Goal: Task Accomplishment & Management: Manage account settings

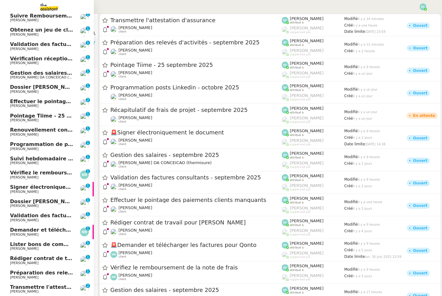
scroll to position [110, 0]
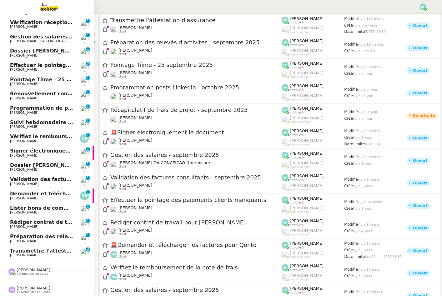
click at [60, 256] on span "[PERSON_NAME]" at bounding box center [41, 256] width 63 height 4
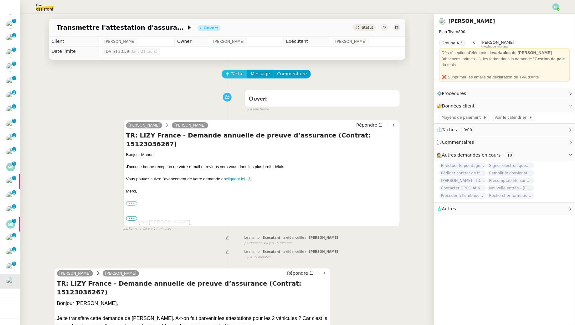
click at [228, 72] on icon at bounding box center [227, 74] width 4 height 4
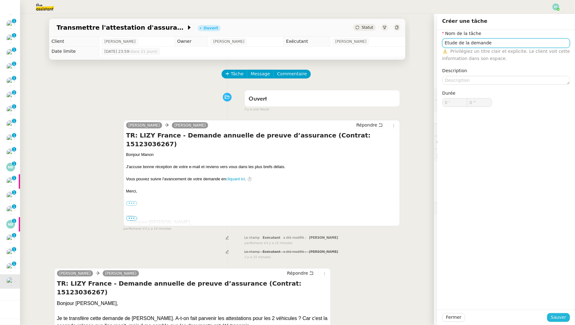
type input "Etude de la demande"
click at [442, 296] on span "Sauver" at bounding box center [558, 317] width 15 height 7
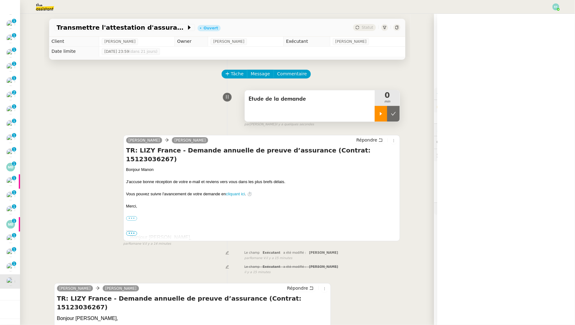
click at [380, 116] on icon at bounding box center [380, 113] width 5 height 5
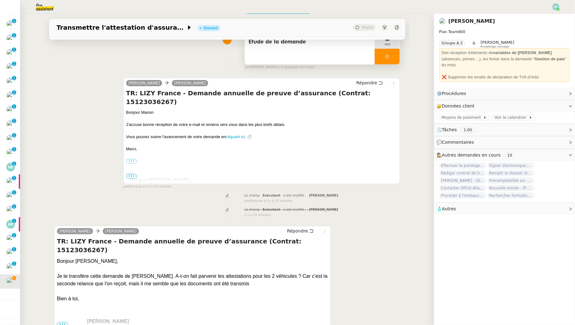
scroll to position [99, 0]
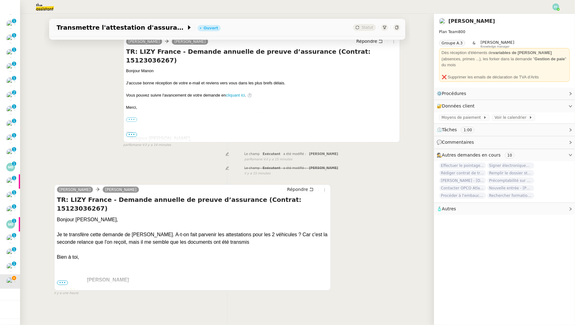
click at [65, 282] on span "•••" at bounding box center [62, 283] width 11 height 4
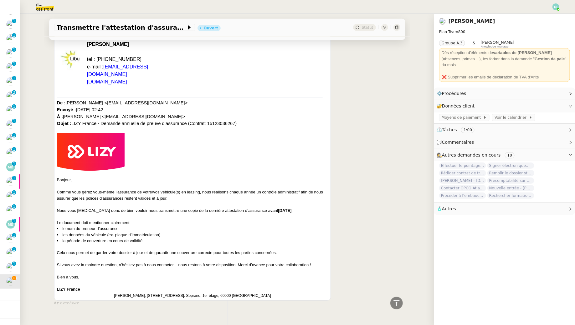
scroll to position [337, 0]
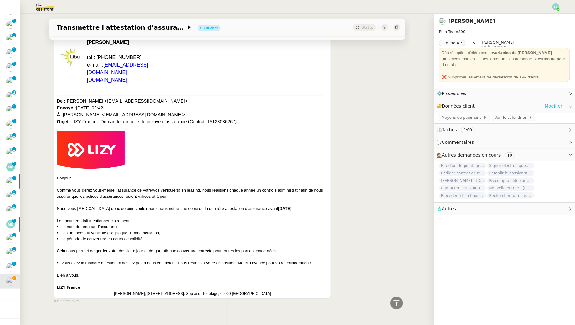
click at [442, 103] on link "Modifier" at bounding box center [553, 106] width 18 height 7
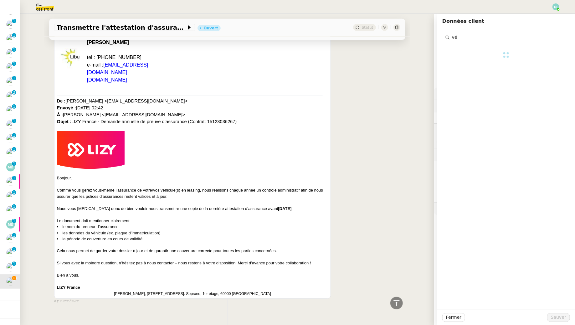
type input "v"
type input "lizy"
click at [442, 60] on h4 "Lizy" at bounding box center [510, 59] width 106 height 7
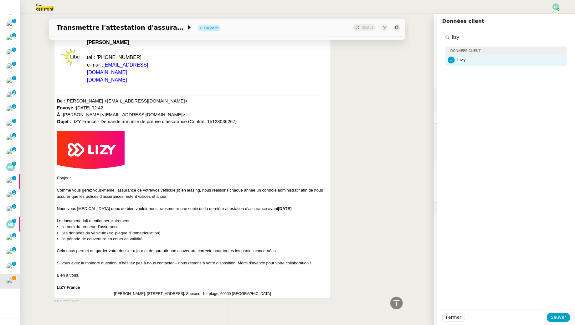
click at [366, 140] on div "Manon Loustau Sam Répondre TR: LIZY France - Demande annuelle de preuve d’assur…" at bounding box center [227, 123] width 346 height 364
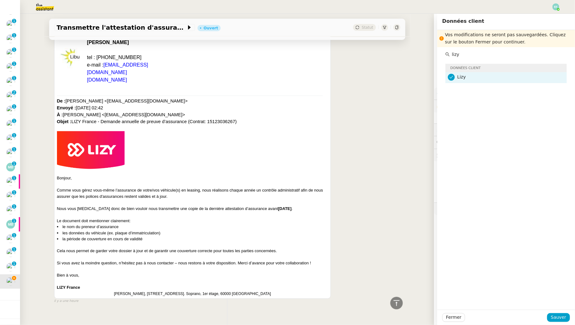
click at [38, 7] on img at bounding box center [40, 7] width 48 height 14
click at [442, 296] on span "Fermer" at bounding box center [453, 317] width 15 height 7
click at [442, 296] on span "Ok" at bounding box center [509, 301] width 6 height 6
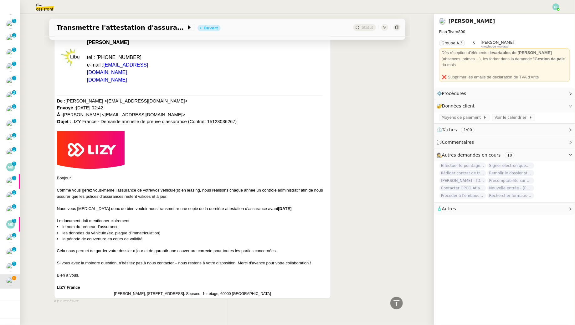
click at [48, 9] on img at bounding box center [40, 7] width 48 height 14
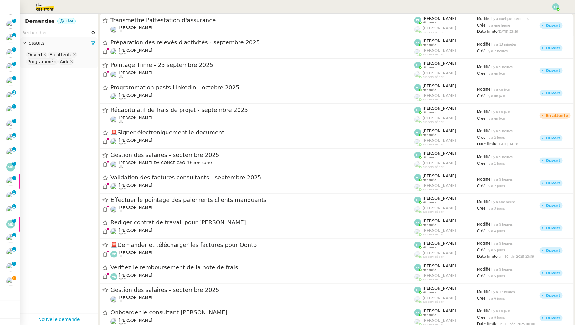
click at [45, 34] on input "text" at bounding box center [56, 32] width 68 height 7
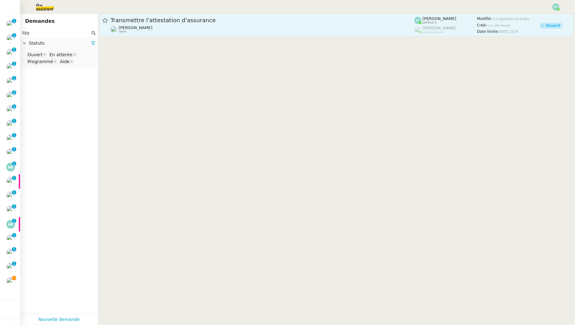
type input "lizy"
click at [171, 28] on div "Manon Loustau client" at bounding box center [262, 29] width 304 height 8
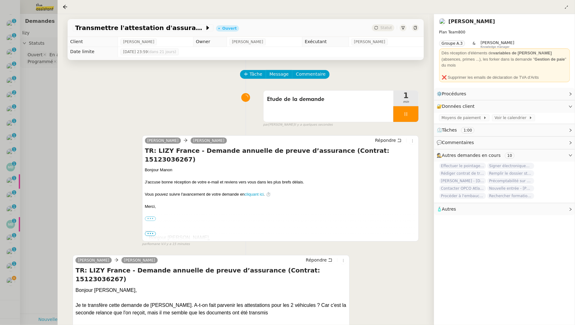
click at [25, 79] on div at bounding box center [287, 162] width 575 height 325
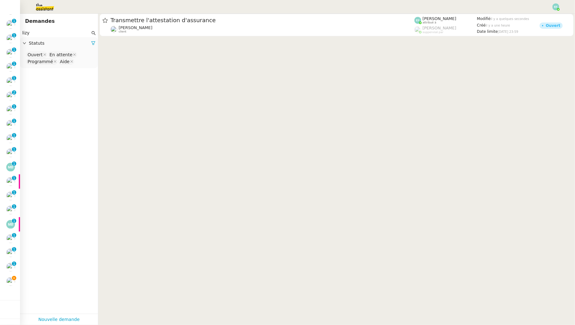
click at [81, 64] on nz-select-top-control "Ouvert En attente Programmé Aide" at bounding box center [59, 58] width 68 height 15
type input "ter"
click at [56, 72] on div "Terminé" at bounding box center [59, 73] width 63 height 6
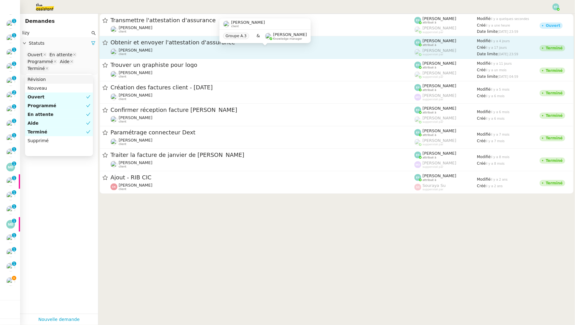
click at [160, 49] on div "Manon Loustau client" at bounding box center [262, 52] width 304 height 8
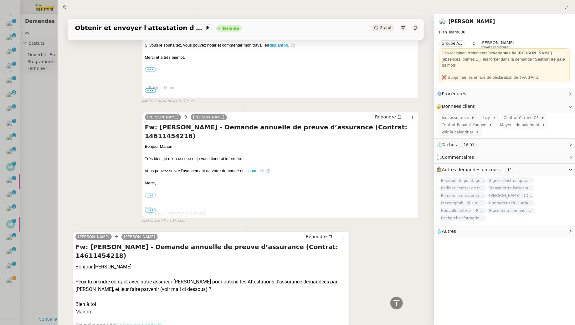
scroll to position [1307, 0]
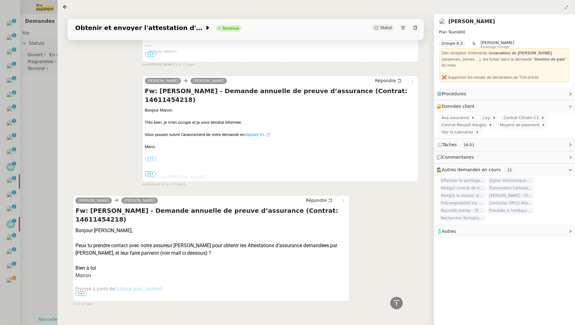
click at [37, 94] on div at bounding box center [287, 162] width 575 height 325
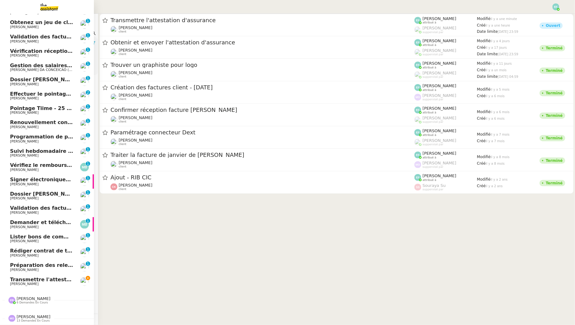
click at [35, 286] on span "[PERSON_NAME]" at bounding box center [41, 285] width 63 height 4
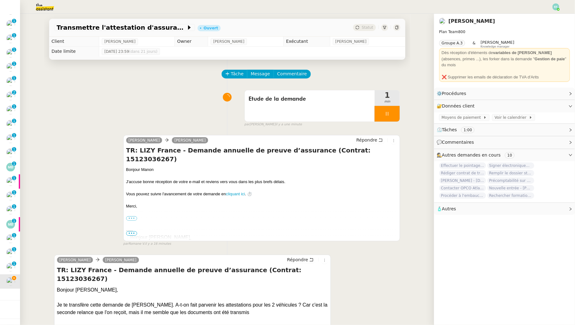
scroll to position [80, 0]
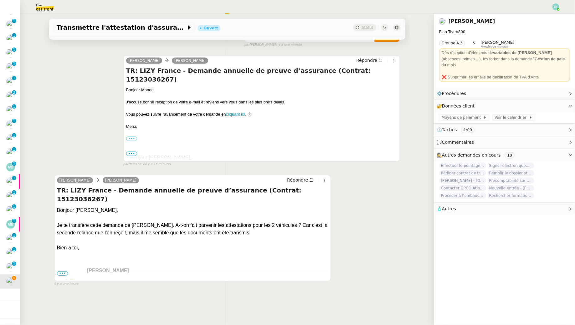
click at [58, 274] on span "•••" at bounding box center [62, 274] width 11 height 4
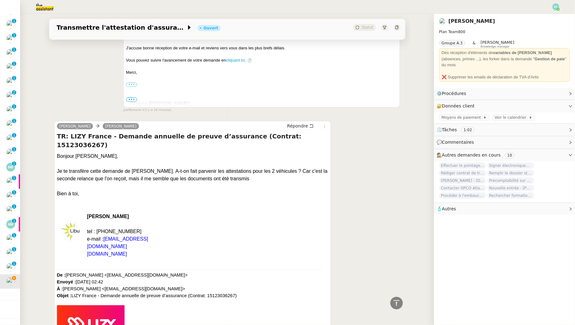
scroll to position [0, 0]
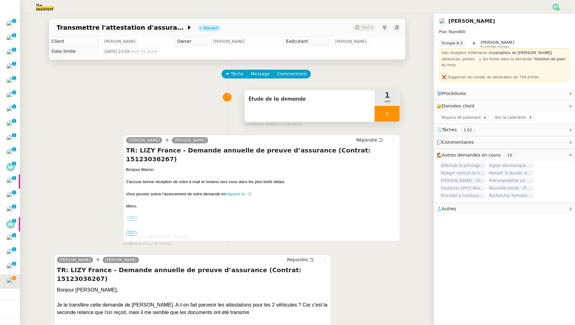
click at [302, 104] on div "Etude de la demande" at bounding box center [309, 99] width 123 height 10
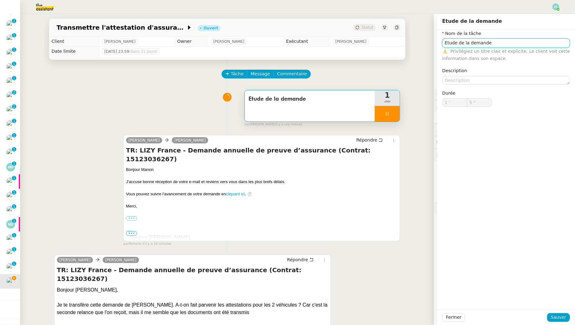
click at [442, 40] on input "Etude de la demande" at bounding box center [506, 42] width 128 height 9
type input "6 ""
type input "Etude de la demande"
type input "7 ""
type input "Etude de la demande + rec"
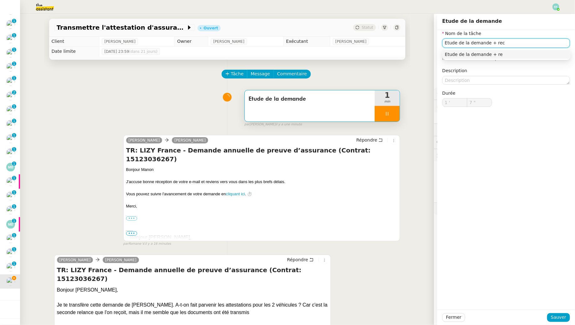
type input "8 ""
type input "Etude de la demande"
type input "11 ""
type input "Etude de la demande"
click at [442, 296] on button "Sauver" at bounding box center [558, 317] width 23 height 9
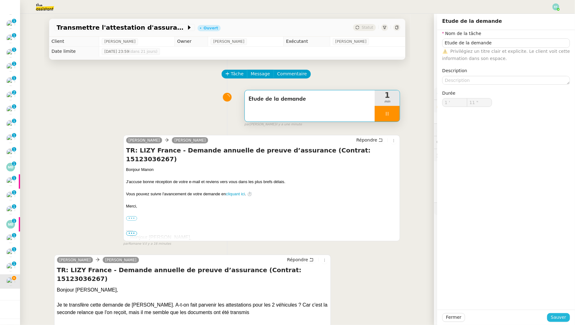
type input "12 ""
type input "Etude de la demande"
type input "1 '"
type input "12 ""
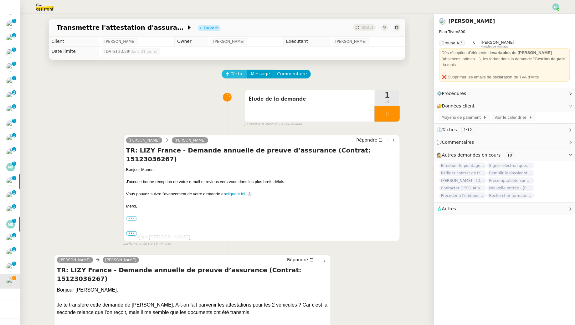
click at [238, 76] on span "Tâche" at bounding box center [237, 73] width 13 height 7
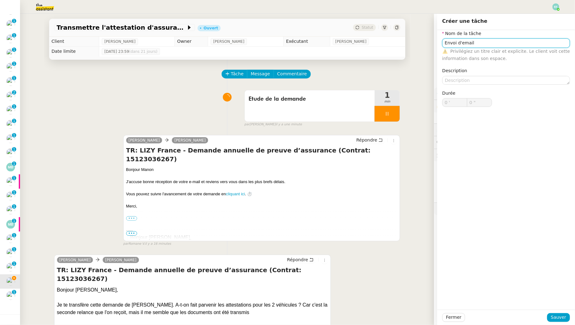
scroll to position [81, 0]
type input "Envoi d'email"
click at [442, 296] on span "Sauver" at bounding box center [558, 317] width 15 height 7
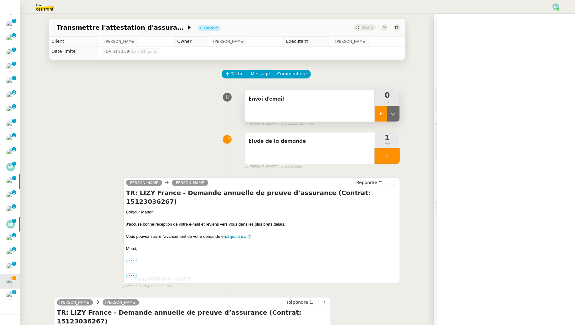
click at [381, 119] on div at bounding box center [381, 114] width 13 height 16
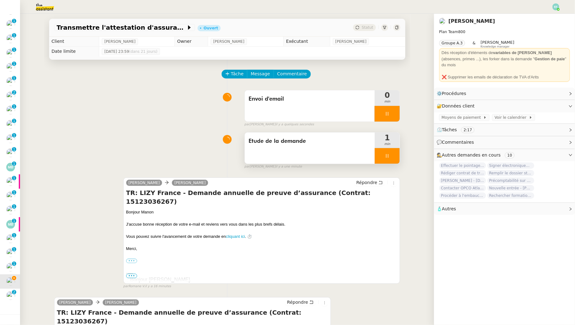
click at [385, 152] on div at bounding box center [387, 156] width 25 height 16
click at [396, 156] on button at bounding box center [393, 156] width 13 height 16
click at [442, 103] on link "Modifier" at bounding box center [553, 106] width 18 height 7
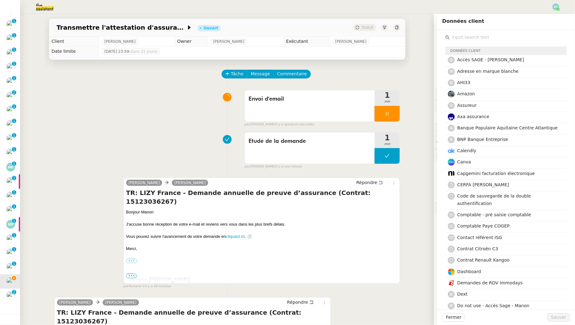
click at [442, 34] on input "text" at bounding box center [508, 37] width 117 height 8
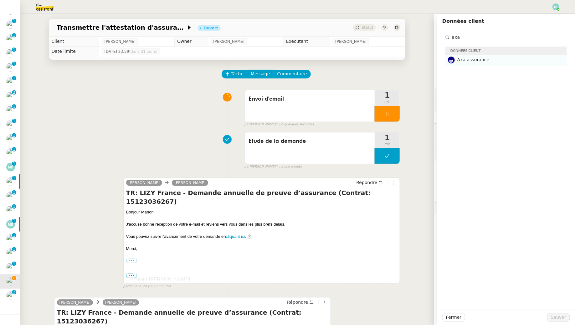
type input "axa"
click at [442, 64] on div "Axa assurance" at bounding box center [510, 60] width 106 height 8
click at [442, 296] on span "Sauver" at bounding box center [558, 317] width 15 height 7
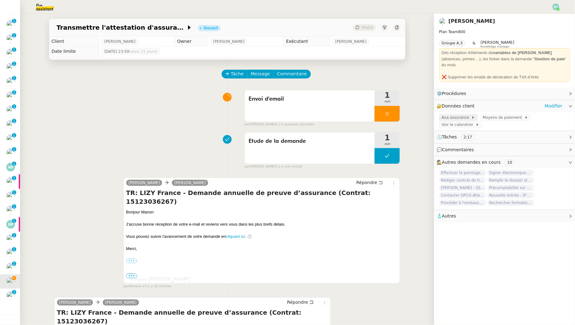
click at [442, 116] on icon at bounding box center [473, 118] width 4 height 4
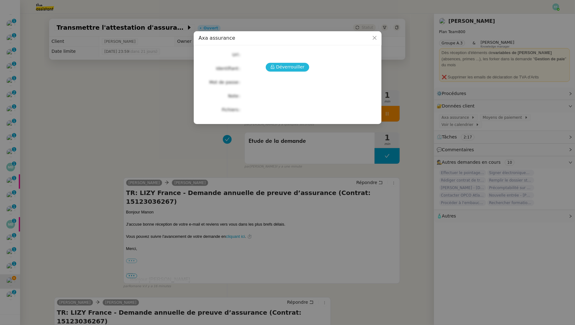
click at [293, 66] on span "Déverrouiller" at bounding box center [290, 67] width 28 height 7
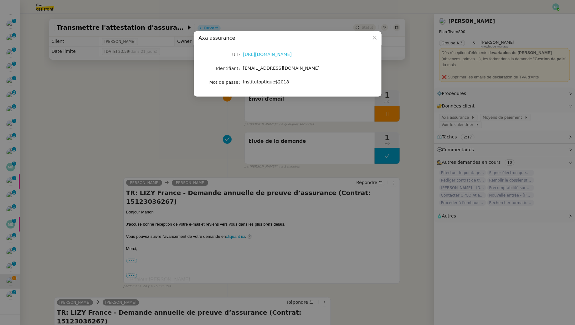
click at [279, 55] on link "https://espaceclient.axa.fr/" at bounding box center [267, 54] width 49 height 5
click at [123, 119] on nz-modal-container "Axa assurance Url https://espaceclient.axa.fr/ Identifiant manon.loustau@libu.f…" at bounding box center [287, 162] width 575 height 325
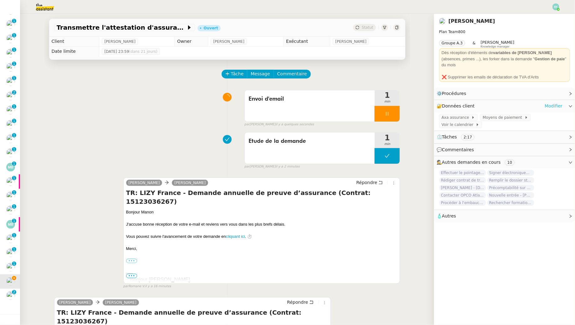
click at [442, 103] on link "Modifier" at bounding box center [553, 106] width 18 height 7
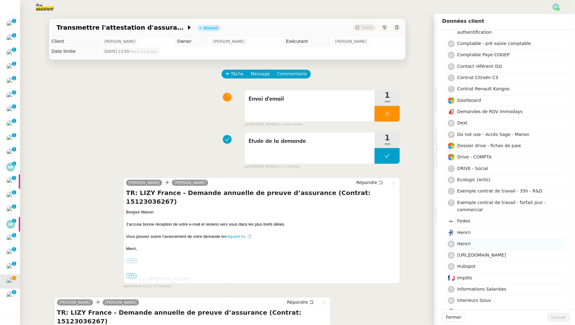
scroll to position [168, 0]
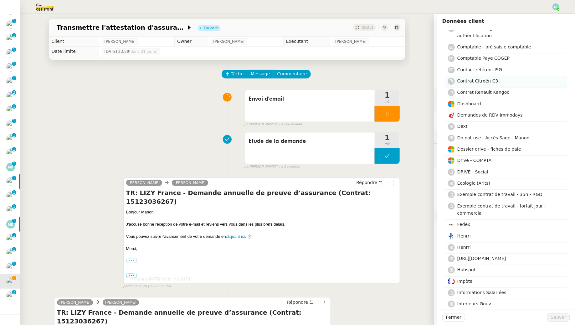
click at [442, 78] on nz-list-item "Contrat Citroën C3" at bounding box center [505, 81] width 121 height 11
click at [442, 296] on span "Sauver" at bounding box center [558, 317] width 15 height 7
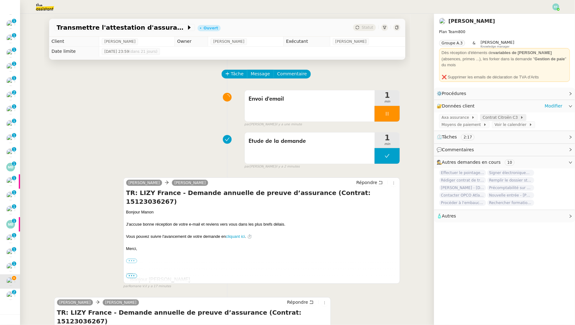
click at [442, 115] on span "Contrat Citroën C3" at bounding box center [501, 118] width 38 height 6
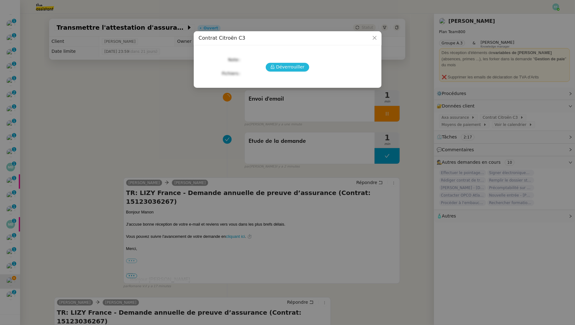
click at [279, 64] on span "Déverrouiller" at bounding box center [290, 67] width 28 height 7
click at [277, 75] on link "Contrat_LIZY_-_LIBU_-_Citroen_C3-manon.loustau_libu.fr (1).pdf" at bounding box center [296, 73] width 99 height 7
click at [128, 137] on nz-modal-container "Contrat Citroën C3 Note Plaque Citroën C3 GF-230-GP Fichiers Upload Contrat_LIZ…" at bounding box center [287, 162] width 575 height 325
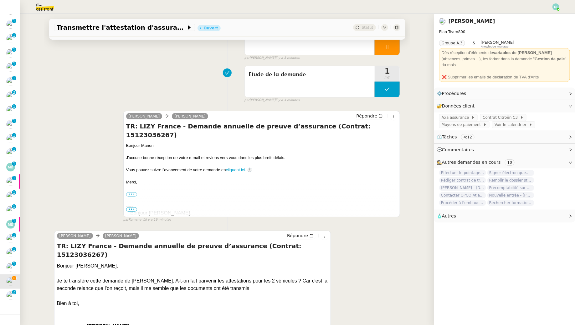
scroll to position [68, 0]
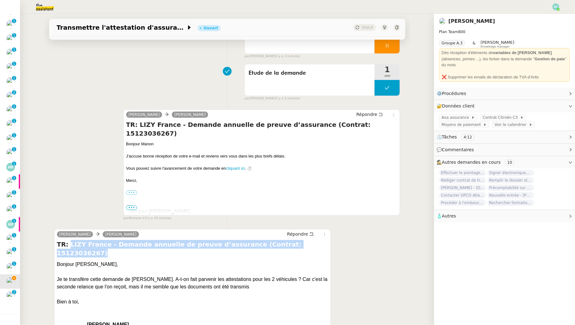
drag, startPoint x: 308, startPoint y: 247, endPoint x: 69, endPoint y: 243, distance: 239.4
click at [69, 243] on h4 "TR: LIZY France - Demande annuelle de preuve d’assurance (Contrat: 15123036267)" at bounding box center [192, 249] width 271 height 18
copy h4 "LIZY France - Demande annuelle de preuve d’assurance (Contrat: 15123036267)"
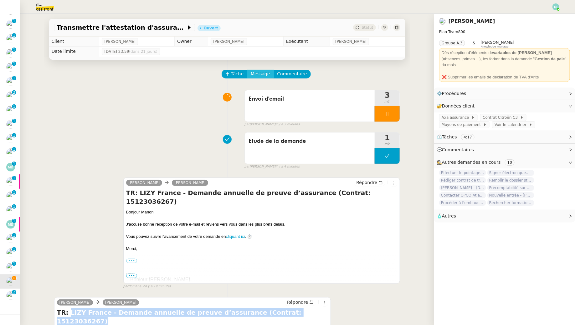
click at [257, 73] on span "Message" at bounding box center [260, 73] width 19 height 7
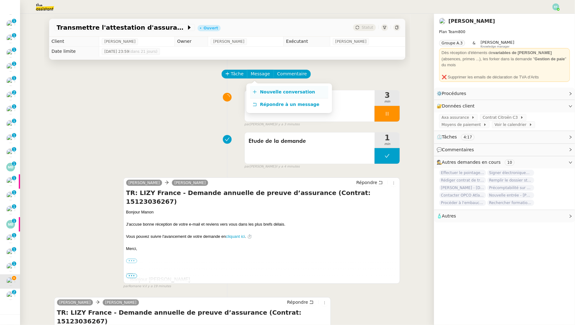
click at [296, 89] on link "Nouvelle conversation" at bounding box center [289, 92] width 78 height 13
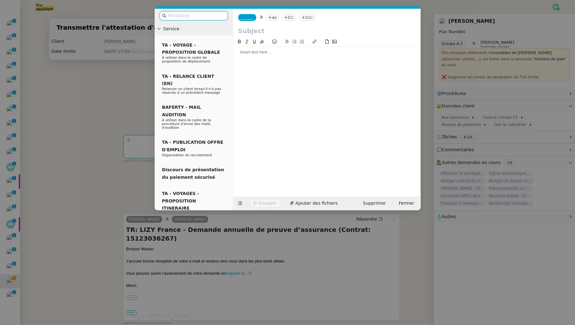
click at [277, 17] on nz-tag "au" at bounding box center [272, 17] width 13 height 7
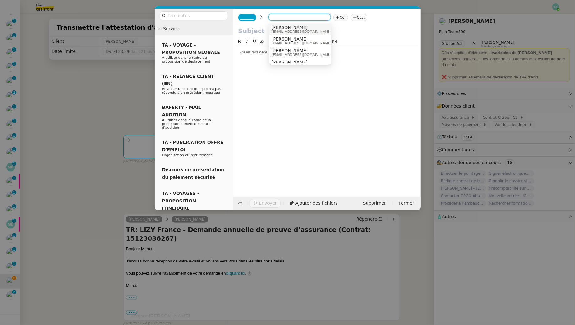
click at [247, 34] on input "text" at bounding box center [326, 30] width 177 height 9
paste input "LIZY France - Demande annuelle de preuve d’assurance (Contrat: 15123036267)"
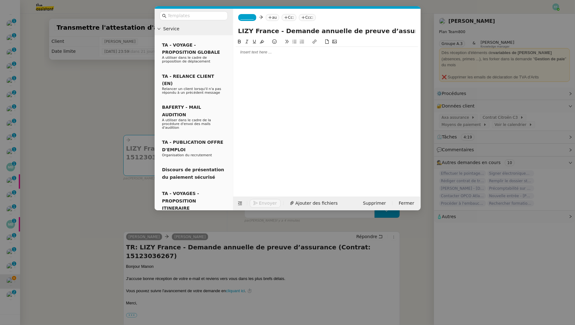
drag, startPoint x: 295, startPoint y: 32, endPoint x: 201, endPoint y: 28, distance: 94.6
click at [201, 28] on nz-layout "Service TA - VOYAGE - PROPOSITION GLOBALE A utiliser dans le cadre de propositi…" at bounding box center [288, 110] width 266 height 202
type input "LIZY France - Demande annuelle de preuve d’assurance (Contrat: 15123036267)"
click at [245, 17] on span "_______" at bounding box center [247, 17] width 13 height 4
click at [270, 27] on div "Sam sam@libu.fr" at bounding box center [269, 29] width 58 height 8
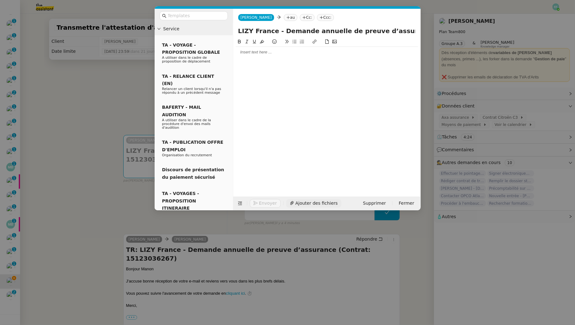
click at [298, 203] on span "Ajouter des fichiers" at bounding box center [316, 203] width 42 height 7
click at [307, 183] on link "69a671f0-ae7f-4958-b937-5e5eb18c0bfc.pdf" at bounding box center [321, 184] width 169 height 7
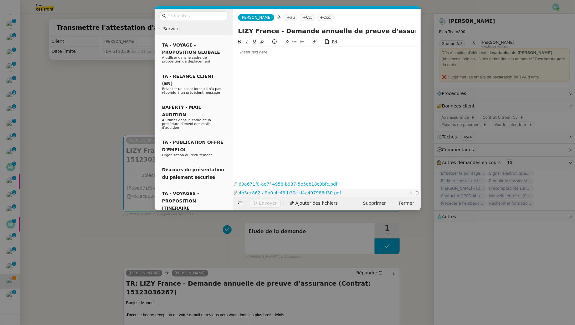
click at [298, 193] on link "4b3ec862-a9b0-4c49-b30c-d4a497986d30.pdf" at bounding box center [321, 193] width 169 height 7
click at [133, 164] on nz-modal-container "Service TA - VOYAGE - PROPOSITION GLOBALE A utiliser dans le cadre de propositi…" at bounding box center [287, 162] width 575 height 325
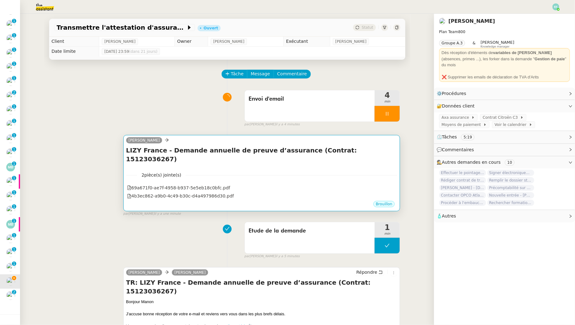
click at [252, 154] on h4 "LIZY France - Demande annuelle de preuve d’assurance (Contrat: 15123036267)" at bounding box center [261, 155] width 271 height 18
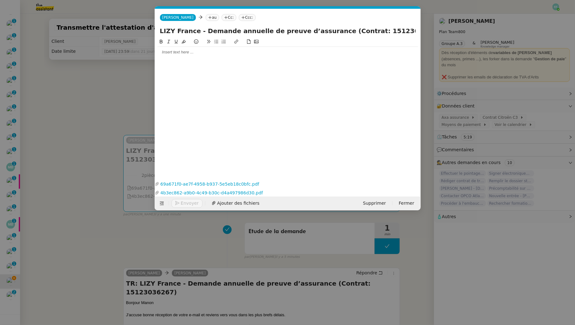
scroll to position [0, 13]
click at [194, 53] on div at bounding box center [287, 52] width 261 height 6
click at [65, 100] on nz-modal-container "Service TA - VOYAGE - PROPOSITION GLOBALE A utiliser dans le cadre de propositi…" at bounding box center [287, 162] width 575 height 325
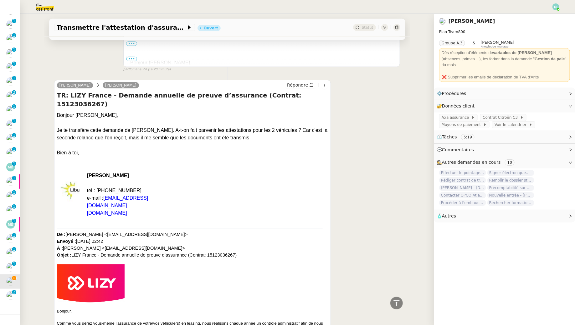
scroll to position [307, 0]
drag, startPoint x: 126, startPoint y: 217, endPoint x: 97, endPoint y: 219, distance: 29.5
click at [97, 231] on div "De : LIZY France <bonjour@lizy.fr> Envoyé : vendredi 26 septembre 2025 02:42 À …" at bounding box center [192, 248] width 271 height 34
copy font "bonjour@lizy.fr"
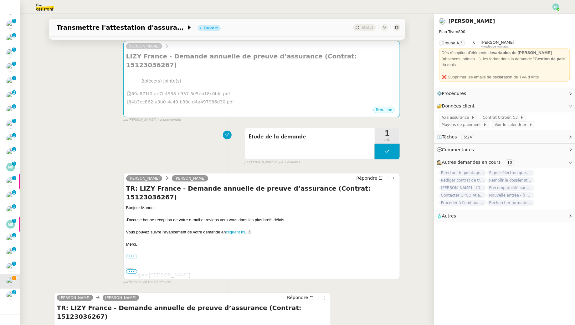
scroll to position [0, 0]
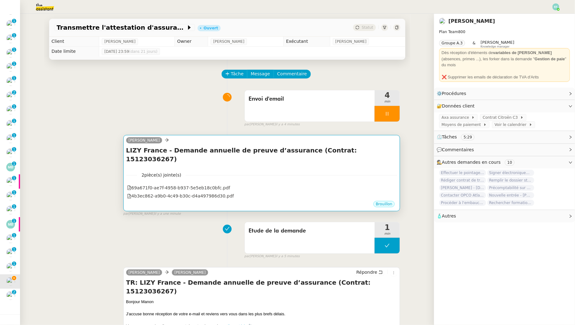
click at [219, 156] on div "LIZY France - Demande annuelle de preuve d’assurance (Contrat: 15123036267) •••" at bounding box center [261, 156] width 271 height 21
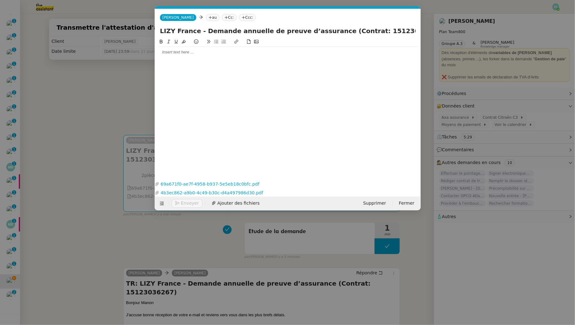
scroll to position [0, 13]
click at [206, 18] on nz-tag "au" at bounding box center [212, 17] width 13 height 7
paste input "bonjour@lizy.fr"
type input "bonjour@lizy.fr"
click at [222, 41] on div "bonjour@lizy.fr" at bounding box center [215, 39] width 58 height 5
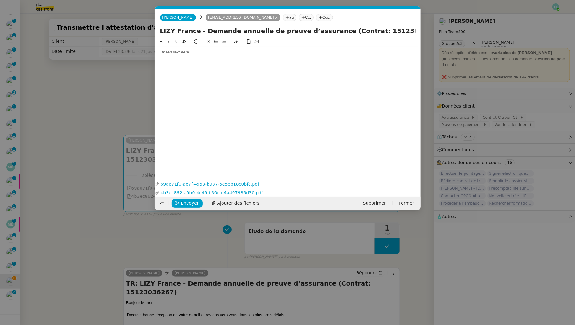
click at [63, 113] on nz-modal-container "Service TA - VOYAGE - PROPOSITION GLOBALE A utiliser dans le cadre de propositi…" at bounding box center [287, 162] width 575 height 325
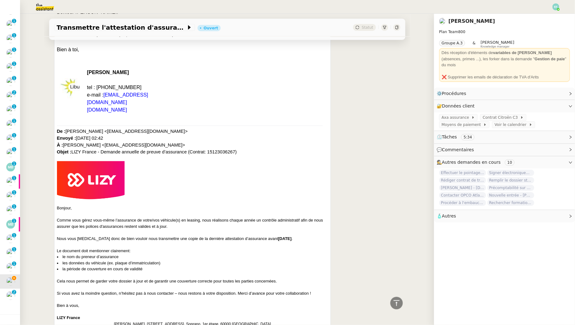
scroll to position [410, 0]
drag, startPoint x: 145, startPoint y: 127, endPoint x: 101, endPoint y: 129, distance: 44.8
click at [101, 129] on font "De : LIZY France <bonjour@lizy.fr> Envoyé : vendredi 26 septembre 2025 02:42 À …" at bounding box center [147, 142] width 180 height 26
copy font "[EMAIL_ADDRESS][DOMAIN_NAME]"
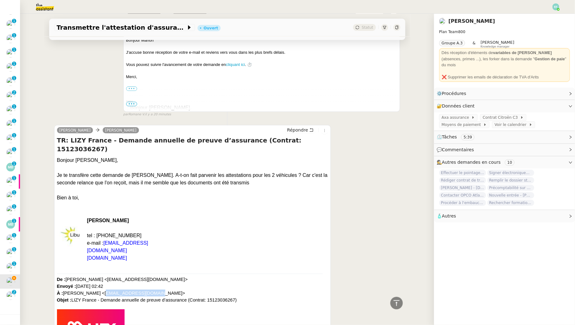
scroll to position [0, 0]
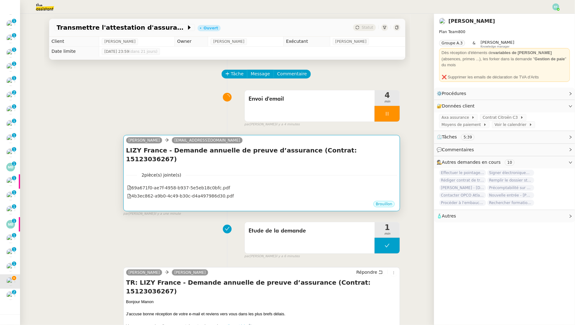
click at [207, 145] on div "Sam sabrine@lizy.fr" at bounding box center [261, 141] width 271 height 9
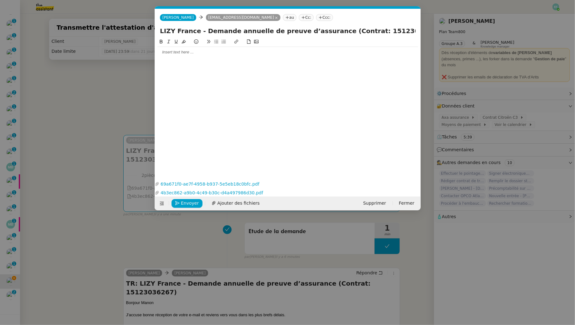
scroll to position [0, 13]
click at [299, 19] on nz-tag "Cc:" at bounding box center [306, 17] width 15 height 7
paste input "[EMAIL_ADDRESS][DOMAIN_NAME]"
type input "[EMAIL_ADDRESS][DOMAIN_NAME]"
click at [273, 28] on span "[PERSON_NAME]" at bounding box center [272, 27] width 60 height 5
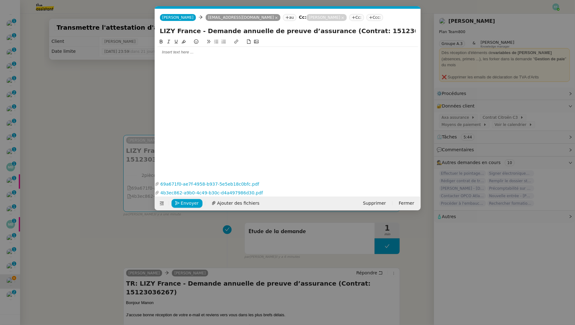
click at [221, 58] on div at bounding box center [287, 104] width 261 height 132
click at [220, 54] on div at bounding box center [287, 52] width 261 height 6
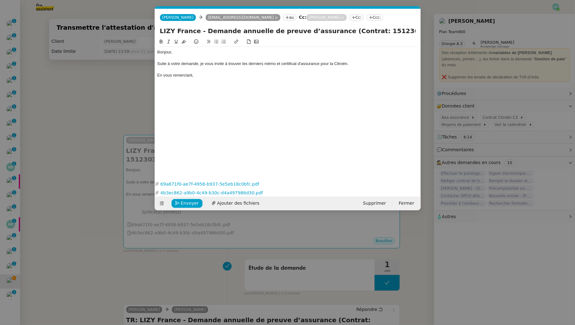
click at [323, 63] on div "Suite à votre demande, je vous invite à trouver les derniers mémo et certificat…" at bounding box center [287, 64] width 261 height 6
click at [326, 69] on div at bounding box center [287, 70] width 261 height 6
click at [271, 85] on div "Bonjour, Suite à votre demande, je vous invite à trouver les derniers mémo et c…" at bounding box center [287, 67] width 261 height 40
click at [186, 201] on span "Envoyer" at bounding box center [190, 203] width 18 height 7
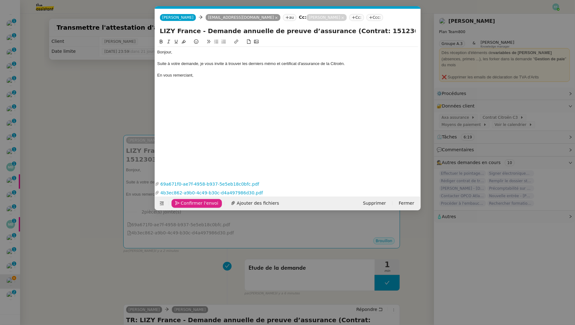
click at [186, 201] on span "Confirmer l'envoi" at bounding box center [200, 203] width 38 height 7
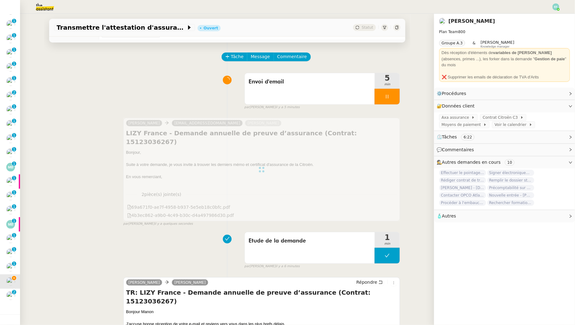
scroll to position [17, 0]
click at [274, 101] on div "Envoi d'email" at bounding box center [310, 88] width 130 height 31
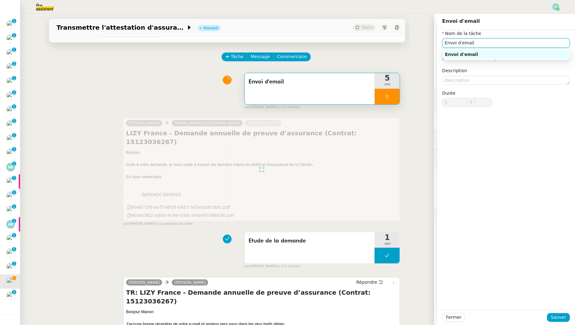
click at [442, 43] on input "Envoi d'email" at bounding box center [506, 42] width 128 height 9
type input "8 ""
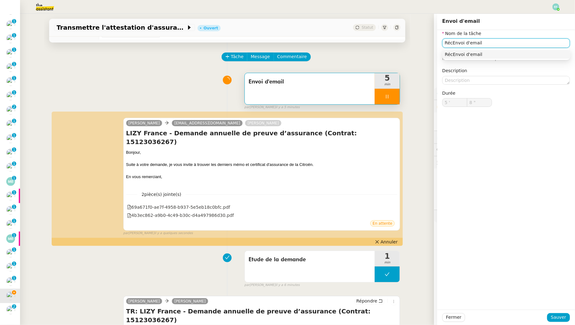
scroll to position [95, 0]
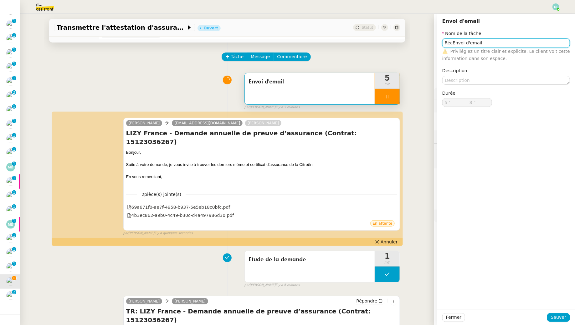
type input "Envoi d'email"
type input "5 '"
type input "9 ""
type input "Envoi d'email"
type input "5 '"
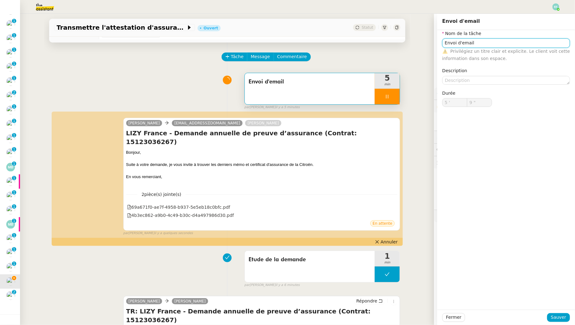
type input "9 ""
type input "Envoi d'email"
type input "5 '"
type input "10 ""
click at [442, 42] on input "Envoi d'email" at bounding box center [506, 42] width 128 height 9
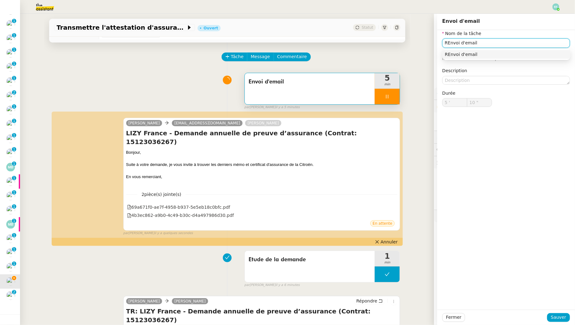
type input "RéEnvoi d'email"
type input "11 ""
type input "RécupératEnvoi d'email"
type input "12 ""
type input "Récupération documenEnvoi d'email"
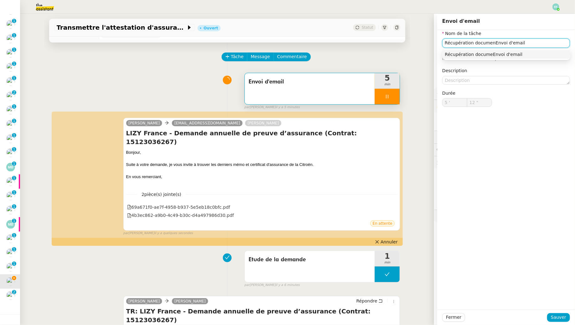
type input "13 ""
type input "Récupération documents + Envoi d'email"
type input "15 ""
click at [442, 42] on input "Récupération documents + Envoi d'email" at bounding box center [506, 42] width 128 height 9
type input "Récupération documents + Envoi d'emails"
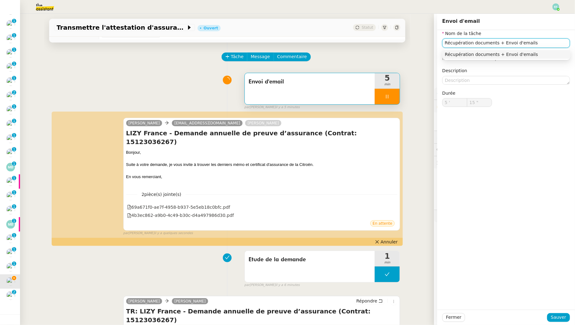
type input "16 ""
type input "Récupération documents + Envoi d'emails"
click at [442, 296] on span "Sauver" at bounding box center [558, 317] width 15 height 7
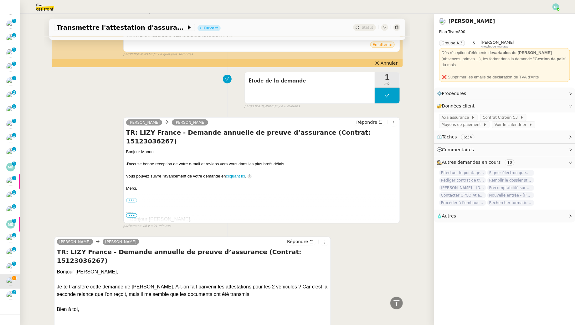
scroll to position [200, 0]
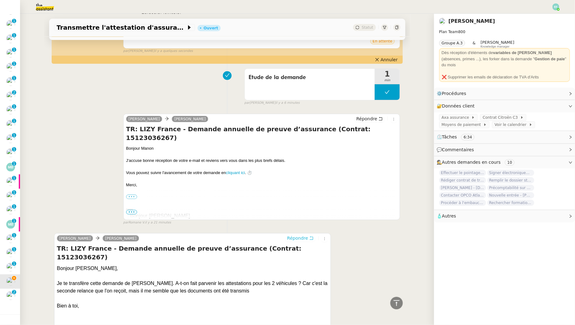
click at [307, 235] on span "Répondre" at bounding box center [297, 238] width 21 height 6
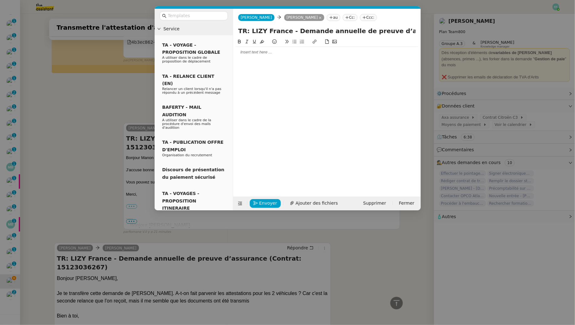
scroll to position [248, 0]
click at [255, 56] on div at bounding box center [327, 52] width 182 height 11
click at [236, 64] on div "Les autres demandes concernaient la Renault, je fais suivre les documents pour …" at bounding box center [327, 64] width 182 height 6
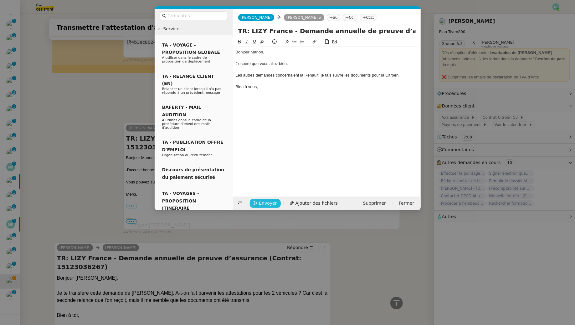
click at [274, 204] on button "Envoyer" at bounding box center [265, 203] width 31 height 9
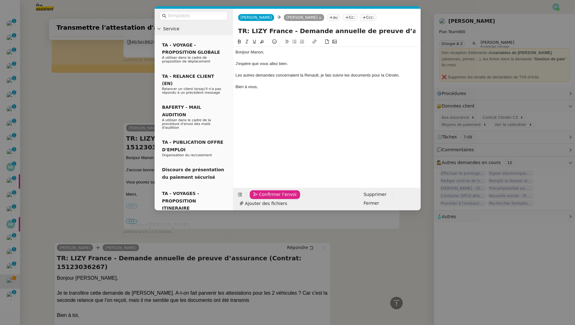
click at [274, 198] on span "Confirmer l'envoi" at bounding box center [278, 194] width 38 height 7
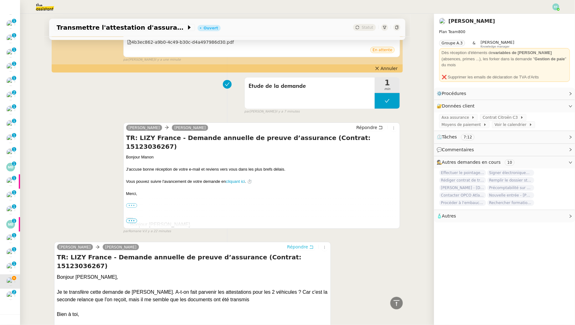
scroll to position [0, 0]
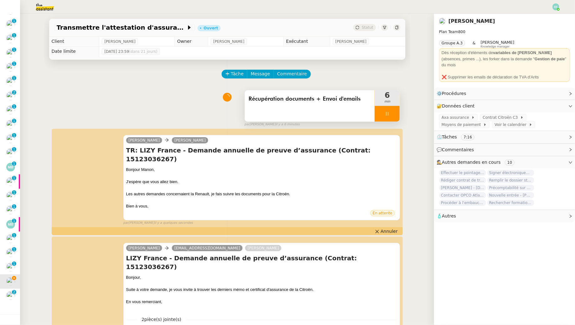
click at [393, 115] on div at bounding box center [387, 114] width 25 height 16
click at [393, 115] on icon at bounding box center [393, 113] width 5 height 3
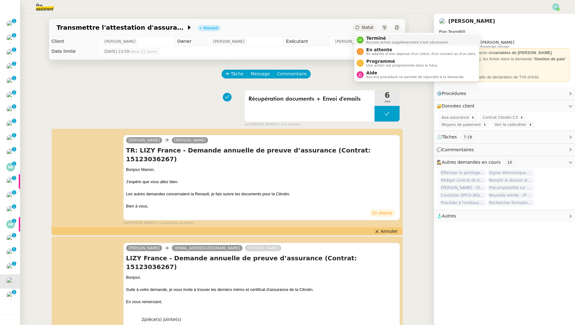
click at [374, 39] on span "Terminé" at bounding box center [407, 38] width 83 height 5
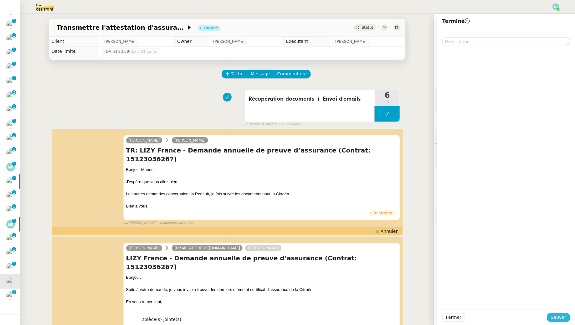
click at [442, 296] on span "Sauver" at bounding box center [558, 317] width 15 height 7
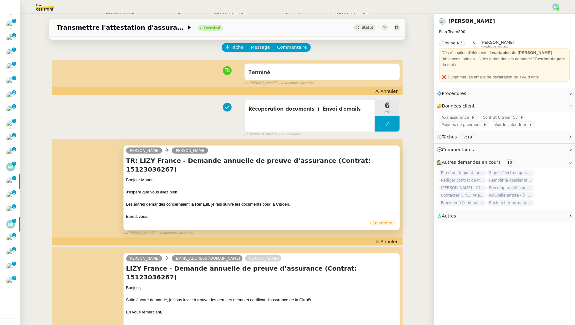
scroll to position [28, 0]
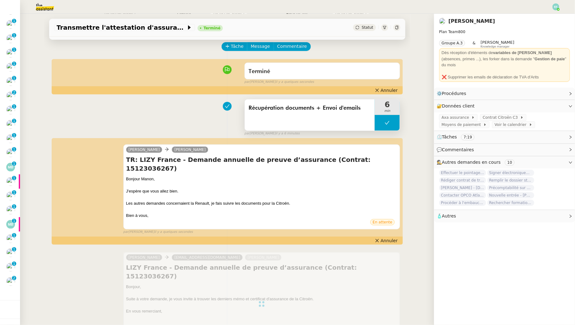
click at [390, 120] on icon at bounding box center [387, 122] width 5 height 5
click at [384, 122] on div at bounding box center [381, 123] width 13 height 16
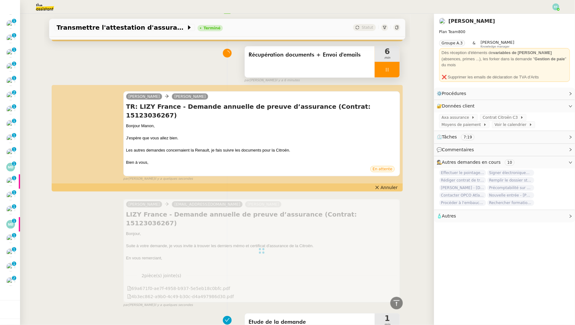
scroll to position [29, 0]
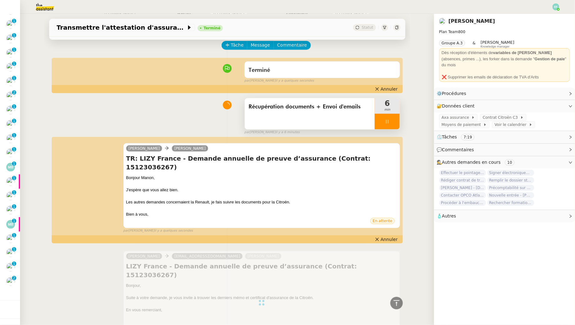
click at [390, 125] on div at bounding box center [387, 122] width 25 height 16
click at [392, 124] on icon at bounding box center [393, 121] width 5 height 5
click at [238, 47] on span "Tâche" at bounding box center [237, 45] width 13 height 7
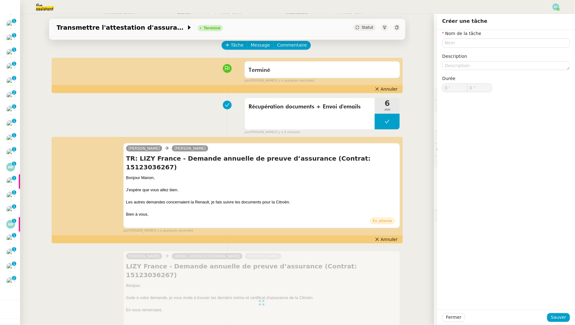
click at [442, 48] on div "Nom de la tâche Description Durée 0 ' 0 "" at bounding box center [506, 66] width 128 height 72
click at [442, 36] on label "Nom de la tâche" at bounding box center [461, 33] width 39 height 5
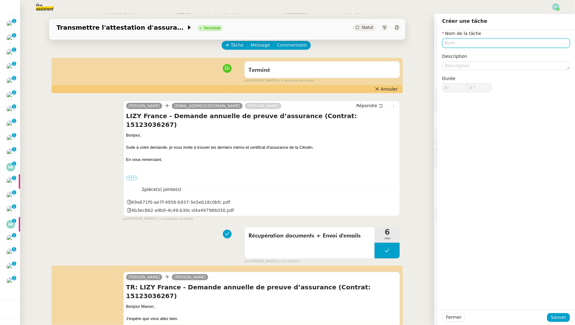
click at [442, 42] on input "text" at bounding box center [506, 42] width 128 height 9
type input "Clôture"
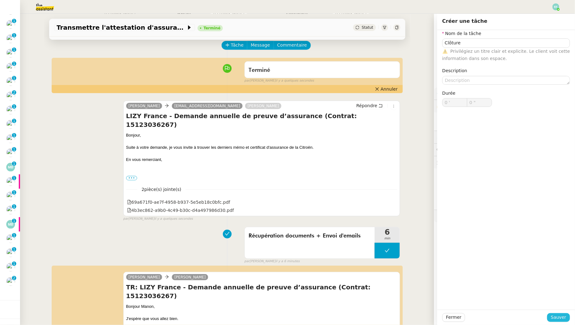
click at [442, 296] on span "Sauver" at bounding box center [558, 317] width 15 height 7
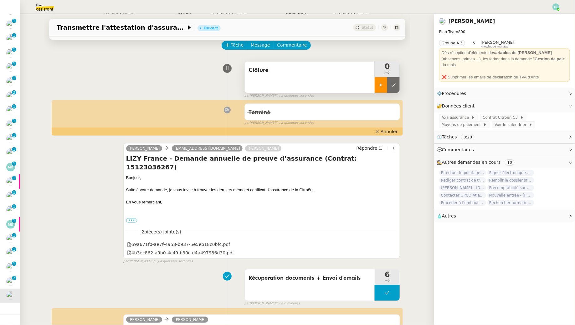
click at [380, 87] on icon at bounding box center [380, 85] width 5 height 5
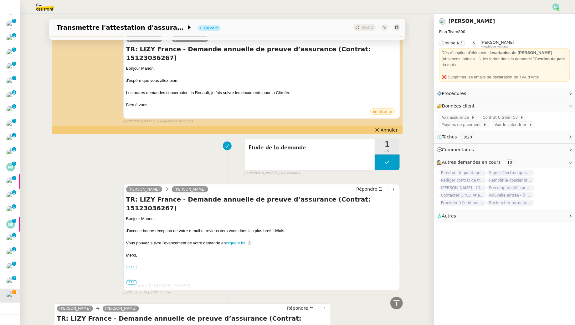
scroll to position [314, 0]
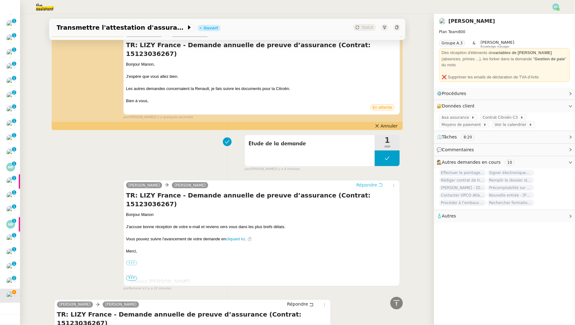
click at [382, 183] on icon at bounding box center [380, 184] width 3 height 3
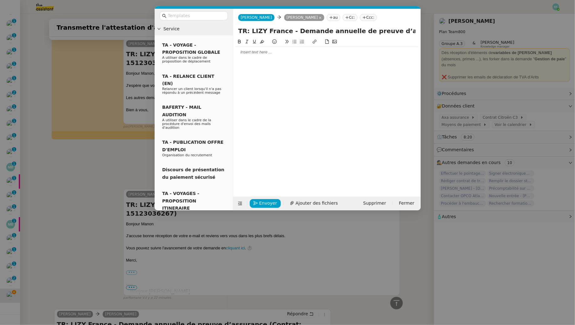
scroll to position [362, 0]
click at [120, 128] on nz-modal-container "Service TA - VOYAGE - PROPOSITION GLOBALE A utiliser dans le cadre de propositi…" at bounding box center [287, 162] width 575 height 325
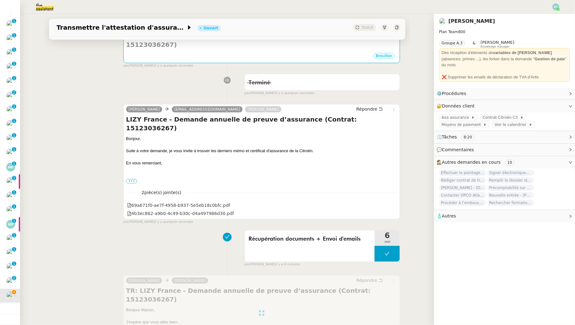
scroll to position [234, 0]
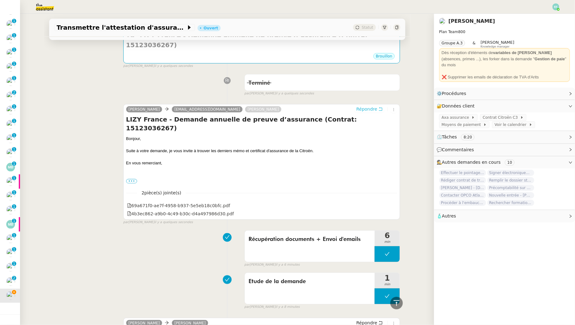
click at [377, 106] on span "Répondre" at bounding box center [366, 109] width 21 height 6
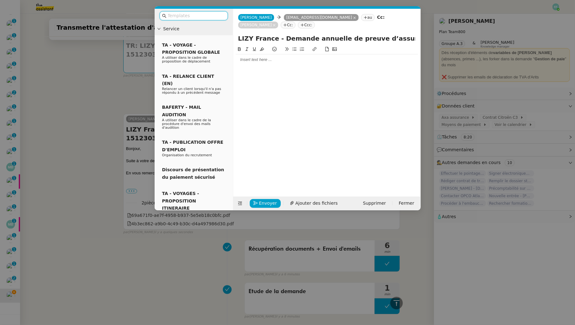
scroll to position [282, 0]
drag, startPoint x: 290, startPoint y: 16, endPoint x: 290, endPoint y: 324, distance: 308.2
click at [353, 18] on icon at bounding box center [354, 18] width 3 height 3
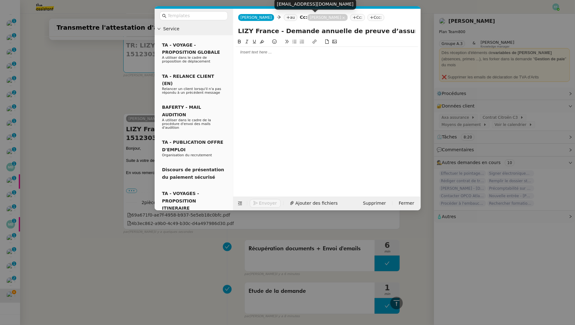
click at [294, 7] on div "[EMAIL_ADDRESS][DOMAIN_NAME]" at bounding box center [315, 4] width 82 height 11
copy div "[EMAIL_ADDRESS][DOMAIN_NAME]"
click at [284, 18] on nz-tag "au" at bounding box center [290, 17] width 13 height 7
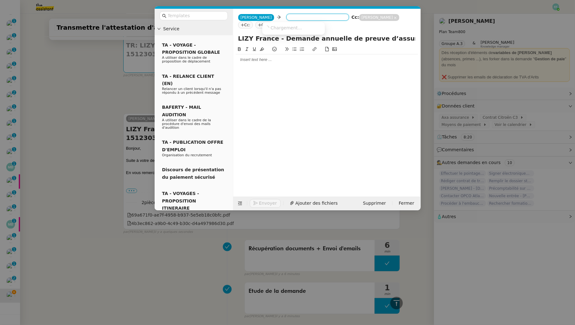
paste input "[EMAIL_ADDRESS][DOMAIN_NAME]"
type input "[EMAIL_ADDRESS][DOMAIN_NAME]"
click at [296, 28] on span "[PERSON_NAME]" at bounding box center [295, 27] width 60 height 5
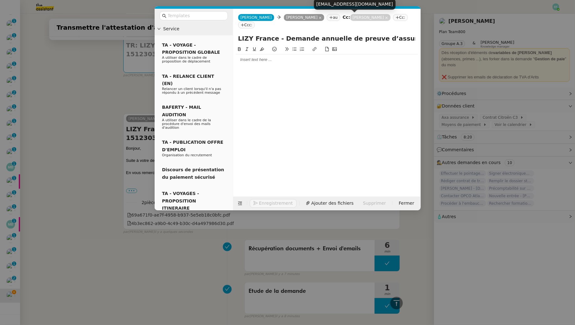
click at [385, 17] on icon at bounding box center [386, 17] width 3 height 3
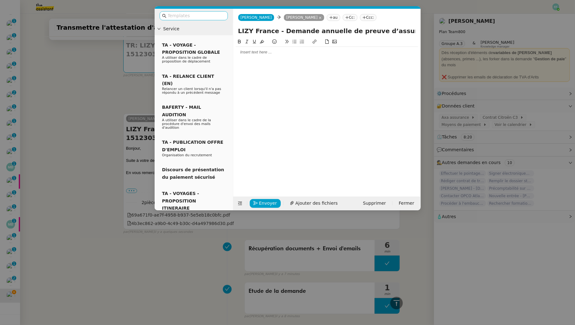
click at [221, 14] on input "text" at bounding box center [196, 15] width 56 height 7
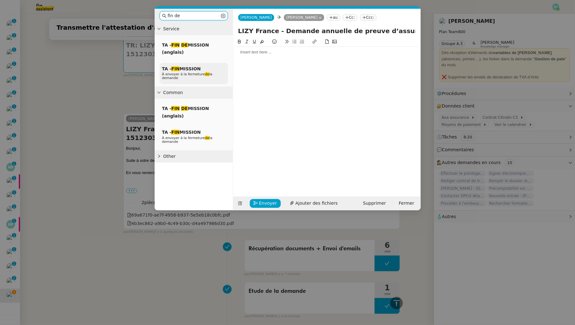
type input "fin de"
click at [195, 70] on span "TA - FIN MISSION" at bounding box center [181, 68] width 39 height 5
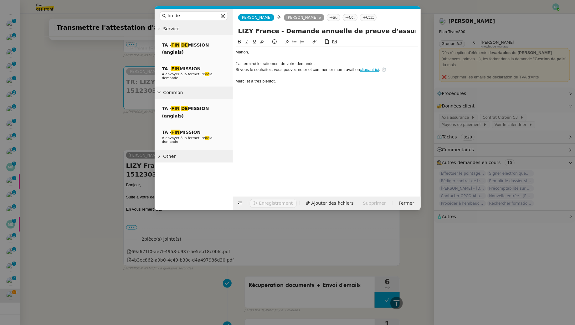
scroll to position [319, 0]
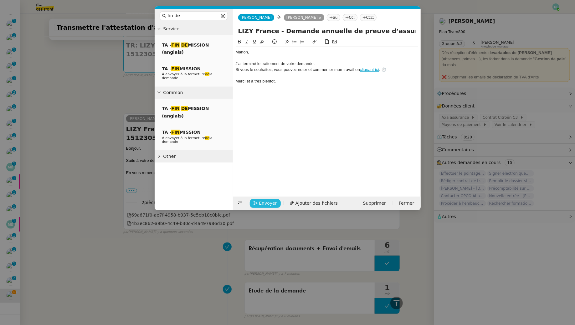
click at [257, 204] on button "Envoyer" at bounding box center [265, 203] width 31 height 9
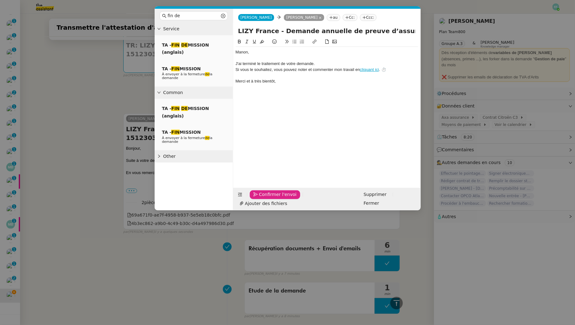
click at [257, 199] on button "Confirmer l'envoi" at bounding box center [275, 195] width 51 height 9
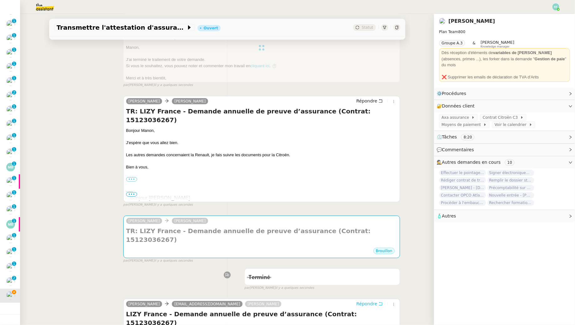
scroll to position [0, 0]
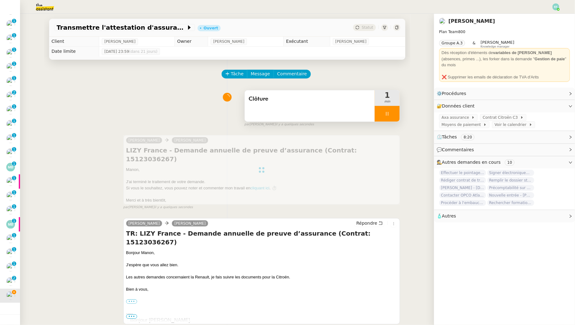
click at [392, 110] on div at bounding box center [387, 114] width 25 height 16
click at [392, 110] on button at bounding box center [393, 114] width 13 height 16
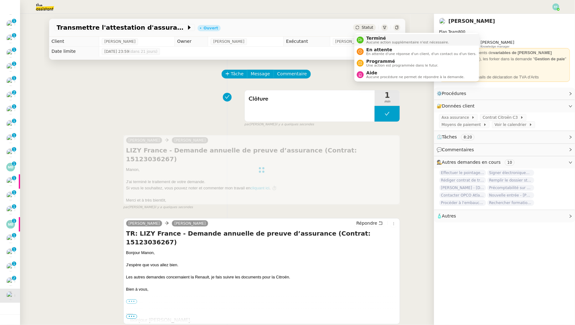
click at [367, 40] on div "Terminé Aucune action supplémentaire n'est nécessaire." at bounding box center [406, 40] width 85 height 8
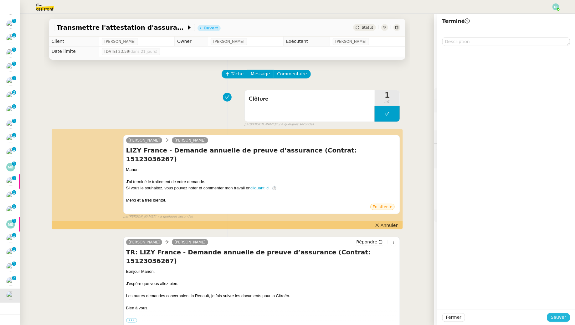
click at [442, 296] on span "Sauver" at bounding box center [558, 317] width 15 height 7
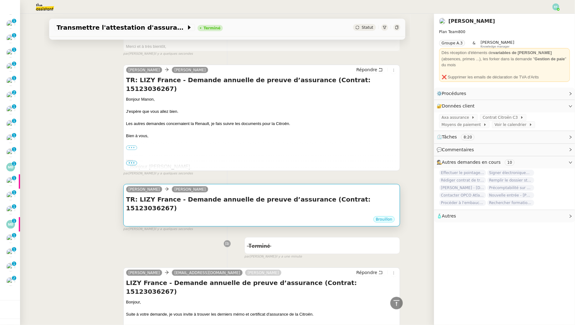
scroll to position [81, 0]
click at [255, 195] on h4 "TR: LIZY France - Demande annuelle de preuve d’assurance (Contrat: 15123036267)" at bounding box center [261, 204] width 271 height 18
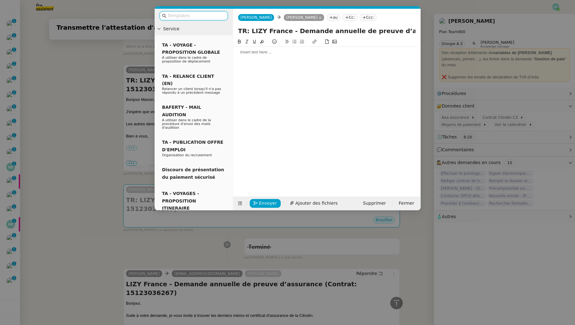
scroll to position [181, 0]
click at [376, 202] on span "Supprimer" at bounding box center [374, 203] width 23 height 7
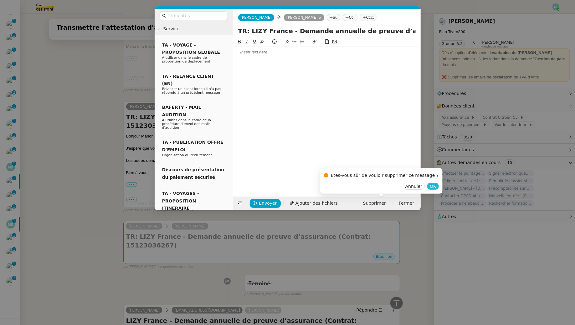
click at [430, 187] on span "OK" at bounding box center [433, 186] width 6 height 6
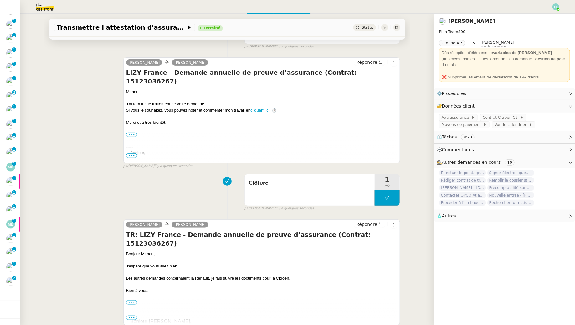
scroll to position [0, 0]
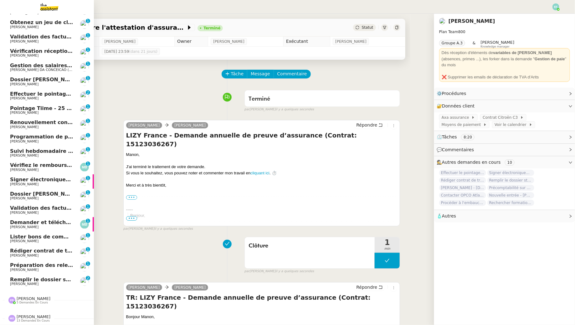
click at [19, 281] on span "Remplir le dossier startup non adhérente" at bounding box center [68, 280] width 117 height 6
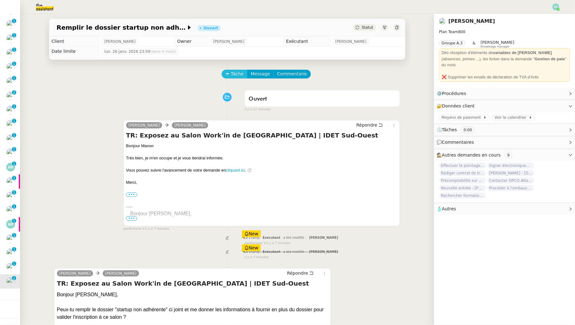
click at [232, 76] on span "Tâche" at bounding box center [237, 73] width 13 height 7
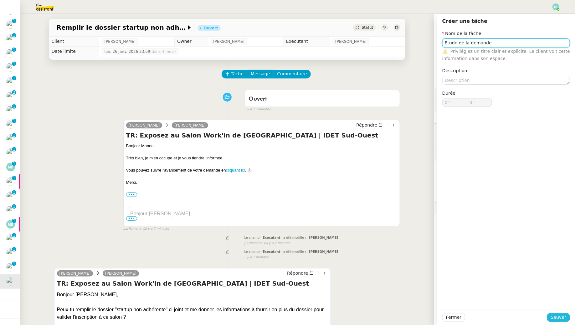
type input "Etude de la demande"
click at [442, 296] on span "Sauver" at bounding box center [558, 317] width 15 height 7
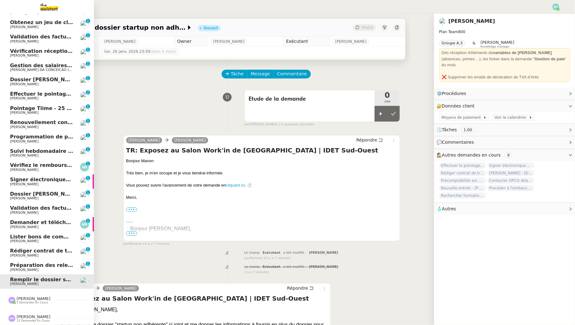
click at [31, 296] on span "[PERSON_NAME]" at bounding box center [34, 299] width 34 height 5
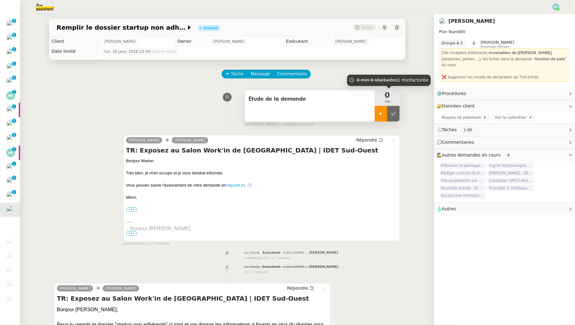
click at [381, 111] on icon at bounding box center [380, 113] width 5 height 5
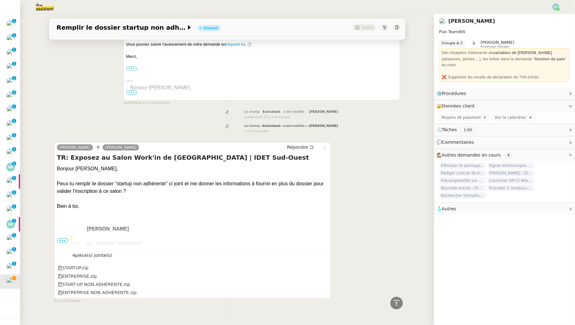
scroll to position [0, 0]
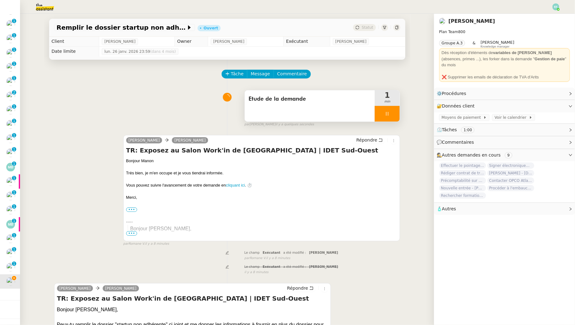
click at [387, 113] on icon at bounding box center [387, 113] width 5 height 5
click at [393, 113] on icon at bounding box center [393, 113] width 5 height 5
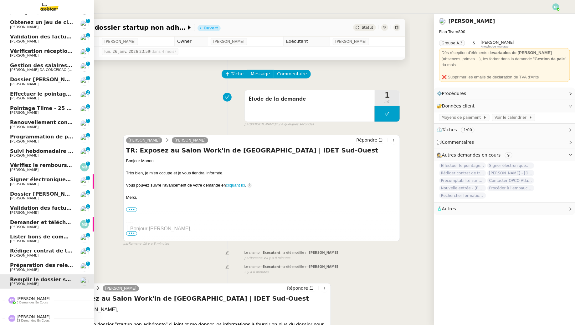
click at [15, 265] on span "Préparation des relevés d'activités - septembre 2025" at bounding box center [85, 265] width 150 height 6
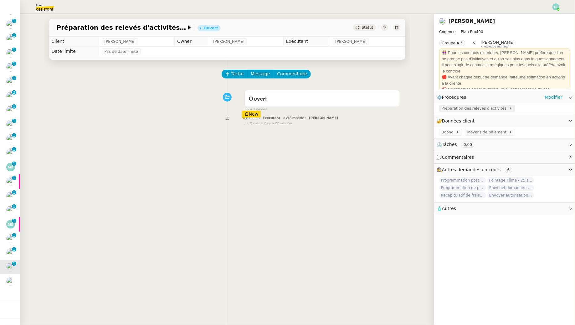
click at [442, 109] on span "Préparation des relevés d'activités" at bounding box center [474, 108] width 67 height 6
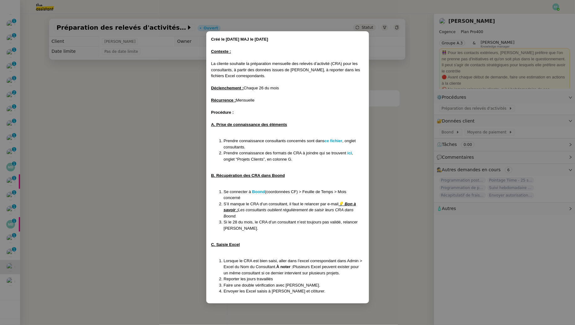
click at [130, 107] on nz-modal-container "Créé le 23/05/25 MAJ le 27/06/25 Contexte : La cliente souhaite la préparation …" at bounding box center [287, 162] width 575 height 325
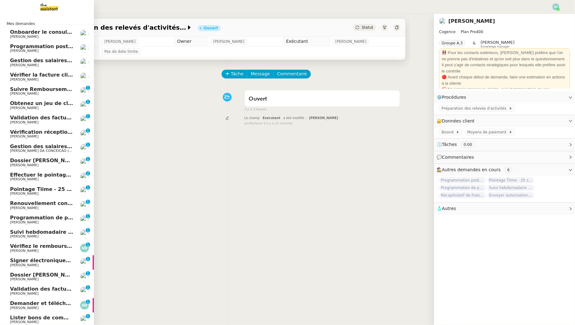
click at [57, 37] on span "[PERSON_NAME]" at bounding box center [41, 37] width 63 height 4
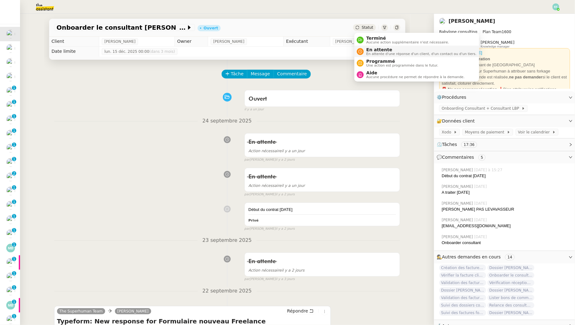
click at [369, 55] on span "En attente d'une réponse d'un client, d'un contact ou d'un tiers." at bounding box center [421, 53] width 110 height 3
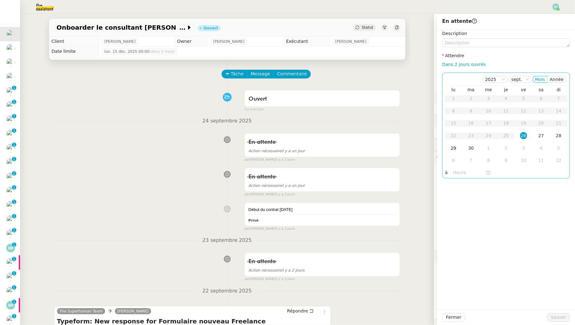
click at [442, 150] on div "29" at bounding box center [453, 148] width 7 height 7
click at [442, 296] on span "Sauver" at bounding box center [558, 317] width 15 height 7
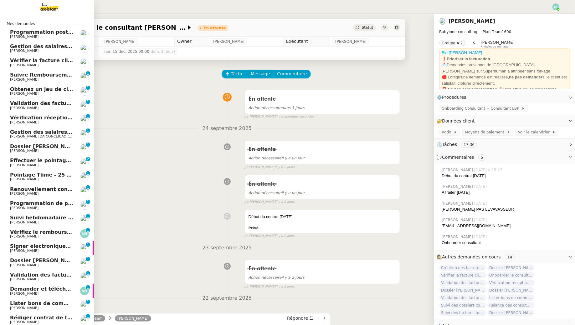
click at [6, 33] on link "Programmation posts Linkedin - octobre 2025 Juliette Rihal" at bounding box center [47, 34] width 94 height 14
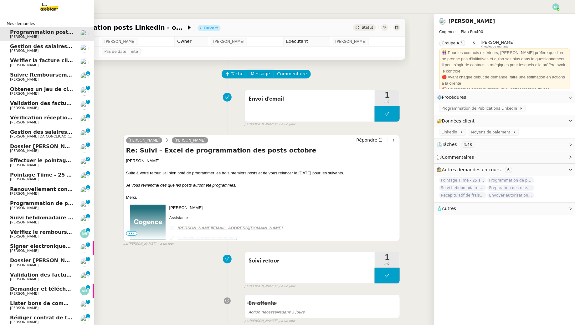
click at [20, 50] on span "[PERSON_NAME]" at bounding box center [24, 51] width 28 height 4
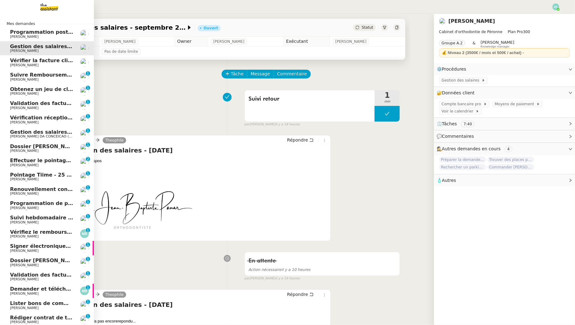
click at [18, 64] on span "[PERSON_NAME]" at bounding box center [24, 65] width 28 height 4
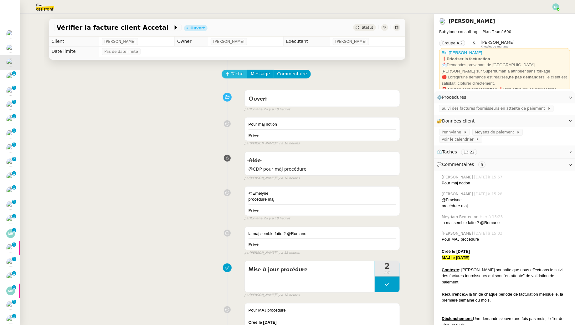
click at [234, 72] on span "Tâche" at bounding box center [237, 73] width 13 height 7
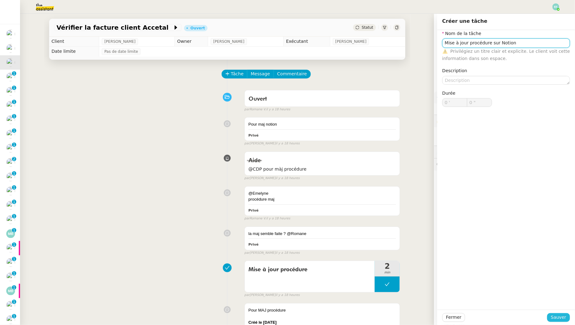
type input "Mise à jour procédure sur Notion"
click at [442, 296] on span "Sauver" at bounding box center [558, 317] width 15 height 7
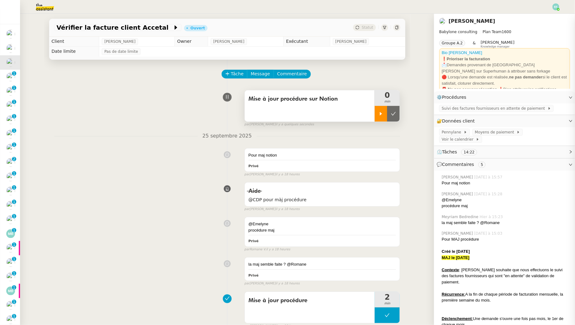
click at [383, 116] on div at bounding box center [381, 114] width 13 height 16
click at [442, 107] on span "Suivi des factures fournisseurs en attente de paiement" at bounding box center [494, 108] width 106 height 6
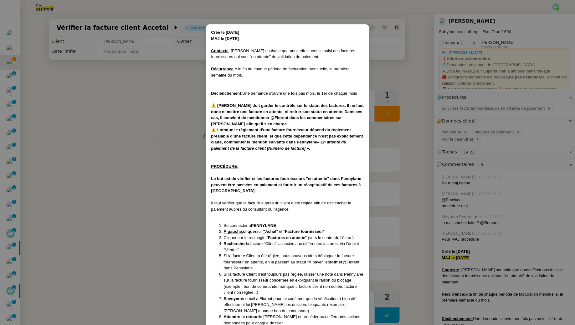
scroll to position [9, 0]
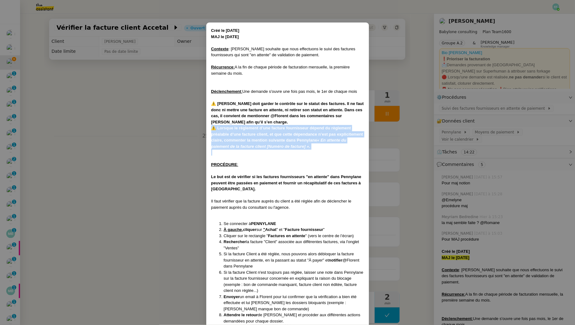
drag, startPoint x: 327, startPoint y: 150, endPoint x: 210, endPoint y: 127, distance: 119.3
click at [210, 127] on div "Créé le 12/05/25 MAJ le 25/09/25 Contexte : Florent souhaite que nous effectuon…" at bounding box center [287, 181] width 163 height 317
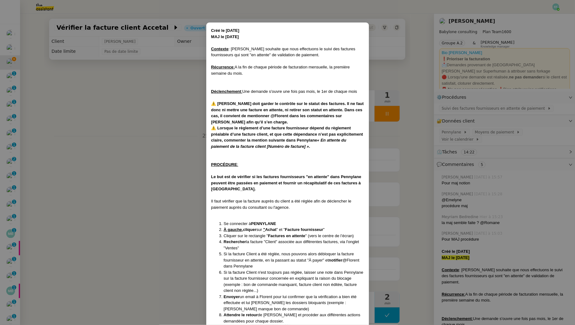
click at [209, 29] on div "Créé le 12/05/25 MAJ le 25/09/25 Contexte : Florent souhaite que nous effectuon…" at bounding box center [287, 181] width 163 height 317
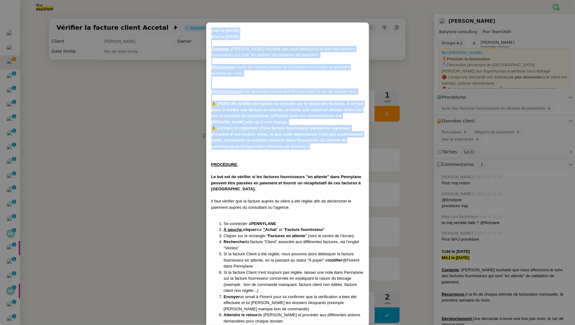
drag, startPoint x: 320, startPoint y: 148, endPoint x: 194, endPoint y: 28, distance: 174.0
click at [194, 28] on nz-modal-container "Créé le 12/05/25 MAJ le 25/09/25 Contexte : Florent souhaite que nous effectuon…" at bounding box center [287, 162] width 575 height 325
copy div "Créé le 12/05/25 MAJ le 25/09/25 Contexte : Florent souhaite que nous effectuon…"
click at [230, 46] on div "Contexte : Florent souhaite que nous effectuons le suivi des factures fournisse…" at bounding box center [287, 52] width 153 height 12
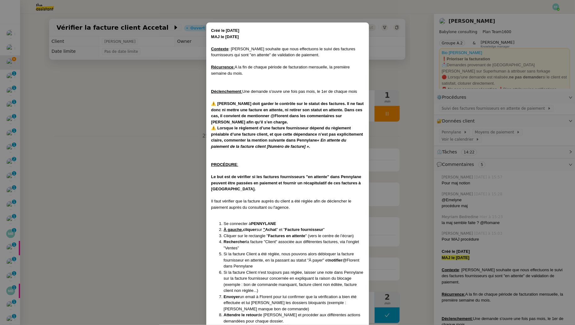
click at [224, 46] on div "Contexte : Florent souhaite que nous effectuons le suivi des factures fournisse…" at bounding box center [287, 52] width 153 height 12
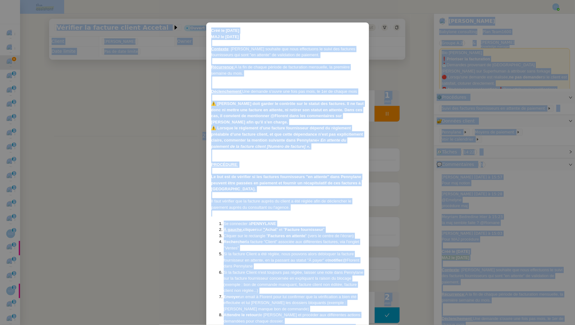
click at [232, 47] on div "Contexte : Florent souhaite que nous effectuons le suivi des factures fournisse…" at bounding box center [287, 52] width 153 height 12
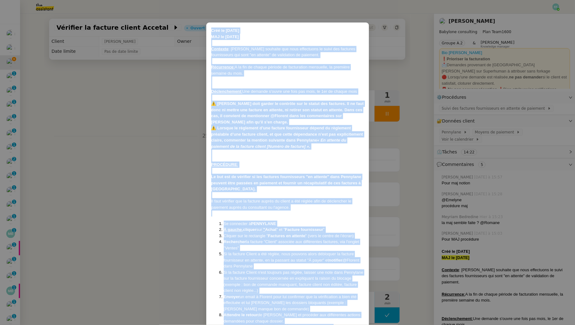
scroll to position [30, 0]
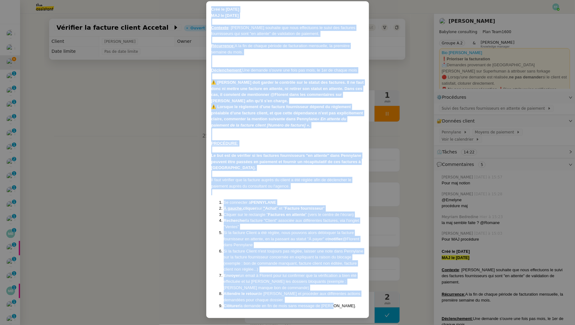
drag, startPoint x: 211, startPoint y: 30, endPoint x: 344, endPoint y: 305, distance: 305.2
click at [344, 296] on div "Créé le 12/05/25 MAJ le 25/09/25 Contexte : Florent souhaite que nous effectuon…" at bounding box center [287, 157] width 153 height 303
copy div "Créé le 12/05/25 MAJ le 25/09/25 Contexte : Florent souhaite que nous effectuon…"
click at [156, 132] on nz-modal-container "Créé le 12/05/25 MAJ le 25/09/25 Contexte : Florent souhaite que nous effectuon…" at bounding box center [287, 162] width 575 height 325
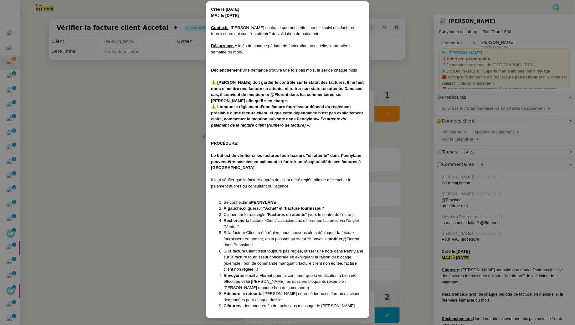
scroll to position [0, 0]
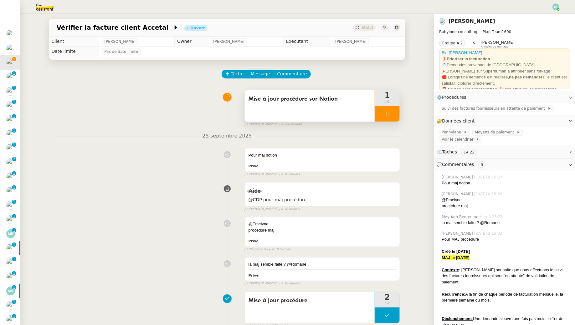
click at [391, 118] on div at bounding box center [387, 114] width 25 height 16
click at [391, 118] on button at bounding box center [393, 114] width 13 height 16
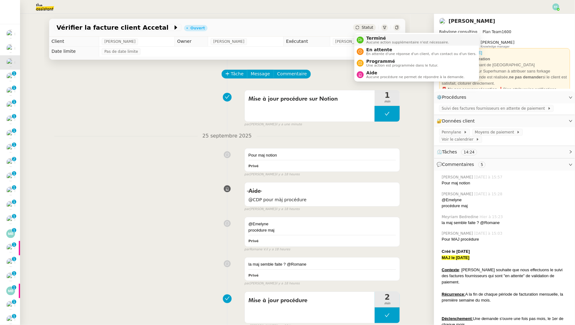
click at [370, 39] on span "Terminé" at bounding box center [407, 38] width 83 height 5
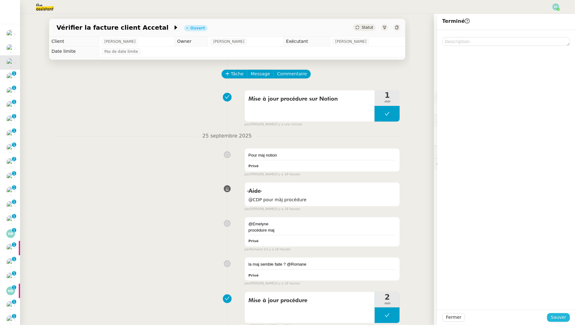
click at [442, 296] on span "Sauver" at bounding box center [558, 317] width 15 height 7
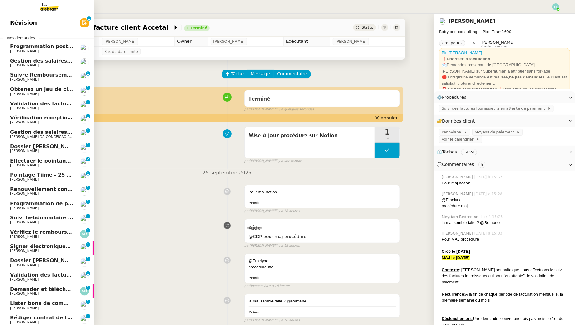
click at [31, 66] on span "[PERSON_NAME]" at bounding box center [24, 65] width 28 height 4
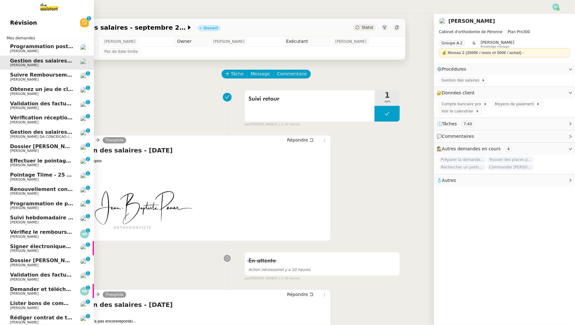
click at [32, 76] on span "Suivre Remboursements [PERSON_NAME]" at bounding box center [68, 75] width 117 height 6
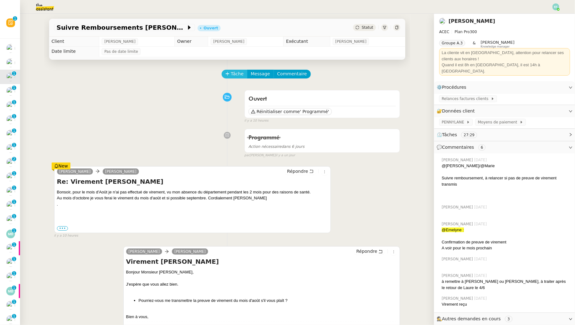
click at [233, 77] on span "Tâche" at bounding box center [237, 73] width 13 height 7
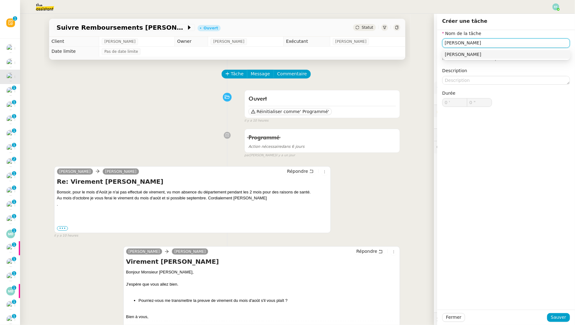
type input "X"
type input "Suivi retour"
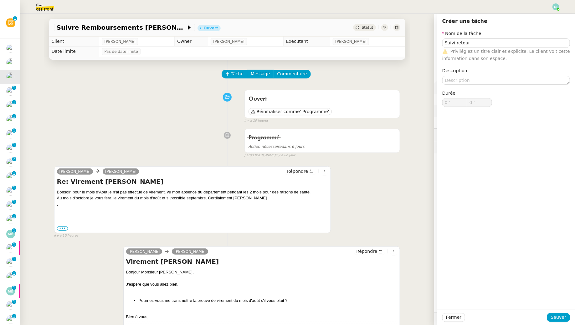
click at [442, 296] on div "Fermer Sauver" at bounding box center [506, 317] width 138 height 15
click at [442, 296] on span "Sauver" at bounding box center [558, 317] width 15 height 7
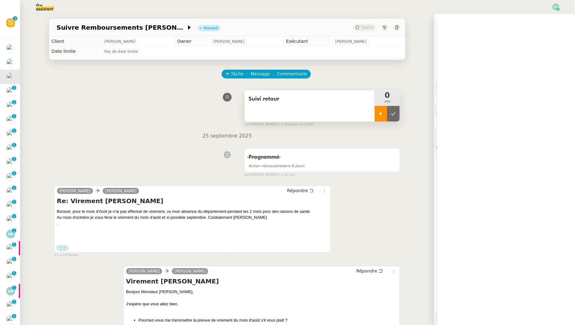
click at [383, 107] on div at bounding box center [381, 114] width 13 height 16
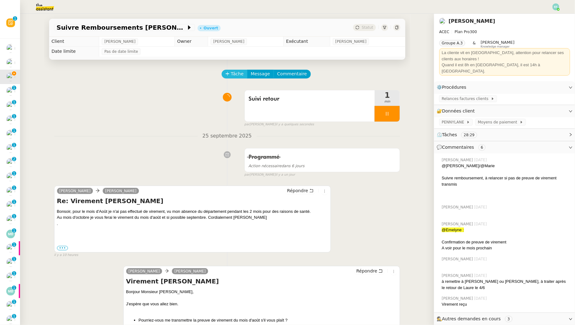
click at [237, 73] on span "Tâche" at bounding box center [237, 73] width 13 height 7
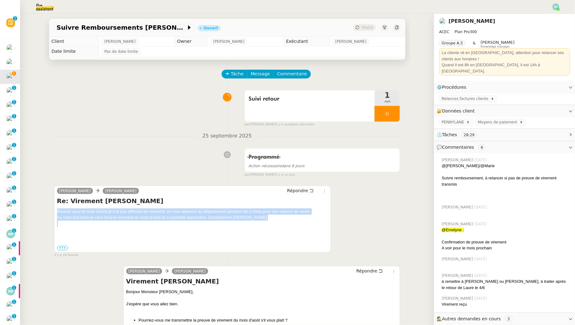
drag, startPoint x: 57, startPoint y: 210, endPoint x: 283, endPoint y: 224, distance: 226.3
click at [283, 224] on div "Bonsoir, pour le mois d'Août je n'ai pas effectué de virement, vu mon absence d…" at bounding box center [192, 221] width 271 height 24
copy div "Bonsoir, pour le mois d'Août je n'ai pas effectué de virement, vu mon absence d…"
click at [237, 73] on span "Tâche" at bounding box center [237, 73] width 13 height 7
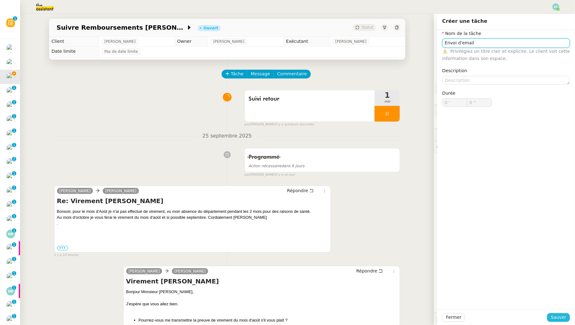
type input "Envoi d'email"
click at [442, 296] on span "Sauver" at bounding box center [558, 317] width 15 height 7
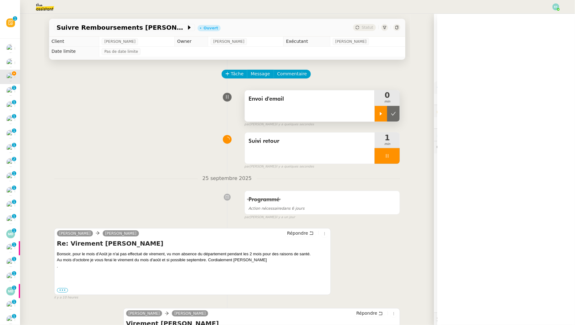
click at [383, 114] on div at bounding box center [381, 114] width 13 height 16
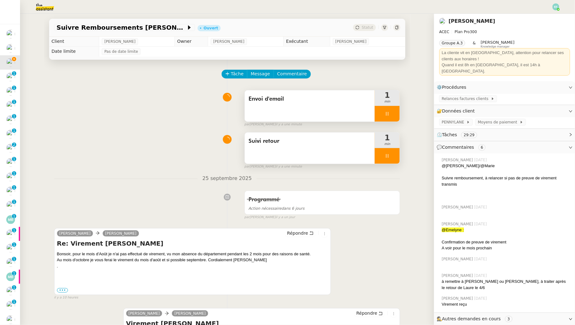
click at [388, 158] on icon at bounding box center [387, 156] width 5 height 5
click at [394, 158] on icon at bounding box center [393, 156] width 5 height 5
click at [308, 233] on button "Répondre" at bounding box center [300, 233] width 31 height 7
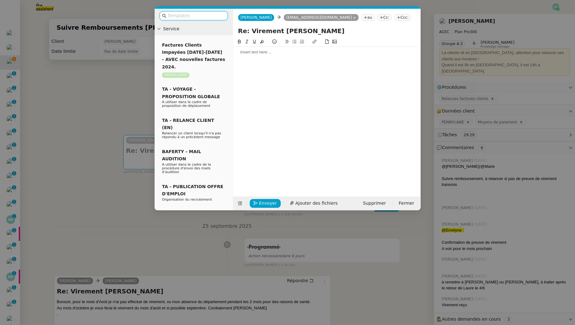
click at [247, 58] on div at bounding box center [327, 112] width 182 height 149
click at [247, 52] on div at bounding box center [327, 52] width 182 height 6
paste div
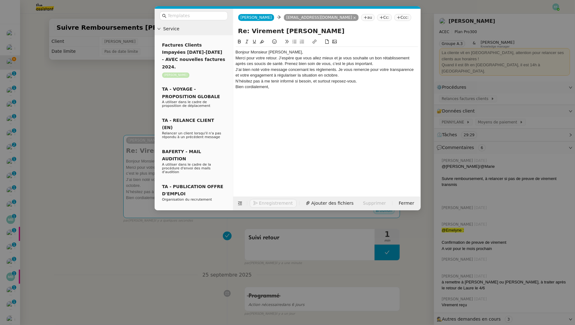
click at [284, 51] on div "Bonjour Monsieur Ardon," at bounding box center [327, 52] width 182 height 6
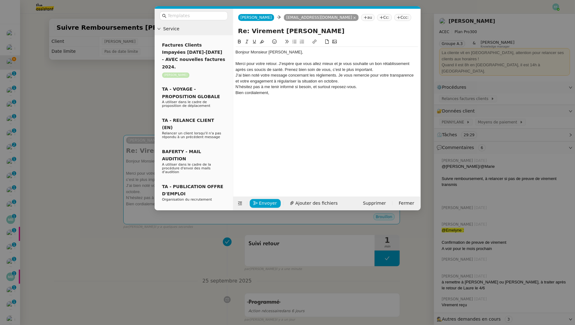
click at [285, 69] on div "Merci pour votre retour. J’espère que vous allez mieux et je vous souhaite un b…" at bounding box center [327, 67] width 182 height 12
click at [377, 70] on div "Merci pour votre retour. J’espère que vous allez mieux et je vous souhaite un b…" at bounding box center [327, 67] width 182 height 12
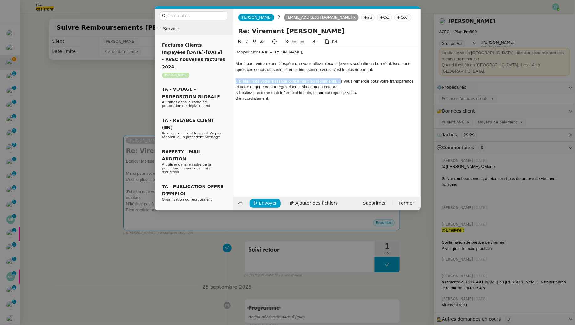
drag, startPoint x: 235, startPoint y: 81, endPoint x: 341, endPoint y: 83, distance: 105.5
click at [341, 83] on div "J’ai bien noté votre message concernant les règlements. Je vous remercie pour v…" at bounding box center [327, 85] width 182 height 12
click at [349, 87] on div "J’ai bien noté votre message concernant les règlements. Je vous remercie pour v…" at bounding box center [327, 85] width 182 height 12
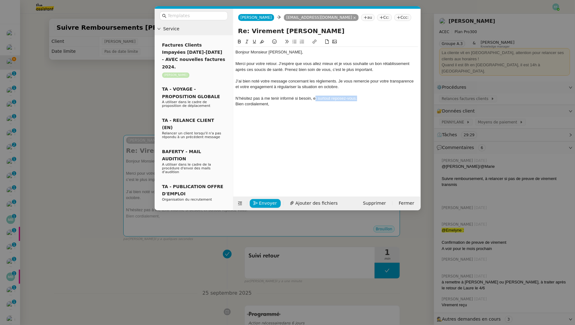
drag, startPoint x: 367, startPoint y: 97, endPoint x: 316, endPoint y: 97, distance: 51.0
click at [316, 97] on div "N’hésitez pas à me tenir informé si besoin, et surtout reposez-vous." at bounding box center [327, 99] width 182 height 6
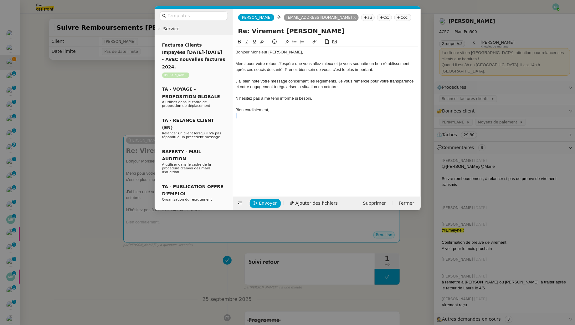
drag, startPoint x: 286, startPoint y: 112, endPoint x: 245, endPoint y: 113, distance: 40.4
click at [245, 113] on div "Bonjour Monsieur Ardon, Merci pour votre retour. J’espère que vous allez mieux …" at bounding box center [327, 84] width 182 height 74
drag, startPoint x: 284, startPoint y: 114, endPoint x: 247, endPoint y: 110, distance: 37.1
click at [247, 110] on div "Bonjour Monsieur Ardon, Merci pour votre retour. J’espère que vous allez mieux …" at bounding box center [327, 84] width 182 height 74
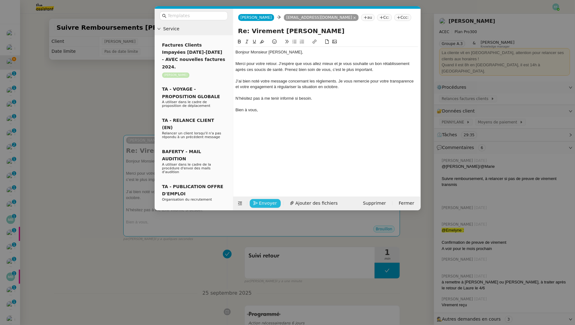
click at [263, 202] on span "Envoyer" at bounding box center [268, 203] width 18 height 7
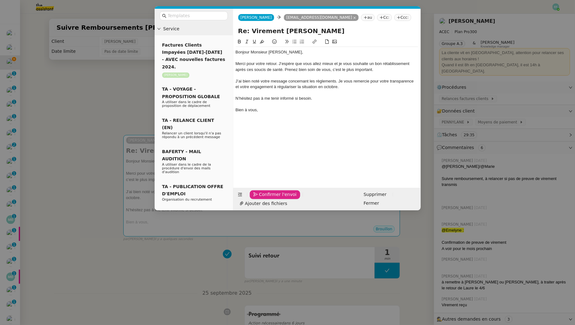
click at [263, 198] on span "Confirmer l'envoi" at bounding box center [278, 194] width 38 height 7
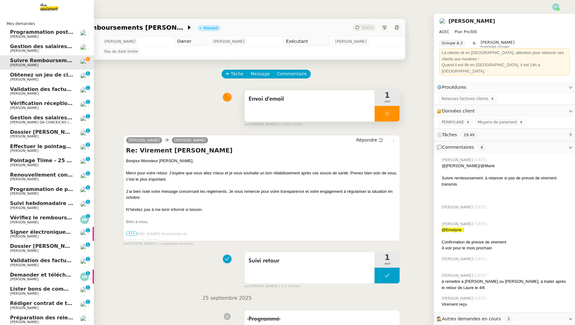
click at [19, 75] on span "Obtenez un jeu de clefs pour la cave" at bounding box center [61, 75] width 103 height 6
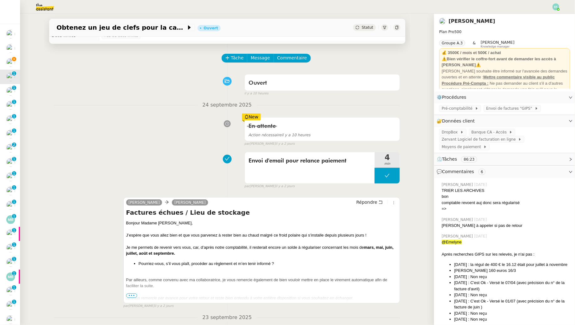
scroll to position [17, 0]
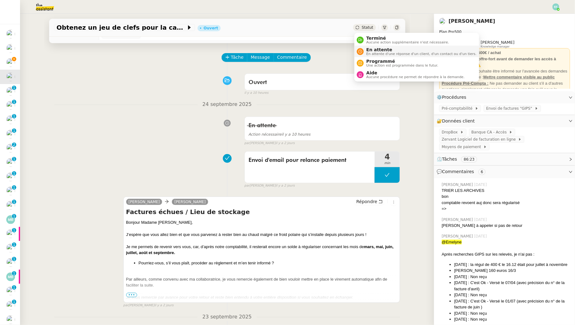
click at [368, 51] on span "En attente" at bounding box center [421, 49] width 110 height 5
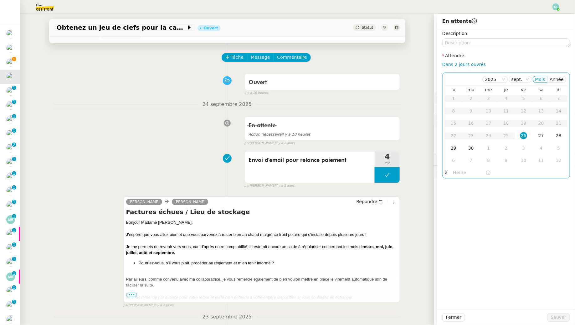
click at [442, 149] on td "29" at bounding box center [454, 148] width 18 height 13
click at [442, 44] on textarea at bounding box center [506, 42] width 128 height 9
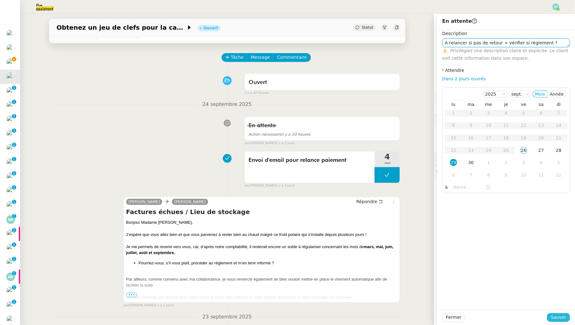
type textarea "A relancer si pas de retour + vérifier si règlement ?"
click at [442, 296] on span "Sauver" at bounding box center [558, 317] width 15 height 7
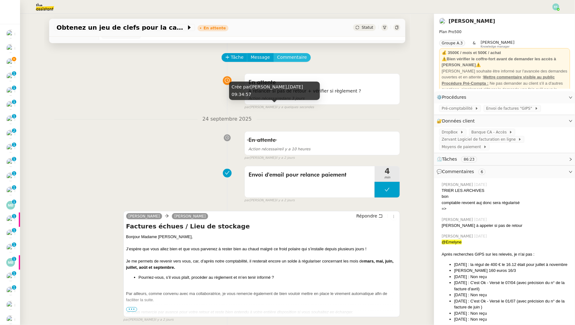
click at [290, 58] on span "Commentaire" at bounding box center [292, 57] width 30 height 7
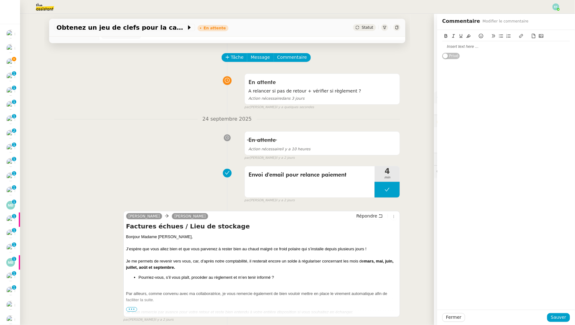
click at [442, 48] on div at bounding box center [506, 47] width 128 height 6
click at [442, 296] on div "Fermer Sauver" at bounding box center [506, 317] width 138 height 15
click at [442, 296] on span "Sauver" at bounding box center [558, 317] width 15 height 7
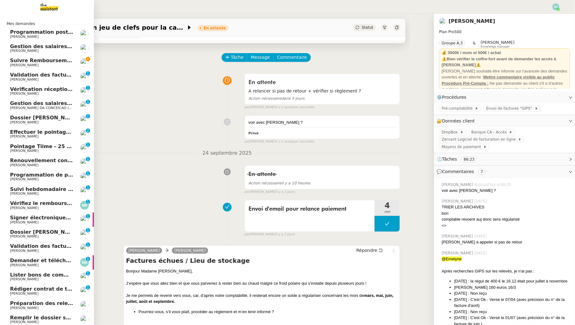
click at [17, 78] on span "[PERSON_NAME]" at bounding box center [24, 80] width 28 height 4
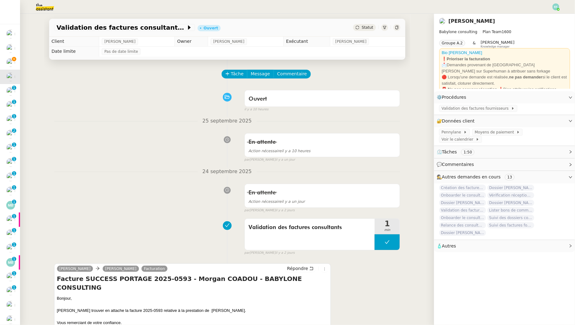
click at [233, 79] on div "Tâche Message Commentaire" at bounding box center [311, 77] width 178 height 15
click at [239, 72] on span "Tâche" at bounding box center [237, 73] width 13 height 7
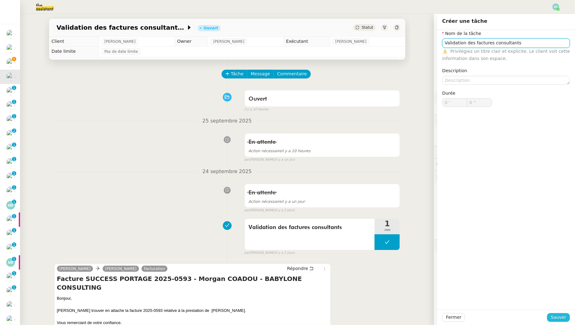
type input "Validation des factures consultants"
click at [442, 296] on span "Sauver" at bounding box center [558, 317] width 15 height 7
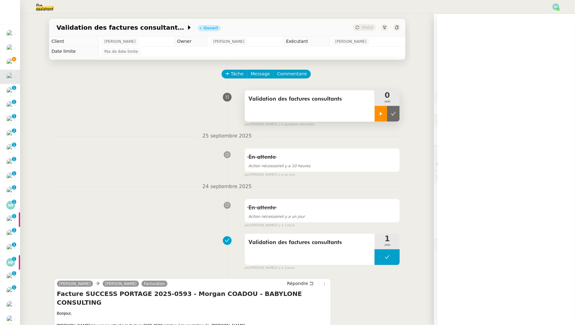
click at [382, 112] on icon at bounding box center [380, 113] width 5 height 5
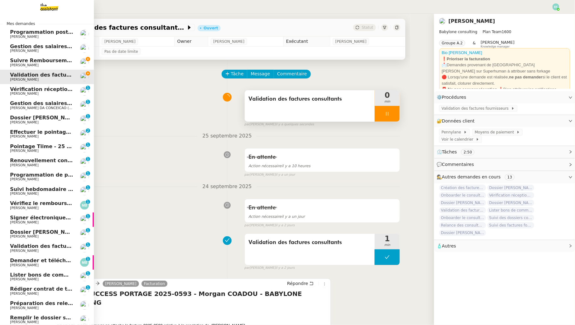
click at [13, 63] on span "Suivre Remboursements [PERSON_NAME]" at bounding box center [68, 61] width 117 height 6
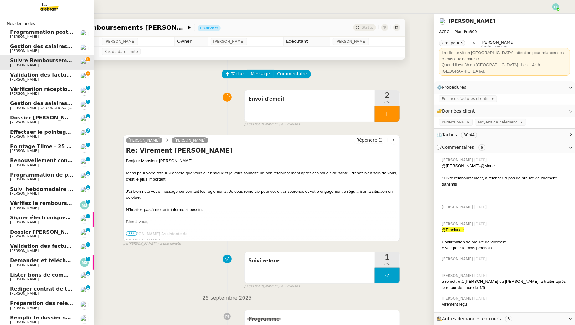
click at [22, 73] on span "Validation des factures consultants - septembre 2025" at bounding box center [85, 75] width 151 height 6
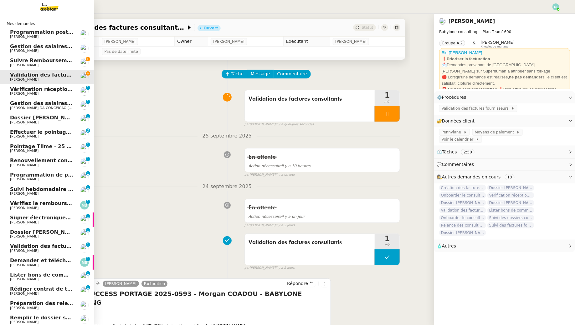
click at [32, 59] on span "Suivre Remboursements [PERSON_NAME]" at bounding box center [68, 61] width 117 height 6
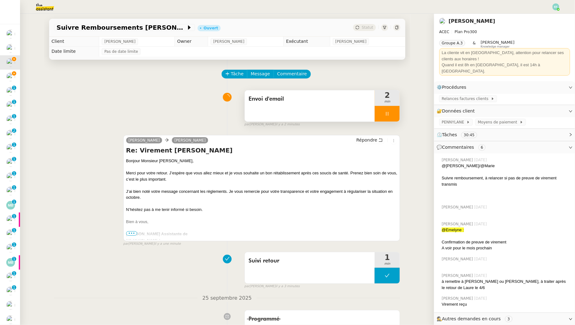
click at [388, 110] on div at bounding box center [387, 114] width 25 height 16
click at [392, 110] on button at bounding box center [393, 114] width 13 height 16
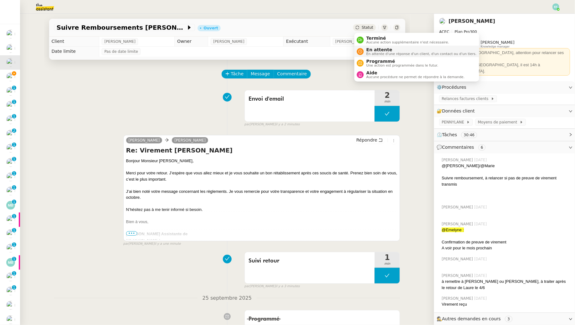
click at [365, 56] on li "En attente En attente d'une réponse d'un client, d'un contact ou d'un tiers." at bounding box center [416, 52] width 125 height 12
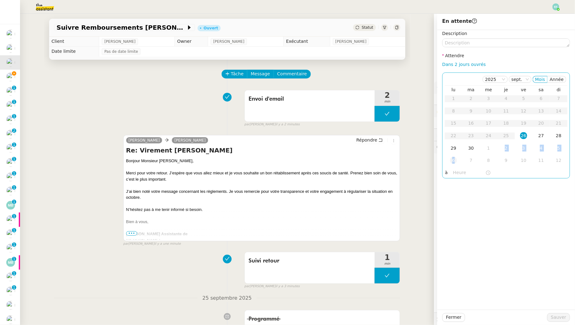
drag, startPoint x: 501, startPoint y: 149, endPoint x: 456, endPoint y: 164, distance: 47.4
click at [442, 163] on tbody "1 2 3 4 5 6 7 8 9 10 11 12 13 14 15 16 17 18 19 20 21 22 23 24 25 26 27 28 29 3…" at bounding box center [506, 130] width 123 height 74
click at [442, 161] on div "6" at bounding box center [453, 160] width 7 height 7
click at [442, 114] on td "7" at bounding box center [471, 111] width 18 height 13
click at [442, 296] on span "Sauver" at bounding box center [558, 317] width 15 height 7
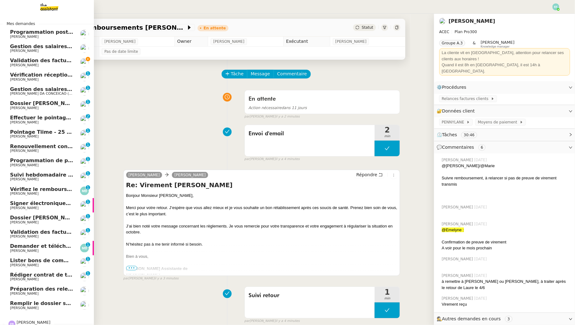
click at [18, 63] on span "Validation des factures consultants - septembre 2025" at bounding box center [85, 61] width 151 height 6
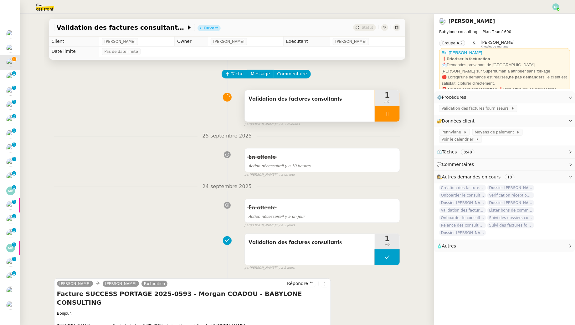
click at [391, 114] on div at bounding box center [387, 114] width 25 height 16
click at [394, 114] on icon at bounding box center [393, 113] width 5 height 3
click at [361, 106] on div "Validation des factures consultants" at bounding box center [310, 105] width 130 height 31
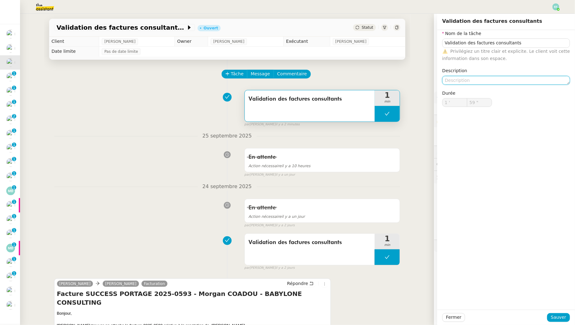
click at [442, 81] on textarea at bounding box center [506, 80] width 128 height 9
type textarea "Attente création factures"
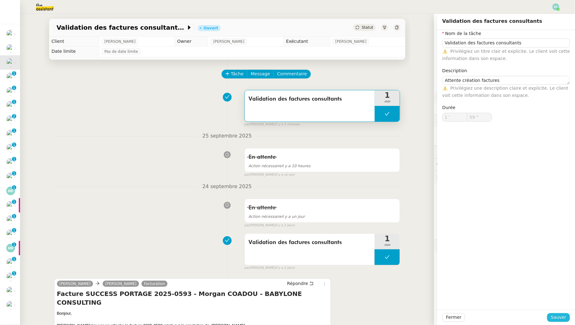
click at [442, 296] on span "Sauver" at bounding box center [558, 317] width 15 height 7
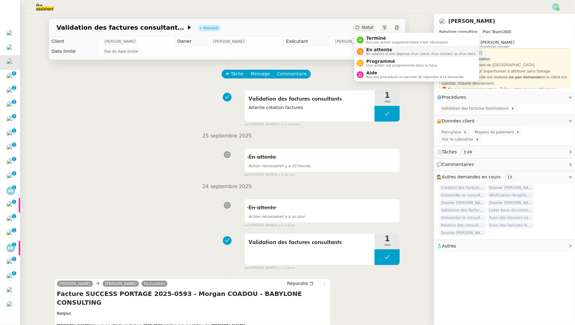
click at [365, 55] on div "En attente En attente d'une réponse d'un client, d'un contact ou d'un tiers." at bounding box center [420, 51] width 113 height 8
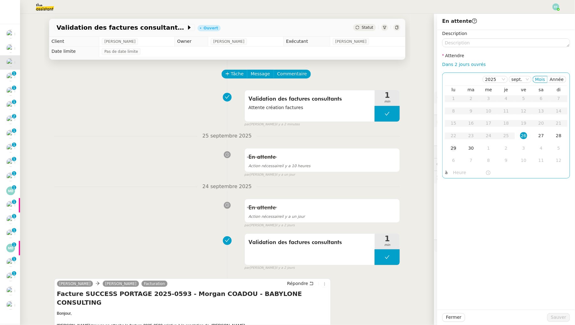
click at [442, 146] on div "29" at bounding box center [453, 148] width 7 height 7
click at [442, 296] on span "Sauver" at bounding box center [558, 317] width 15 height 7
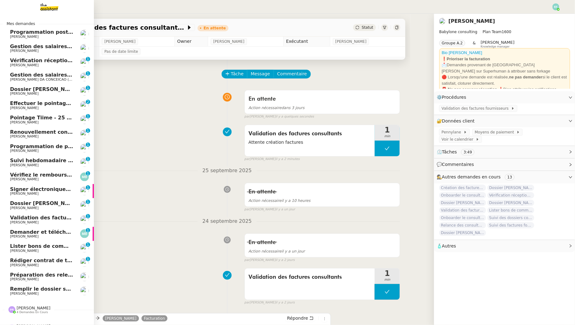
click at [13, 60] on span "Vérification réception factures consultants - septembre 2025" at bounding box center [96, 61] width 172 height 6
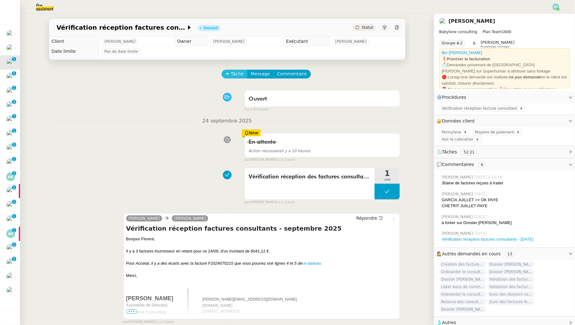
click at [231, 74] on span "Tâche" at bounding box center [237, 73] width 13 height 7
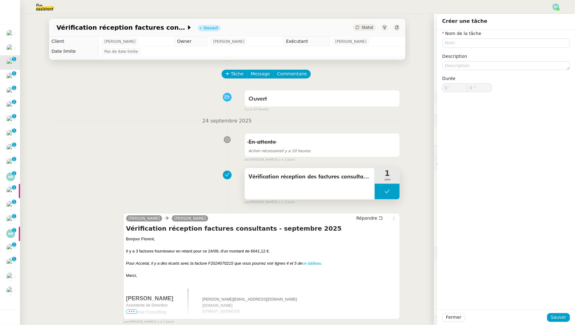
click at [268, 178] on span "Vérification réception des factures consultants" at bounding box center [309, 176] width 123 height 9
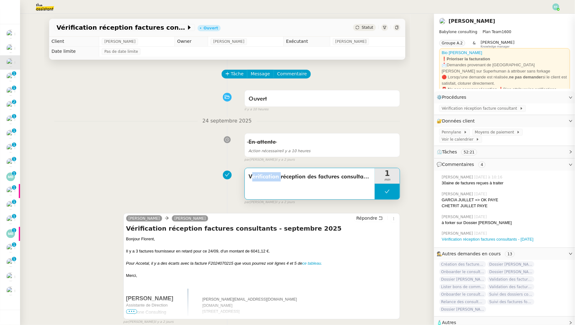
click at [268, 178] on span "Vérification réception des factures consultants" at bounding box center [309, 176] width 123 height 9
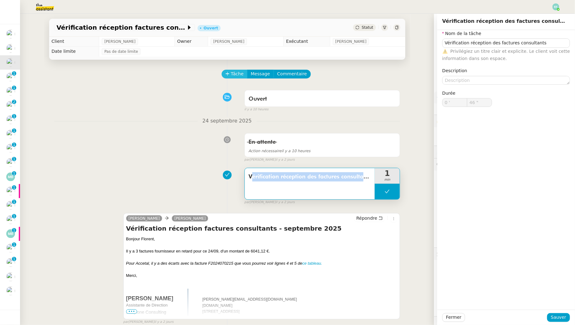
click at [232, 72] on span "Tâche" at bounding box center [237, 73] width 13 height 7
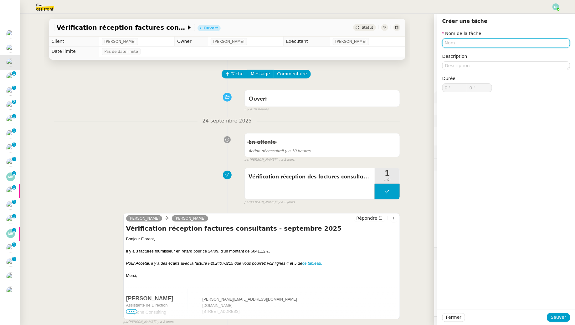
paste input "Vérification réception des factures consultants"
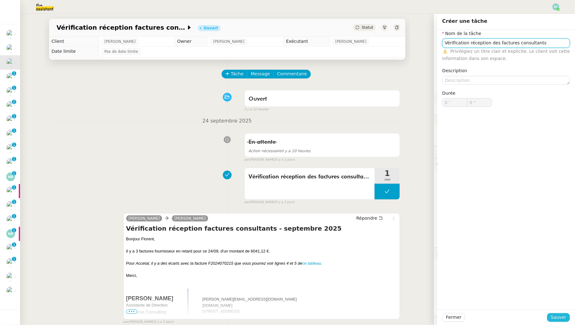
type input "Vérification réception des factures consultants"
drag, startPoint x: 564, startPoint y: 319, endPoint x: 544, endPoint y: 313, distance: 21.1
click at [442, 296] on span "Sauver" at bounding box center [558, 317] width 15 height 7
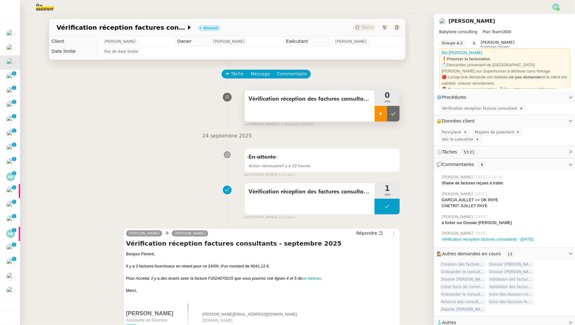
click at [381, 112] on icon at bounding box center [380, 113] width 5 height 5
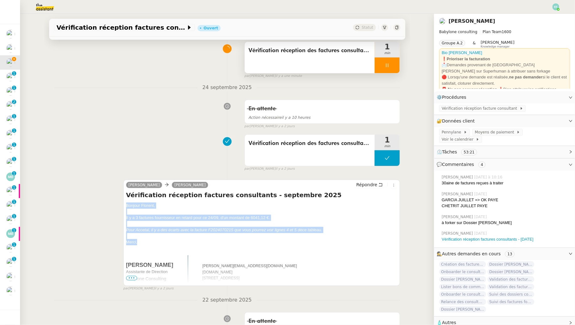
drag, startPoint x: 125, startPoint y: 203, endPoint x: 162, endPoint y: 254, distance: 62.3
click at [162, 254] on div "Claudine Durand Florent Seiler Répondre Vérification réception factures consult…" at bounding box center [261, 233] width 277 height 106
copy div "Bonjour Florent, Il y a 3 factures fournisseur en retard pour ce 24/09, d'un mo…"
click at [379, 183] on icon at bounding box center [380, 185] width 4 height 4
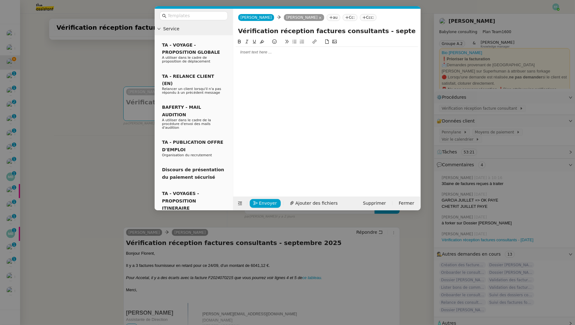
click at [242, 51] on div at bounding box center [327, 52] width 182 height 6
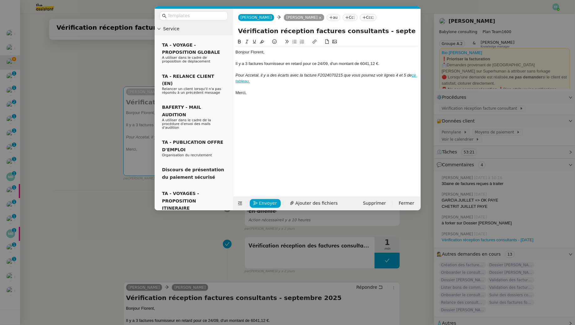
click at [247, 63] on div "Il y a 3 factures fournisseur en retard pour ce 24/09, d'un montant de 6041,12 …" at bounding box center [327, 64] width 182 height 6
click at [321, 62] on div "Il y a 4 factures fournisseur en retard pour ce 24/09, d'un montant de 6041,12 …" at bounding box center [327, 64] width 182 height 6
drag, startPoint x: 385, startPoint y: 64, endPoint x: 360, endPoint y: 63, distance: 24.4
click at [360, 63] on div "Il y a 4 factures fournisseur en retard pour ce 26/09, d'un montant de 6041,12 …" at bounding box center [327, 64] width 182 height 6
drag, startPoint x: 270, startPoint y: 94, endPoint x: 233, endPoint y: 77, distance: 40.3
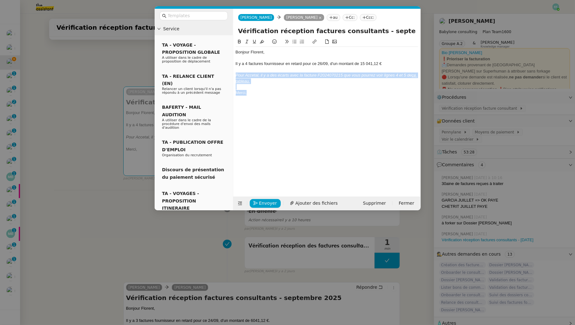
click at [233, 77] on nz-spin "Bonjour Florent, Il y a 4 factures fournisseur en retard pour ce 26/09, d'un mo…" at bounding box center [326, 113] width 187 height 151
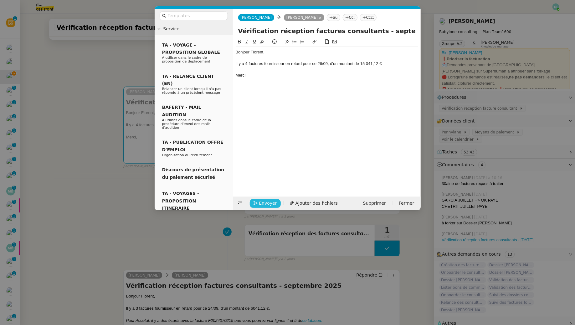
click at [268, 204] on span "Envoyer" at bounding box center [268, 203] width 18 height 7
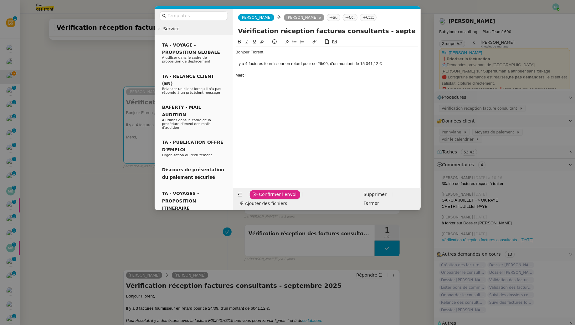
click at [268, 198] on span "Confirmer l'envoi" at bounding box center [278, 194] width 38 height 7
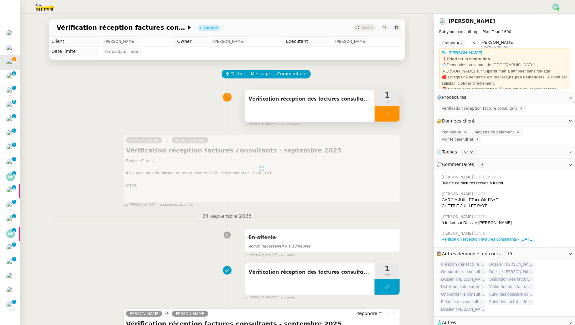
click at [387, 114] on icon at bounding box center [387, 113] width 5 height 5
click at [395, 114] on icon at bounding box center [393, 113] width 5 height 5
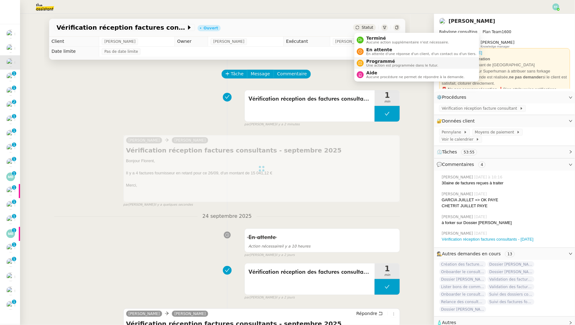
click at [370, 61] on span "Programmé" at bounding box center [402, 61] width 72 height 5
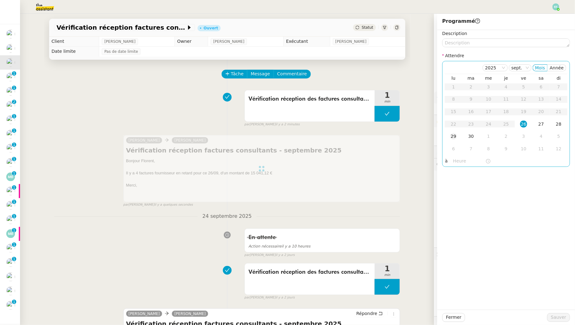
click at [442, 138] on div "29" at bounding box center [453, 136] width 7 height 7
click at [442, 296] on button "Sauver" at bounding box center [558, 317] width 23 height 9
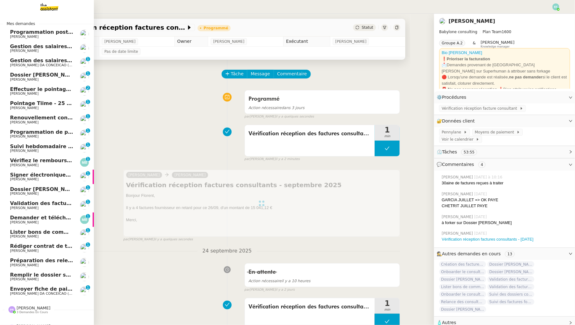
click at [15, 62] on span "Gestion des salaires - septembre 2025" at bounding box center [64, 61] width 109 height 6
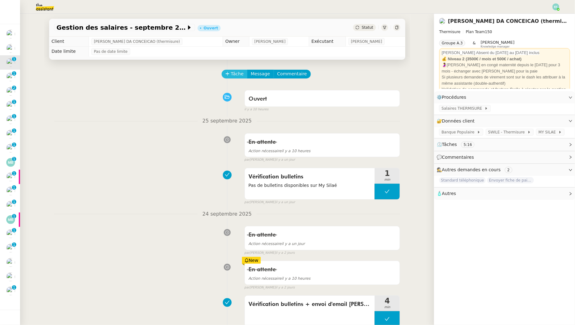
click at [229, 75] on icon at bounding box center [227, 74] width 4 height 4
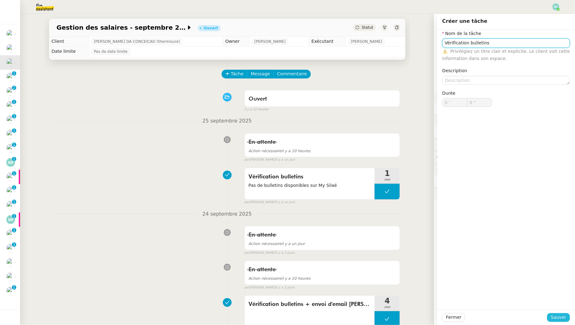
type input "Vérification bulletins"
click at [442, 296] on span "Sauver" at bounding box center [558, 317] width 15 height 7
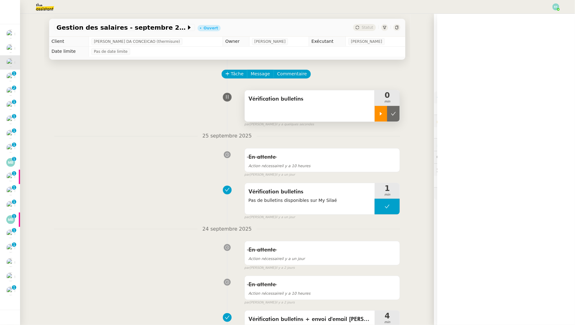
click at [380, 113] on icon at bounding box center [381, 113] width 2 height 3
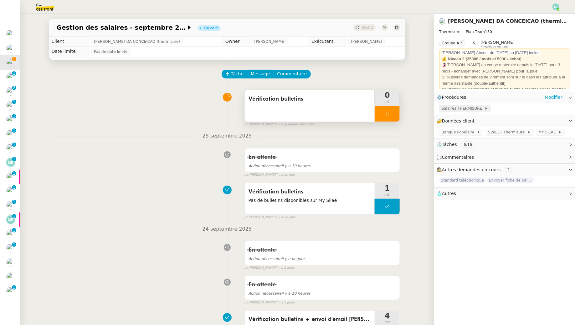
click at [442, 107] on span "Salaires THERMISURE" at bounding box center [462, 108] width 43 height 6
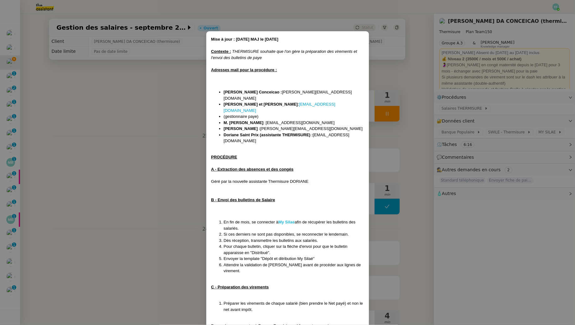
click at [289, 220] on strong "My Silae" at bounding box center [286, 222] width 16 height 5
click at [115, 103] on nz-modal-container "Mise à jour : 06/04/2025 MAJ le 21/07/25 Contexte : THERMISURE souhaite que l'o…" at bounding box center [287, 162] width 575 height 325
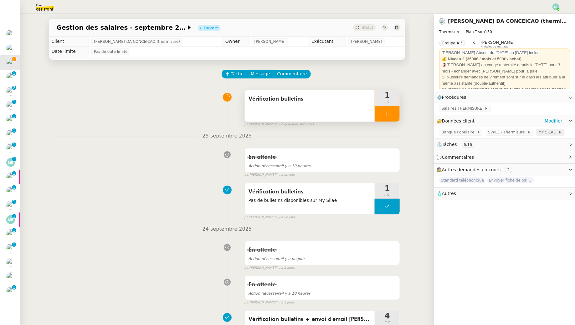
click at [442, 132] on span "MY SILAE" at bounding box center [548, 132] width 20 height 6
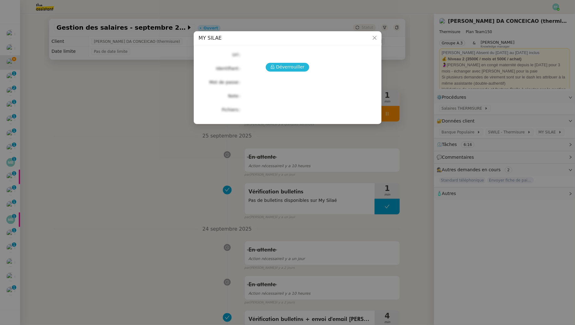
click at [288, 65] on span "Déverrouiller" at bounding box center [290, 67] width 28 height 7
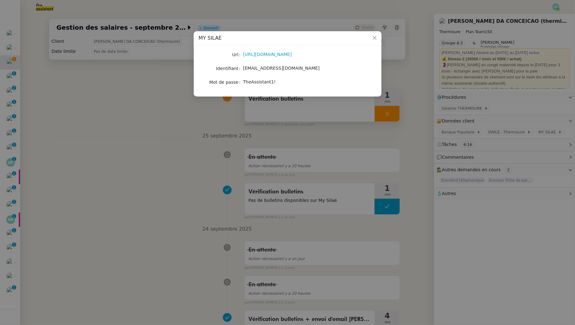
click at [281, 68] on span "victoria.assistante@thermisure.fr" at bounding box center [281, 68] width 77 height 5
copy span "victoria.assistante@thermisure.fr"
click at [265, 79] on span "TheAssistant1!" at bounding box center [259, 81] width 33 height 5
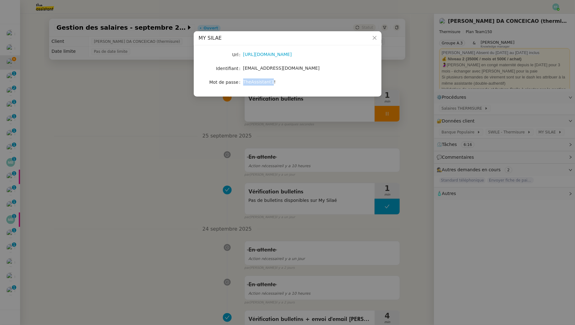
click at [265, 79] on span "TheAssistant1!" at bounding box center [259, 81] width 33 height 5
copy span "TheAssistant1!"
click at [96, 160] on nz-modal-container "MY SILAE Url https://my.silae.fr/sign-in?redirect=/home Identifiant victoria.as…" at bounding box center [287, 162] width 575 height 325
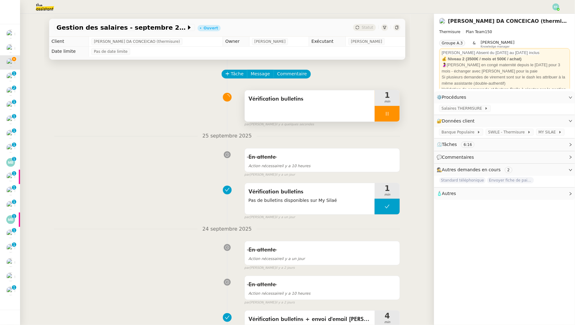
click at [262, 112] on div "Vérification bulletins" at bounding box center [310, 105] width 130 height 31
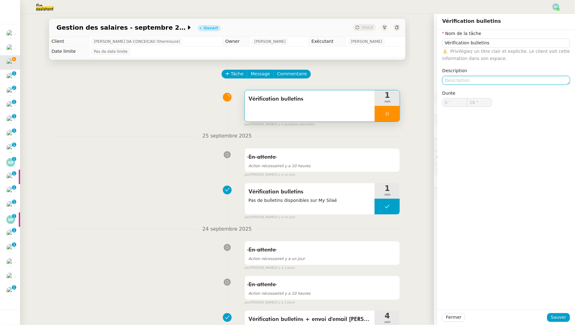
click at [442, 80] on textarea at bounding box center [506, 80] width 128 height 9
type input "29 ""
type textarea "Non"
type input "30 ""
type textarea "Non dispo"
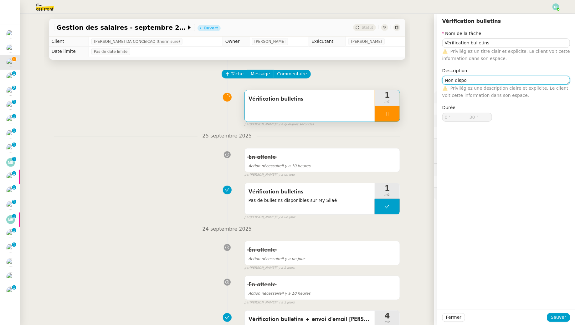
type input "31 ""
type textarea "Non disponb"
type input "32 ""
type textarea "Non disponilbs"
type input "33 ""
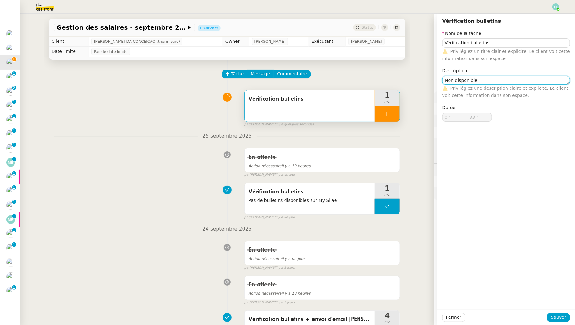
type textarea "Non disponibles"
type input "34 ""
type textarea "Non disponibles"
click at [442, 296] on span "Sauver" at bounding box center [558, 317] width 15 height 7
type input "35 ""
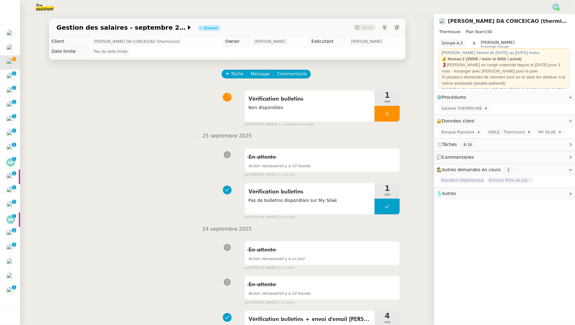
click at [390, 116] on div at bounding box center [387, 114] width 25 height 16
click at [390, 116] on button at bounding box center [393, 114] width 13 height 16
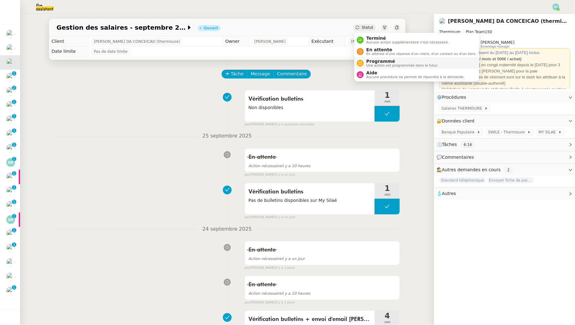
click at [368, 62] on span "Programmé" at bounding box center [402, 61] width 72 height 5
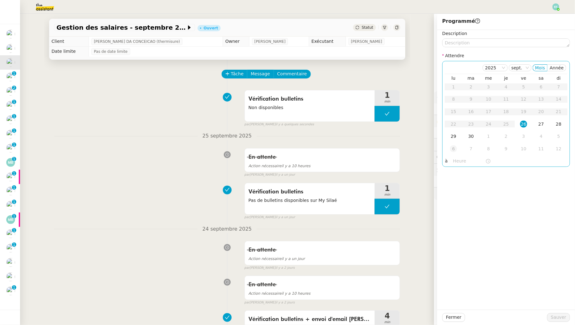
click at [442, 143] on td "6" at bounding box center [454, 149] width 18 height 13
click at [442, 87] on div "29" at bounding box center [453, 87] width 7 height 7
click at [442, 296] on span "Sauver" at bounding box center [558, 317] width 15 height 7
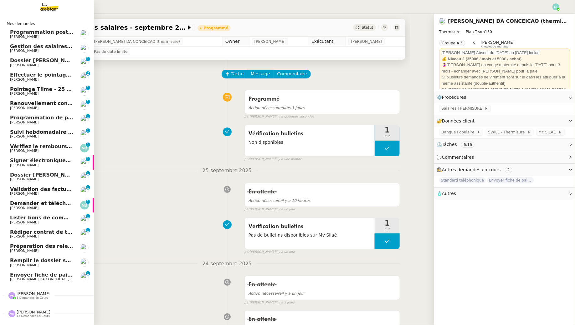
click at [31, 60] on span "Dossier [PERSON_NAME]" at bounding box center [44, 61] width 69 height 6
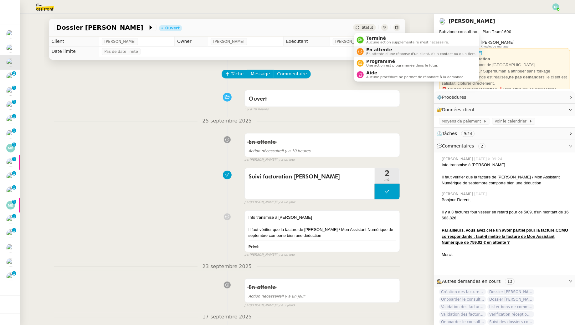
click at [368, 52] on span "En attente d'une réponse d'un client, d'un contact ou d'un tiers." at bounding box center [421, 53] width 110 height 3
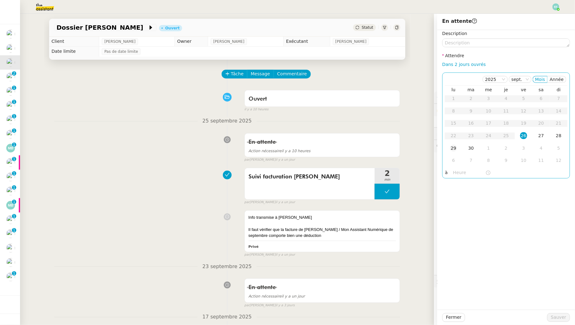
click at [442, 147] on td "29" at bounding box center [454, 148] width 18 height 13
click at [442, 296] on span "Sauver" at bounding box center [558, 317] width 15 height 7
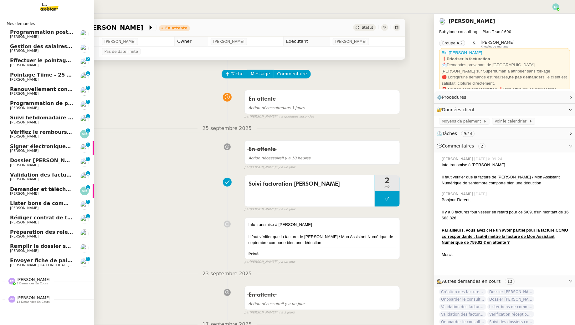
click at [13, 64] on span "[PERSON_NAME]" at bounding box center [24, 65] width 28 height 4
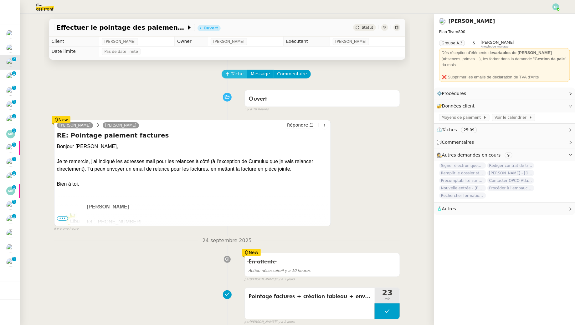
click at [231, 75] on span "Tâche" at bounding box center [237, 73] width 13 height 7
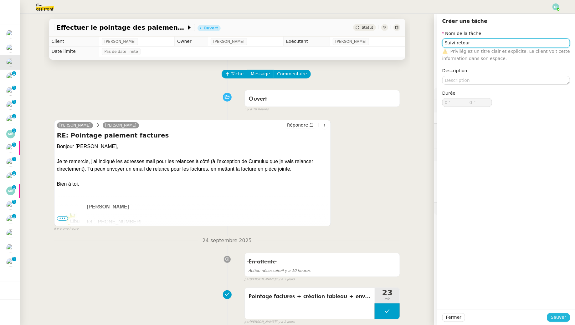
type input "Suivi retour"
click at [442, 296] on button "Sauver" at bounding box center [558, 317] width 23 height 9
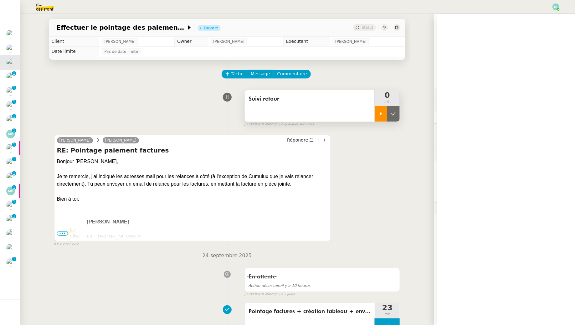
click at [382, 118] on div at bounding box center [381, 114] width 13 height 16
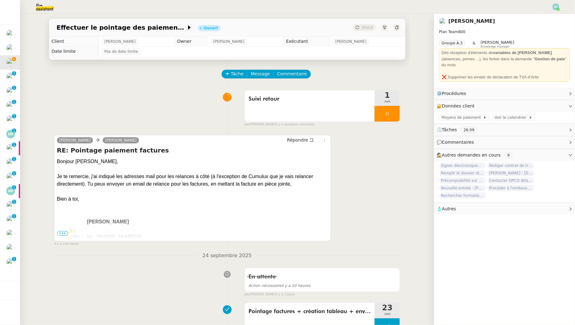
drag, startPoint x: 84, startPoint y: 162, endPoint x: 88, endPoint y: 187, distance: 26.0
click at [88, 187] on div "Bonjour Sam, Je te remercie, j'ai indiqué les adresses mail pour les relances à…" at bounding box center [192, 173] width 271 height 30
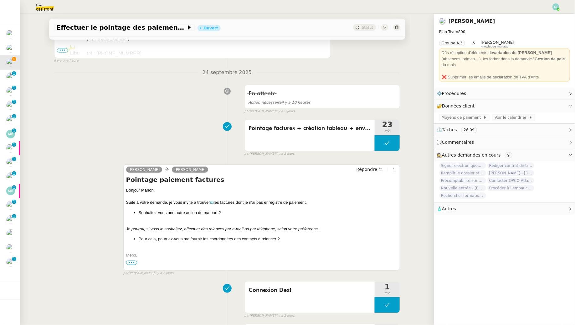
scroll to position [185, 0]
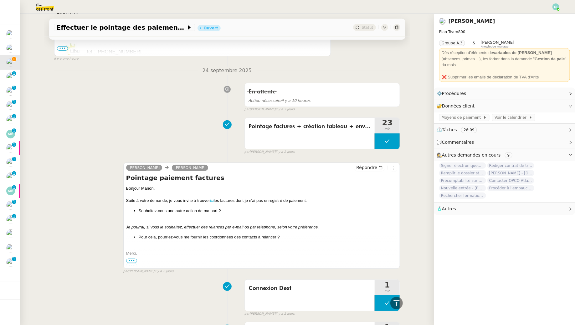
click at [212, 199] on link "ici" at bounding box center [212, 200] width 4 height 5
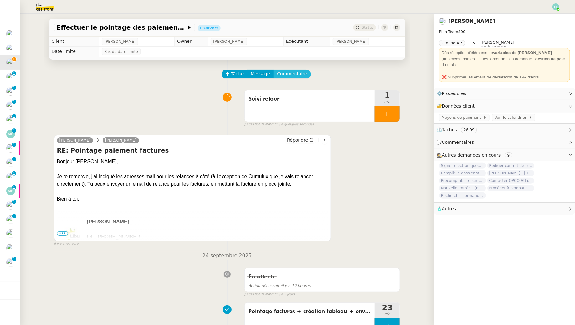
click at [298, 74] on span "Commentaire" at bounding box center [292, 73] width 30 height 7
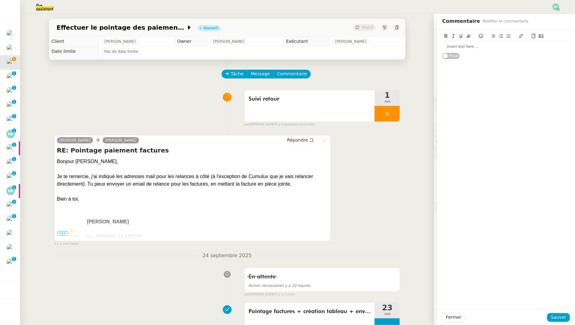
click at [442, 44] on div at bounding box center [506, 47] width 128 height 6
click at [442, 296] on button "Sauver" at bounding box center [558, 317] width 23 height 9
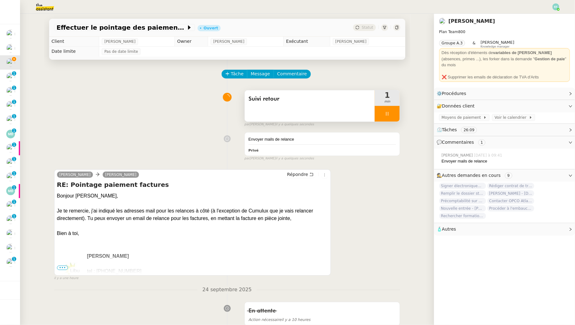
click at [391, 115] on div at bounding box center [387, 114] width 25 height 16
click at [391, 115] on icon at bounding box center [393, 113] width 5 height 5
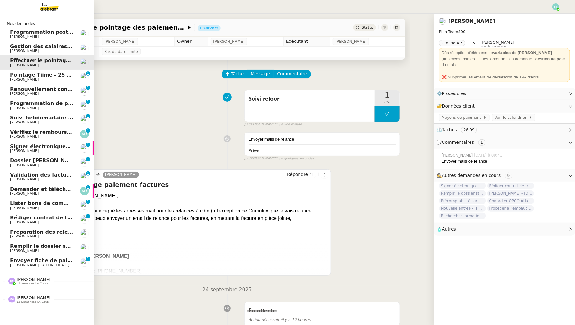
click at [20, 79] on span "[PERSON_NAME]" at bounding box center [24, 80] width 28 height 4
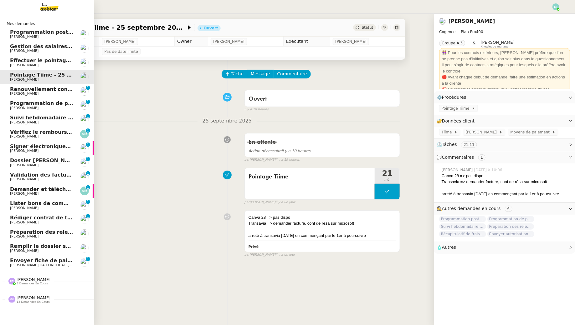
click at [35, 89] on span "Renouvellement contrat Opale STOCCO" at bounding box center [65, 89] width 111 height 6
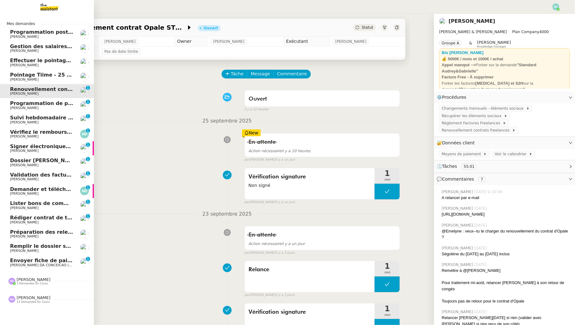
click at [60, 77] on span "Pointage Tiime - 25 septembre 2025" at bounding box center [61, 75] width 103 height 6
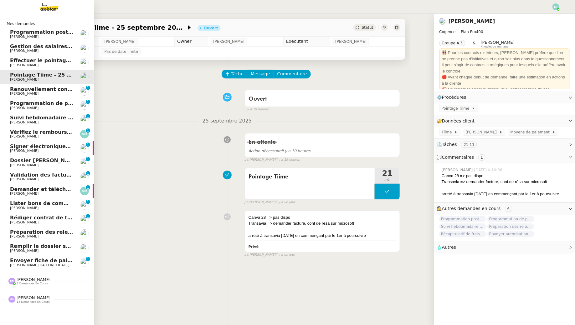
click at [69, 94] on span "[PERSON_NAME]" at bounding box center [41, 94] width 63 height 4
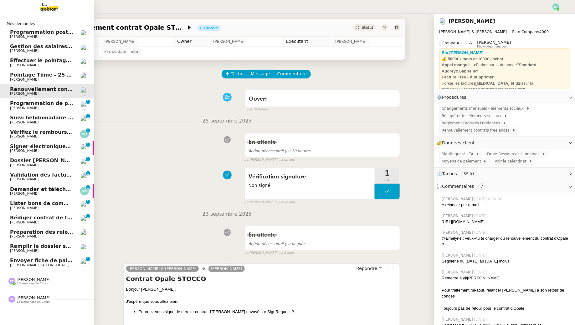
click at [54, 268] on link "Envoyer fiche de paie d'octobre Charles DA CONCEICAO (thermisure) 0 1 2 3 4 5 6…" at bounding box center [47, 263] width 94 height 14
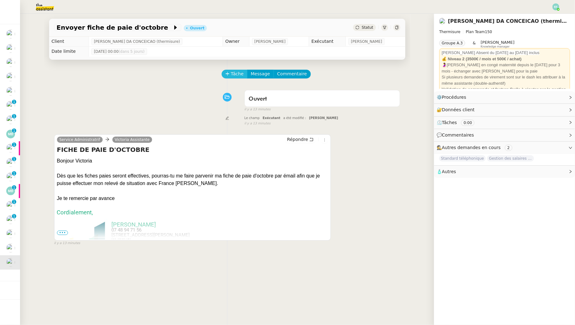
click at [229, 75] on icon at bounding box center [227, 74] width 4 height 4
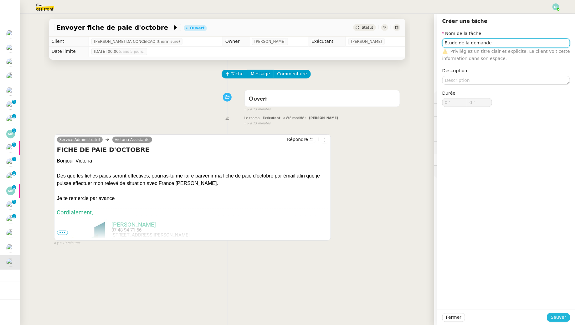
type input "Etude de la demande"
click at [442, 296] on span "Sauver" at bounding box center [558, 317] width 15 height 7
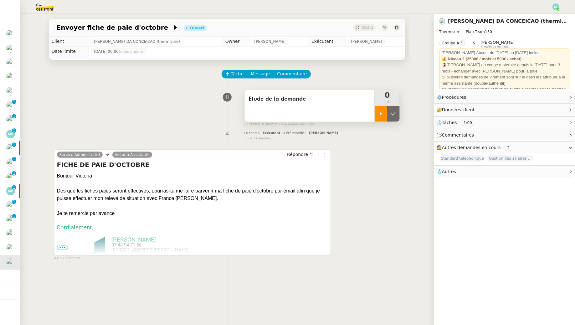
click at [385, 116] on div at bounding box center [381, 114] width 13 height 16
click at [385, 116] on icon at bounding box center [387, 113] width 5 height 5
click at [390, 115] on button at bounding box center [393, 114] width 13 height 16
click at [234, 71] on span "Tâche" at bounding box center [237, 73] width 13 height 7
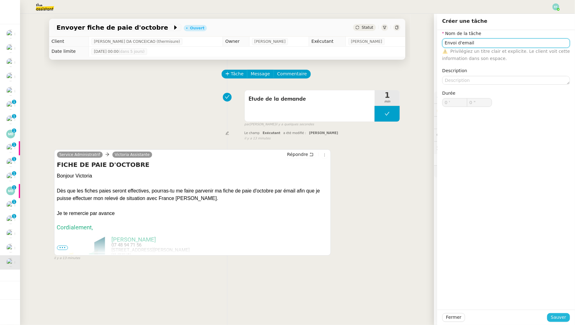
type input "Envoi d'email"
click at [442, 296] on button "Sauver" at bounding box center [558, 317] width 23 height 9
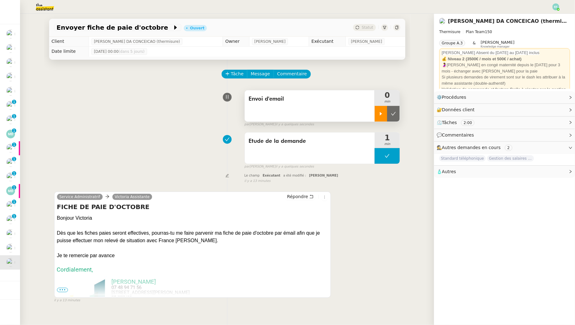
click at [376, 113] on div at bounding box center [381, 114] width 13 height 16
click at [313, 195] on icon at bounding box center [311, 197] width 4 height 4
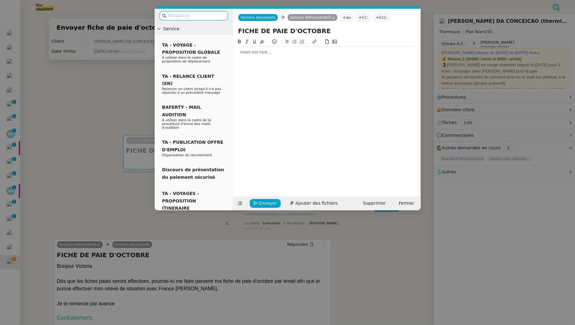
click at [289, 56] on div at bounding box center [327, 52] width 182 height 11
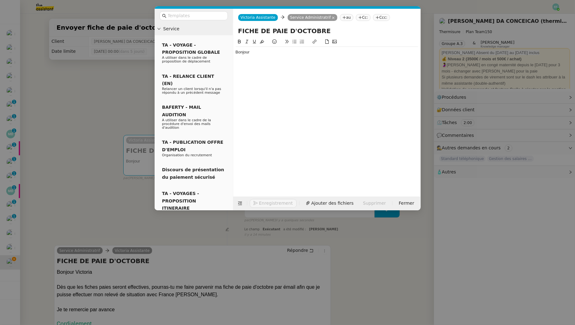
click at [48, 135] on nz-modal-container "Service TA - VOYAGE - PROPOSITION GLOBALE A utiliser dans le cadre de propositi…" at bounding box center [287, 162] width 575 height 325
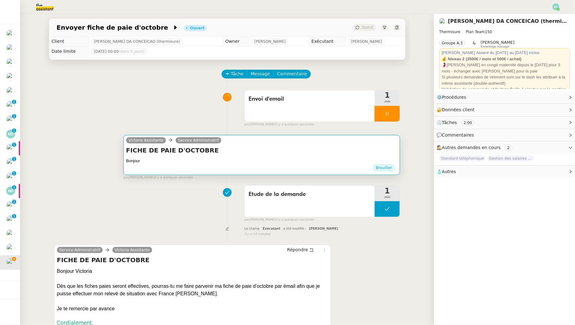
click at [204, 168] on div "Brouillon" at bounding box center [261, 168] width 271 height 9
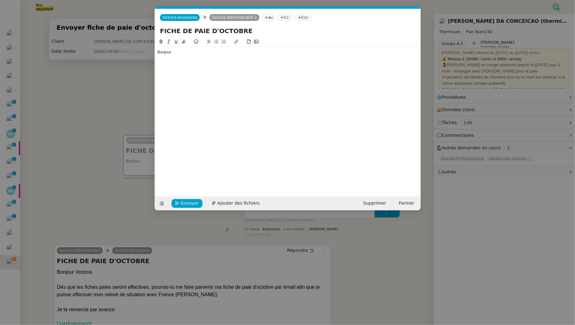
scroll to position [0, 13]
click at [211, 51] on div "Bonjour" at bounding box center [287, 52] width 261 height 6
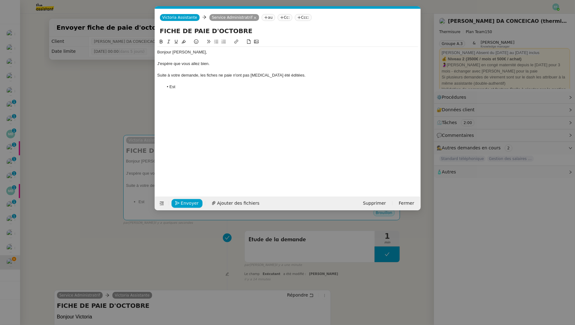
click at [231, 76] on div "Suite à votre demande, les fiches ne paie n'ont pas encore été éditées." at bounding box center [287, 76] width 261 height 6
click at [203, 89] on li "Est" at bounding box center [290, 87] width 255 height 6
drag, startPoint x: 196, startPoint y: 86, endPoint x: 156, endPoint y: 84, distance: 40.8
click at [156, 84] on nz-spin "Bonjour Nathalie, J'espère que vous allez bien. Suite à votre demande, les fich…" at bounding box center [288, 113] width 266 height 151
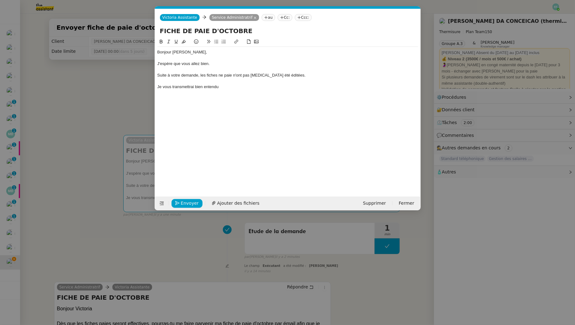
click at [172, 86] on div "Je vous transmettrai bien entendu" at bounding box center [287, 87] width 261 height 6
click at [230, 74] on div "Suite à votre demande, les fiches ne paie n'ont pas encore été éditées." at bounding box center [287, 76] width 261 height 6
click at [200, 75] on div "Suite à votre demande, les fiches ne paie n'ont pas encore été éditées." at bounding box center [287, 76] width 261 height 6
click at [234, 88] on div "Je vous la transmettrai bien entendu" at bounding box center [287, 87] width 261 height 6
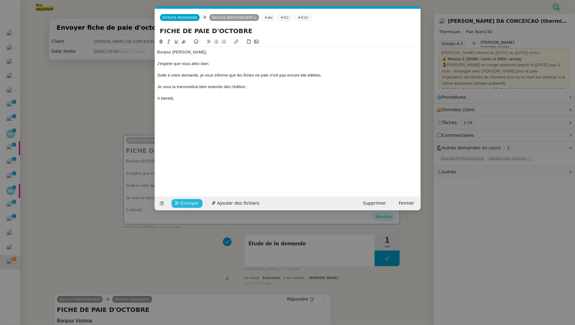
click at [189, 200] on span "Envoyer" at bounding box center [190, 203] width 18 height 7
click at [189, 200] on span "Confirmer l'envoi" at bounding box center [200, 203] width 38 height 7
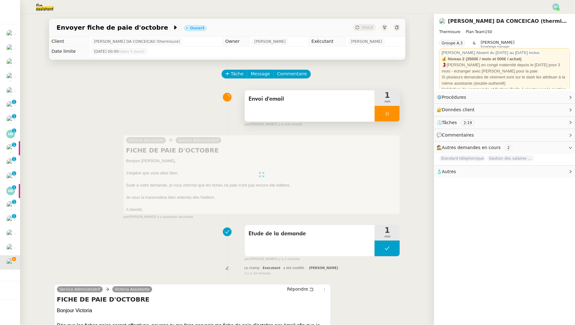
click at [391, 120] on div at bounding box center [387, 114] width 25 height 16
click at [391, 113] on icon at bounding box center [393, 113] width 5 height 5
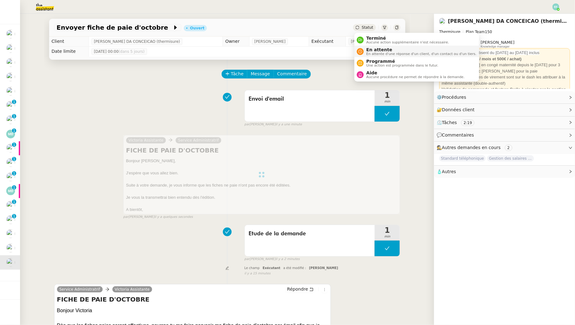
click at [367, 55] on span "En attente d'une réponse d'un client, d'un contact ou d'un tiers." at bounding box center [421, 53] width 110 height 3
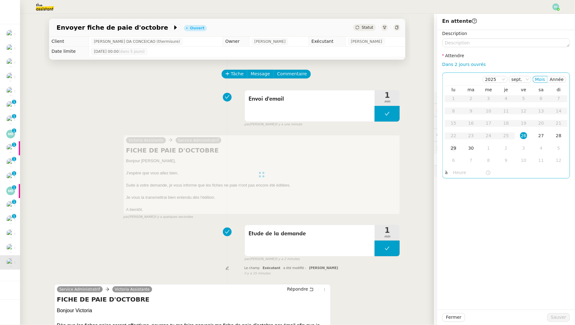
click at [442, 145] on div "29" at bounding box center [453, 148] width 7 height 7
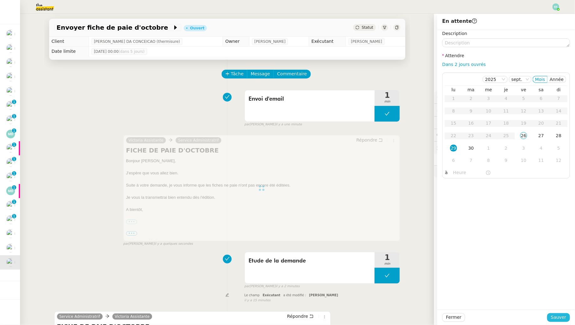
click at [442, 296] on span "Sauver" at bounding box center [558, 317] width 15 height 7
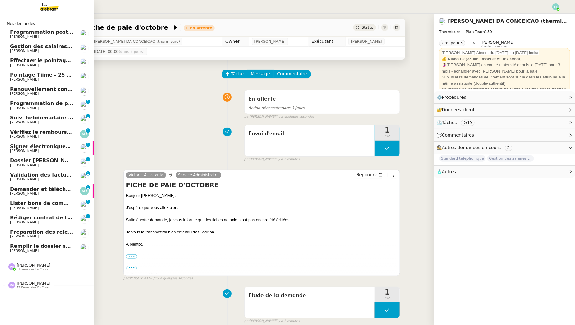
click at [54, 106] on span "Programmation de posts sur insta" at bounding box center [58, 103] width 96 height 6
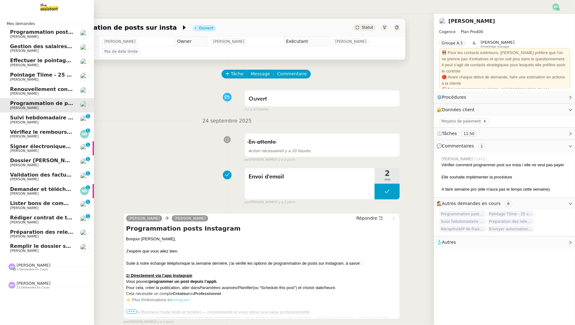
click at [17, 119] on span "Suivi hebdomadaire des demandes en cours - septembre 2025" at bounding box center [98, 118] width 176 height 6
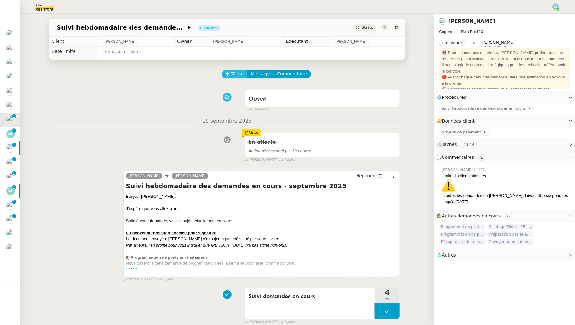
click at [238, 75] on span "Tâche" at bounding box center [237, 73] width 13 height 7
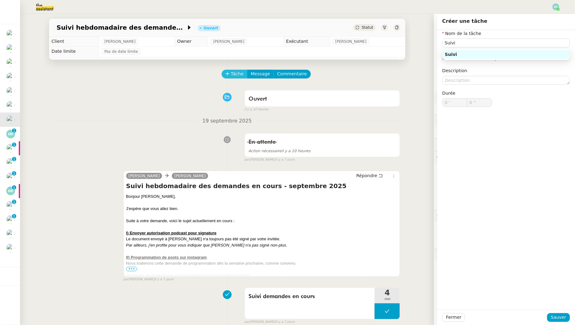
click at [236, 74] on span "Tâche" at bounding box center [237, 73] width 13 height 7
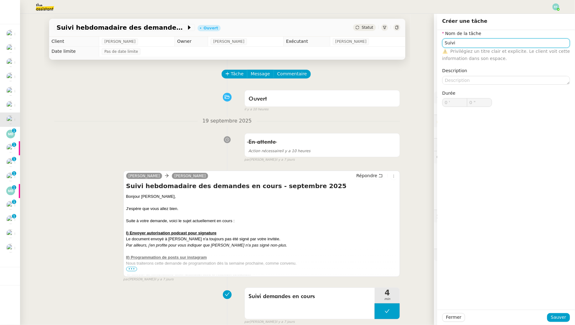
click at [442, 43] on input "Suivi" at bounding box center [506, 42] width 128 height 9
type input "Suivi demandes en cours"
click at [442, 296] on span "Sauver" at bounding box center [558, 317] width 15 height 7
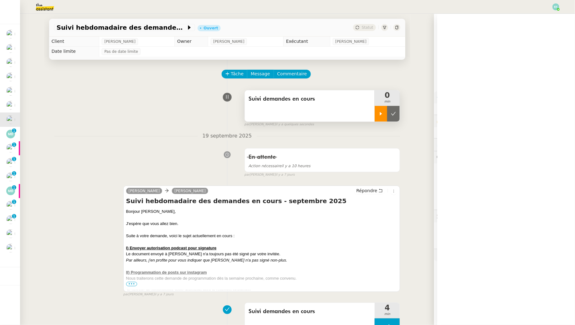
click at [378, 115] on div at bounding box center [381, 114] width 13 height 16
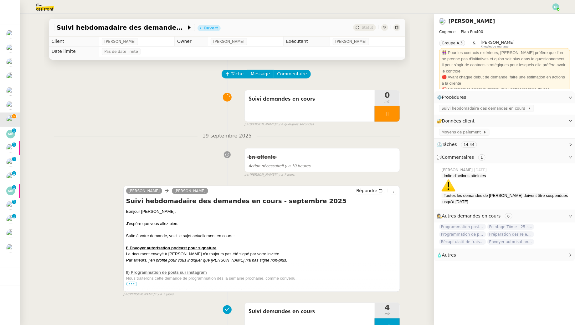
scroll to position [3, 0]
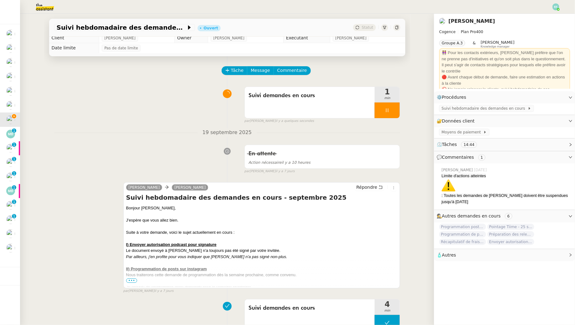
click at [132, 281] on span "•••" at bounding box center [131, 281] width 11 height 4
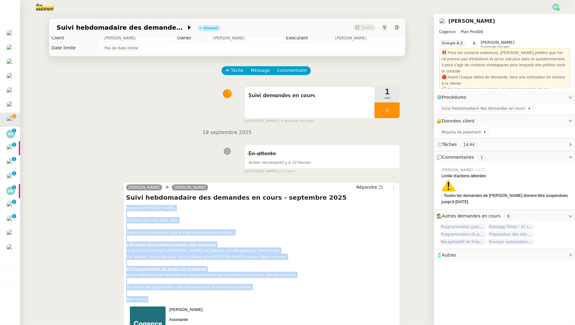
drag, startPoint x: 145, startPoint y: 252, endPoint x: 165, endPoint y: 300, distance: 51.5
click at [379, 187] on icon at bounding box center [380, 187] width 4 height 4
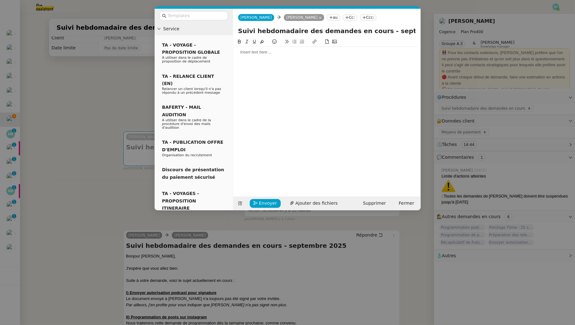
click at [262, 49] on div at bounding box center [327, 52] width 182 height 6
paste div
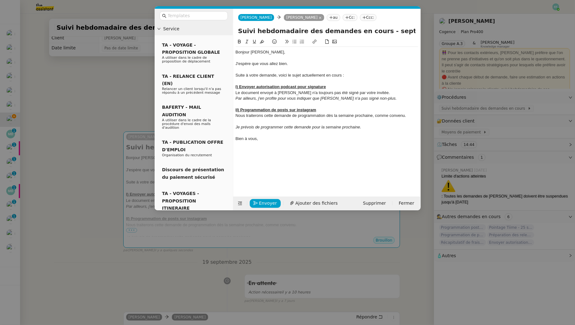
click at [82, 101] on nz-modal-container "Service TA - VOYAGE - PROPOSITION GLOBALE A utiliser dans le cadre de propositi…" at bounding box center [287, 162] width 575 height 325
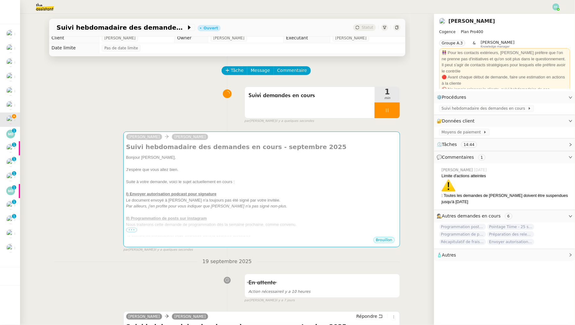
click at [43, 8] on img at bounding box center [40, 7] width 48 height 14
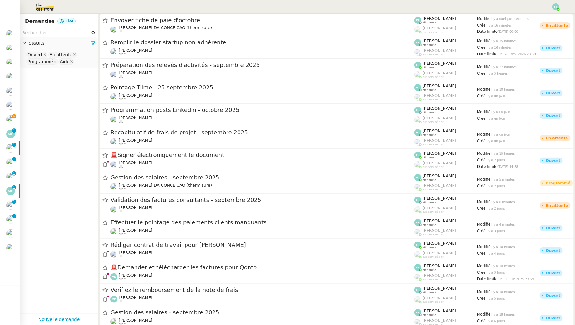
click at [35, 32] on input "text" at bounding box center [56, 32] width 68 height 7
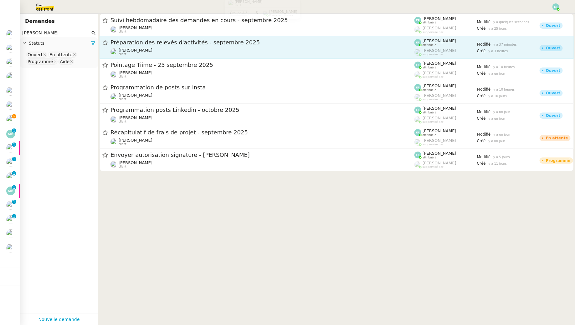
type input "juliette rihal"
click at [157, 51] on div "Juliette Rihal client" at bounding box center [262, 52] width 304 height 8
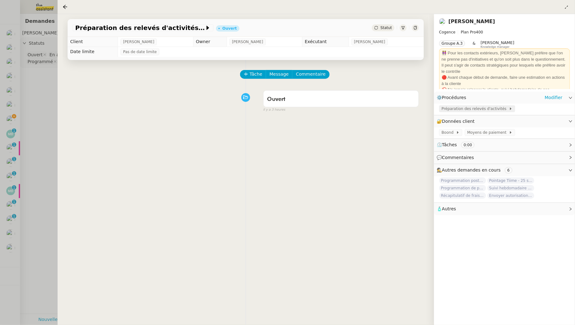
click at [442, 110] on span "Préparation des relevés d'activités" at bounding box center [474, 109] width 67 height 6
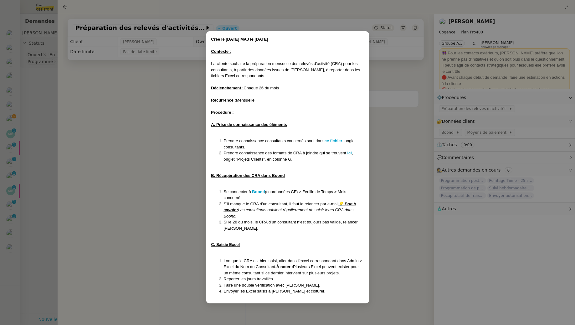
click at [45, 99] on nz-modal-container "Créé le 23/05/25 MAJ le 27/06/25 Contexte : La cliente souhaite la préparation …" at bounding box center [287, 162] width 575 height 325
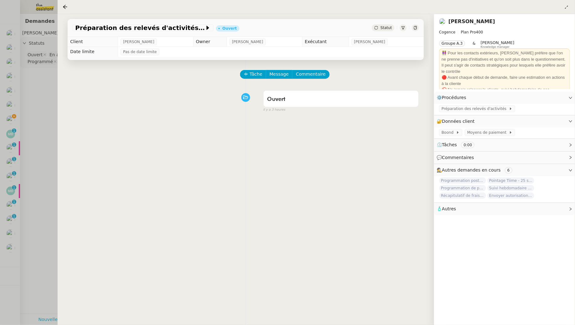
click at [45, 99] on div at bounding box center [287, 162] width 575 height 325
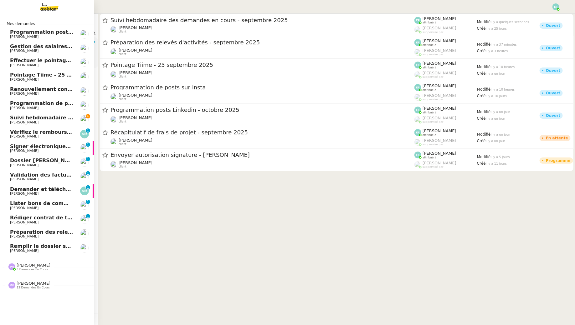
click at [22, 118] on span "Suivi hebdomadaire des demandes en cours - septembre 2025" at bounding box center [98, 118] width 176 height 6
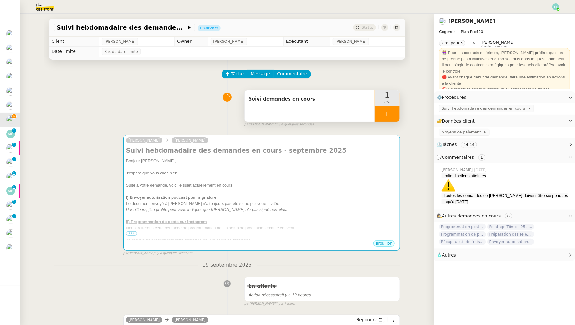
click at [394, 114] on div at bounding box center [387, 114] width 25 height 16
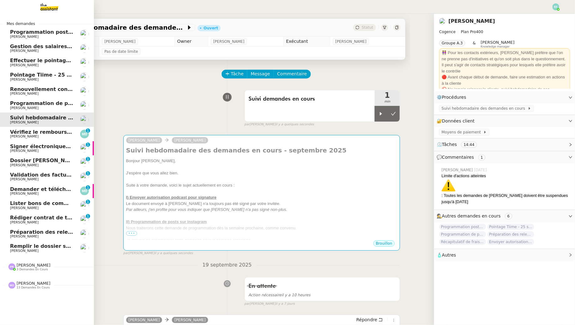
click at [13, 135] on span "[PERSON_NAME]" at bounding box center [24, 137] width 28 height 4
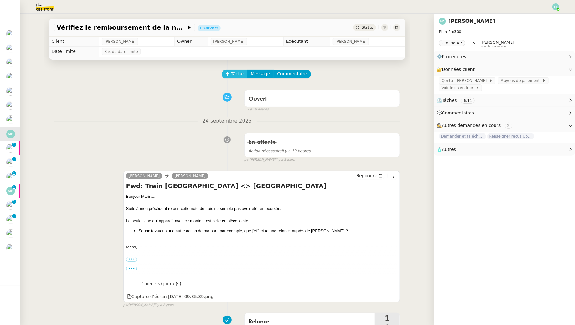
click at [237, 73] on span "Tâche" at bounding box center [237, 73] width 13 height 7
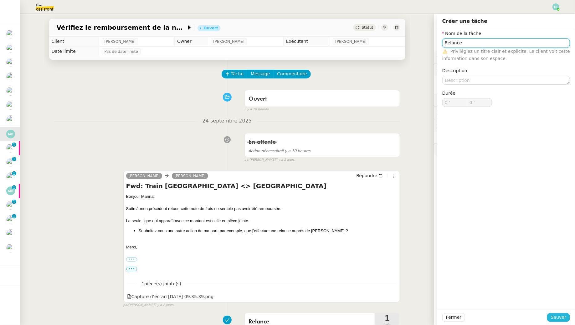
type input "Relance"
click at [442, 296] on span "Sauver" at bounding box center [558, 317] width 15 height 7
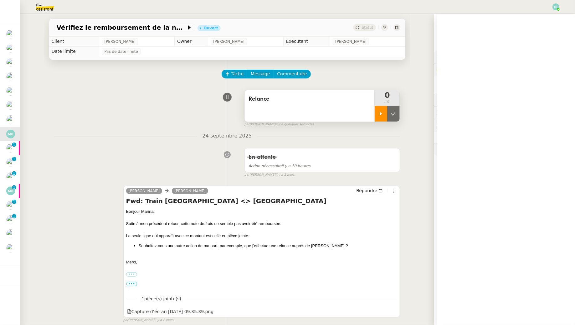
click at [385, 115] on div at bounding box center [381, 114] width 13 height 16
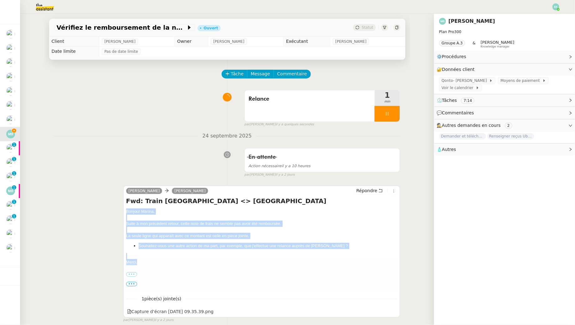
drag, startPoint x: 125, startPoint y: 211, endPoint x: 147, endPoint y: 268, distance: 61.8
click at [147, 268] on div "Hélène Marina Barthelemy Répondre Fwd: Train Luxembourg <> Amsterdam Bonjour Ma…" at bounding box center [261, 252] width 277 height 132
click at [382, 190] on icon at bounding box center [380, 190] width 3 height 3
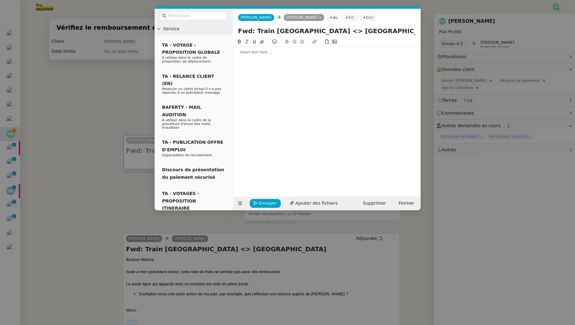
click at [358, 57] on div at bounding box center [327, 52] width 182 height 11
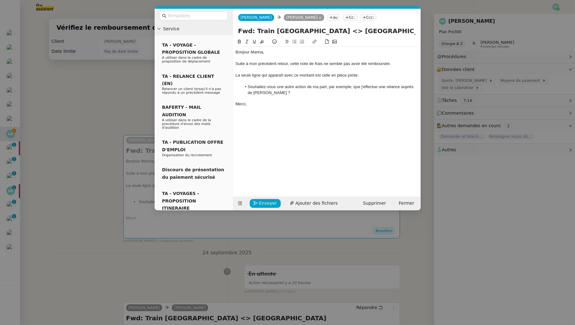
click at [71, 80] on nz-modal-container "Service TA - VOYAGE - PROPOSITION GLOBALE A utiliser dans le cadre de propositi…" at bounding box center [287, 162] width 575 height 325
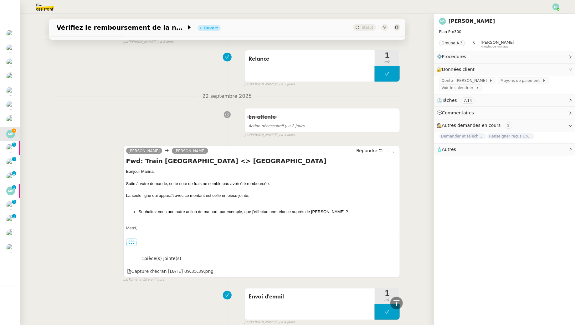
scroll to position [286, 0]
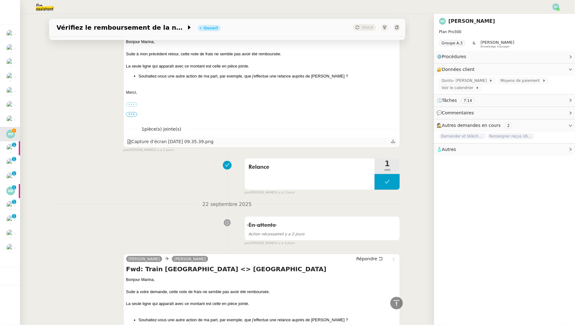
click at [394, 141] on icon at bounding box center [393, 141] width 4 height 4
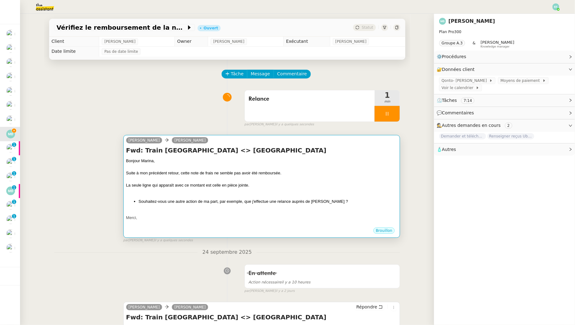
click at [286, 184] on div "La seule ligne qui apparaît avec ce montant est celle en pièce jointe." at bounding box center [261, 185] width 271 height 6
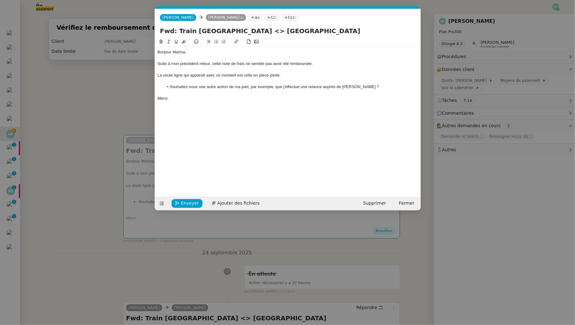
scroll to position [0, 13]
click at [245, 203] on span "Ajouter des fichiers" at bounding box center [238, 203] width 42 height 7
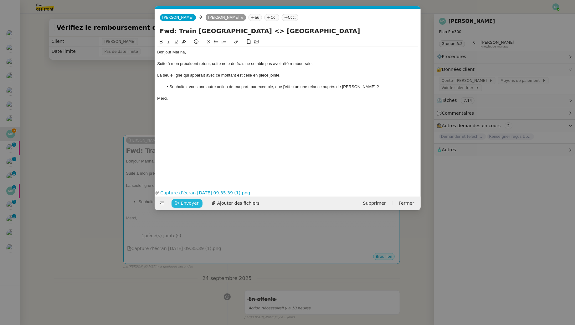
click at [184, 202] on span "Envoyer" at bounding box center [190, 203] width 18 height 7
click at [184, 202] on span "Confirmer l'envoi" at bounding box center [200, 203] width 38 height 7
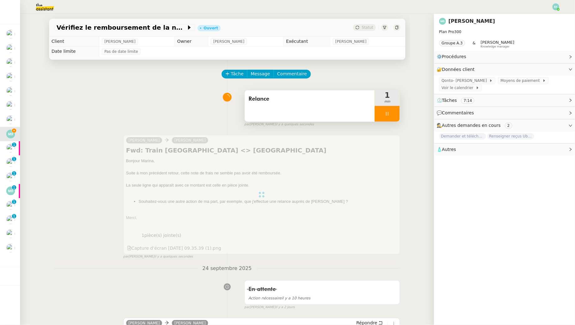
click at [393, 114] on div at bounding box center [387, 114] width 25 height 16
click at [393, 114] on icon at bounding box center [393, 113] width 5 height 5
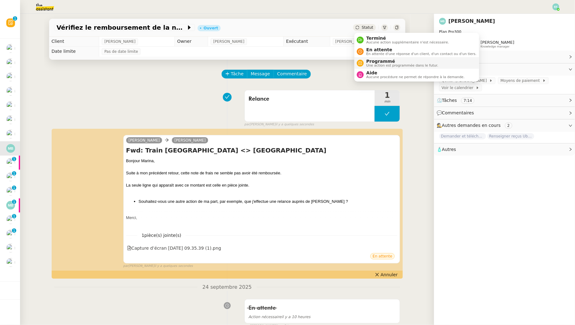
click at [371, 59] on span "Programmé" at bounding box center [402, 61] width 72 height 5
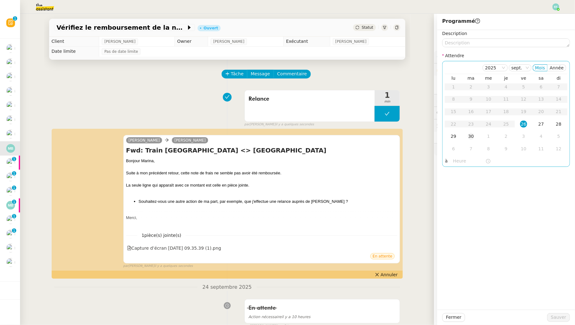
click at [442, 139] on div "30" at bounding box center [470, 136] width 7 height 7
click at [442, 296] on button "Sauver" at bounding box center [558, 317] width 23 height 9
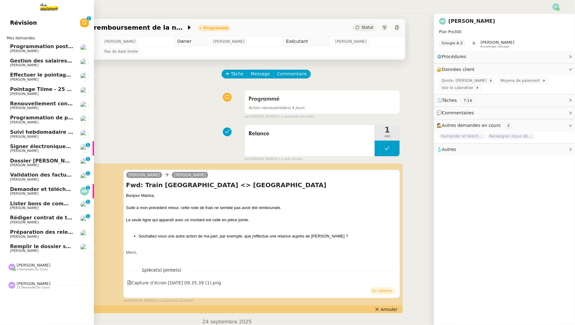
click at [13, 152] on span "[PERSON_NAME]" at bounding box center [24, 151] width 28 height 4
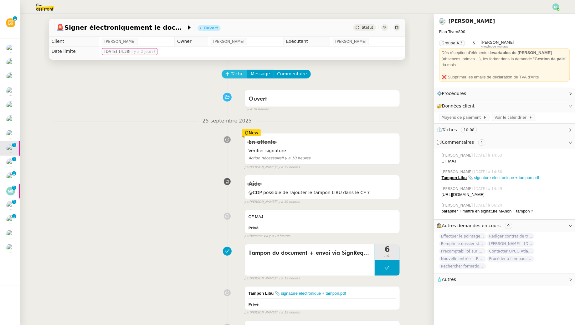
click at [234, 77] on span "Tâche" at bounding box center [237, 73] width 13 height 7
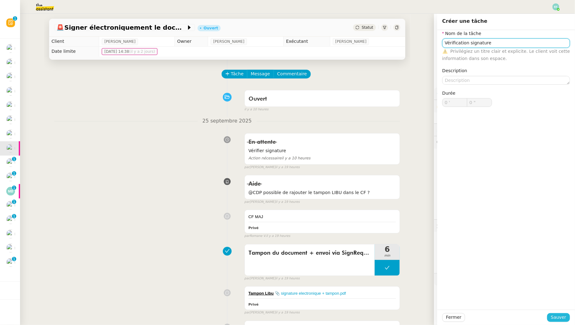
type input "Vérification signature"
click at [442, 296] on span "Sauver" at bounding box center [558, 317] width 15 height 7
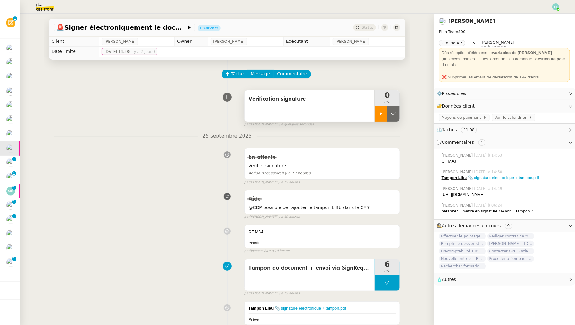
click at [379, 114] on icon at bounding box center [380, 113] width 5 height 5
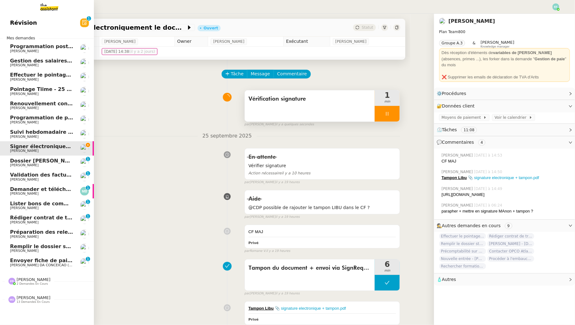
click at [31, 265] on span "[PERSON_NAME] DA CONCEICAO (thermisure)" at bounding box center [49, 265] width 79 height 4
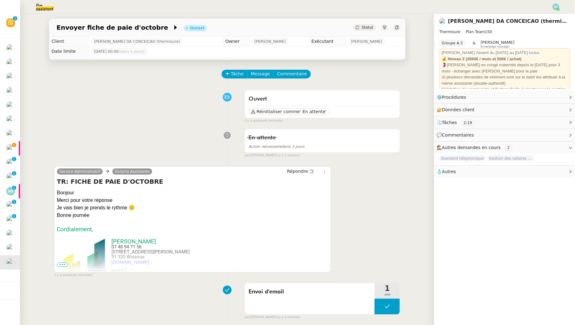
click at [242, 79] on div "Tâche Message Commentaire" at bounding box center [311, 77] width 178 height 15
click at [235, 75] on span "Tâche" at bounding box center [237, 73] width 13 height 7
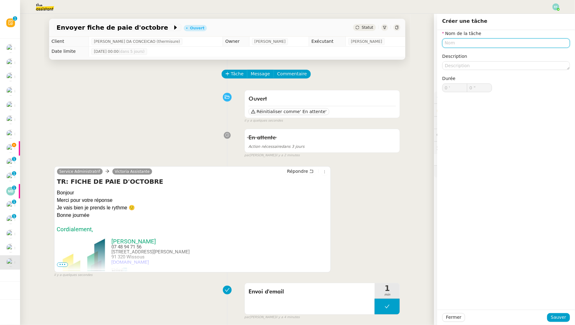
click at [442, 47] on input "text" at bounding box center [506, 42] width 128 height 9
type input "Suivi retour"
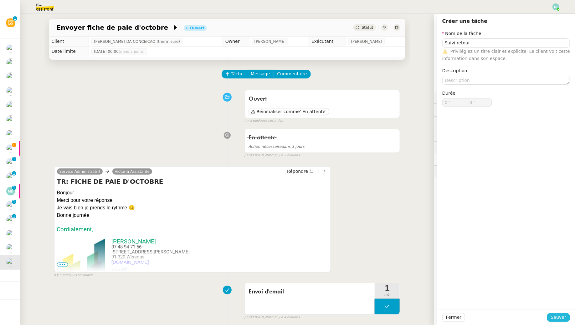
click at [442, 296] on span "Sauver" at bounding box center [558, 317] width 15 height 7
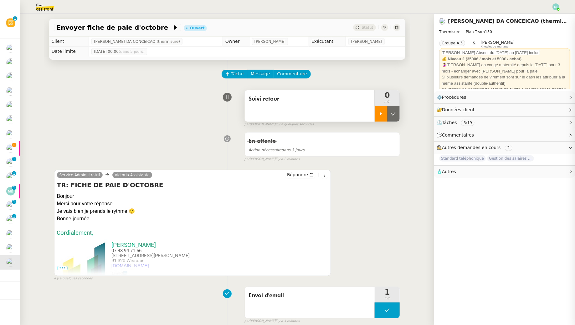
click at [380, 112] on icon at bounding box center [380, 113] width 5 height 5
click at [391, 109] on div at bounding box center [387, 114] width 25 height 16
click at [393, 115] on icon at bounding box center [393, 113] width 5 height 3
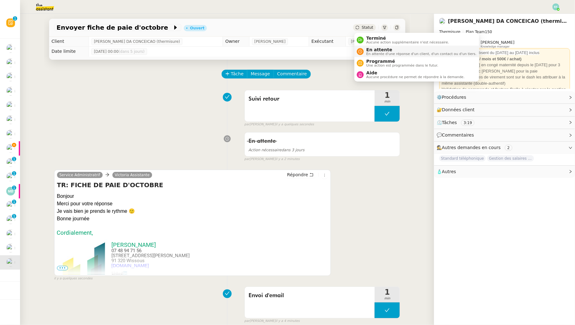
click at [365, 53] on div "En attente En attente d'une réponse d'un client, d'un contact ou d'un tiers." at bounding box center [420, 51] width 113 height 8
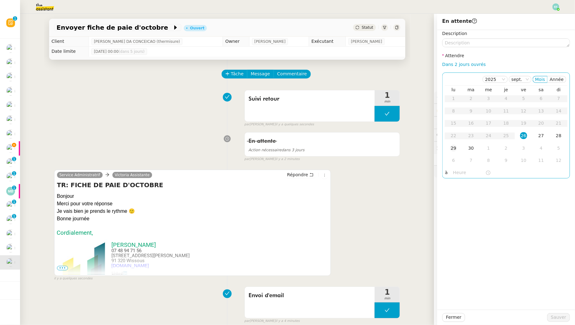
click at [442, 148] on div "29" at bounding box center [453, 148] width 7 height 7
click at [442, 296] on span "Sauver" at bounding box center [558, 317] width 15 height 7
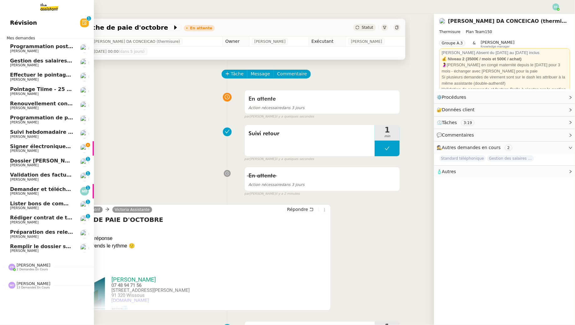
click at [9, 148] on link "Signer électroniquement le document Manon Loustau" at bounding box center [47, 148] width 94 height 14
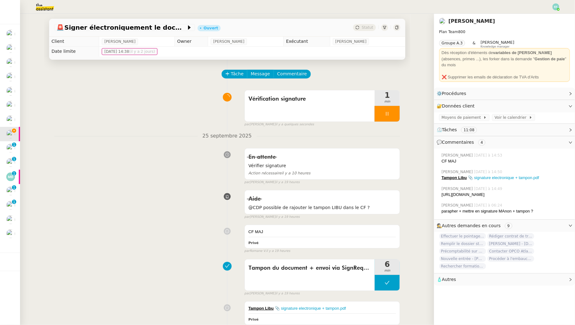
drag, startPoint x: 477, startPoint y: 195, endPoint x: 441, endPoint y: 188, distance: 36.6
click at [441, 188] on div "Emelyne Foussier Hier à 14:49 https://signrequest.com/#/document-status/61da418…" at bounding box center [504, 192] width 131 height 17
click at [237, 76] on span "Tâche" at bounding box center [237, 73] width 13 height 7
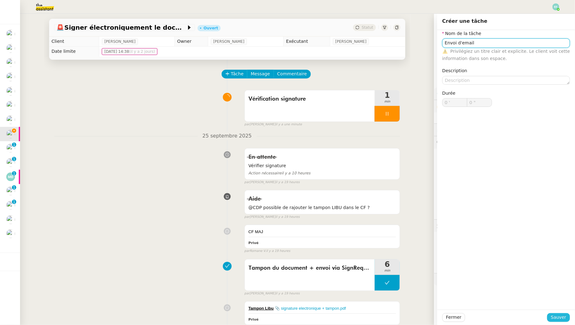
type input "Envoi d'email"
click at [555, 319] on span "Sauver" at bounding box center [558, 317] width 15 height 7
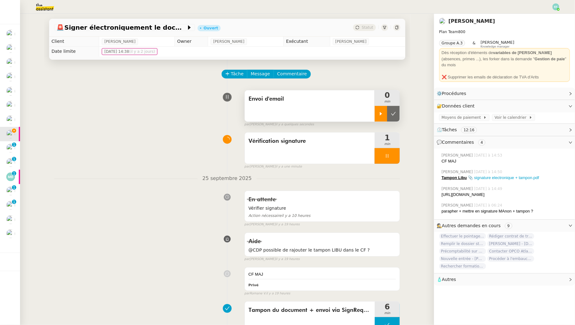
click at [382, 115] on icon at bounding box center [380, 113] width 5 height 5
click at [389, 156] on icon at bounding box center [387, 156] width 5 height 5
click at [392, 155] on icon at bounding box center [393, 156] width 5 height 5
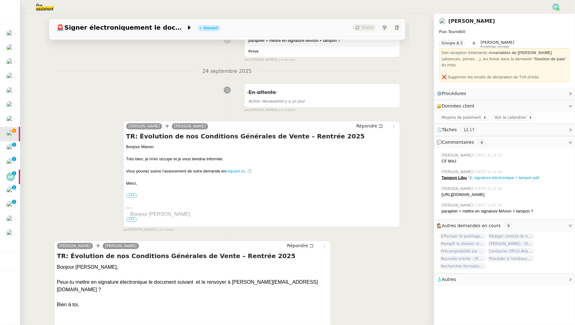
scroll to position [891, 0]
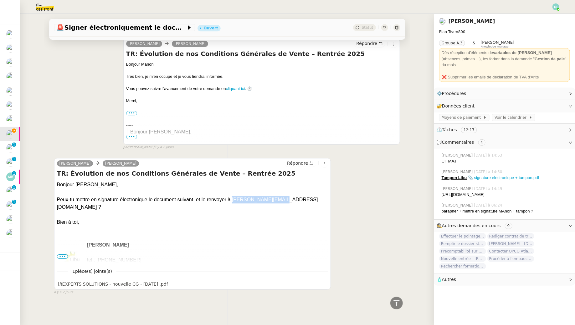
drag, startPoint x: 276, startPoint y: 200, endPoint x: 231, endPoint y: 200, distance: 44.7
click at [231, 200] on div "Bonjour Sam, Peux-tu mettre en signature électronique le document suivant et le…" at bounding box center [192, 203] width 271 height 45
copy div "franck@es-france.fr"
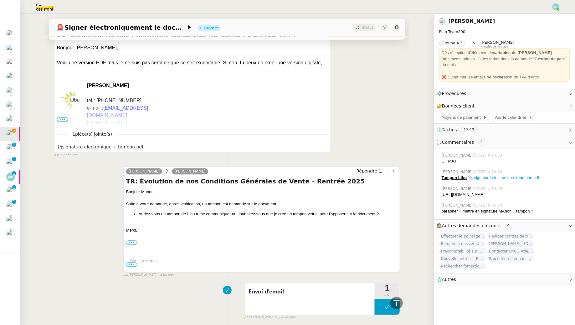
scroll to position [0, 0]
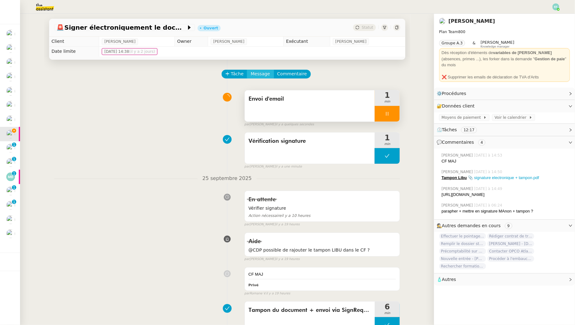
click at [257, 72] on span "Message" at bounding box center [260, 73] width 19 height 7
click at [263, 83] on div "Nouvelle conversation Répondre à un message" at bounding box center [289, 96] width 86 height 35
click at [263, 87] on link "Nouvelle conversation" at bounding box center [289, 92] width 78 height 13
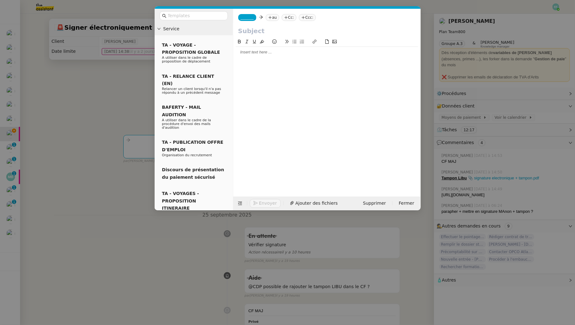
click at [272, 20] on nz-tag "au" at bounding box center [272, 17] width 13 height 7
paste input "franck@es-france.fr"
type input "franck@es-france.fr"
click at [317, 28] on div "franck@es-france.fr" at bounding box center [300, 27] width 58 height 5
click at [294, 202] on icon at bounding box center [292, 203] width 4 height 4
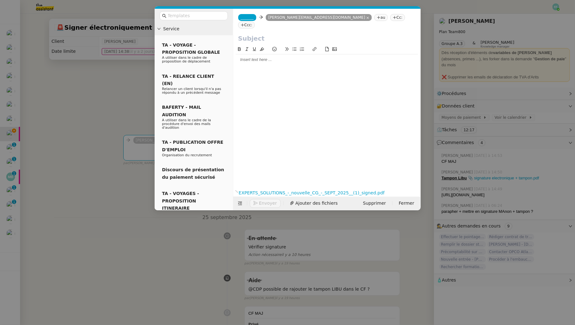
click at [250, 19] on span "_______" at bounding box center [247, 17] width 13 height 4
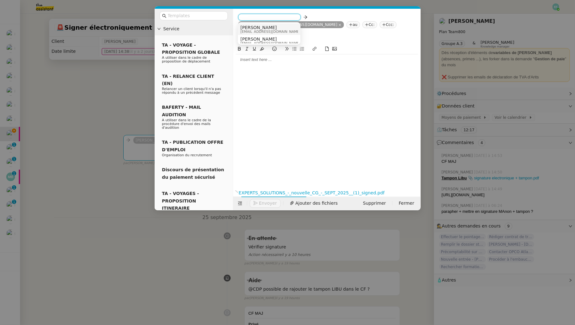
click at [281, 28] on div "Sam sam@libu.fr" at bounding box center [269, 29] width 58 height 8
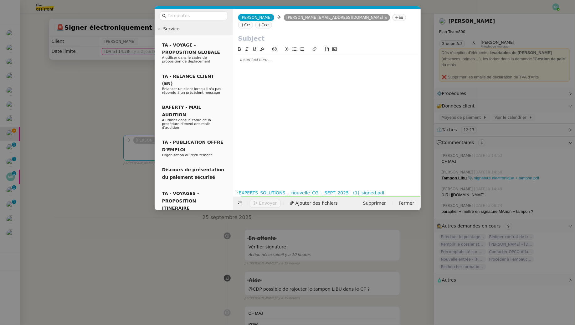
click at [112, 102] on nz-modal-container "Service TA - VOYAGE - PROPOSITION GLOBALE A utiliser dans le cadre de propositi…" at bounding box center [287, 162] width 575 height 325
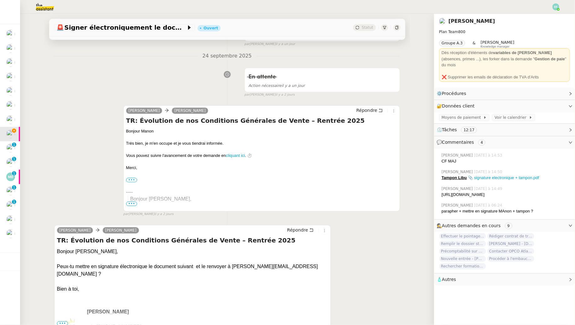
scroll to position [955, 0]
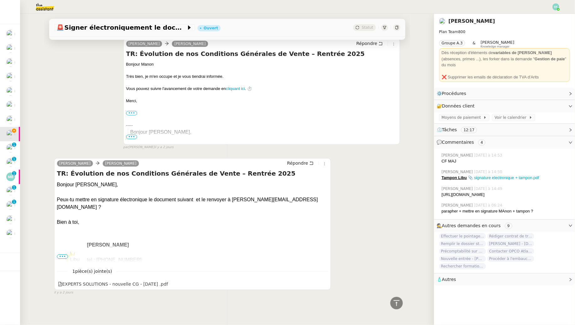
click at [60, 257] on span "•••" at bounding box center [62, 257] width 11 height 4
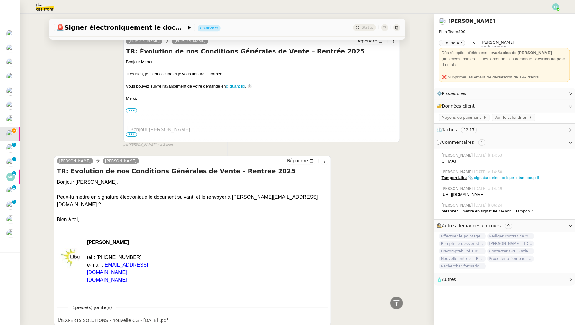
scroll to position [986, 0]
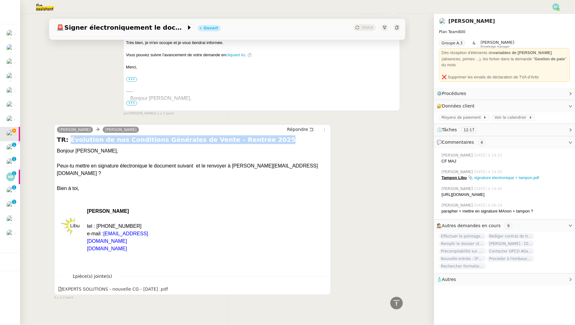
drag, startPoint x: 68, startPoint y: 142, endPoint x: 261, endPoint y: 139, distance: 193.7
click at [261, 139] on h4 "TR: Évolution de nos Conditions Générales de Vente – Rentrée 2025" at bounding box center [192, 139] width 271 height 9
copy h4 "Évolution de nos Conditions Générales de Vente – Rentrée 2025"
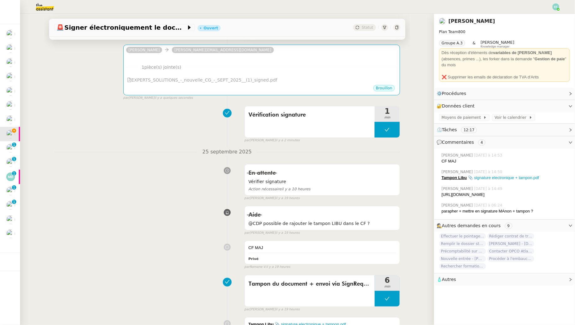
scroll to position [0, 0]
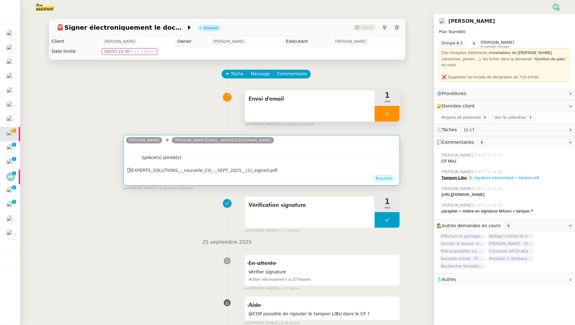
click at [259, 152] on div "1 pièce(s) jointe(s) EXPERTS_SOLUTIONS_-_nouvelle_CG_-_SEPT_2025__(1)_signed.pdf" at bounding box center [261, 162] width 271 height 26
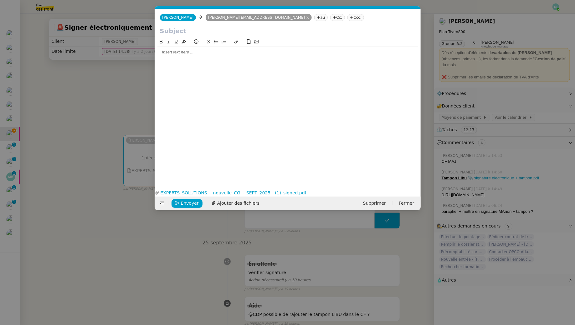
scroll to position [0, 13]
click at [206, 32] on input "text" at bounding box center [288, 30] width 256 height 9
paste input "Évolution de nos Conditions Générales de Vente – Rentrée 2025"
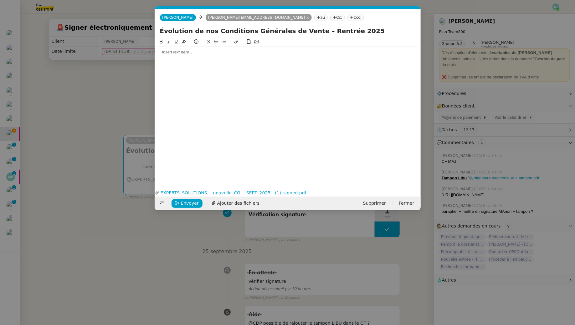
type input "Évolution de nos Conditions Générales de Vente – Rentrée 2025"
click at [202, 50] on div at bounding box center [287, 52] width 261 height 6
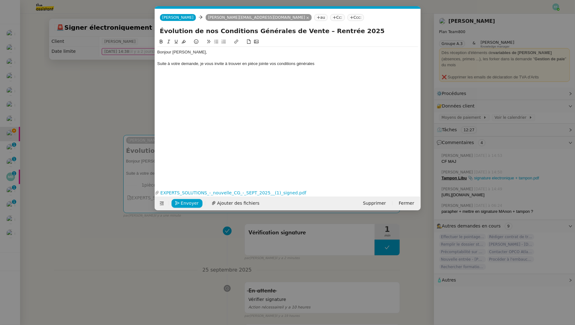
click at [304, 64] on div "Suite à votre demande, je vous invite à trouver en pièce jointe vos conditions …" at bounding box center [287, 64] width 261 height 6
click at [273, 64] on div "Suite à votre demande, je vous invite à trouver en pièce jointe vos conditions …" at bounding box center [287, 64] width 261 height 6
click at [324, 65] on div "Suite à votre demande, je vous invite à trouver en pièce jointe les conditions …" at bounding box center [287, 64] width 261 height 6
drag, startPoint x: 269, startPoint y: 64, endPoint x: 281, endPoint y: 74, distance: 15.8
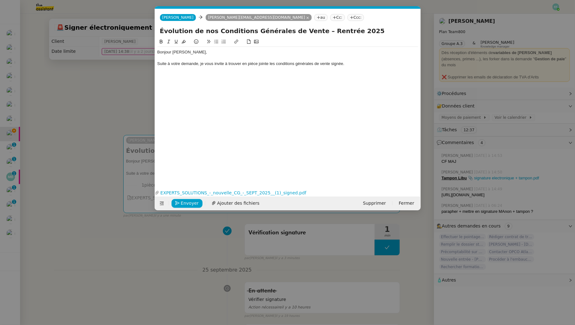
click at [269, 64] on div "Suite à votre demande, je vous invite à trouver en pièce jointe les conditions …" at bounding box center [287, 64] width 261 height 6
click at [385, 64] on div "Suite à votre demande, je vous invite à trouver en pièce jointe le document rel…" at bounding box center [287, 64] width 261 height 6
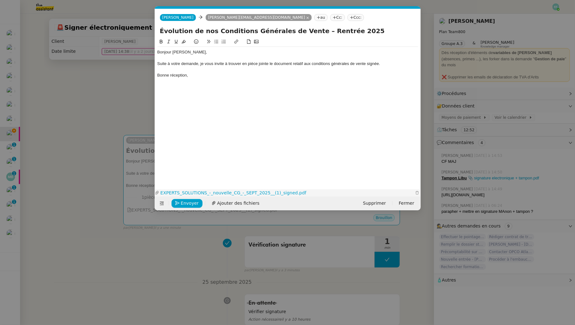
click at [240, 190] on link "EXPERTS_SOLUTIONS_-_nouvelle_CG_-_SEPT_2025__(1)_signed.pdf" at bounding box center [286, 193] width 254 height 7
click at [188, 201] on span "Envoyer" at bounding box center [190, 203] width 18 height 7
click at [188, 201] on span "Confirmer l'envoi" at bounding box center [200, 203] width 38 height 7
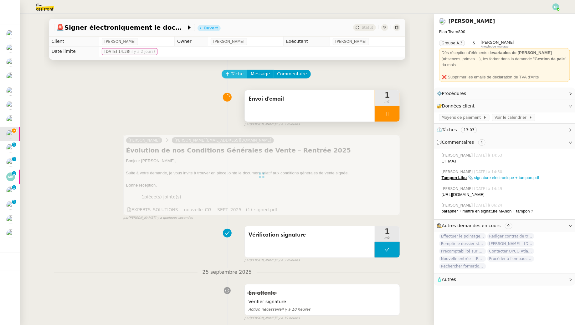
click at [234, 72] on span "Tâche" at bounding box center [237, 73] width 13 height 7
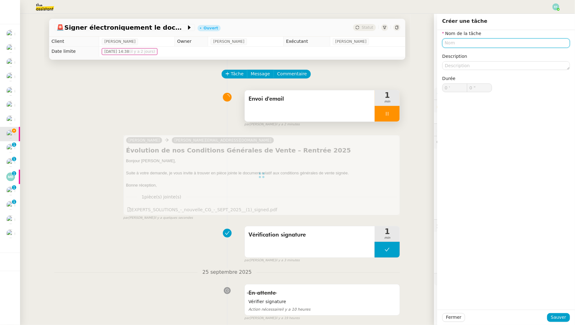
click at [469, 46] on input "text" at bounding box center [506, 42] width 128 height 9
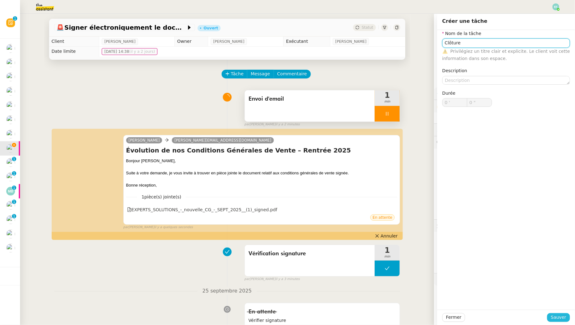
type input "Clôture"
click at [559, 319] on span "Sauver" at bounding box center [558, 317] width 15 height 7
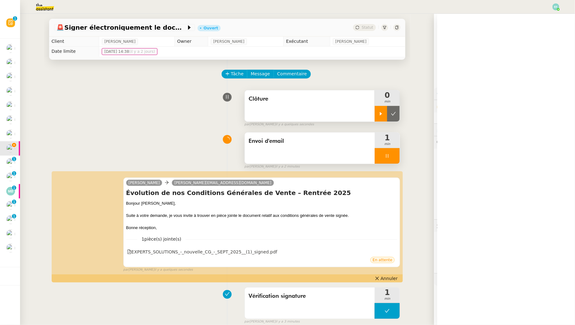
click at [381, 115] on icon at bounding box center [381, 113] width 2 height 3
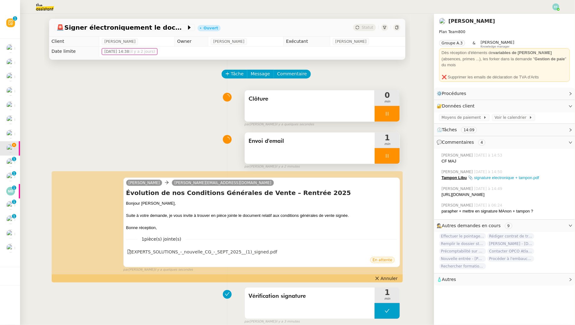
click at [392, 164] on div "par Emelyne F. il y a 2 minutes" at bounding box center [322, 166] width 156 height 5
click at [392, 160] on div at bounding box center [387, 156] width 25 height 16
click at [392, 160] on button at bounding box center [393, 156] width 13 height 16
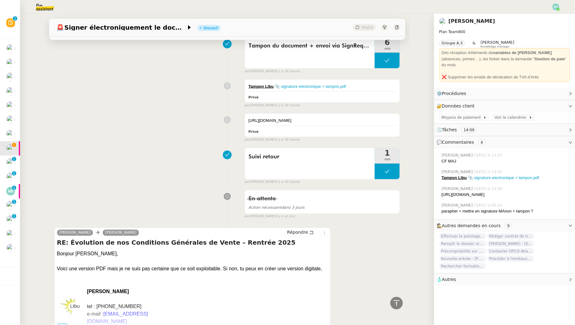
scroll to position [427, 0]
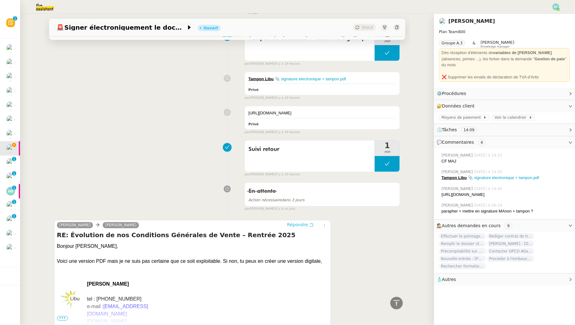
click at [310, 227] on icon at bounding box center [311, 225] width 4 height 4
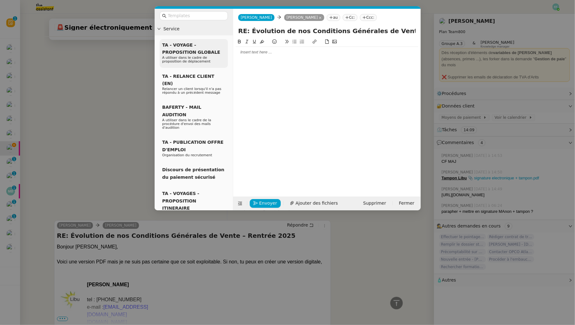
scroll to position [476, 0]
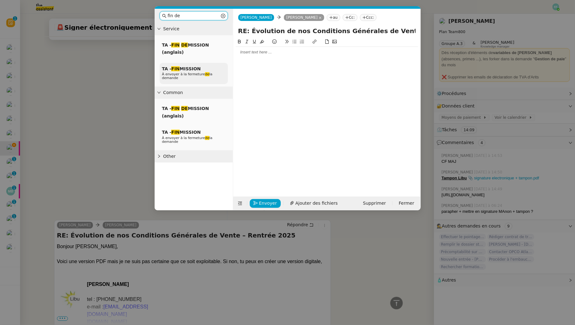
type input "fin de"
click at [185, 71] on div "TA - FIN MISSION À envoyer à la fermeture de la demande" at bounding box center [194, 74] width 68 height 22
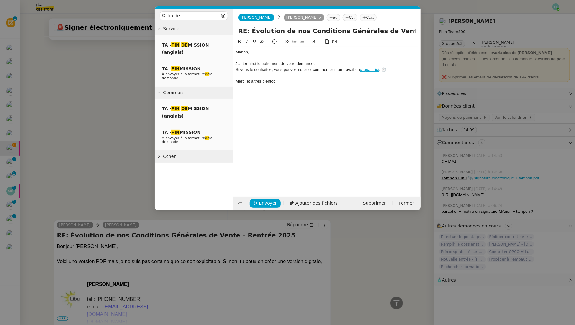
click at [271, 48] on div "﻿Manon﻿, J'ai terminé le traitement de votre demande. Si vous le souhaitez, vou…" at bounding box center [327, 67] width 182 height 40
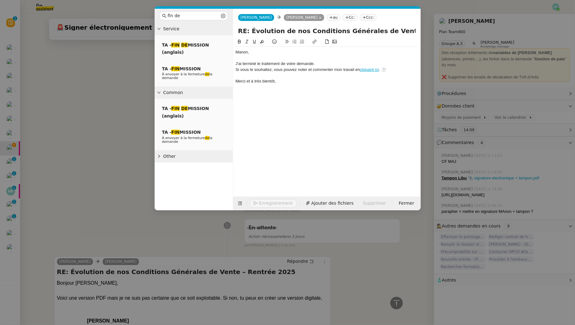
scroll to position [512, 0]
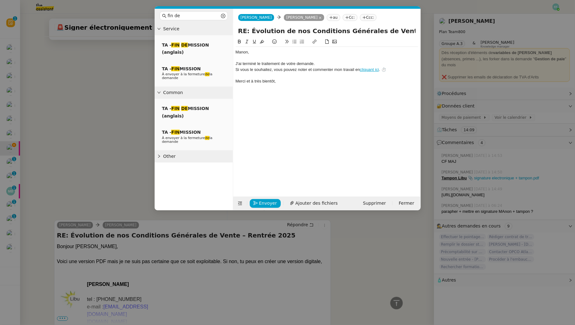
click at [258, 54] on div "﻿Manon﻿," at bounding box center [327, 52] width 182 height 6
click at [261, 63] on div "Le document a bien été transmis à Franck." at bounding box center [327, 64] width 182 height 6
click at [274, 100] on div "﻿Manon﻿, Le document a bien été transmis à Franck. J'ai terminé le traitement d…" at bounding box center [327, 112] width 182 height 149
click at [260, 63] on div "Le document a bien été transmis à Franck." at bounding box center [327, 64] width 182 height 6
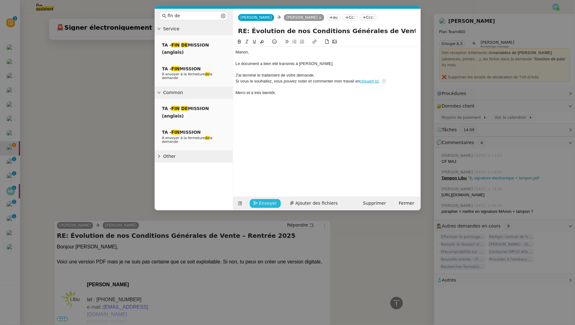
click at [266, 203] on span "Envoyer" at bounding box center [268, 203] width 18 height 7
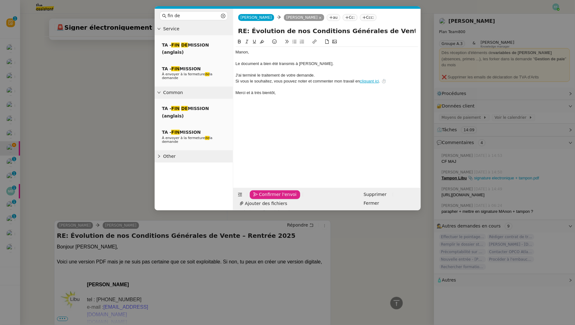
click at [266, 198] on span "Confirmer l'envoi" at bounding box center [278, 194] width 38 height 7
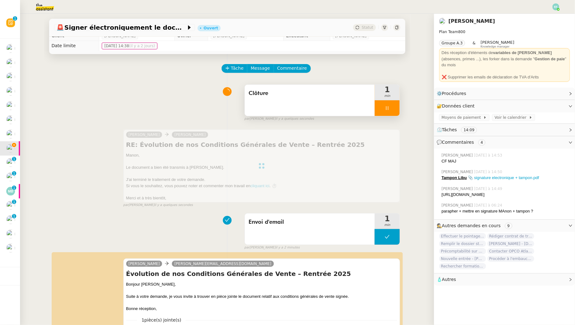
scroll to position [0, 0]
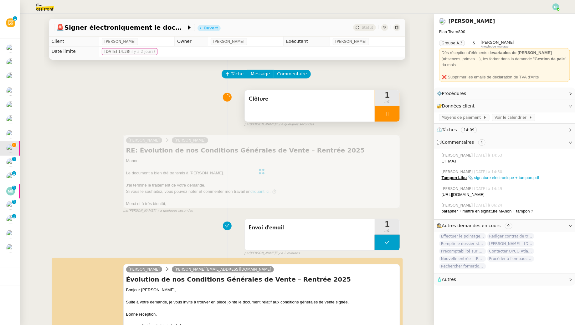
click at [390, 115] on icon at bounding box center [387, 113] width 5 height 5
click at [391, 115] on icon at bounding box center [393, 113] width 5 height 5
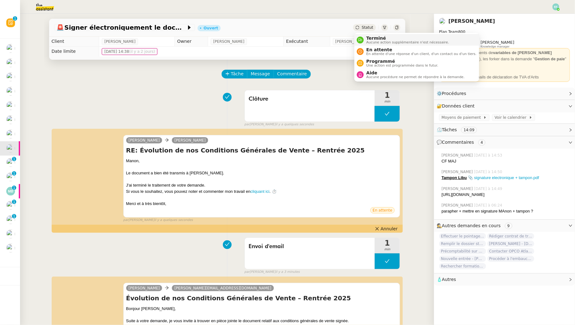
click at [372, 42] on span "Aucune action supplémentaire n'est nécessaire." at bounding box center [407, 42] width 83 height 3
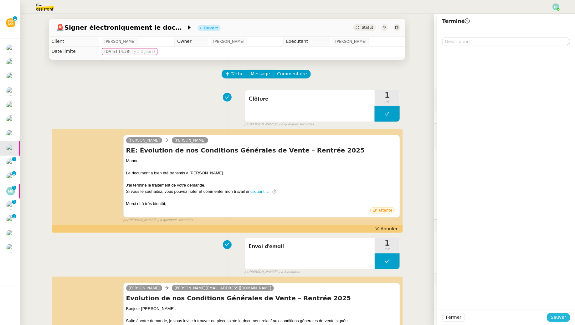
click at [557, 319] on span "Sauver" at bounding box center [558, 317] width 15 height 7
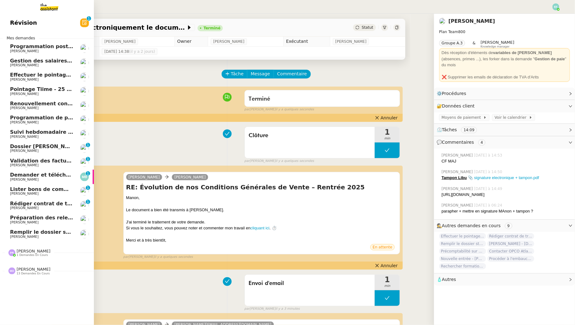
click at [16, 152] on span "[PERSON_NAME]" at bounding box center [24, 151] width 28 height 4
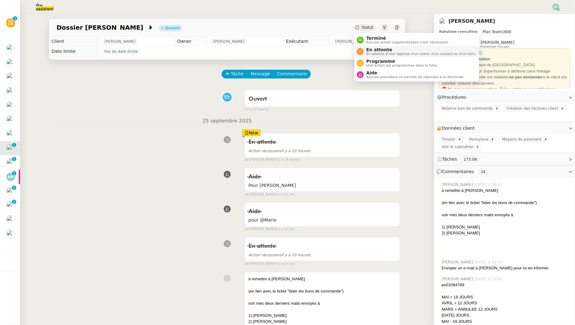
click at [374, 53] on span "En attente d'une réponse d'un client, d'un contact ou d'un tiers." at bounding box center [421, 53] width 110 height 3
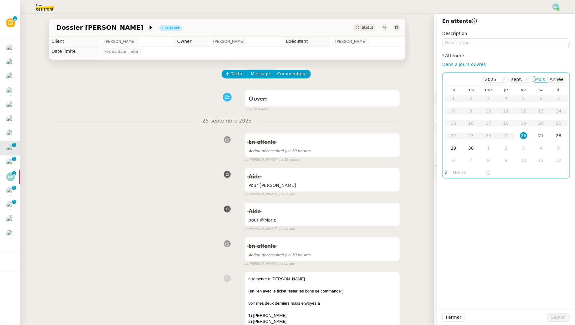
click at [458, 149] on td "29" at bounding box center [454, 148] width 18 height 13
click at [555, 316] on span "Sauver" at bounding box center [558, 317] width 15 height 7
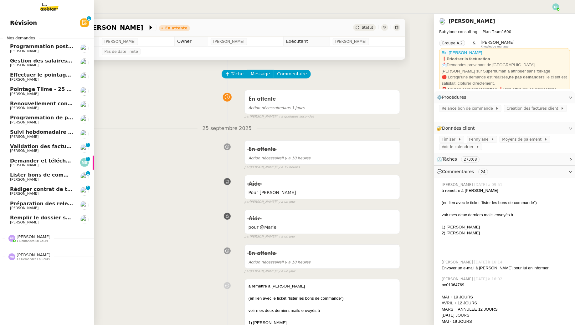
click at [18, 150] on span "[PERSON_NAME]" at bounding box center [24, 151] width 28 height 4
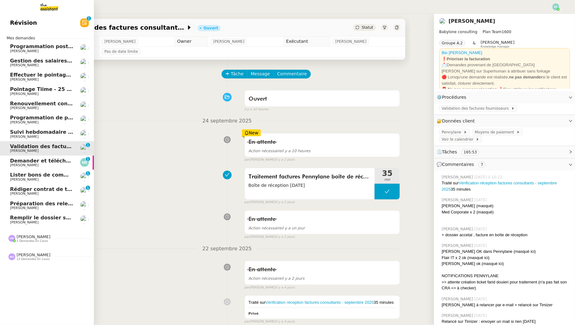
click at [15, 165] on span "[PERSON_NAME]" at bounding box center [24, 165] width 28 height 4
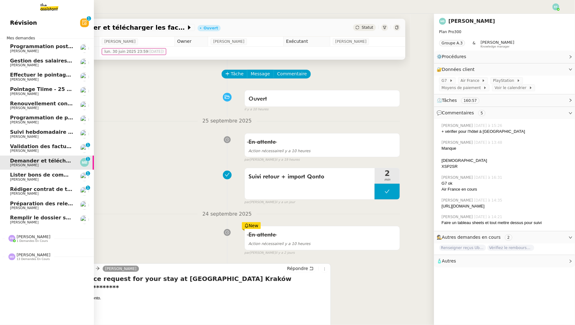
click at [19, 175] on span "Lister bons de commande manquants à [PERSON_NAME]" at bounding box center [90, 175] width 160 height 6
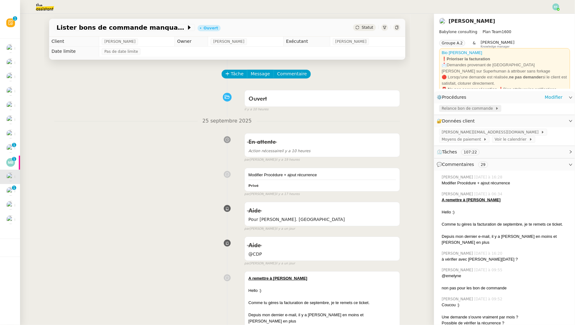
click at [459, 110] on span "Relance bon de commande" at bounding box center [468, 108] width 54 height 6
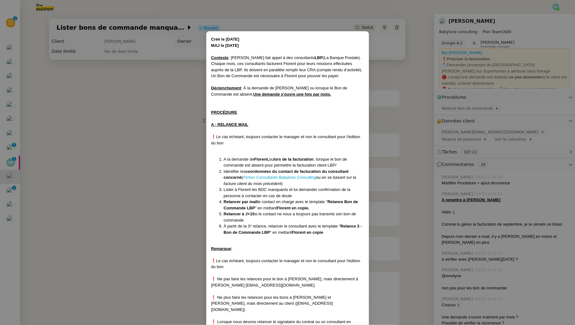
click at [400, 73] on nz-modal-container "Créé le 04/10/2024 MAJ le 05/06/2025 Contexte : Florent fait appel à des consul…" at bounding box center [287, 162] width 575 height 325
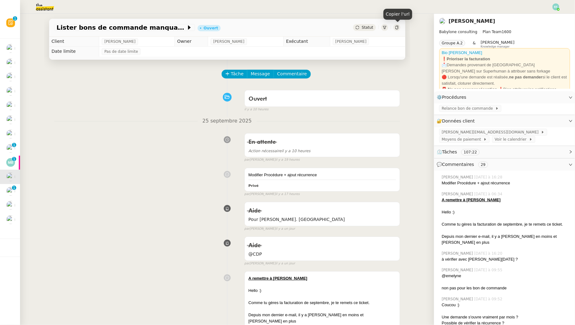
click at [397, 28] on icon at bounding box center [397, 28] width 4 height 4
click at [483, 111] on span "Relance bon de commande" at bounding box center [468, 108] width 54 height 6
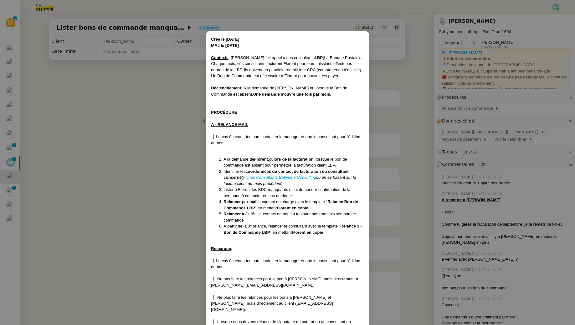
click at [83, 155] on nz-modal-container "Créé le 04/10/2024 MAJ le 05/06/2025 Contexte : Florent fait appel à des consul…" at bounding box center [287, 162] width 575 height 325
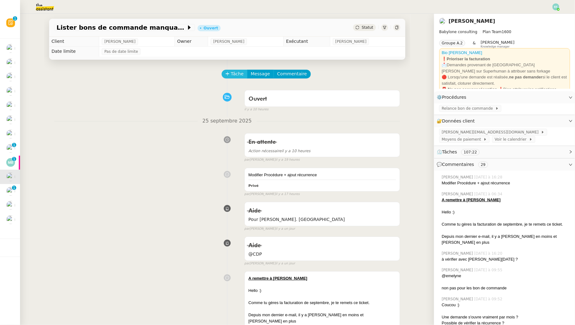
click at [233, 74] on span "Tâche" at bounding box center [237, 73] width 13 height 7
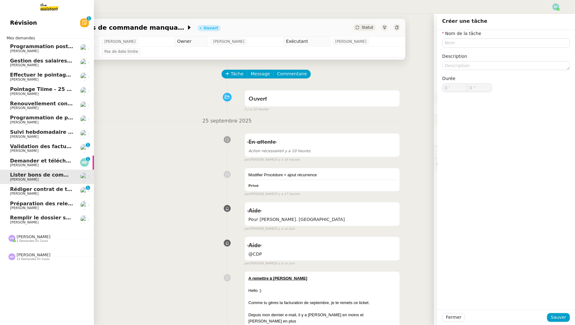
click at [19, 195] on span "[PERSON_NAME]" at bounding box center [24, 194] width 28 height 4
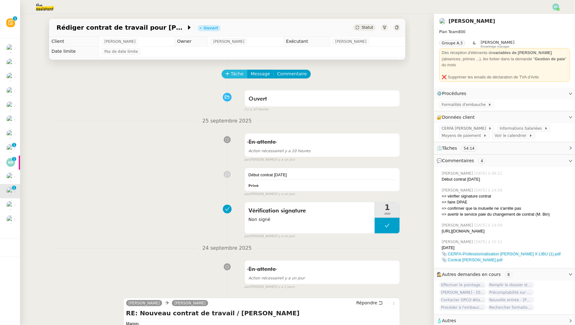
click at [231, 75] on span "Tâche" at bounding box center [237, 73] width 13 height 7
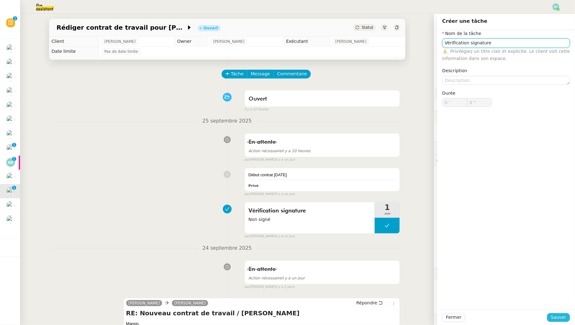
type input "Vérification signature"
click at [559, 317] on span "Sauver" at bounding box center [558, 317] width 15 height 7
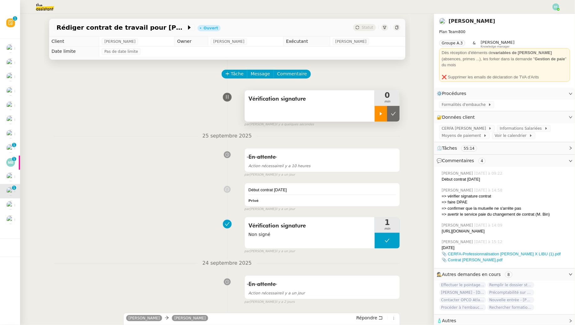
click at [384, 116] on div at bounding box center [381, 114] width 13 height 16
drag, startPoint x: 479, startPoint y: 229, endPoint x: 441, endPoint y: 225, distance: 38.1
click at [441, 225] on div "Emelyne Foussier mercredi dernier à 14:09 https://signrequest.com/#/document-st…" at bounding box center [504, 228] width 131 height 17
copy div "https://signrequest.com/#/document-status/a6180839-968e-4a82-9965-22e27a147b63"
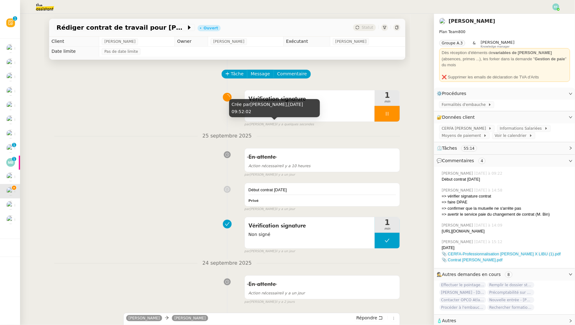
click at [304, 110] on div "Crée par Emelyne Foussier, 26 sept. 2025, 09:52:02" at bounding box center [274, 108] width 91 height 18
click at [347, 109] on div "Vérification signature" at bounding box center [310, 105] width 130 height 31
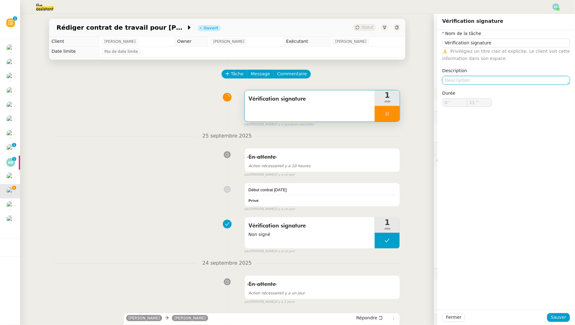
click at [458, 80] on textarea at bounding box center [506, 80] width 128 height 9
type textarea "N"
type input "12 ""
type textarea "Non signé"
type input "13 ""
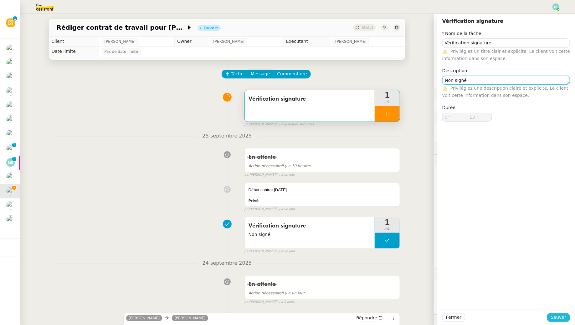
type textarea "Non signé"
click at [562, 318] on span "Sauver" at bounding box center [558, 317] width 15 height 7
type input "14 ""
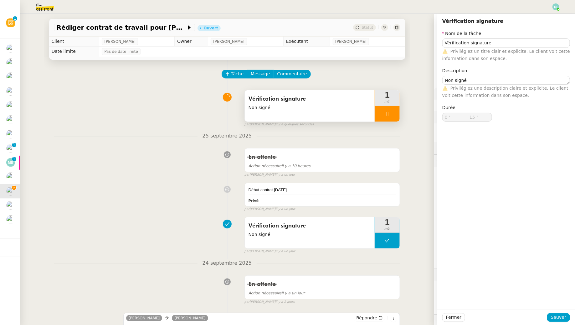
click at [396, 110] on div at bounding box center [387, 114] width 25 height 16
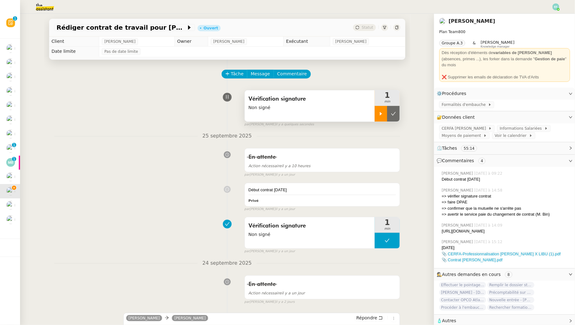
click at [396, 110] on button at bounding box center [393, 114] width 13 height 16
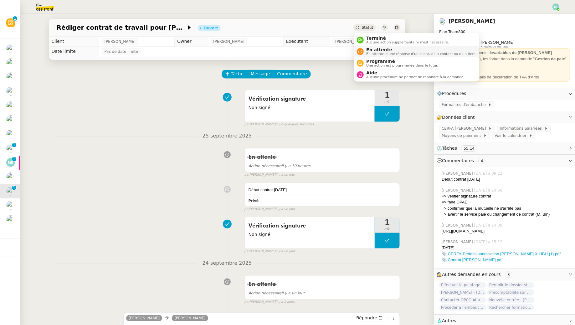
click at [367, 54] on span "En attente d'une réponse d'un client, d'un contact ou d'un tiers." at bounding box center [421, 53] width 110 height 3
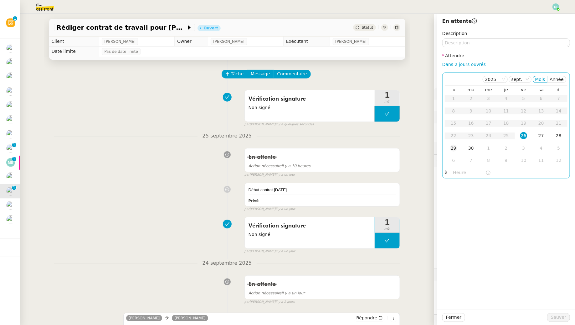
click at [456, 146] on div "29" at bounding box center [453, 148] width 7 height 7
click at [557, 318] on span "Sauver" at bounding box center [558, 317] width 15 height 7
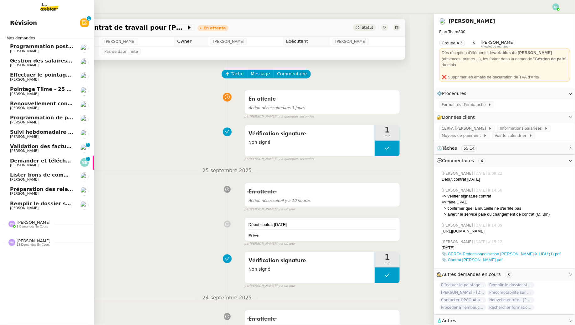
click at [28, 191] on span "Préparation des relevés d'activités - septembre 2025" at bounding box center [85, 189] width 150 height 6
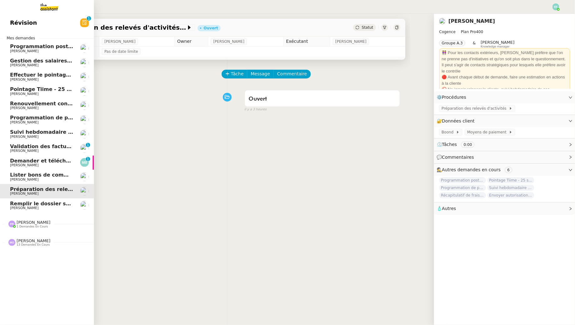
click at [8, 205] on link "Remplir le dossier startup non adhérente Manon Loustau" at bounding box center [47, 206] width 94 height 14
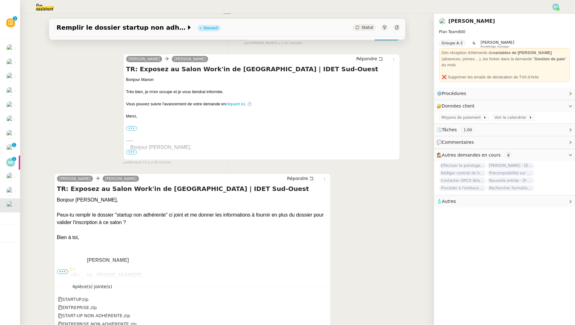
scroll to position [121, 0]
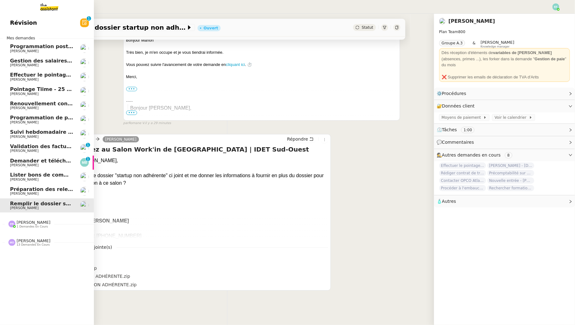
click at [24, 226] on span "1 demandes en cours" at bounding box center [32, 226] width 31 height 3
click at [31, 233] on link "Éditer facture 8% pour Kermarec Gabrielle Tavernier" at bounding box center [47, 238] width 94 height 14
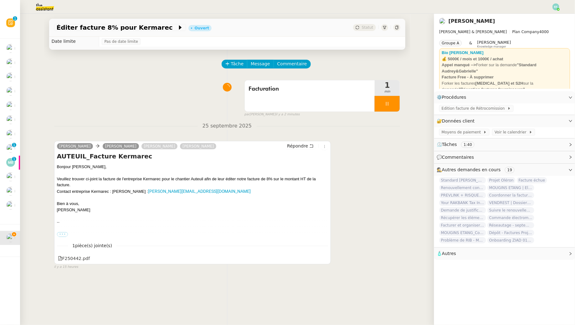
scroll to position [9, 0]
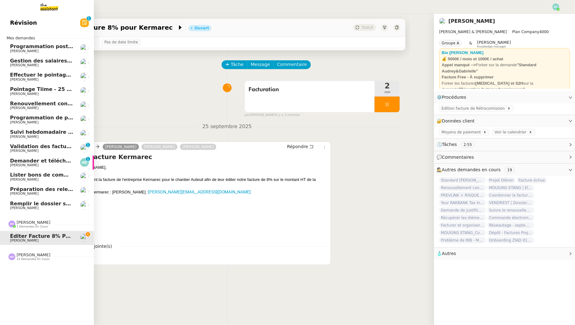
click at [20, 204] on span "Remplir le dossier startup non adhérente" at bounding box center [68, 204] width 117 height 6
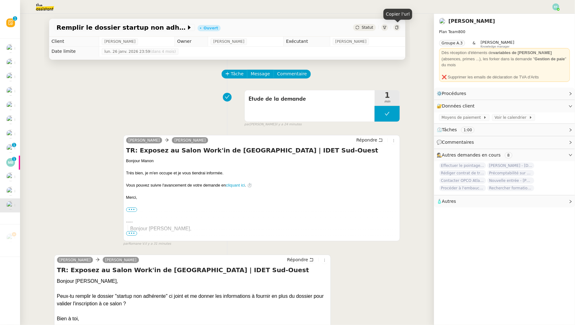
click at [397, 28] on icon at bounding box center [397, 28] width 4 height 4
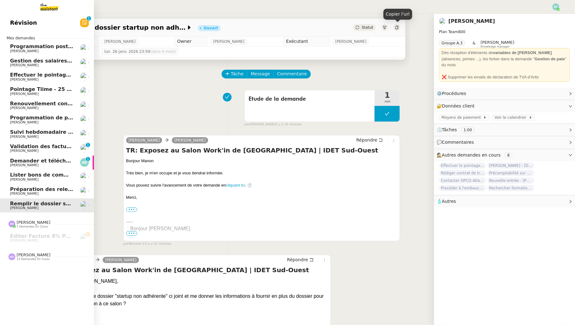
click at [20, 170] on link "Demander et télécharger les factures pour Qonto Marina Barthelemy 0 1 2 3 4 5 6…" at bounding box center [47, 163] width 94 height 14
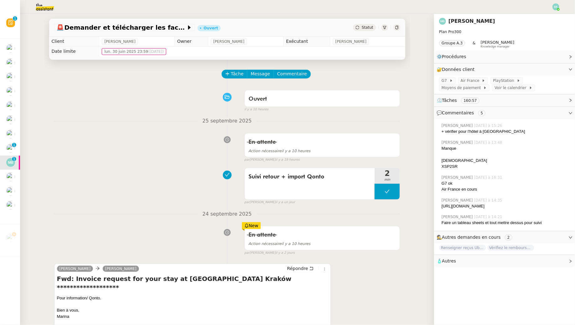
click at [557, 9] on div at bounding box center [555, 6] width 7 height 7
click at [553, 18] on li "Suivi" at bounding box center [538, 17] width 41 height 9
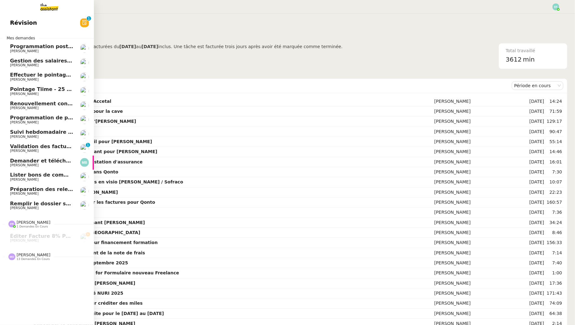
click at [15, 150] on span "[PERSON_NAME]" at bounding box center [24, 151] width 28 height 4
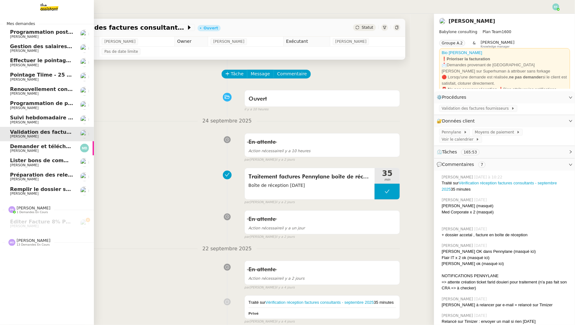
click at [50, 107] on span "[PERSON_NAME]" at bounding box center [41, 108] width 63 height 4
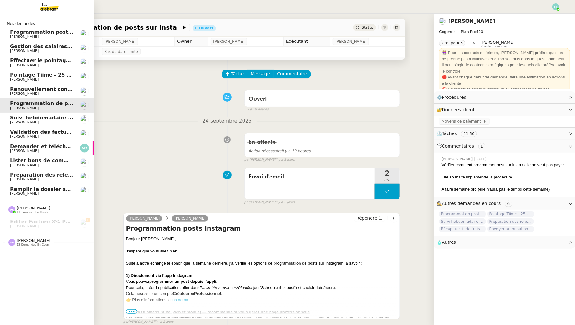
click at [16, 122] on span "[PERSON_NAME]" at bounding box center [41, 123] width 63 height 4
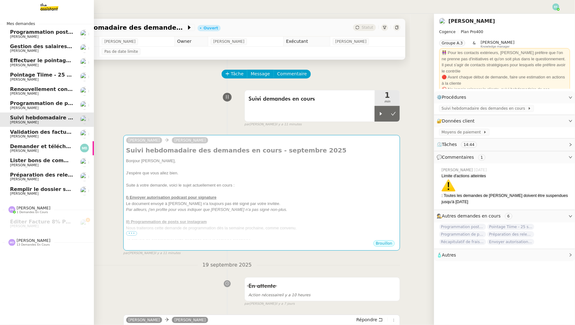
click at [40, 177] on span "Préparation des relevés d'activités - septembre 2025" at bounding box center [85, 175] width 150 height 6
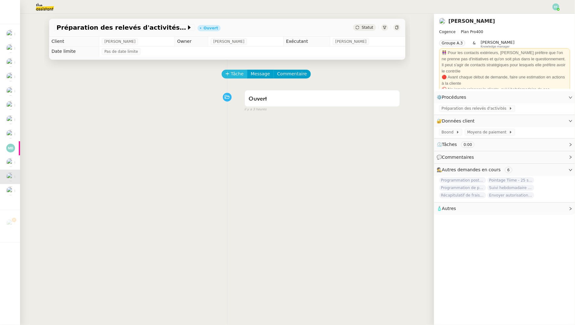
click at [237, 72] on span "Tâche" at bounding box center [237, 73] width 13 height 7
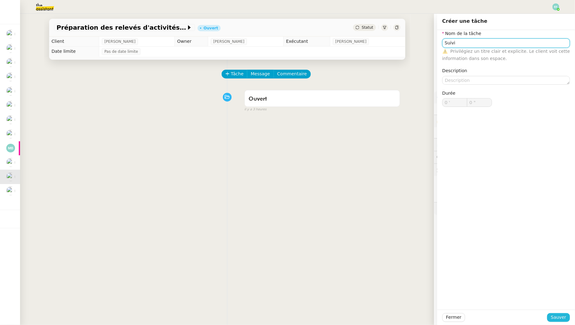
type input "Suivi"
click at [564, 318] on span "Sauver" at bounding box center [558, 317] width 15 height 7
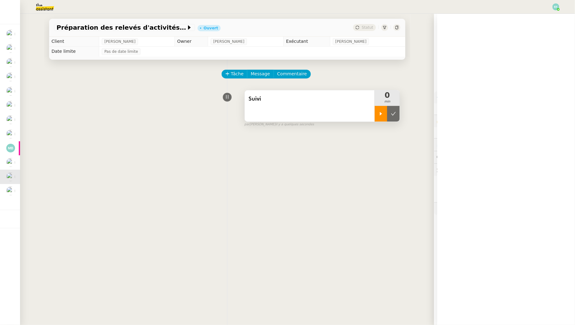
click at [383, 115] on icon at bounding box center [380, 113] width 5 height 5
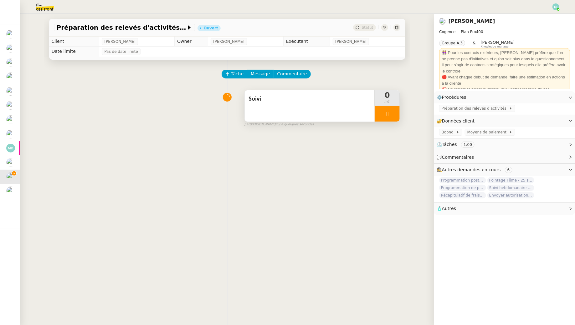
click at [463, 110] on span "Préparation des relevés d'activités" at bounding box center [474, 108] width 67 height 6
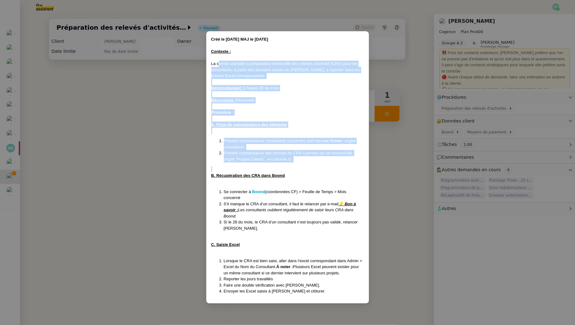
drag, startPoint x: 219, startPoint y: 64, endPoint x: 272, endPoint y: 168, distance: 117.7
click at [269, 168] on div "Créé le 23/05/25 MAJ le 27/06/25 Contexte : La cliente souhaite la préparation …" at bounding box center [287, 165] width 153 height 258
click at [293, 149] on li "Prendre connaissance consultants concernés sont dans ce fichier , onglet consul…" at bounding box center [294, 144] width 140 height 12
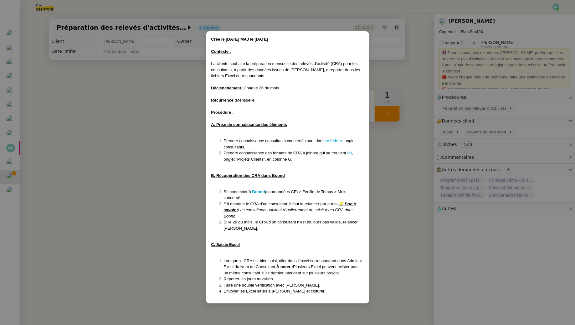
click at [333, 141] on strong "ce fichier" at bounding box center [333, 141] width 18 height 5
click at [197, 119] on nz-modal-container "Créé le 23/05/25 MAJ le 27/06/25 Contexte : La cliente souhaite la préparation …" at bounding box center [287, 162] width 575 height 325
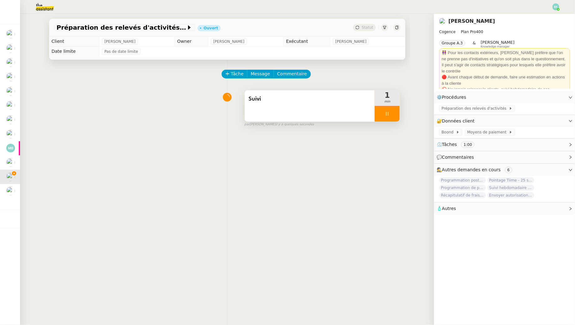
click at [391, 114] on div at bounding box center [387, 114] width 25 height 16
click at [385, 115] on div at bounding box center [381, 114] width 13 height 16
click at [456, 111] on span "Préparation des relevés d'activités" at bounding box center [474, 108] width 67 height 6
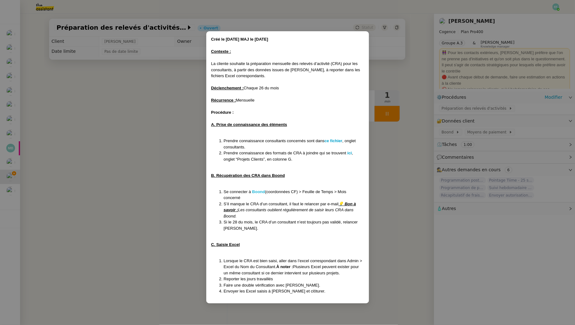
click at [258, 190] on strong "Boond" at bounding box center [258, 192] width 13 height 5
click at [150, 121] on nz-modal-container "Créé le 23/05/25 MAJ le 27/06/25 Contexte : La cliente souhaite la préparation …" at bounding box center [287, 162] width 575 height 325
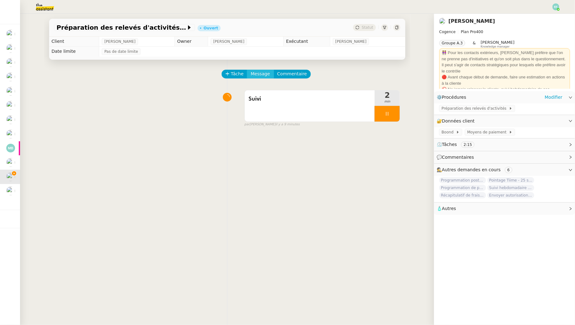
click at [262, 78] on button "Message" at bounding box center [260, 74] width 27 height 9
click at [266, 89] on span "Nouvelle conversation" at bounding box center [287, 91] width 55 height 5
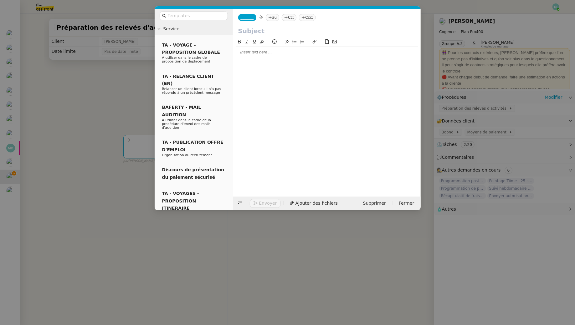
click at [269, 18] on icon at bounding box center [270, 18] width 4 height 4
type input "antoine.bayard"
click at [313, 30] on span "antoine.bayard@cogence-consulting.com" at bounding box center [301, 31] width 60 height 3
click at [251, 15] on span "_______" at bounding box center [247, 17] width 13 height 4
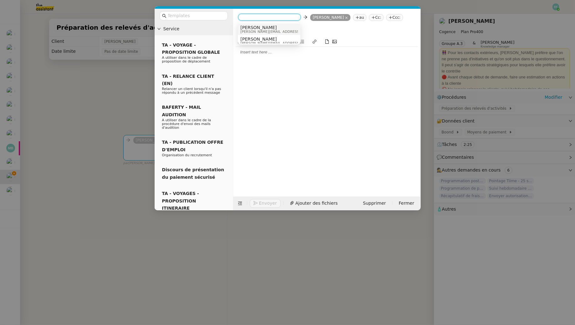
click at [265, 30] on span "louise@cogence-consulting.com" at bounding box center [284, 31] width 89 height 3
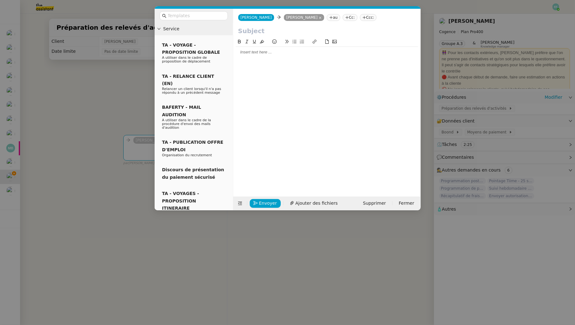
click at [103, 90] on nz-modal-container "Service TA - VOYAGE - PROPOSITION GLOBALE A utiliser dans le cadre de propositi…" at bounding box center [287, 162] width 575 height 325
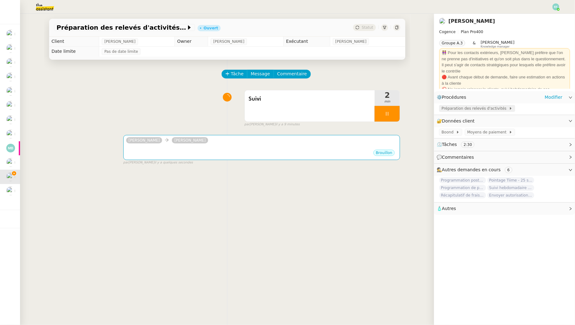
click at [470, 110] on span "Préparation des relevés d'activités" at bounding box center [474, 108] width 67 height 6
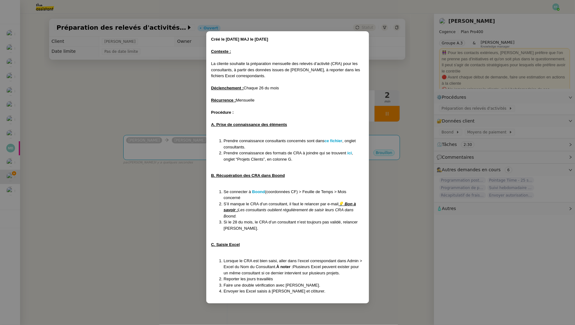
click at [154, 106] on nz-modal-container "Créé le 23/05/25 MAJ le 27/06/25 Contexte : La cliente souhaite la préparation …" at bounding box center [287, 162] width 575 height 325
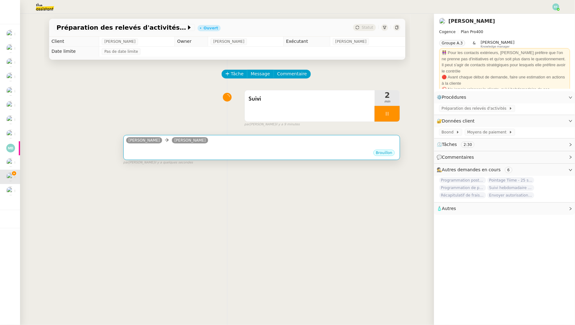
click at [188, 155] on div "Brouillon" at bounding box center [261, 153] width 271 height 9
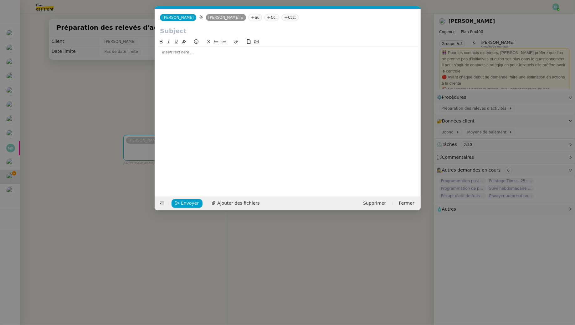
scroll to position [0, 13]
click at [161, 206] on button at bounding box center [161, 203] width 9 height 9
click at [161, 203] on icon at bounding box center [162, 203] width 4 height 4
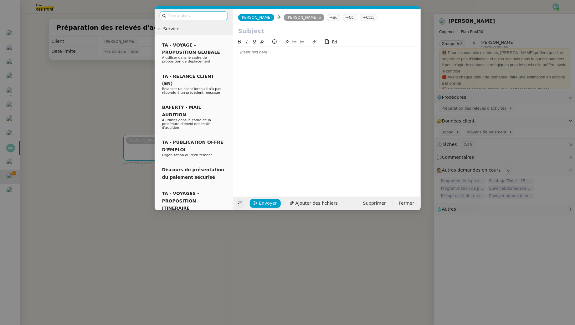
click at [191, 16] on input "text" at bounding box center [196, 15] width 56 height 7
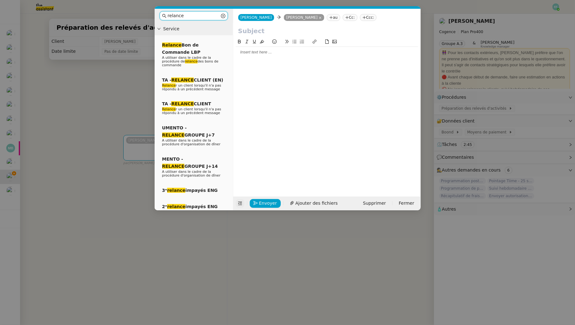
type input "relance"
click at [103, 99] on nz-modal-container "relance Service Relance Bon de Commande LBP A utiliser dans le cadre de la proc…" at bounding box center [287, 162] width 575 height 325
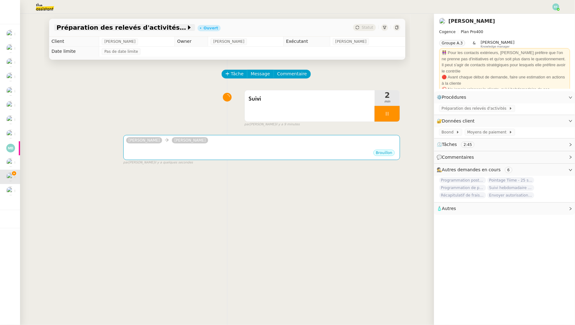
click at [131, 25] on span "Préparation des relevés d'activités - septembre 2025" at bounding box center [122, 27] width 130 height 6
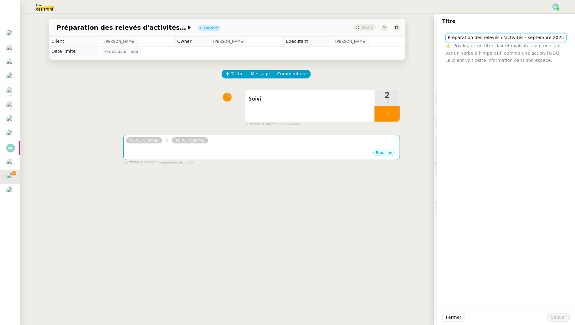
drag, startPoint x: 521, startPoint y: 41, endPoint x: 442, endPoint y: 35, distance: 79.1
click at [442, 35] on div "Préparation des relevés d'activités - septembre 2025 ⚠️ Privilégiez un titre cl…" at bounding box center [506, 47] width 128 height 34
click at [152, 75] on div "Tâche Message Commentaire" at bounding box center [227, 77] width 346 height 15
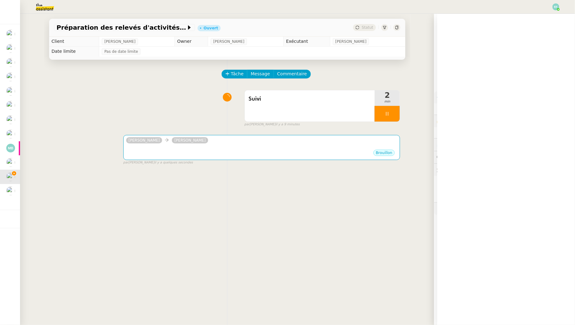
click at [44, 9] on img at bounding box center [40, 7] width 48 height 14
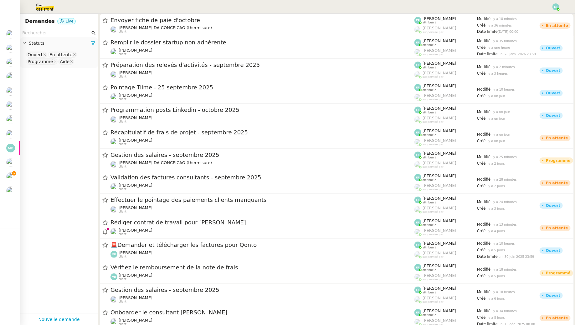
click at [49, 32] on input "text" at bounding box center [56, 32] width 68 height 7
paste input "Préparation des relevés d'activités -"
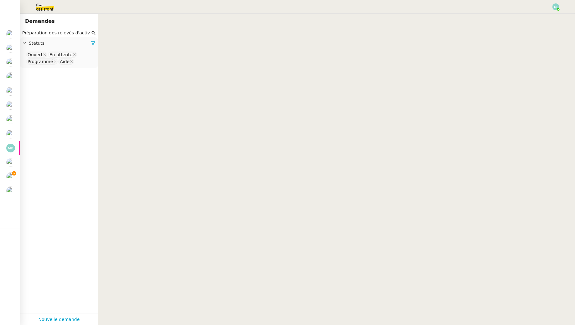
scroll to position [0, 5]
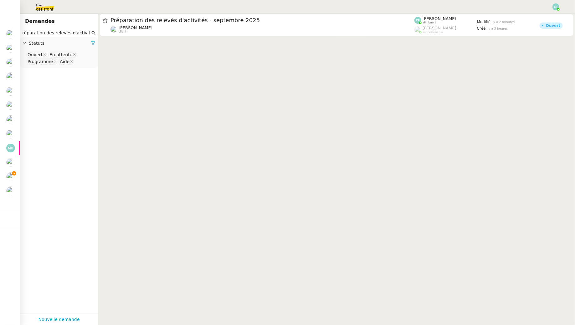
scroll to position [0, 2]
type input "Préparation des relevés d'activités"
click at [86, 59] on nz-select-top-control "Ouvert En attente Programmé Aide" at bounding box center [59, 58] width 68 height 15
type input "ter"
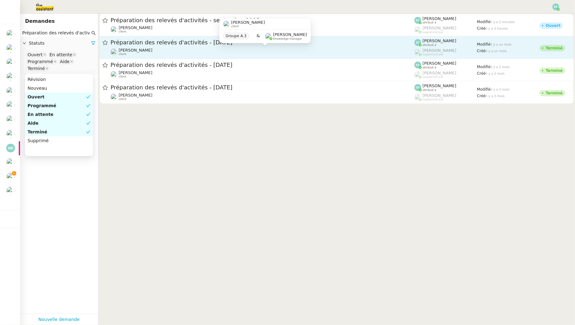
click at [156, 52] on div "Juliette Rihal client" at bounding box center [262, 52] width 304 height 8
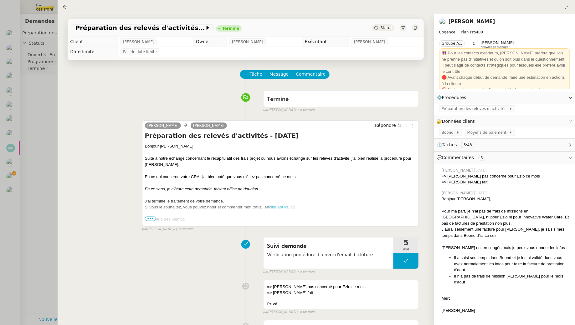
click at [35, 113] on div at bounding box center [287, 162] width 575 height 325
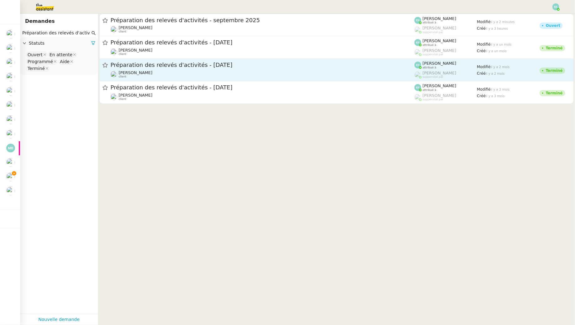
click at [151, 69] on div "Préparation des relevés d'activités - juillet 2025 Juliette Rihal client" at bounding box center [262, 69] width 304 height 17
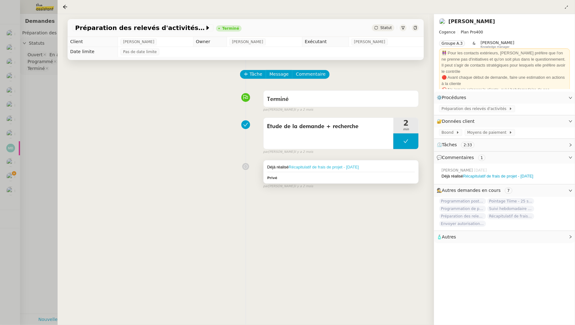
click at [309, 166] on link "Récapitulatif de frais de projet - juillet 2025" at bounding box center [323, 167] width 70 height 5
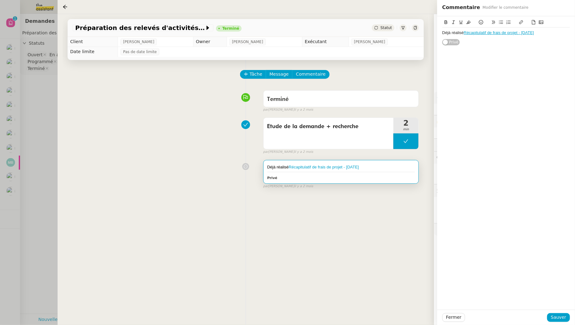
click at [34, 110] on div at bounding box center [287, 162] width 575 height 325
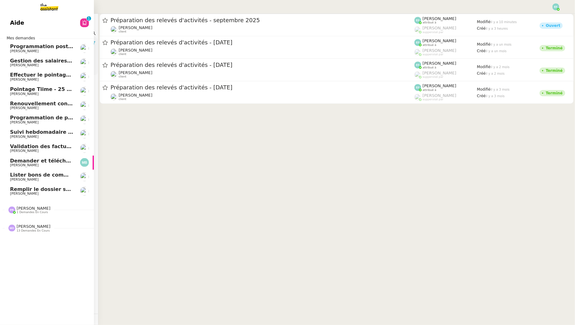
click at [16, 180] on span "[PERSON_NAME]" at bounding box center [24, 180] width 28 height 4
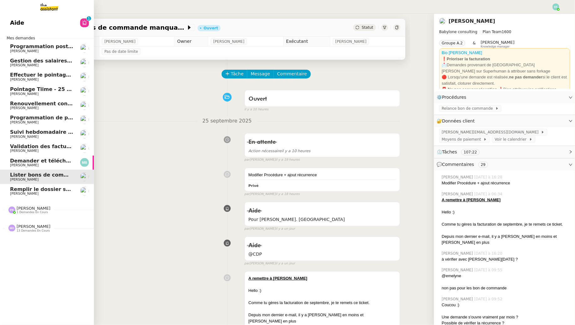
click at [20, 191] on span "Remplir le dossier startup non adhérente" at bounding box center [68, 189] width 117 height 6
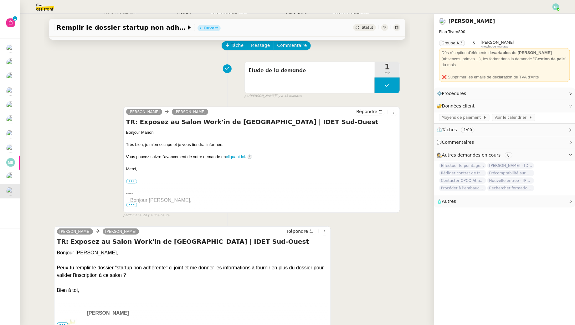
scroll to position [37, 0]
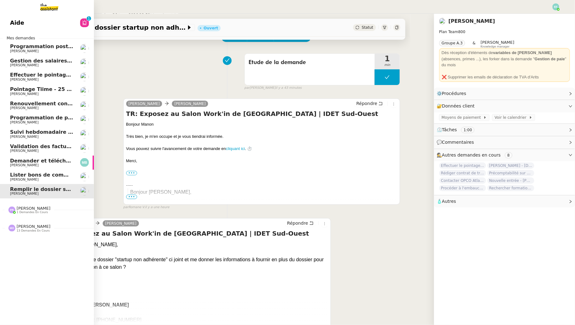
click at [35, 18] on link "Aide 0 1 2 3 4 5 6 7 8 9" at bounding box center [47, 23] width 94 height 14
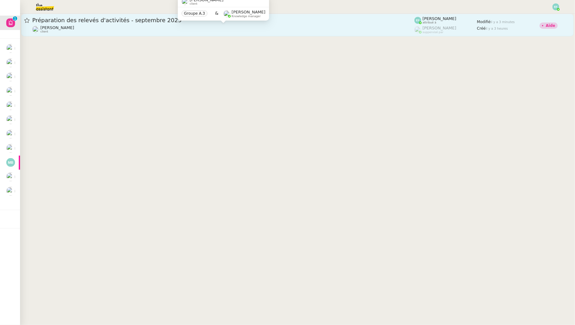
click at [117, 30] on div "Juliette Rihal client" at bounding box center [223, 29] width 382 height 8
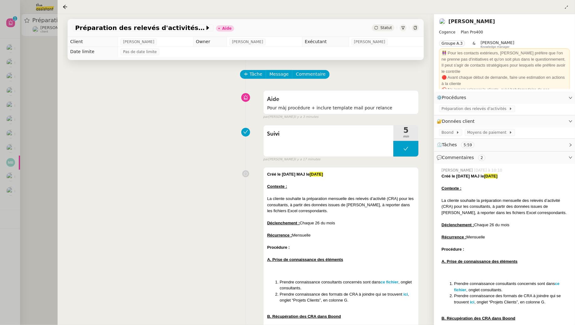
click at [9, 54] on div at bounding box center [287, 162] width 575 height 325
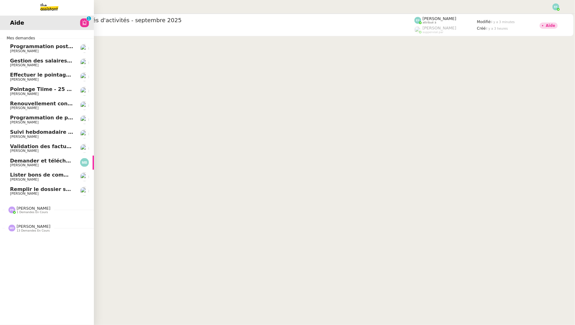
click at [10, 49] on span "[PERSON_NAME]" at bounding box center [24, 51] width 28 height 4
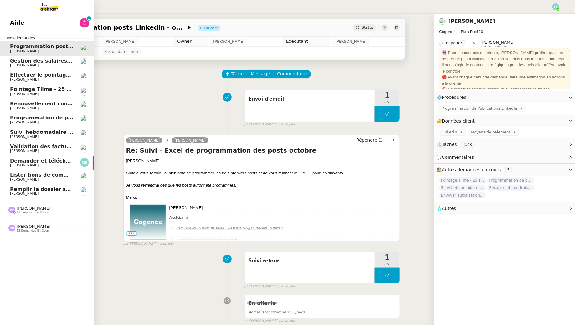
click at [23, 62] on span "Gestion des salaires - septembre 2025" at bounding box center [64, 61] width 109 height 6
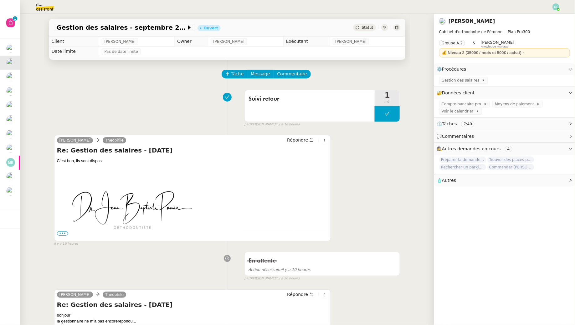
click at [38, 5] on img at bounding box center [40, 7] width 48 height 14
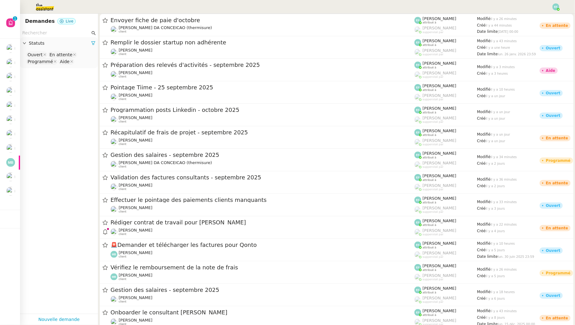
click at [48, 36] on input "text" at bounding box center [56, 32] width 68 height 7
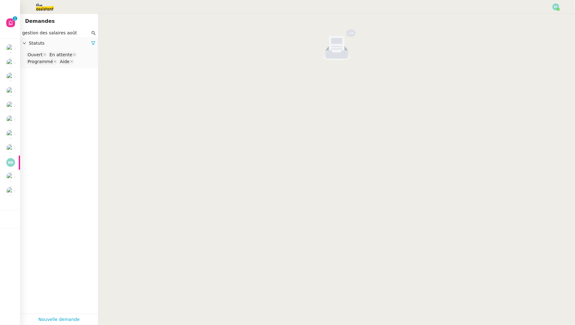
type input "gestion des salaires août"
click at [81, 62] on nz-select-top-control "Ouvert En attente Programmé Aide" at bounding box center [59, 58] width 68 height 15
type input "ter"
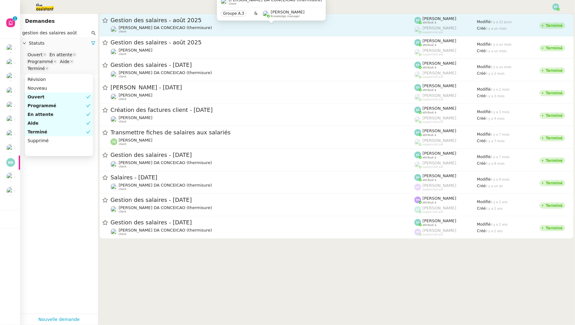
click at [139, 30] on span "[PERSON_NAME] DA CONCEICAO (thermisure)" at bounding box center [165, 27] width 93 height 5
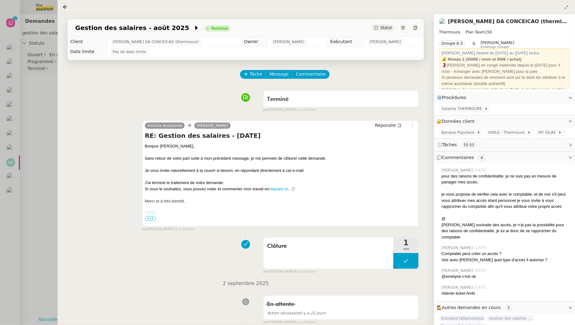
click at [59, 7] on nz-page-header at bounding box center [316, 7] width 517 height 14
click at [17, 73] on div at bounding box center [287, 162] width 575 height 325
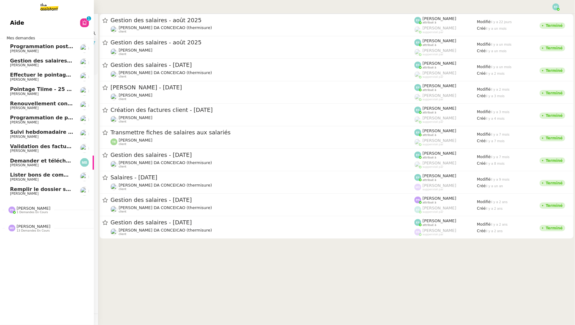
click at [11, 77] on span "Effectuer le pointage des paiements clients manquants" at bounding box center [88, 75] width 156 height 6
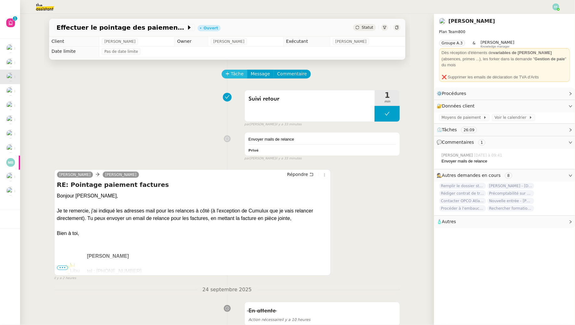
click at [231, 72] on span "Tâche" at bounding box center [237, 73] width 13 height 7
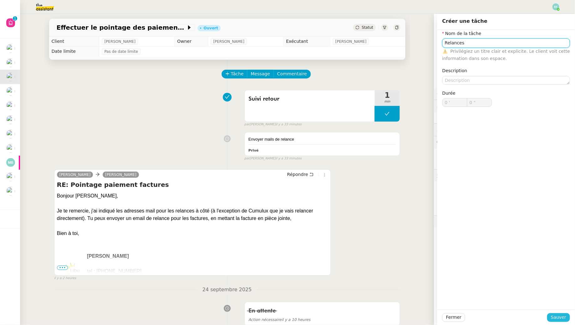
type input "Relances"
click at [558, 317] on span "Sauver" at bounding box center [558, 317] width 15 height 7
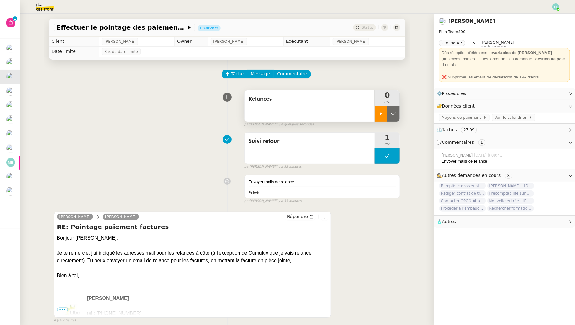
click at [380, 113] on icon at bounding box center [380, 113] width 5 height 5
click at [258, 77] on span "Message" at bounding box center [260, 73] width 19 height 7
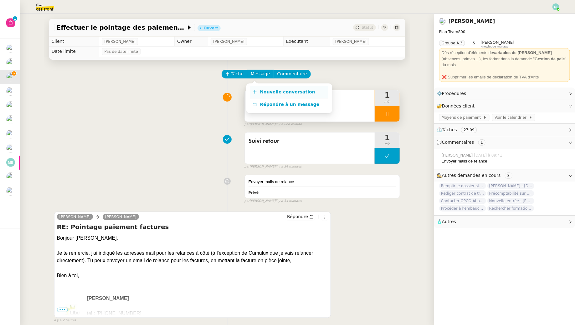
click at [275, 90] on span "Nouvelle conversation" at bounding box center [287, 91] width 55 height 5
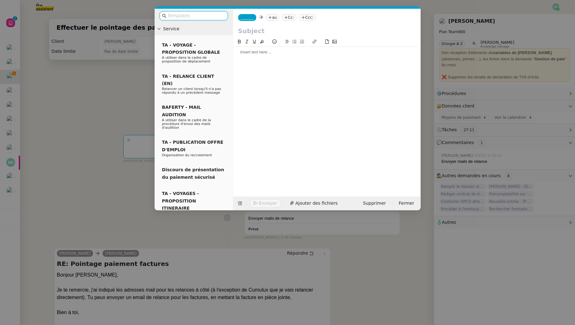
click at [328, 54] on div at bounding box center [327, 52] width 182 height 6
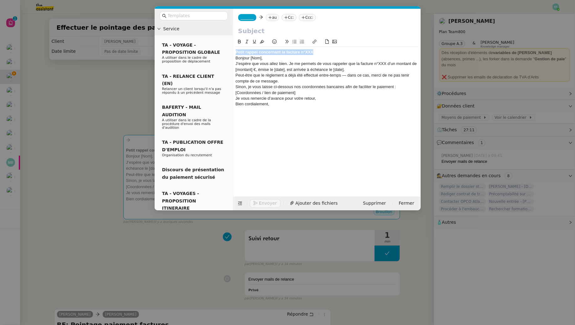
drag, startPoint x: 330, startPoint y: 52, endPoint x: 224, endPoint y: 38, distance: 106.7
click at [224, 38] on nz-layout "Service TA - VOYAGE - PROPOSITION GLOBALE A utiliser dans le cadre de propositi…" at bounding box center [288, 110] width 266 height 202
click at [258, 28] on input "text" at bounding box center [326, 30] width 177 height 9
paste input "Petit rappel concernant la facture n°XXX"
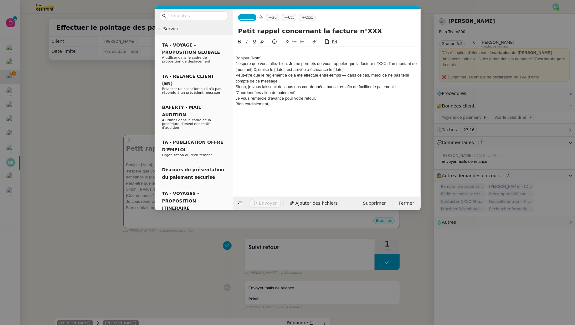
type input "Petit rappel concernant la facture n°XXX"
click at [236, 57] on div "Bonjour [Nom]," at bounding box center [327, 58] width 182 height 6
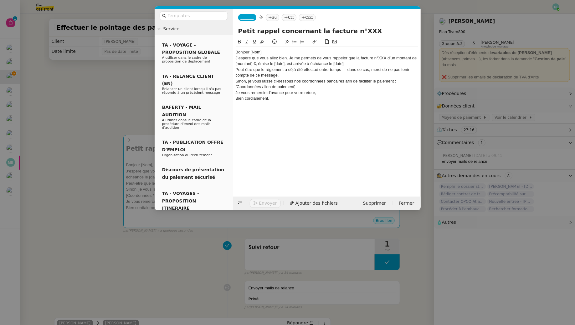
click at [72, 96] on nz-modal-container "Service TA - VOYAGE - PROPOSITION GLOBALE A utiliser dans le cadre de propositi…" at bounding box center [287, 162] width 575 height 325
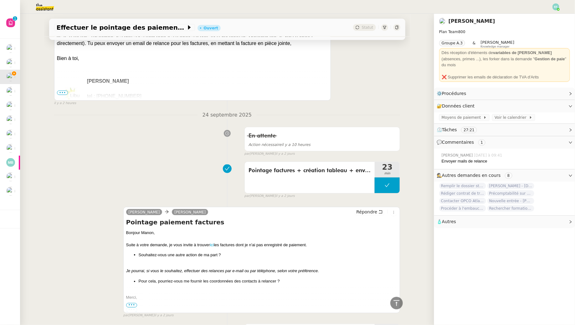
scroll to position [334, 0]
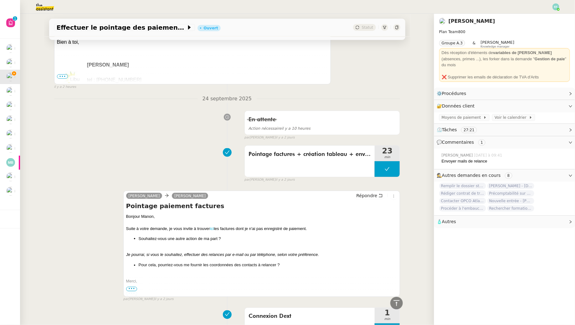
click at [212, 229] on link "ici" at bounding box center [212, 229] width 4 height 5
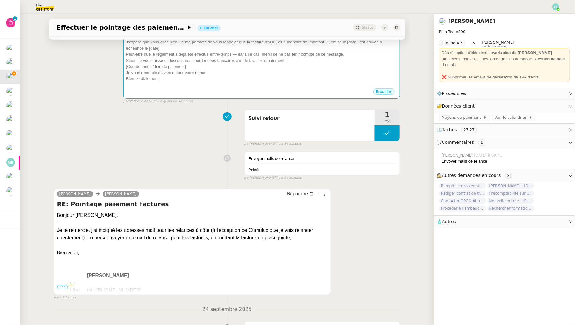
scroll to position [0, 0]
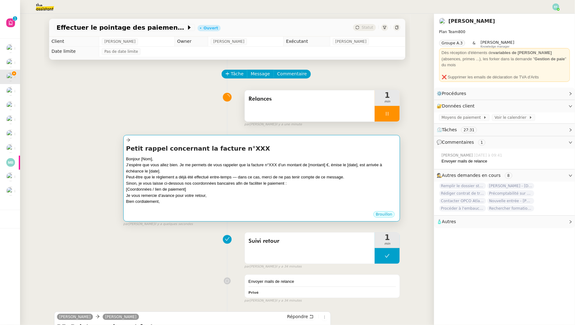
click at [279, 170] on div "J’espère que vous allez bien. Je me permets de vous rappeler que la facture n°X…" at bounding box center [261, 168] width 271 height 12
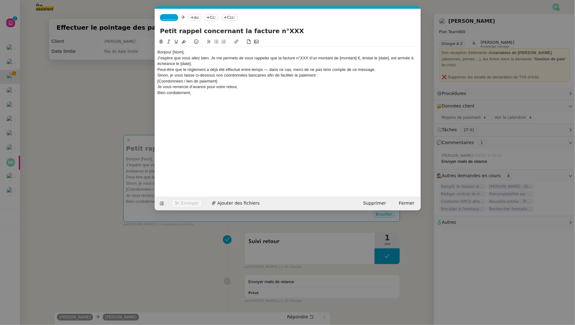
scroll to position [0, 13]
click at [281, 32] on input "Petit rappel concernant la facture n°XXX" at bounding box center [288, 30] width 256 height 9
type input "Petit rappel concernant la facture n°113"
click at [165, 17] on span "_______" at bounding box center [168, 17] width 13 height 4
click at [192, 29] on div "Sam sam@libu.fr" at bounding box center [191, 29] width 58 height 8
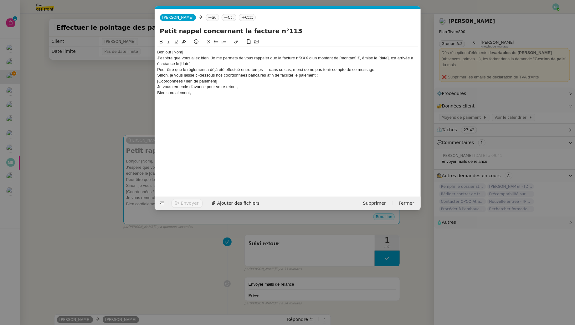
click at [206, 16] on nz-tag "au" at bounding box center [212, 17] width 13 height 7
paste input "[EMAIL_ADDRESS][PERSON_NAME][DOMAIN_NAME]"
type input "[EMAIL_ADDRESS][PERSON_NAME][DOMAIN_NAME]"
click at [228, 26] on span "[EMAIL_ADDRESS][PERSON_NAME][DOMAIN_NAME]" at bounding box center [242, 27] width 113 height 5
drag, startPoint x: 188, startPoint y: 52, endPoint x: 173, endPoint y: 52, distance: 15.3
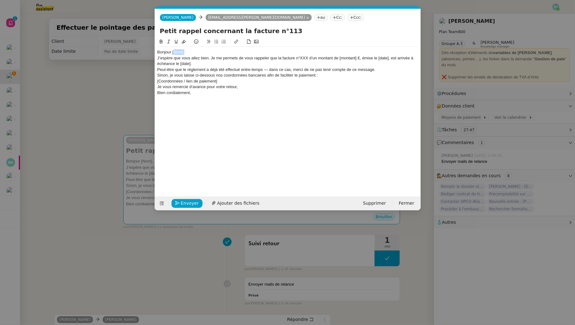
click at [173, 52] on div "Bonjour [Nom]," at bounding box center [287, 52] width 261 height 6
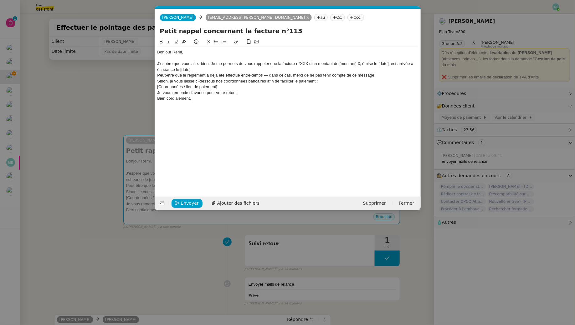
click at [211, 64] on div "J’espère que vous allez bien. Je me permets de vous rappeler que la facture n°X…" at bounding box center [287, 67] width 261 height 12
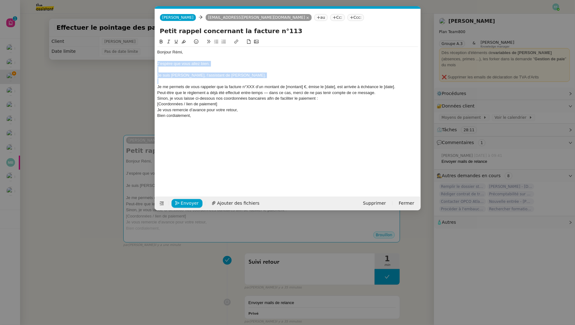
drag, startPoint x: 158, startPoint y: 86, endPoint x: 155, endPoint y: 62, distance: 24.8
click at [155, 62] on nz-spin "Bonjour Rémi, J’espère que vous allez bien. Je suis Sam, l'assistant de Manon. …" at bounding box center [288, 113] width 266 height 151
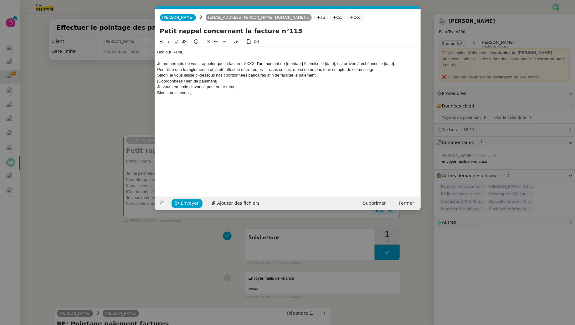
click at [249, 63] on div "Je me permets de vous rappeler que la facture n°XXX d’un montant de [montant] €…" at bounding box center [287, 64] width 261 height 6
click at [288, 32] on input "Petit rappel concernant la facture n°113" at bounding box center [288, 30] width 256 height 9
type input "Petit rappel concernant la facture n°106"
click at [253, 64] on div "Je me permets de vous rappeler que la facture n°113 d’un montant de [montant] €…" at bounding box center [287, 64] width 261 height 6
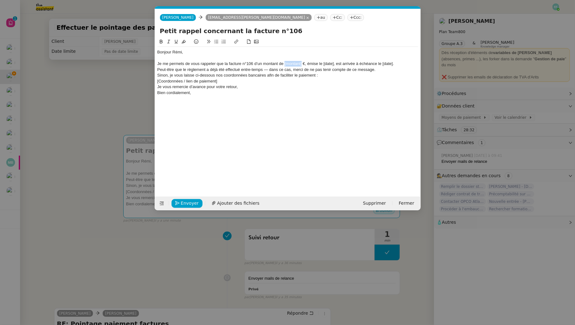
drag, startPoint x: 301, startPoint y: 64, endPoint x: 285, endPoint y: 64, distance: 16.6
click at [285, 64] on div "Je me permets de vous rappeler que la facture n°106 d’un montant de [montant] €…" at bounding box center [287, 64] width 261 height 6
drag, startPoint x: 329, startPoint y: 62, endPoint x: 301, endPoint y: 62, distance: 27.8
click at [301, 62] on div "Je me permets de vous rappeler que la facture n°106 d’un montant de 1512 €, émi…" at bounding box center [287, 64] width 261 height 6
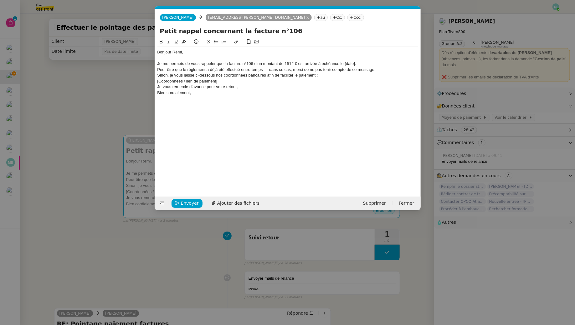
click at [358, 65] on div "Je me permets de vous rappeler que la facture n°106 d’un montant de 1512 € est …" at bounding box center [287, 64] width 261 height 6
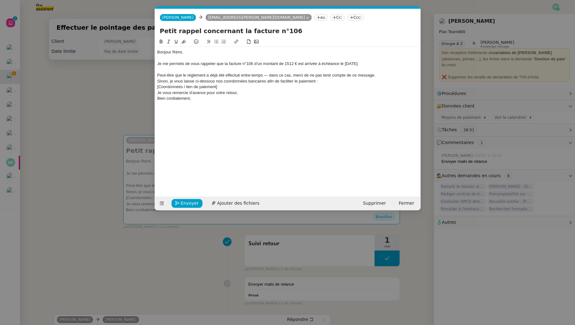
click at [383, 79] on div "Sinon, je vous laisse ci-dessous nos coordonnées bancaires afin de faciliter le…" at bounding box center [287, 82] width 261 height 6
click at [382, 74] on div "Peut-être que le règlement a déjà été effectué entre-temps — dans ce cas, merci…" at bounding box center [287, 76] width 261 height 6
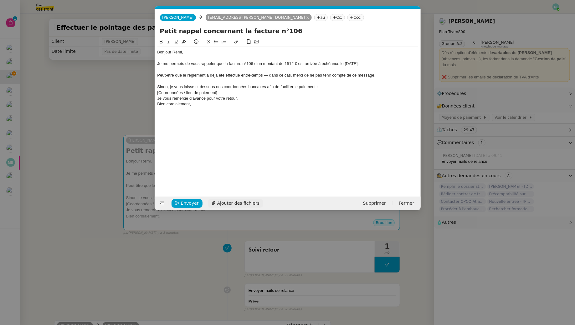
click at [239, 202] on span "Ajouter des fichiers" at bounding box center [238, 203] width 42 height 7
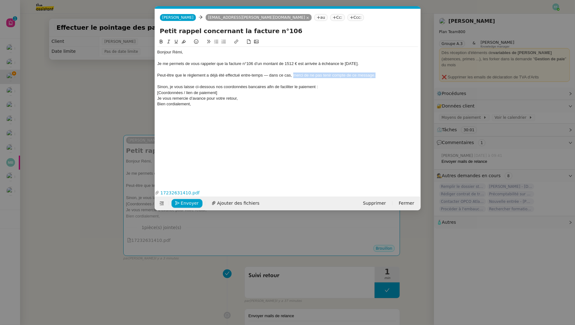
drag, startPoint x: 380, startPoint y: 77, endPoint x: 293, endPoint y: 74, distance: 86.7
click at [293, 74] on div "Peut-être que le règlement a déjà été effectué entre-temps — dans ce cas, merci…" at bounding box center [287, 76] width 261 height 6
click at [379, 79] on div at bounding box center [287, 82] width 261 height 6
drag, startPoint x: 384, startPoint y: 77, endPoint x: 154, endPoint y: 74, distance: 230.0
click at [154, 74] on nz-modal-container "Service TA - VOYAGE - PROPOSITION GLOBALE A utiliser dans le cadre de propositi…" at bounding box center [287, 162] width 575 height 325
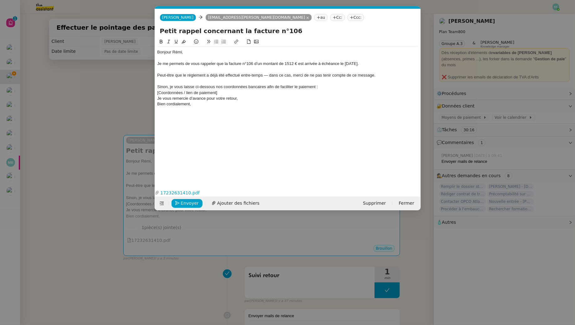
click at [385, 79] on div at bounding box center [287, 82] width 261 height 6
drag, startPoint x: 386, startPoint y: 76, endPoint x: 151, endPoint y: 75, distance: 235.0
click at [151, 75] on nz-modal-container "Service TA - VOYAGE - PROPOSITION GLOBALE A utiliser dans le cadre de propositi…" at bounding box center [287, 162] width 575 height 325
click at [299, 75] on div "Peut-être que le règlement a déjà été effectué entre-temps — dans ce cas, merci…" at bounding box center [287, 76] width 261 height 6
drag, startPoint x: 374, startPoint y: 77, endPoint x: 152, endPoint y: 79, distance: 221.5
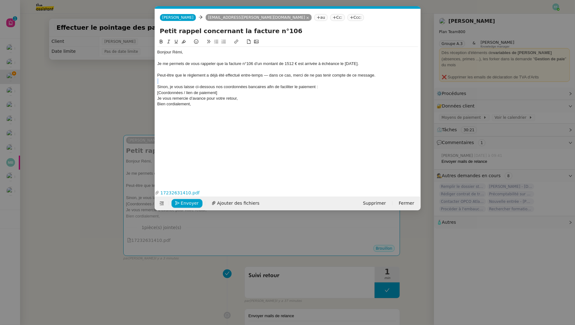
click at [152, 79] on nz-modal-container "Service TA - VOYAGE - PROPOSITION GLOBALE A utiliser dans le cadre de propositi…" at bounding box center [287, 162] width 575 height 325
click at [171, 74] on div "Peut-être que le règlement a déjà été effectué entre-temps — dans ce cas, merci…" at bounding box center [287, 76] width 261 height 6
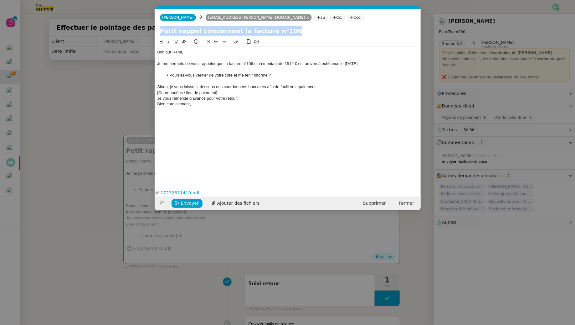
drag, startPoint x: 155, startPoint y: 87, endPoint x: 190, endPoint y: 105, distance: 38.9
click at [189, 105] on nz-spin "Bonjour Rémi, Je me permets de vous rappeler que la facture n°106 d’un montant …" at bounding box center [288, 109] width 266 height 143
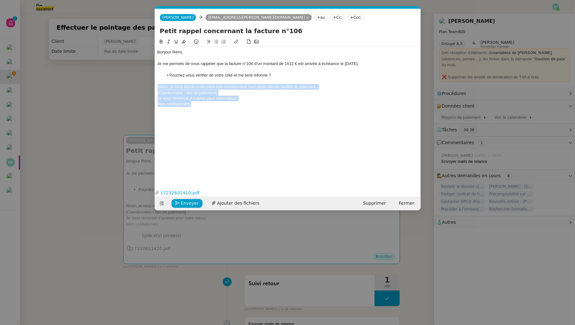
drag, startPoint x: 196, startPoint y: 105, endPoint x: 149, endPoint y: 87, distance: 50.1
click at [149, 87] on nz-modal-container "Service TA - VOYAGE - PROPOSITION GLOBALE A utiliser dans le cadre de propositi…" at bounding box center [287, 162] width 575 height 325
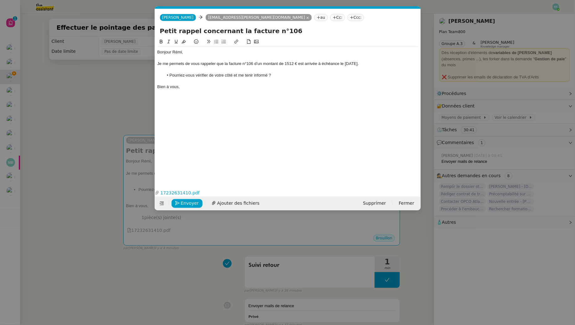
click at [183, 69] on div at bounding box center [287, 70] width 261 height 6
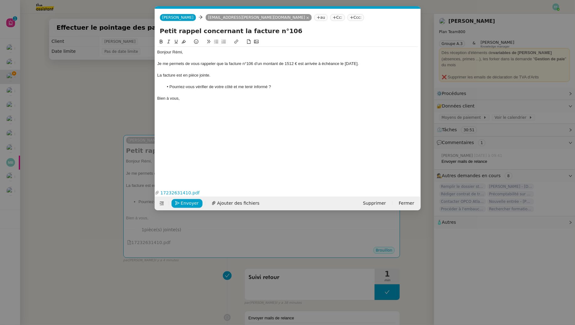
click at [284, 84] on li "Pourriez-vous vérifier de votre côté et me tenir informé ?" at bounding box center [290, 87] width 255 height 6
drag, startPoint x: 240, startPoint y: 65, endPoint x: 153, endPoint y: 63, distance: 87.0
click at [153, 63] on nz-modal-container "Service TA - VOYAGE - PROPOSITION GLOBALE A utiliser dans le cadre de propositi…" at bounding box center [287, 162] width 575 height 325
click at [403, 65] on div "Sauf erreur ou omission de notre part, il semblerait que la facture n°106 d’un …" at bounding box center [287, 64] width 261 height 6
click at [339, 62] on div "Sauf erreur ou omission de notre part, il semblerait que la facture n°106 d’un …" at bounding box center [287, 64] width 261 height 6
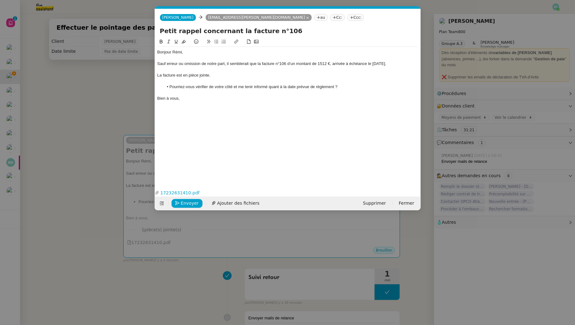
click at [405, 63] on div "Sauf erreur ou omission de notre part, il semblerait que la facture n°106 d’un …" at bounding box center [287, 64] width 261 height 6
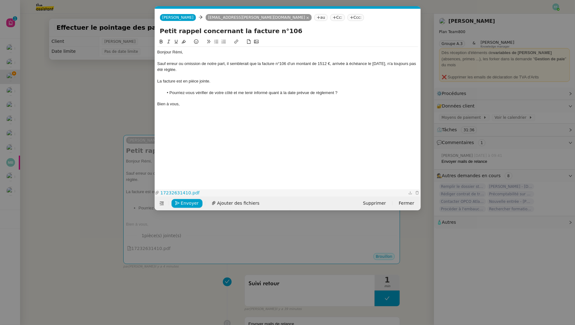
click at [190, 190] on link "17232631410.pdf" at bounding box center [282, 193] width 247 height 7
click at [194, 200] on span "Envoyer" at bounding box center [190, 203] width 18 height 7
click at [194, 200] on span "Confirmer l'envoi" at bounding box center [200, 203] width 38 height 7
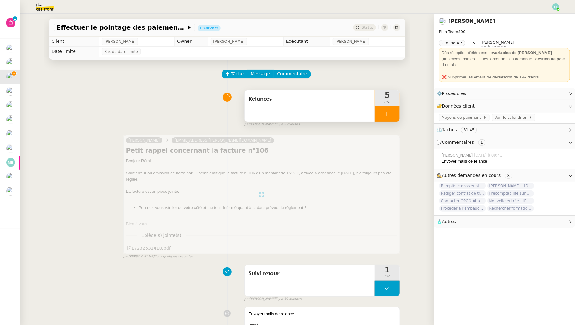
click at [300, 113] on div "Relances" at bounding box center [310, 105] width 130 height 31
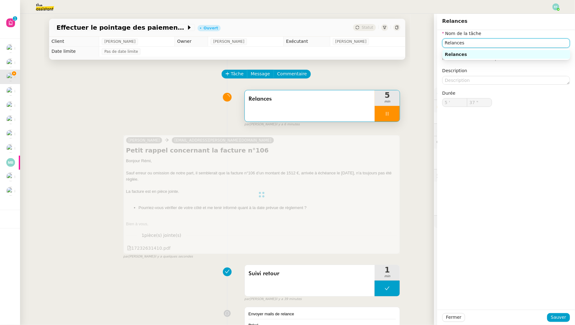
click at [445, 42] on input "Relances" at bounding box center [506, 42] width 128 height 9
type input "38 ""
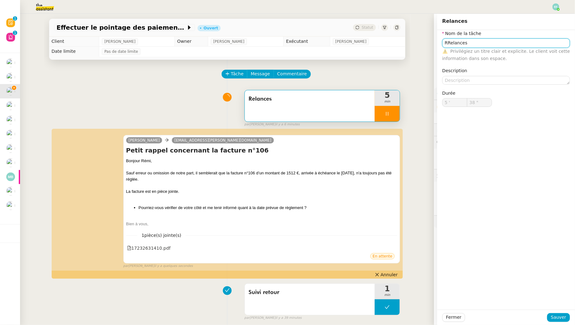
type input "Relances"
type input "5 '"
type input "38 ""
type input "Relances"
type input "5 '"
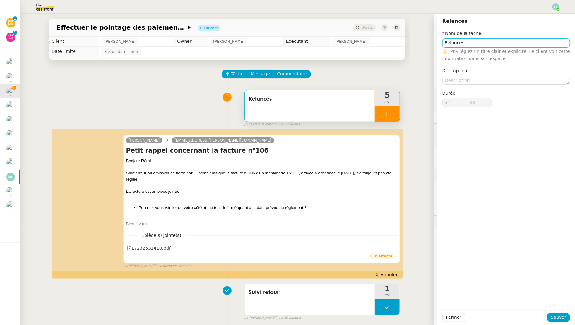
type input "38 ""
type input "Relances"
type input "5 '"
type input "40 ""
click at [445, 44] on input "Relances" at bounding box center [506, 42] width 128 height 9
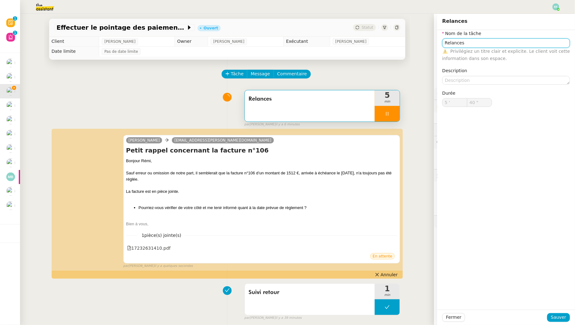
type input "RRelances"
type input "41 ""
type input "RécupéRelances"
type input "42 ""
type input "Récupération Relances"
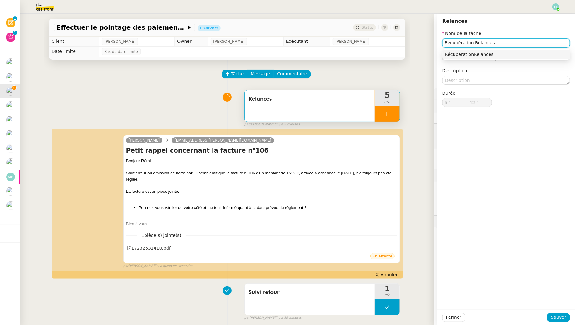
type input "43 ""
type input "Récupération factures +Relances"
type input "44 ""
type input "Récupération factures + Relances"
type input "45 ""
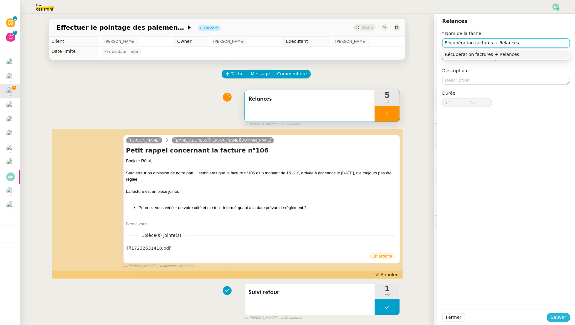
type input "Récupération factures + Relances"
click at [559, 318] on span "Sauver" at bounding box center [558, 317] width 15 height 7
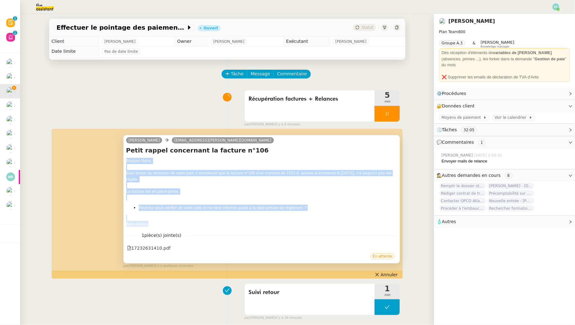
drag, startPoint x: 126, startPoint y: 162, endPoint x: 156, endPoint y: 223, distance: 68.1
click at [156, 223] on div "Bonjour Rémi, Sauf erreur ou omission de notre part, il semblerait que la factu…" at bounding box center [261, 192] width 271 height 69
copy div "Bonjour Rémi, Sauf erreur ou omission de notre part, il semblerait que la factu…"
click at [262, 75] on span "Message" at bounding box center [260, 73] width 19 height 7
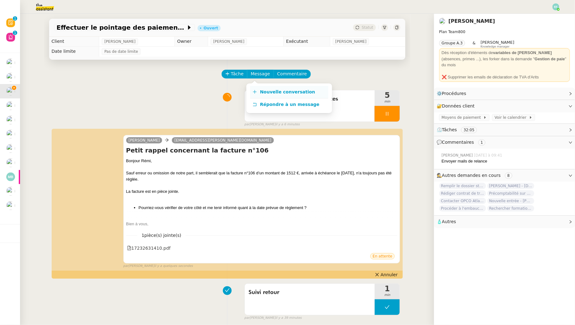
click at [291, 94] on span "Nouvelle conversation" at bounding box center [287, 91] width 55 height 5
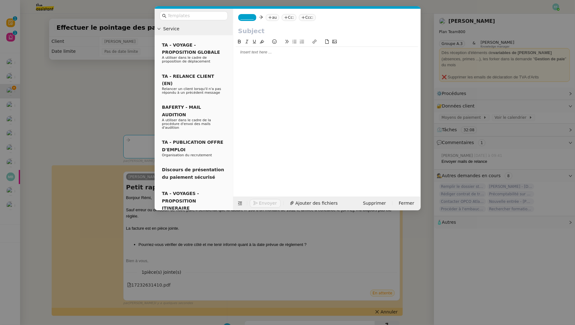
click at [335, 54] on div at bounding box center [327, 52] width 182 height 6
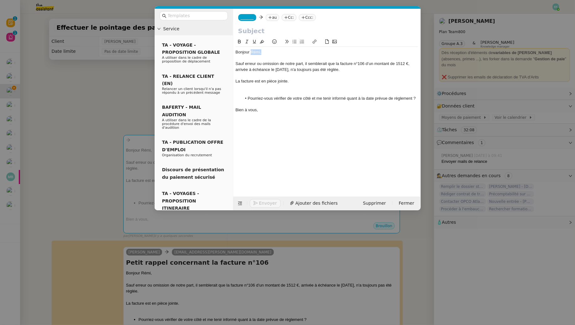
drag, startPoint x: 279, startPoint y: 54, endPoint x: 252, endPoint y: 54, distance: 27.9
click at [252, 54] on div "Bonjour Rémi," at bounding box center [327, 52] width 182 height 6
click at [360, 65] on div "Sauf erreur ou omission de notre part, il semblerait que la facture n°106 d’un …" at bounding box center [327, 67] width 182 height 12
click at [397, 61] on div "Sauf erreur ou omission de notre part, il semblerait que la facture n°XX d’un m…" at bounding box center [327, 67] width 182 height 12
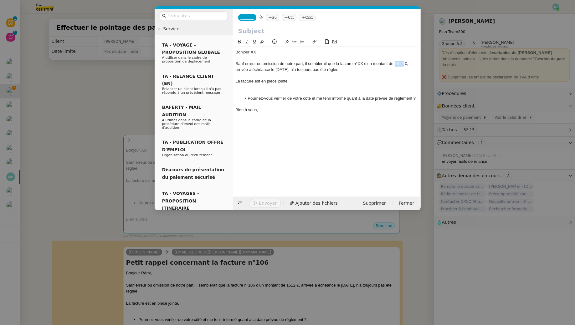
click at [397, 61] on div "Sauf erreur ou omission de notre part, il semblerait que la facture n°XX d’un m…" at bounding box center [327, 67] width 182 height 12
click at [277, 69] on div "Sauf erreur ou omission de notre part, il semblerait que la facture n°XX d’un m…" at bounding box center [327, 67] width 182 height 12
click at [284, 69] on div "Sauf erreur ou omission de notre part, il semblerait que la facture n°XX d’un m…" at bounding box center [327, 67] width 182 height 12
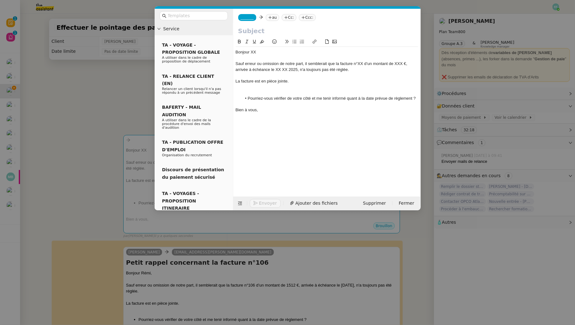
click at [289, 92] on div at bounding box center [327, 93] width 182 height 6
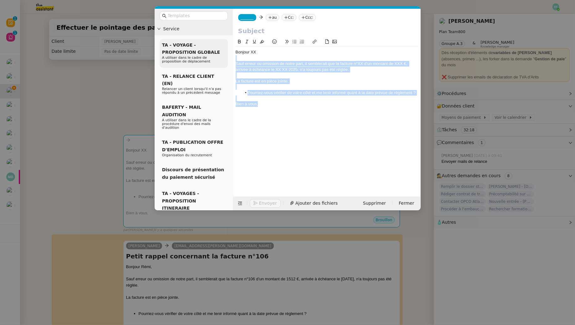
drag, startPoint x: 269, startPoint y: 107, endPoint x: 211, endPoint y: 57, distance: 76.6
click at [211, 57] on nz-layout "Service TA - VOYAGE - PROPOSITION GLOBALE A utiliser dans le cadre de propositi…" at bounding box center [288, 110] width 266 height 202
click at [261, 100] on div at bounding box center [327, 99] width 182 height 6
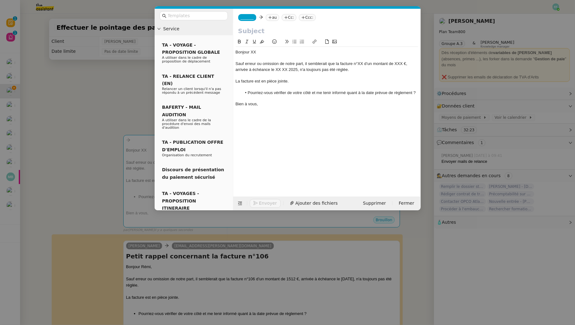
click at [104, 92] on nz-modal-container "Service TA - VOYAGE - PROPOSITION GLOBALE A utiliser dans le cadre de propositi…" at bounding box center [287, 162] width 575 height 325
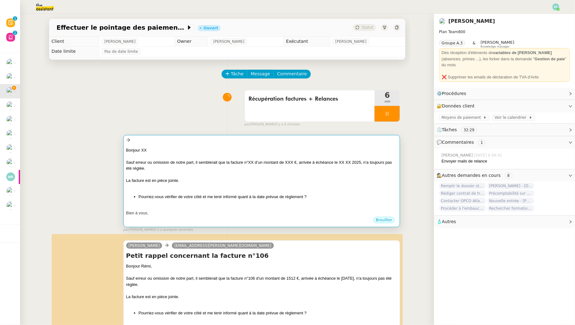
click at [202, 161] on div "Sauf erreur ou omission de notre part, il semblerait que la facture n°XX d’un m…" at bounding box center [261, 166] width 271 height 12
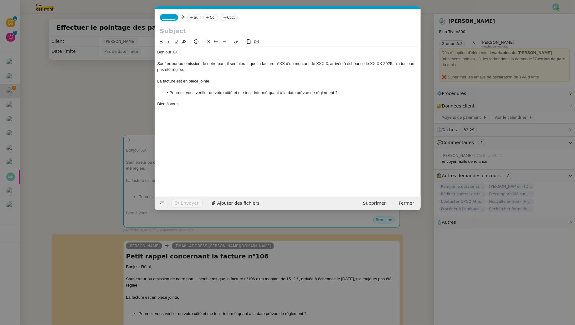
scroll to position [0, 13]
click at [189, 52] on div "Bonjour XX" at bounding box center [287, 52] width 261 height 6
click at [283, 65] on div "Sauf erreur ou omission de notre part, il semblerait que la facture n°XX d’un m…" at bounding box center [287, 67] width 261 height 12
click at [321, 64] on div "Sauf erreur ou omission de notre part, il semblerait que la facture n°92 d’un m…" at bounding box center [287, 67] width 261 height 12
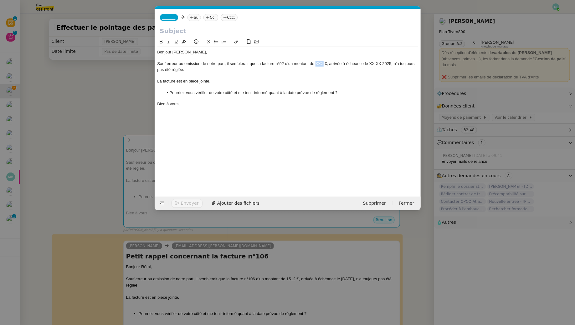
click at [321, 64] on div "Sauf erreur ou omission de notre part, il semblerait que la facture n°92 d’un m…" at bounding box center [287, 67] width 261 height 12
click at [370, 66] on div "Sauf erreur ou omission de notre part, il semblerait que la facture n°92 d’un m…" at bounding box center [287, 67] width 261 height 12
click at [130, 82] on nz-modal-container "Service TA - VOYAGE - PROPOSITION GLOBALE A utiliser dans le cadre de propositi…" at bounding box center [287, 162] width 575 height 325
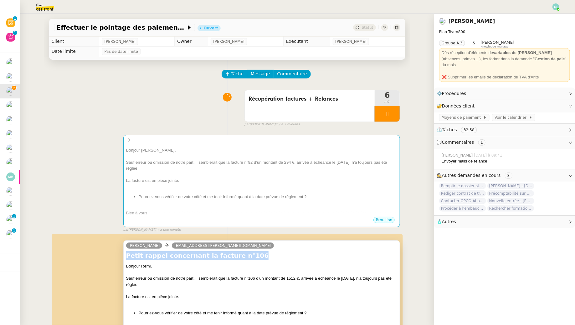
drag, startPoint x: 250, startPoint y: 252, endPoint x: 125, endPoint y: 253, distance: 124.2
click at [125, 253] on div "Sam remi.gabriel@watt-db.com Petit rappel concernant la facture n°106 Bonjour R…" at bounding box center [261, 305] width 277 height 129
copy h4 "Petit rappel concernant la facture n°106"
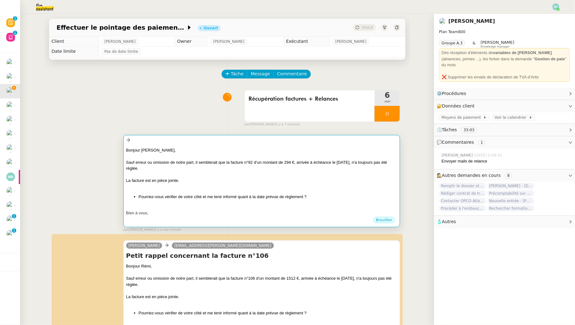
click at [237, 155] on div at bounding box center [261, 156] width 271 height 6
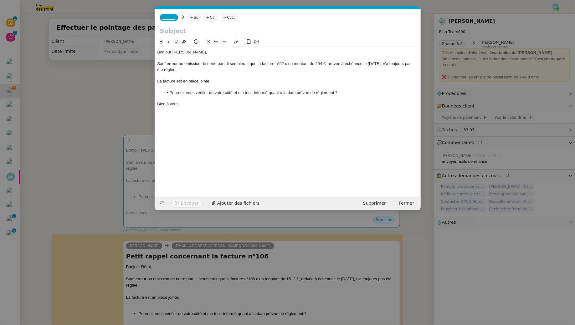
click at [179, 31] on input "text" at bounding box center [288, 30] width 256 height 9
paste input "Petit rappel concernant la facture n°106"
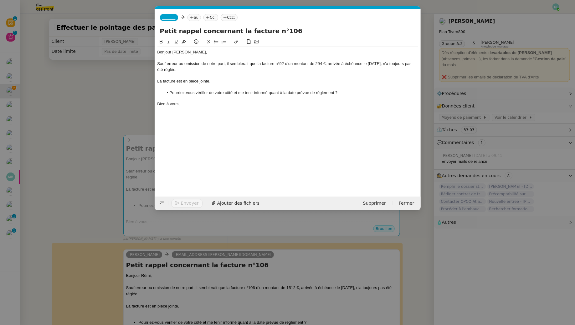
click at [269, 30] on input "Petit rappel concernant la facture n°106" at bounding box center [288, 30] width 256 height 9
type input "Petit rappel concernant la facture n°92"
click at [171, 20] on span "_______" at bounding box center [168, 17] width 13 height 4
click at [188, 31] on div "Sam sam@libu.fr" at bounding box center [191, 29] width 58 height 8
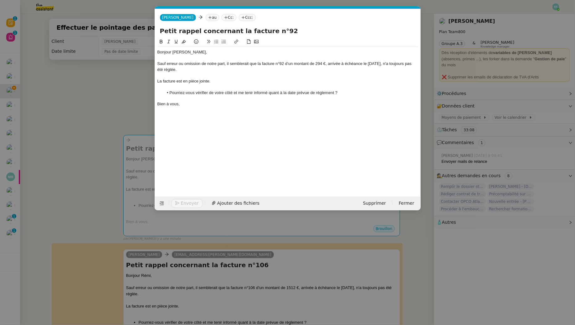
click at [92, 70] on nz-modal-container "Service TA - VOYAGE - PROPOSITION GLOBALE A utiliser dans le cadre de propositi…" at bounding box center [287, 162] width 575 height 325
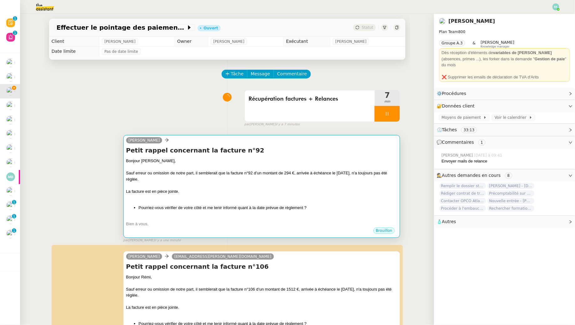
click at [218, 168] on div at bounding box center [261, 167] width 271 height 6
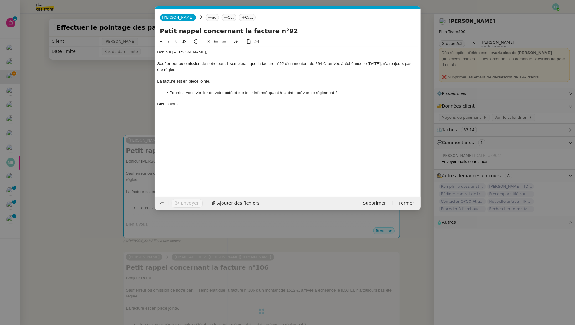
click at [206, 17] on nz-tag "au" at bounding box center [212, 17] width 13 height 7
paste input "[PERSON_NAME][EMAIL_ADDRESS][DOMAIN_NAME]"
type input "[PERSON_NAME][EMAIL_ADDRESS][DOMAIN_NAME]"
click at [217, 28] on span "[PERSON_NAME][EMAIL_ADDRESS][DOMAIN_NAME]" at bounding box center [242, 27] width 113 height 5
click at [133, 74] on nz-modal-container "Service TA - VOYAGE - PROPOSITION GLOBALE A utiliser dans le cadre de propositi…" at bounding box center [287, 162] width 575 height 325
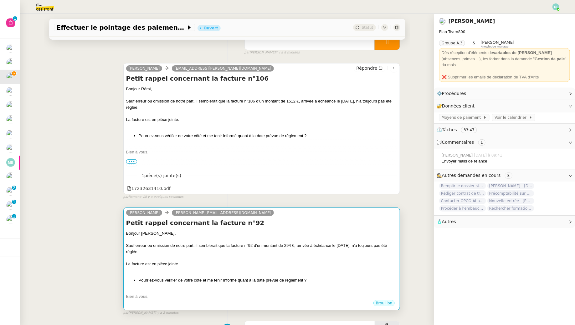
scroll to position [78, 0]
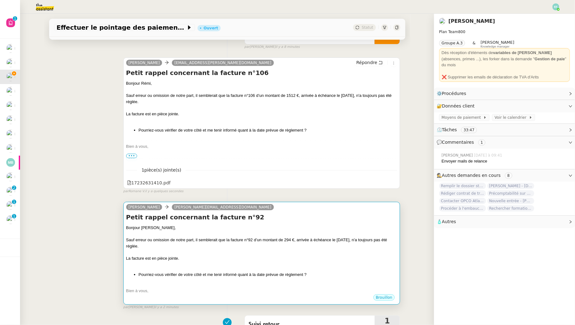
click at [278, 242] on div "Sauf erreur ou omission de notre part, il semblerait que la facture n°92 d’un m…" at bounding box center [261, 243] width 271 height 12
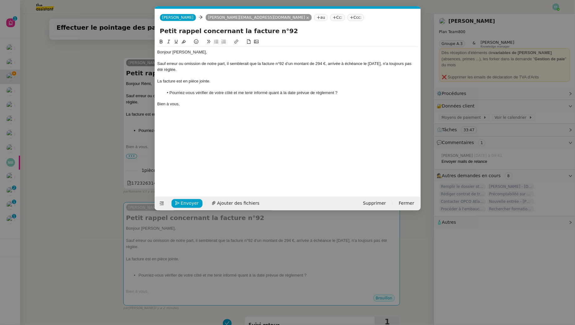
scroll to position [0, 13]
click at [230, 203] on span "Ajouter des fichiers" at bounding box center [238, 203] width 42 height 7
click at [183, 192] on link "16457582440.pdf" at bounding box center [282, 193] width 247 height 7
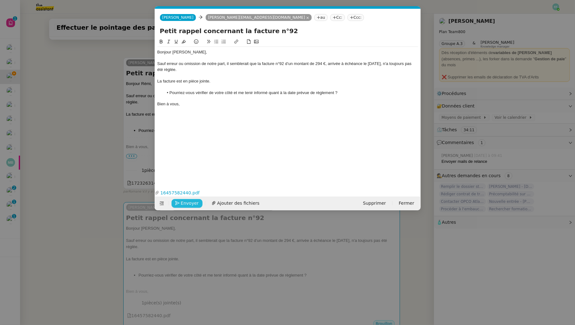
click at [192, 202] on span "Envoyer" at bounding box center [190, 203] width 18 height 7
click at [192, 202] on span "Confirmer l'envoi" at bounding box center [200, 203] width 38 height 7
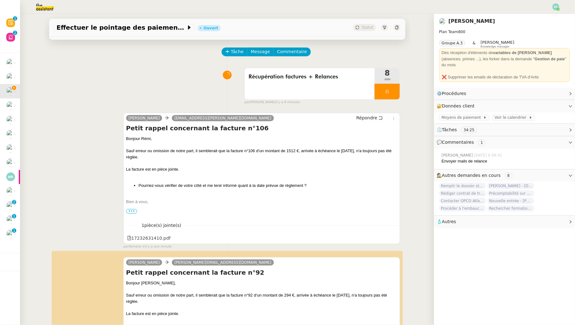
scroll to position [16, 0]
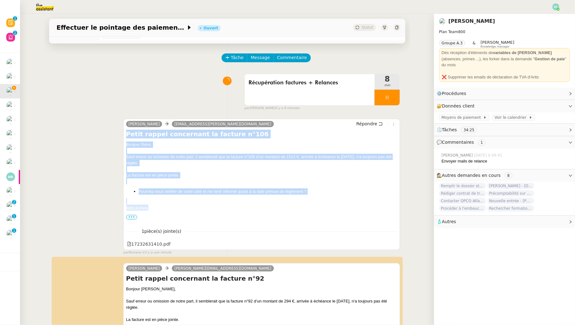
drag, startPoint x: 125, startPoint y: 133, endPoint x: 159, endPoint y: 209, distance: 83.1
click at [159, 209] on div "Sam remi.gabriel@watt-db.com Répondre Petit rappel concernant la facture n°106 …" at bounding box center [261, 184] width 277 height 131
copy div "Petit rappel concernant la facture n°106 Bonjour Rémi, Sauf erreur ou omission …"
click at [258, 59] on span "Message" at bounding box center [260, 57] width 19 height 7
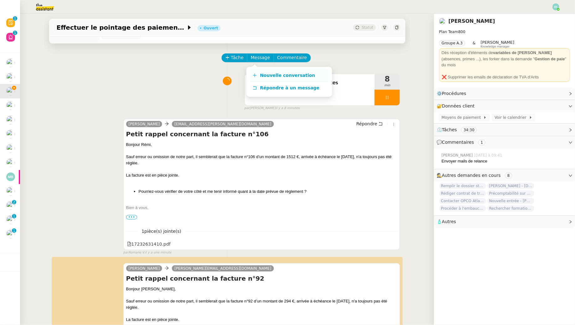
click at [257, 69] on link "Nouvelle conversation" at bounding box center [289, 75] width 78 height 13
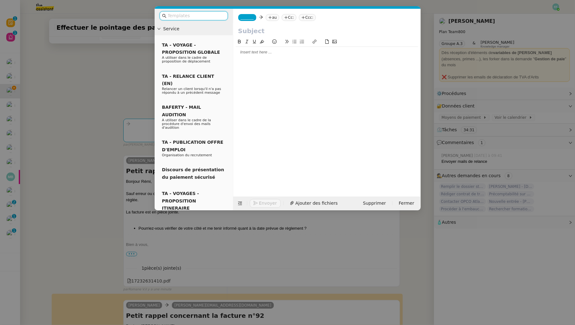
click at [289, 53] on div at bounding box center [327, 52] width 182 height 6
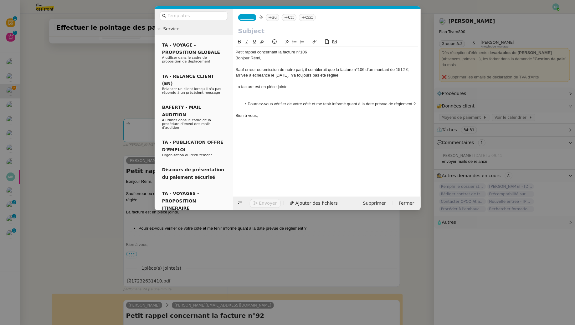
scroll to position [0, 0]
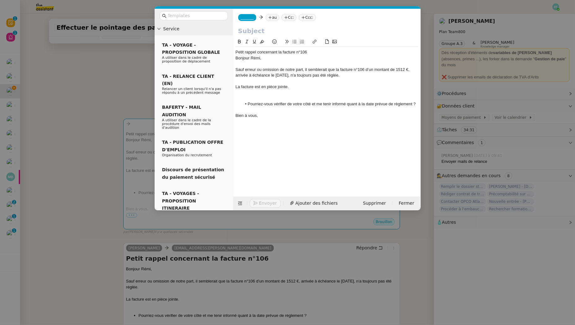
click at [262, 51] on div "Petit rappel concernant la facture n°106" at bounding box center [327, 52] width 182 height 6
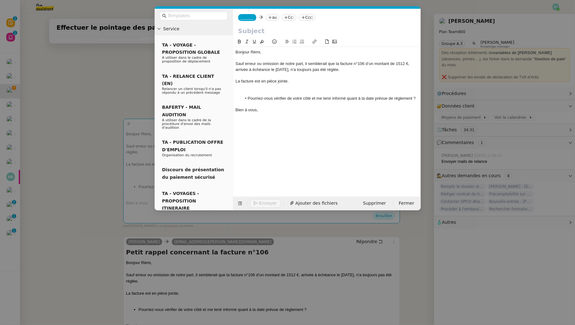
click at [259, 30] on input "text" at bounding box center [326, 30] width 177 height 9
paste input "Petit rappel concernant la facture n°106"
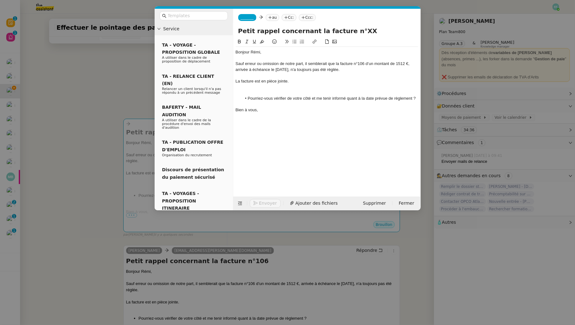
type input "Petit rappel concernant la facture n°XX"
click at [302, 59] on div at bounding box center [327, 58] width 182 height 6
click at [88, 92] on nz-modal-container "Service TA - VOYAGE - PROPOSITION GLOBALE A utiliser dans le cadre de propositi…" at bounding box center [287, 162] width 575 height 325
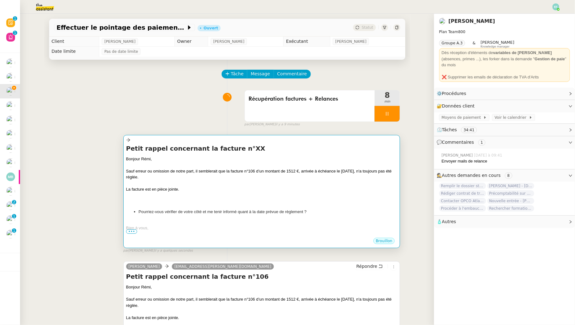
click at [248, 168] on div "Sauf erreur ou omission de notre part, il semblerait que la facture n°106 d’un …" at bounding box center [261, 174] width 271 height 12
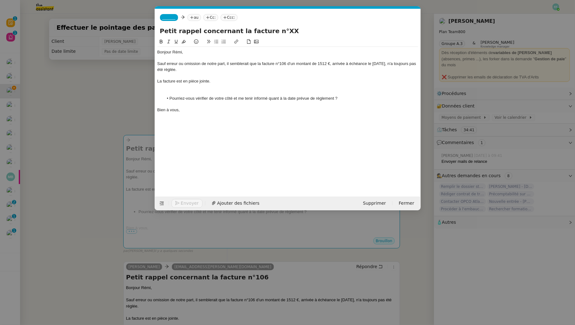
scroll to position [0, 13]
click at [177, 49] on div "Bonjour Rémi," at bounding box center [287, 52] width 261 height 6
click at [177, 52] on div "Bonjour Rémi," at bounding box center [287, 52] width 261 height 6
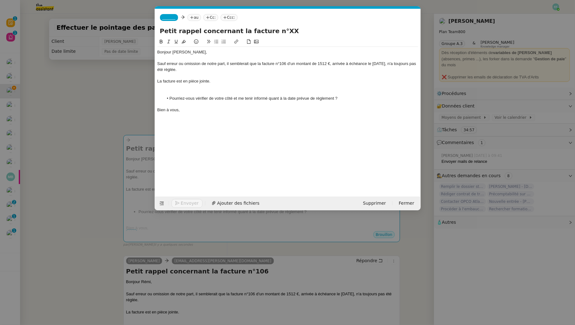
click at [282, 65] on div "Sauf erreur ou omission de notre part, il semblerait que la facture n°106 d’un …" at bounding box center [287, 67] width 261 height 12
click at [286, 30] on input "Petit rappel concernant la facture n°XX" at bounding box center [288, 30] width 256 height 9
type input "Petit rappel concernant la facture n°90"
click at [320, 65] on div "Sauf erreur ou omission de notre part, il semblerait que la facture n°90 d’un m…" at bounding box center [287, 67] width 261 height 12
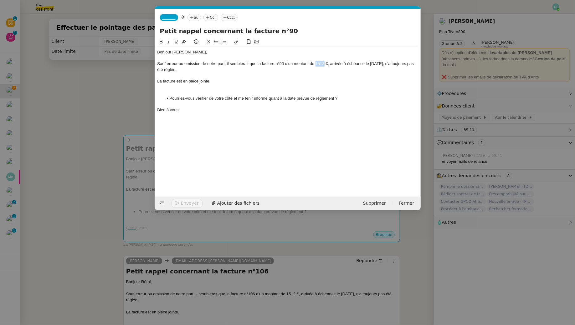
click at [320, 65] on div "Sauf erreur ou omission de notre part, il semblerait que la facture n°90 d’un m…" at bounding box center [287, 67] width 261 height 12
click at [325, 63] on em "4 104,00" at bounding box center [321, 63] width 15 height 5
click at [169, 42] on icon at bounding box center [168, 41] width 4 height 4
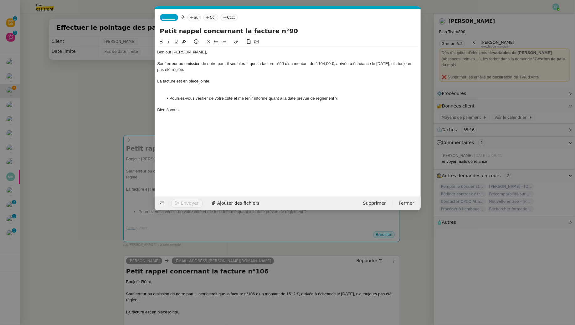
click at [330, 68] on div "Sauf erreur ou omission de notre part, il semblerait que la facture n°90 d’un m…" at bounding box center [287, 67] width 261 height 12
drag, startPoint x: 377, startPoint y: 64, endPoint x: 383, endPoint y: 64, distance: 5.9
click at [383, 64] on div "Sauf erreur ou omission de notre part, il semblerait que la facture n°90 d’un m…" at bounding box center [287, 67] width 261 height 12
click at [393, 64] on div "Sauf erreur ou omission de notre part, il semblerait que la facture n°90 d’un m…" at bounding box center [287, 67] width 261 height 12
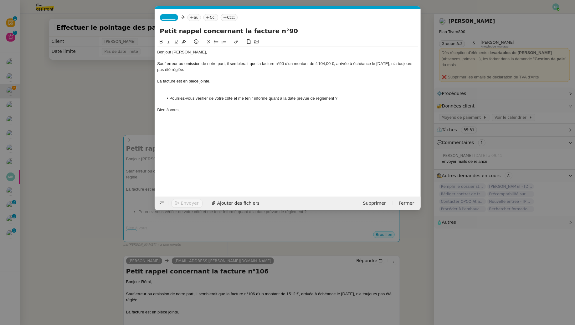
click at [233, 88] on div at bounding box center [287, 87] width 261 height 6
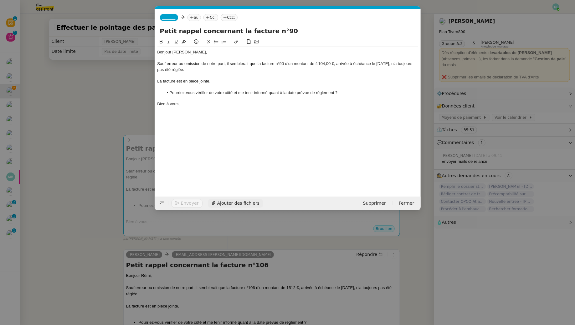
click at [227, 203] on span "Ajouter des fichiers" at bounding box center [238, 203] width 42 height 7
click at [166, 17] on span "_______" at bounding box center [168, 17] width 13 height 4
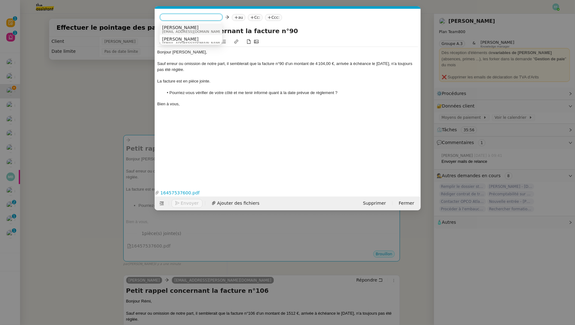
click at [183, 32] on div "Sam sam@libu.fr" at bounding box center [194, 29] width 65 height 8
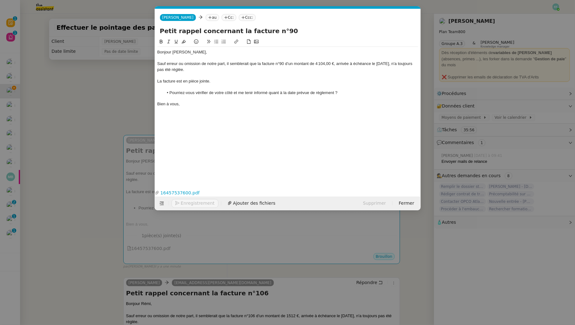
click at [206, 18] on nz-tag "au" at bounding box center [212, 17] width 13 height 7
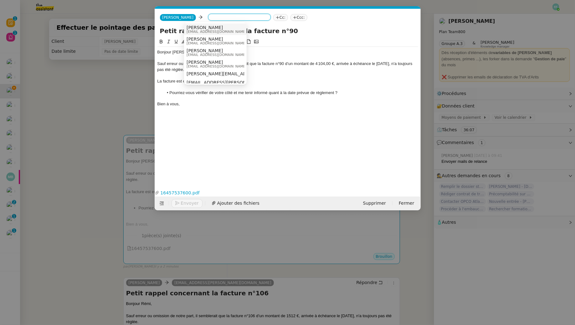
paste input "[EMAIL_ADDRESS][DOMAIN_NAME]"
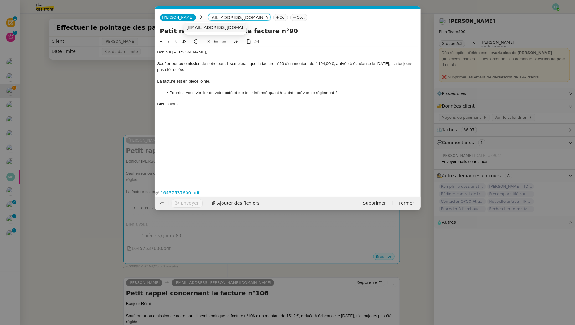
type input "[EMAIL_ADDRESS][DOMAIN_NAME]"
click at [222, 30] on span "[EMAIL_ADDRESS][DOMAIN_NAME]" at bounding box center [224, 27] width 77 height 5
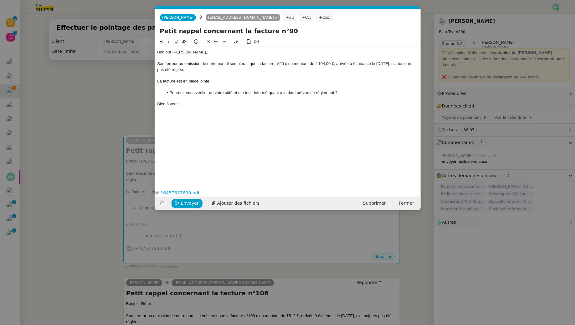
scroll to position [0, 0]
click at [188, 191] on link "16457537600.pdf" at bounding box center [282, 193] width 247 height 7
click at [189, 202] on span "Envoyer" at bounding box center [190, 203] width 18 height 7
click at [189, 202] on span "Confirmer l'envoi" at bounding box center [200, 203] width 38 height 7
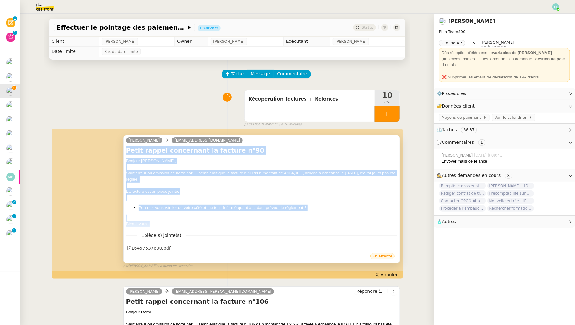
drag, startPoint x: 125, startPoint y: 148, endPoint x: 166, endPoint y: 228, distance: 89.3
click at [166, 228] on div "Sam simon.bernon@institutoptique.fr Petit rappel concernant la facture n°90 Bon…" at bounding box center [261, 199] width 277 height 129
copy div "Petit rappel concernant la facture n°90 Bonjour Simon, Sauf erreur ou omission …"
click at [260, 76] on span "Message" at bounding box center [260, 73] width 19 height 7
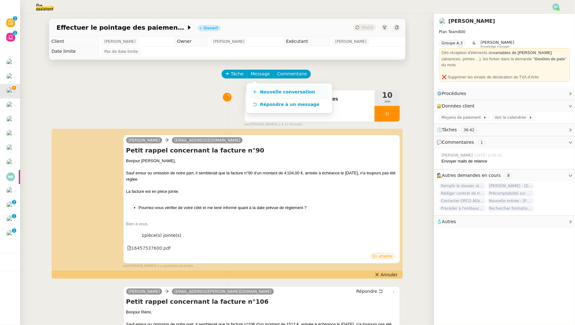
click at [268, 87] on link "Nouvelle conversation" at bounding box center [289, 92] width 78 height 13
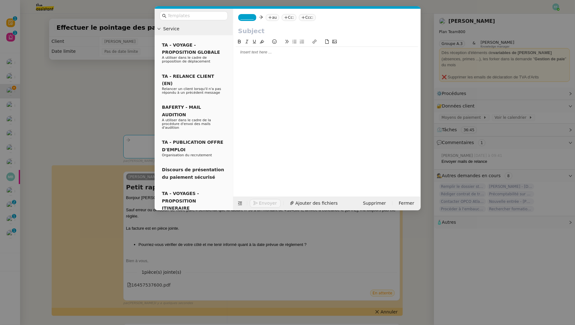
click at [241, 51] on div at bounding box center [327, 52] width 182 height 6
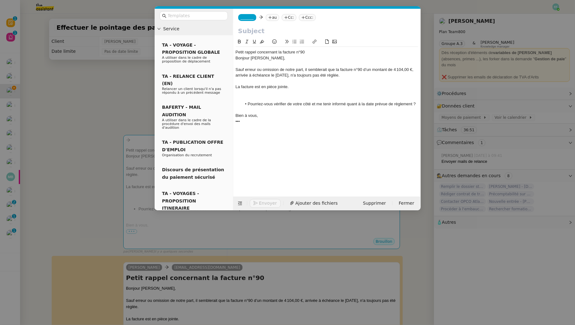
click at [273, 18] on nz-tag "au" at bounding box center [272, 17] width 13 height 7
paste input "[EMAIL_ADDRESS][DOMAIN_NAME]"
type input "[EMAIL_ADDRESS][DOMAIN_NAME]"
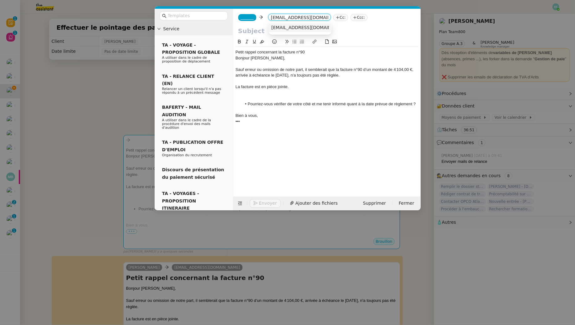
click at [310, 28] on span "[EMAIL_ADDRESS][DOMAIN_NAME]" at bounding box center [309, 27] width 77 height 5
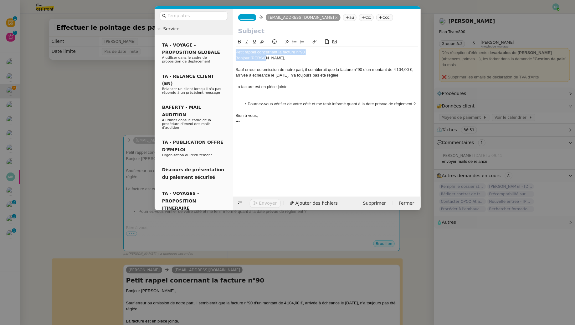
drag, startPoint x: 312, startPoint y: 56, endPoint x: 233, endPoint y: 51, distance: 79.3
click at [233, 51] on nz-spin "Petit rappel concernant la facture n°90 Bonjour Simon, Sauf erreur ou omission …" at bounding box center [326, 113] width 187 height 151
click at [243, 52] on div "Petit rappel concernant la facture n°90" at bounding box center [327, 52] width 182 height 6
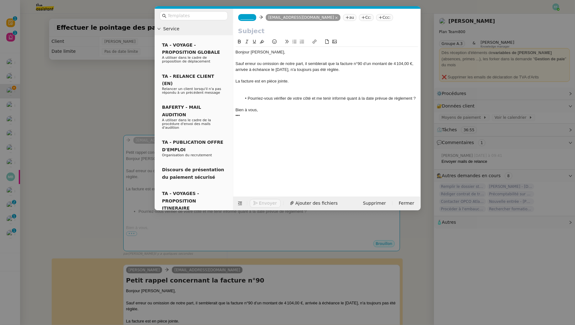
click at [249, 32] on input "text" at bounding box center [326, 30] width 177 height 9
paste input "Petit rappel concernant la facture n°90"
type input "Petit rappel concernant la facture n°86"
click at [243, 18] on span "_______" at bounding box center [247, 17] width 13 height 4
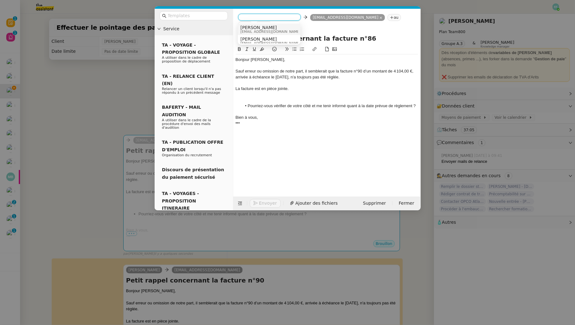
click at [260, 28] on div "Sam sam@libu.fr" at bounding box center [272, 29] width 65 height 8
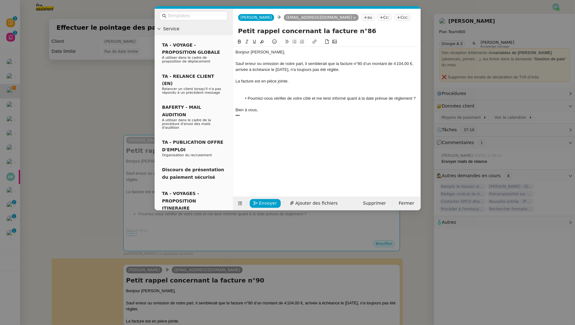
click at [361, 65] on div "Sauf erreur ou omission de notre part, il semblerait que la facture n°90 d’un m…" at bounding box center [327, 67] width 182 height 12
click at [309, 201] on span "Ajouter des fichiers" at bounding box center [316, 203] width 42 height 7
click at [257, 50] on div "Bonjour [PERSON_NAME]," at bounding box center [327, 52] width 182 height 6
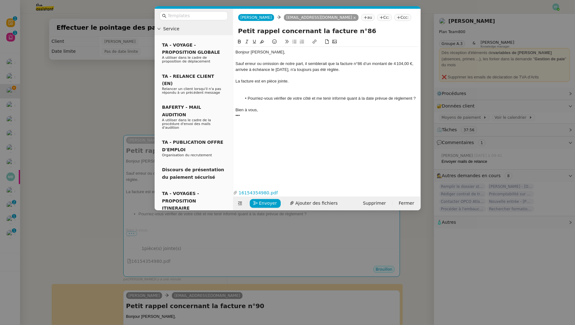
click at [402, 63] on div "Sauf erreur ou omission de notre part, il semblerait que la facture n°86 d’un m…" at bounding box center [327, 67] width 182 height 12
drag, startPoint x: 411, startPoint y: 65, endPoint x: 394, endPoint y: 63, distance: 17.3
click at [394, 63] on div "Sauf erreur ou omission de notre part, il semblerait que la facture n°86 d’un m…" at bounding box center [327, 67] width 182 height 12
click at [247, 40] on icon at bounding box center [246, 41] width 3 height 3
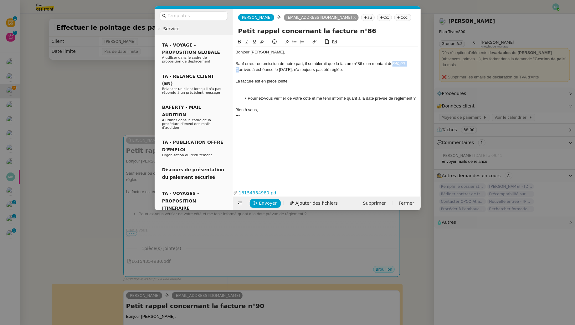
click at [247, 40] on icon at bounding box center [246, 41] width 3 height 3
click at [363, 87] on div at bounding box center [327, 87] width 182 height 6
drag, startPoint x: 394, startPoint y: 67, endPoint x: 411, endPoint y: 63, distance: 17.9
click at [411, 63] on div "Sauf erreur ou omission de notre part, il semblerait que la facture n°86 d’un m…" at bounding box center [327, 67] width 182 height 12
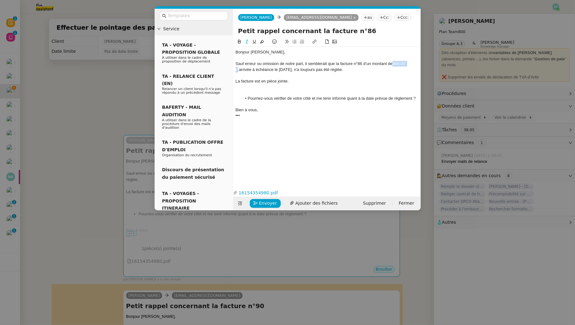
drag, startPoint x: 410, startPoint y: 63, endPoint x: 394, endPoint y: 64, distance: 16.3
click at [394, 64] on em "840,00 €," at bounding box center [321, 66] width 171 height 10
click at [247, 40] on icon at bounding box center [246, 41] width 3 height 3
click at [293, 100] on li "Pourriez-vous vérifier de votre côté et me tenir informé quant à la date prévue…" at bounding box center [330, 99] width 176 height 6
click at [265, 192] on link "16154354980.pdf" at bounding box center [321, 193] width 169 height 7
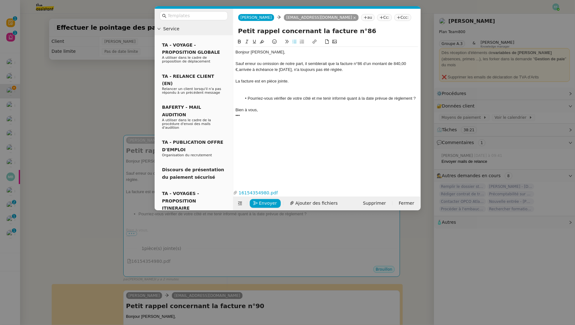
click at [282, 69] on div "Sauf erreur ou omission de notre part, il semblerait que la facture n°86 d’un m…" at bounding box center [327, 67] width 182 height 12
click at [254, 92] on div at bounding box center [327, 93] width 182 height 6
drag, startPoint x: 262, startPoint y: 112, endPoint x: 232, endPoint y: 109, distance: 29.9
click at [232, 109] on nz-layout "Service TA - VOYAGE - PROPOSITION GLOBALE A utiliser dans le cadre de propositi…" at bounding box center [288, 110] width 266 height 202
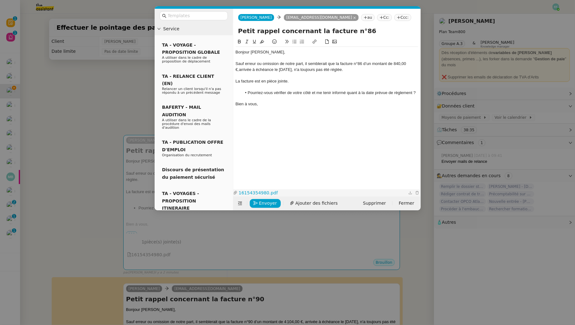
click at [272, 192] on link "16154354980.pdf" at bounding box center [321, 193] width 169 height 7
click at [259, 205] on span "Envoyer" at bounding box center [268, 203] width 18 height 7
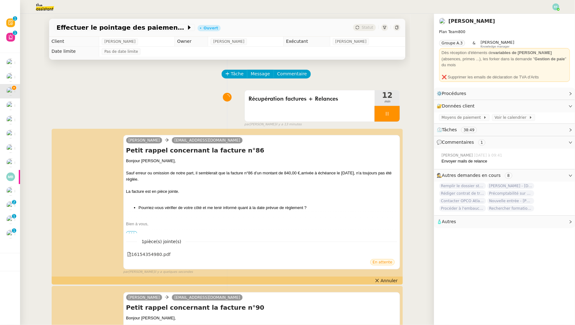
click at [384, 112] on div at bounding box center [387, 114] width 25 height 16
click at [391, 112] on button at bounding box center [393, 114] width 13 height 16
click at [385, 115] on button at bounding box center [387, 114] width 25 height 16
click at [382, 115] on icon at bounding box center [380, 113] width 5 height 5
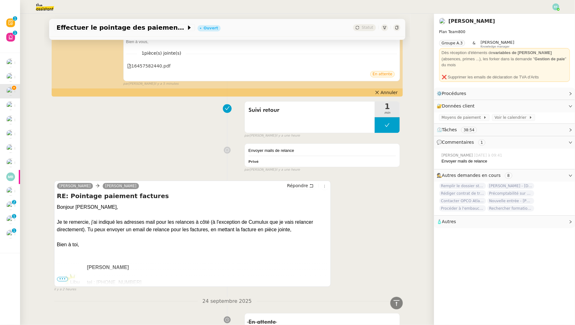
scroll to position [638, 0]
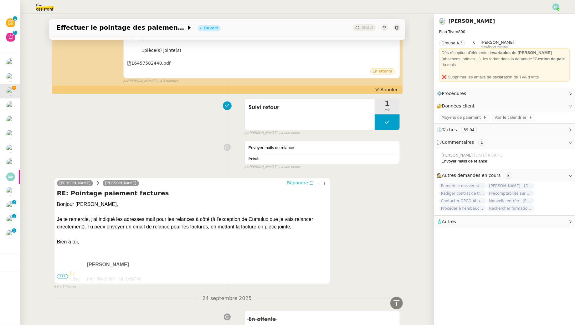
click at [310, 182] on icon at bounding box center [311, 183] width 4 height 4
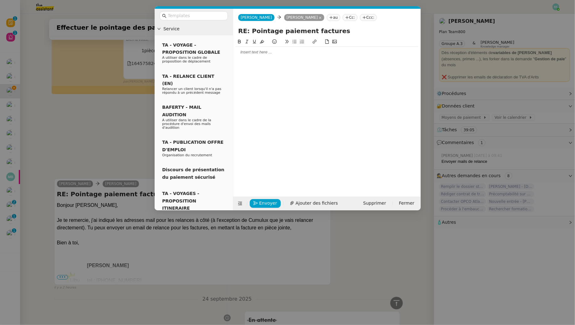
scroll to position [688, 0]
click at [291, 52] on div at bounding box center [327, 52] width 182 height 6
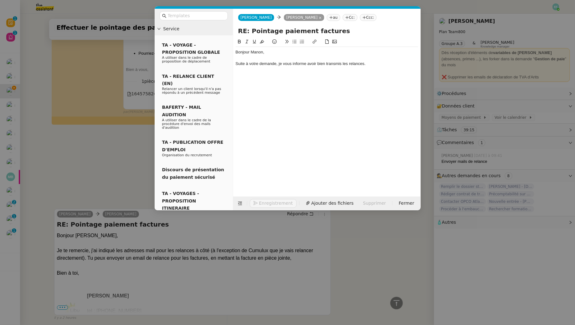
scroll to position [718, 0]
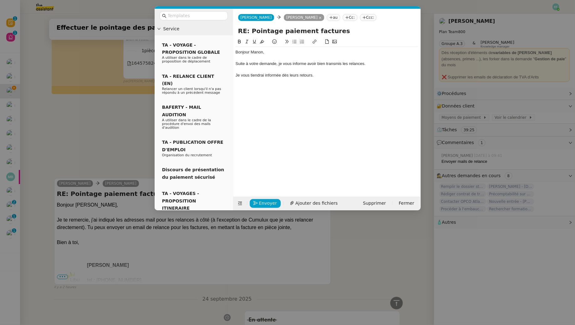
click at [329, 74] on div "Je vous tiendrai informée dès leurs retours." at bounding box center [327, 76] width 182 height 6
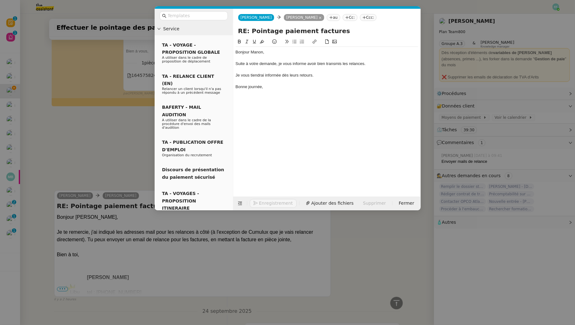
scroll to position [731, 0]
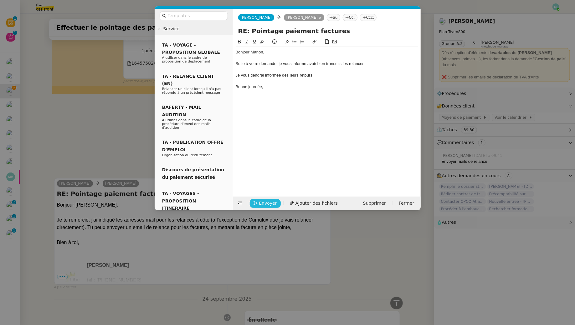
click at [271, 202] on span "Envoyer" at bounding box center [268, 203] width 18 height 7
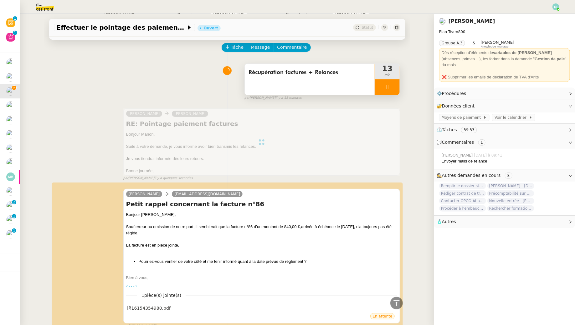
scroll to position [0, 0]
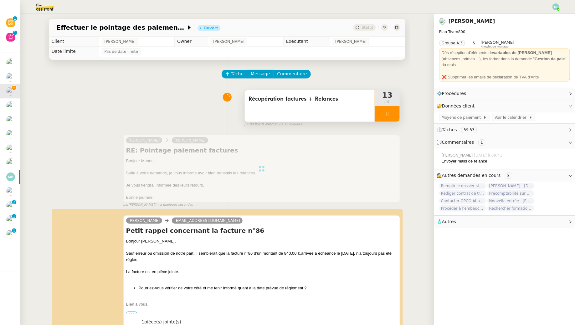
click at [395, 116] on div at bounding box center [387, 114] width 25 height 16
click at [395, 116] on icon at bounding box center [393, 113] width 5 height 5
click at [341, 94] on span "Récupération factures + Relances" at bounding box center [309, 98] width 123 height 9
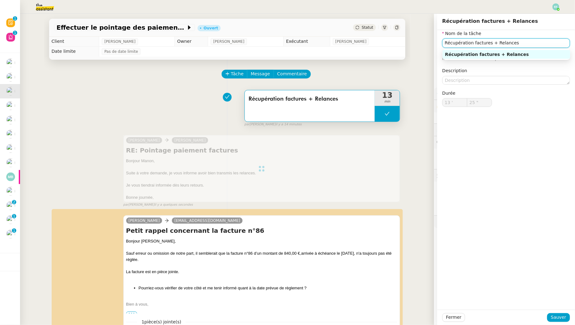
click at [519, 46] on input "Récupération factures + Relances" at bounding box center [506, 42] width 128 height 9
type input "Récupération factures + Relances + envoi d'email"
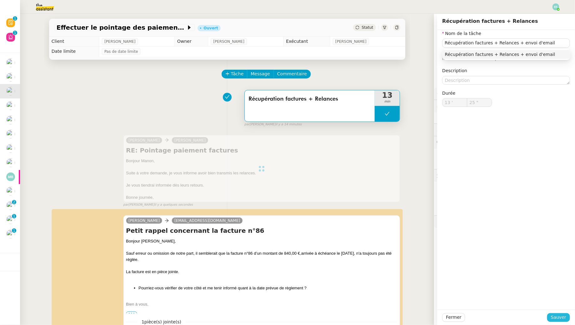
click at [555, 319] on span "Sauver" at bounding box center [558, 317] width 15 height 7
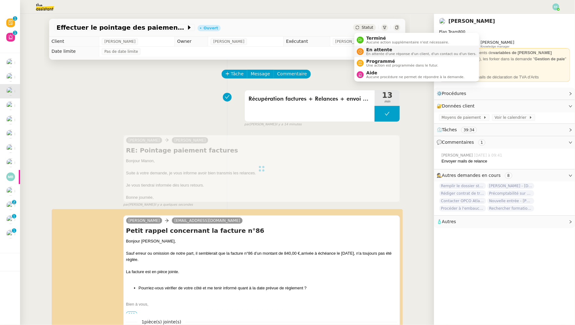
click at [374, 52] on span "En attente d'une réponse d'un client, d'un contact ou d'un tiers." at bounding box center [421, 53] width 110 height 3
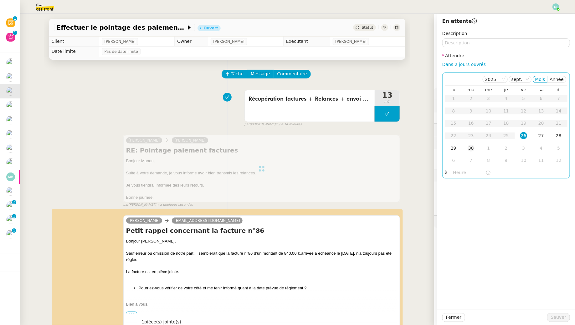
click at [471, 148] on div "30" at bounding box center [470, 148] width 7 height 7
click at [560, 321] on span "Sauver" at bounding box center [558, 317] width 15 height 7
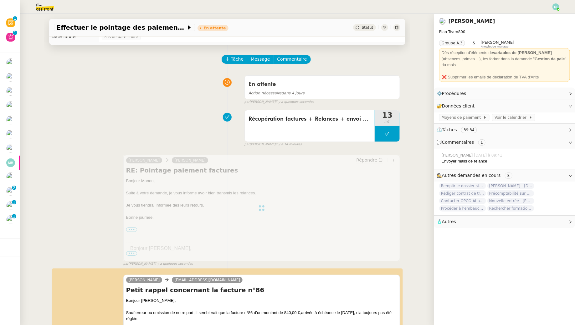
scroll to position [26, 0]
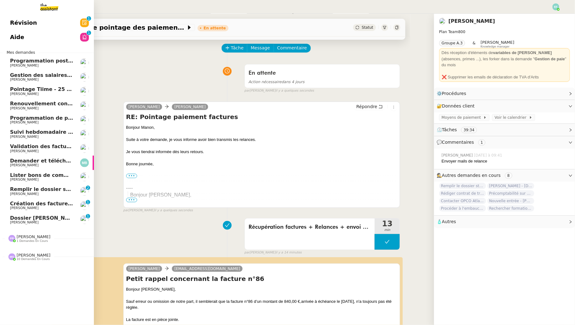
click at [16, 222] on span "[PERSON_NAME]" at bounding box center [24, 223] width 28 height 4
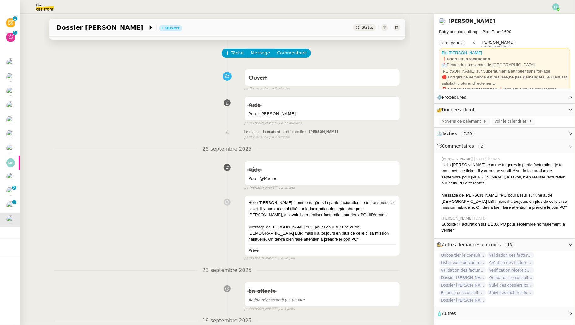
scroll to position [27, 0]
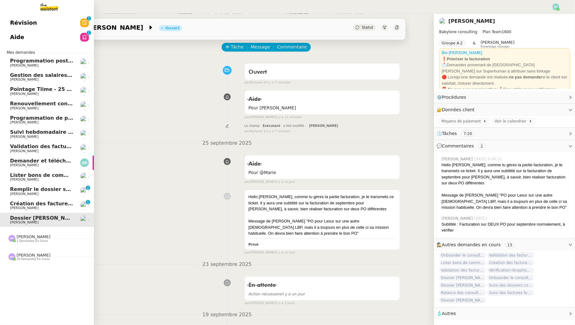
click at [17, 206] on span "[PERSON_NAME]" at bounding box center [24, 208] width 28 height 4
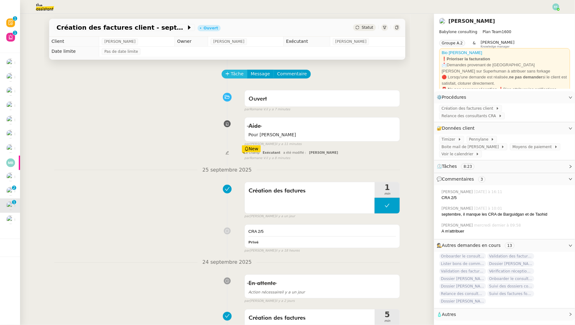
click at [233, 76] on span "Tâche" at bounding box center [237, 73] width 13 height 7
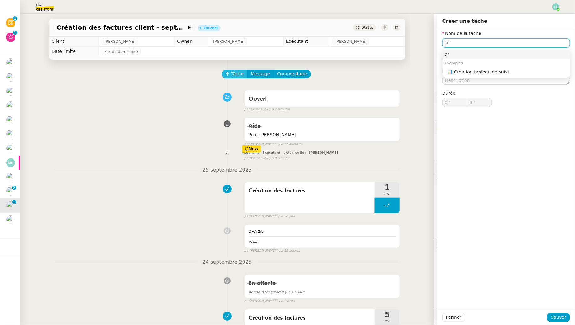
type input "c"
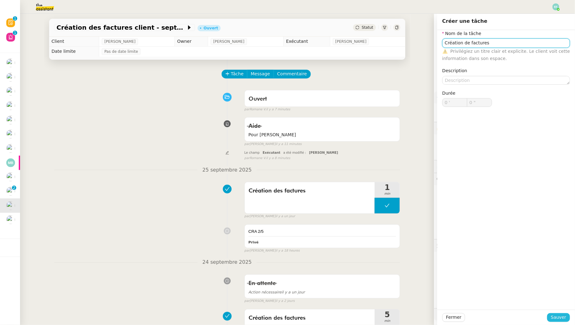
type input "Création de factures"
click at [555, 319] on span "Sauver" at bounding box center [558, 317] width 15 height 7
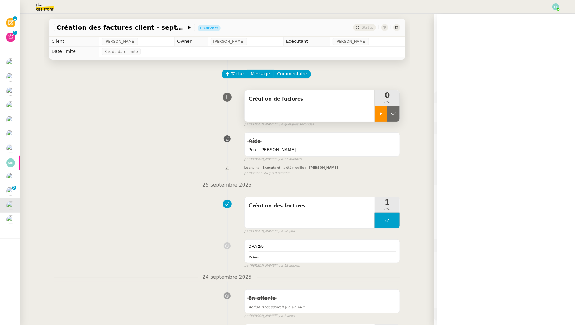
click at [383, 114] on icon at bounding box center [380, 113] width 5 height 5
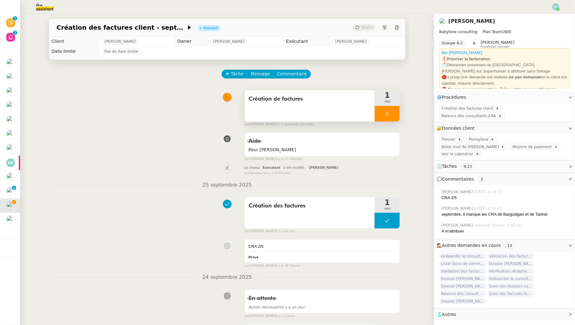
click at [254, 103] on span "Création de factures" at bounding box center [309, 98] width 123 height 9
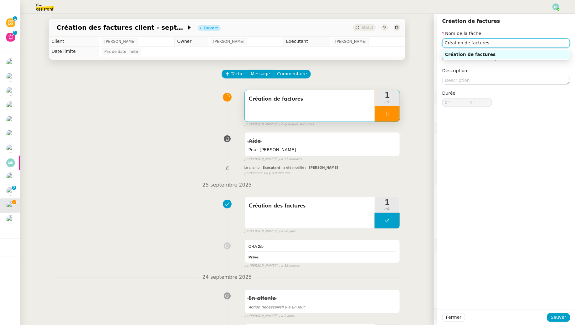
drag, startPoint x: 510, startPoint y: 46, endPoint x: 415, endPoint y: 27, distance: 96.5
click at [415, 27] on app-ticket "Création des factures client - septembre 2025 Ouvert Statut Client Florent Seil…" at bounding box center [297, 170] width 555 height 312
type input "V"
type input "5 ""
type input "Vérif"
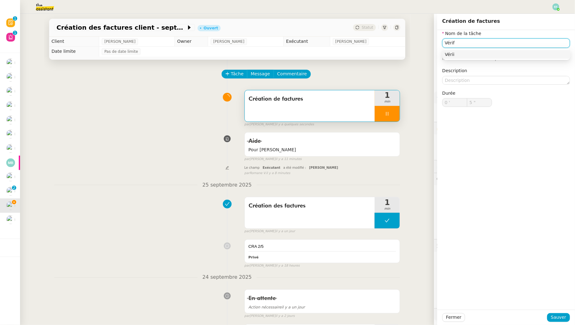
type input "6 ""
type input "Vérification CR"
type input "7 ""
type input "Vérification CRA pour cré"
type input "8 ""
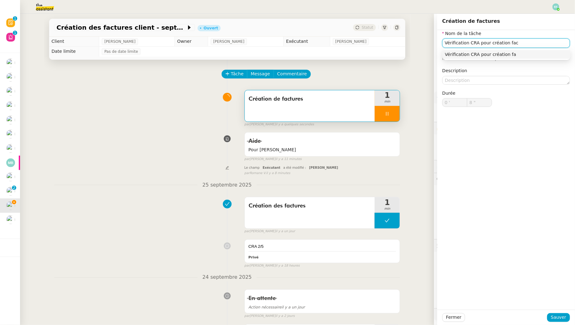
type input "Vérification CRA pour création fact"
type input "9 ""
type input "Vérification CRA pour création factures"
type input "11 ""
type input "Vérification CRA pour création factures"
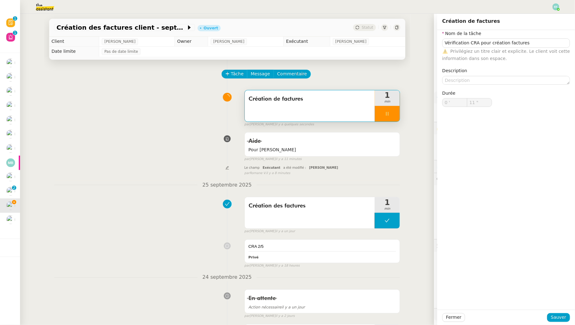
click at [559, 323] on div "Fermer Sauver" at bounding box center [506, 317] width 138 height 15
click at [557, 319] on span "Sauver" at bounding box center [558, 317] width 15 height 7
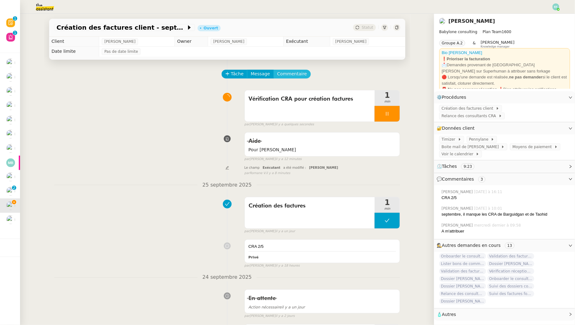
click at [289, 73] on span "Commentaire" at bounding box center [292, 73] width 30 height 7
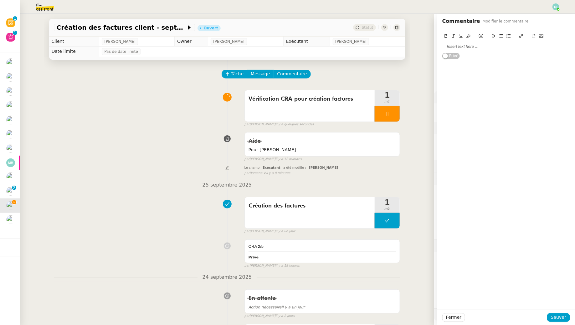
click at [461, 49] on div at bounding box center [506, 46] width 128 height 11
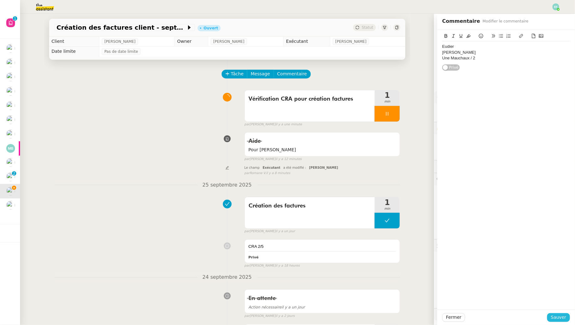
click at [555, 317] on span "Sauver" at bounding box center [558, 317] width 15 height 7
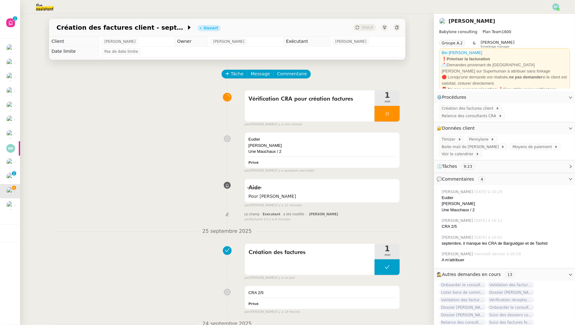
click at [396, 117] on div at bounding box center [387, 114] width 25 height 16
click at [396, 117] on button at bounding box center [393, 114] width 13 height 16
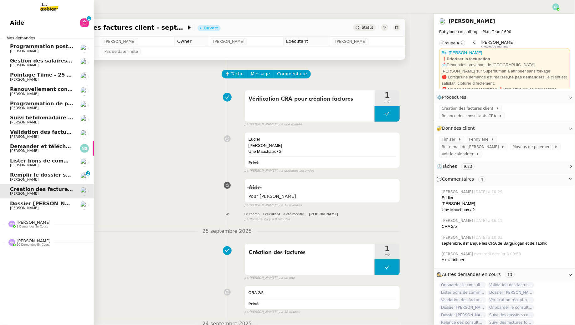
click at [12, 177] on span "Remplir le dossier startup non adhérente" at bounding box center [68, 175] width 117 height 6
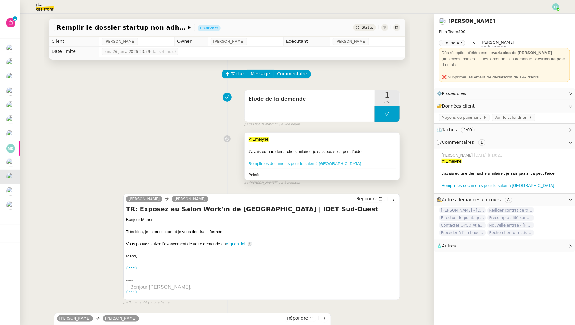
click at [271, 163] on link "Remplir les documents pour le salon à Bordeaux" at bounding box center [304, 163] width 113 height 5
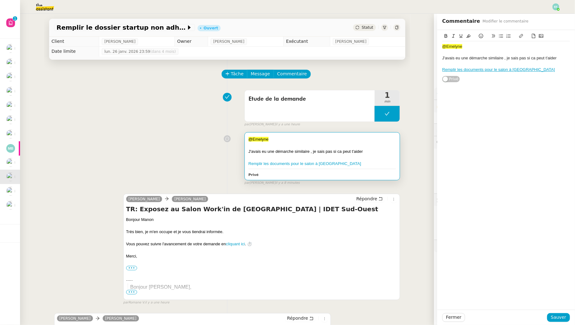
click at [116, 120] on div "Etude de la demande 1 min false par Emelyne F. il y a une heure" at bounding box center [227, 107] width 346 height 40
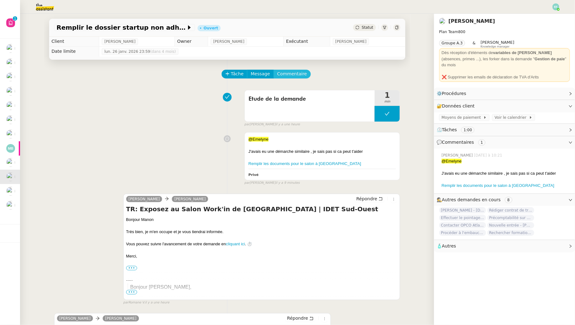
click at [293, 76] on span "Commentaire" at bounding box center [292, 73] width 30 height 7
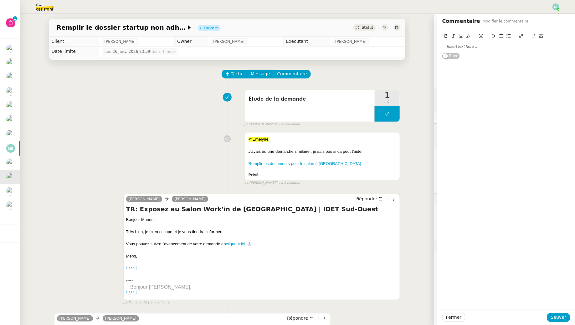
click at [57, 156] on div "@Emelyne J'avais eu une démarche similaire , je sais pas si ca peut t'aider Rem…" at bounding box center [227, 158] width 346 height 56
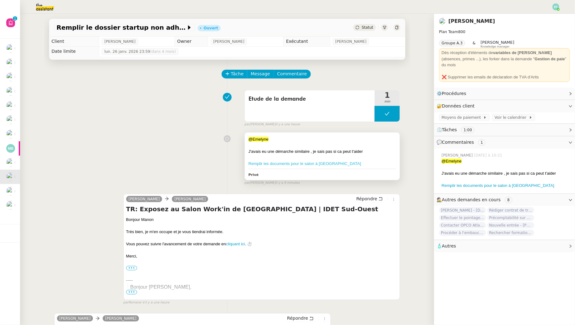
click at [277, 165] on link "Remplir les documents pour le salon à Bordeaux" at bounding box center [304, 163] width 113 height 5
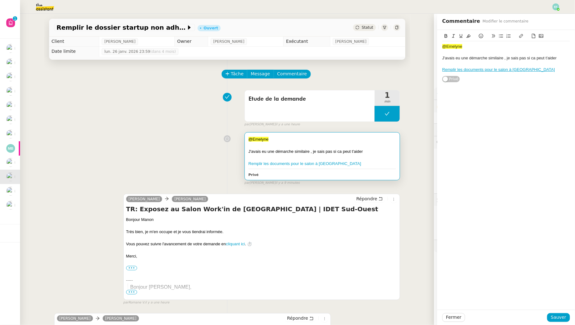
click at [65, 149] on div "@Emelyne J'avais eu une démarche similaire , je sais pas si ca peut t'aider Rem…" at bounding box center [227, 158] width 346 height 56
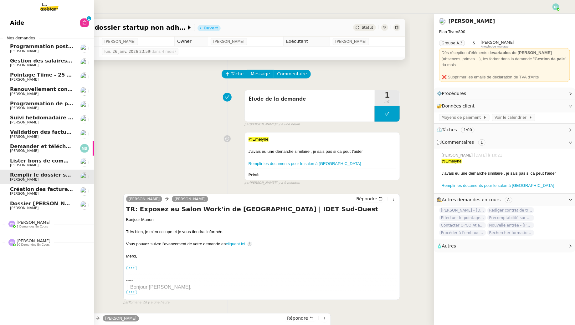
click at [26, 223] on span "[PERSON_NAME]" at bounding box center [34, 222] width 34 height 5
click at [38, 87] on span "Renouvellement contrat Opale STOCCO" at bounding box center [65, 89] width 111 height 6
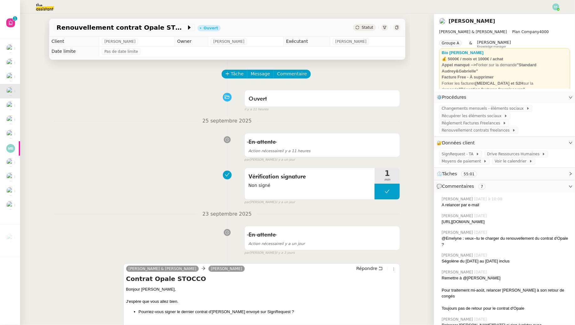
click at [228, 72] on button "Tâche" at bounding box center [235, 74] width 26 height 9
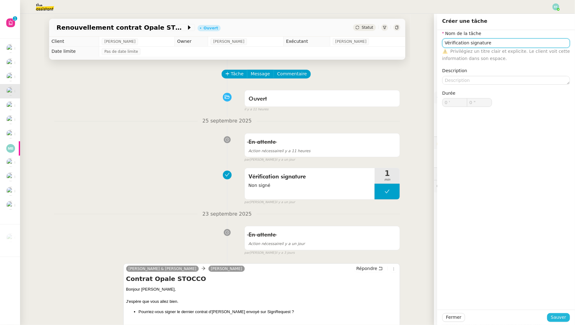
type input "Vérification signature"
click at [560, 321] on span "Sauver" at bounding box center [558, 317] width 15 height 7
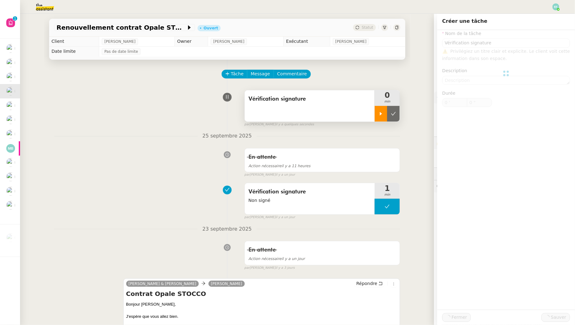
click at [378, 110] on div at bounding box center [381, 114] width 13 height 16
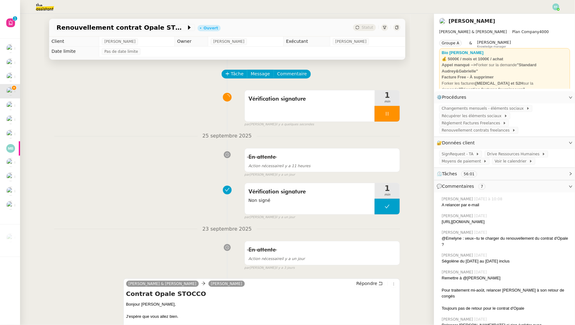
drag, startPoint x: 471, startPoint y: 229, endPoint x: 440, endPoint y: 222, distance: 31.1
click at [440, 222] on div "Emelyne Foussier 28/08/2025 https://signrequest.com/#/document-status/f07417aa-…" at bounding box center [504, 219] width 131 height 17
click at [471, 225] on div "https://signrequest.com/#/document-status/f07417aa-deea-4ae4-9449-a07bdfd44147" at bounding box center [505, 222] width 128 height 6
drag, startPoint x: 475, startPoint y: 229, endPoint x: 441, endPoint y: 224, distance: 34.1
click at [441, 224] on div "Emelyne Foussier 28/08/2025 https://signrequest.com/#/document-status/f07417aa-…" at bounding box center [504, 219] width 131 height 17
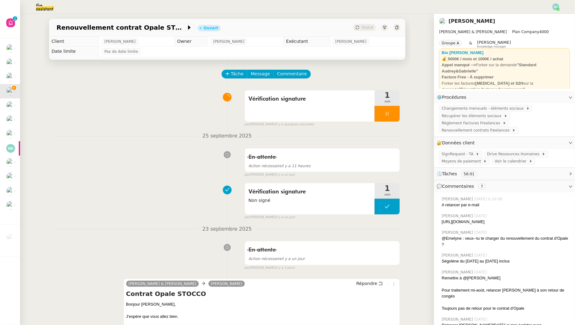
copy div "https://signrequest.com/#/document-status/f07417aa-deea-4ae4-9449-a07bdfd44147"
click at [307, 111] on div "Vérification signature" at bounding box center [310, 105] width 130 height 31
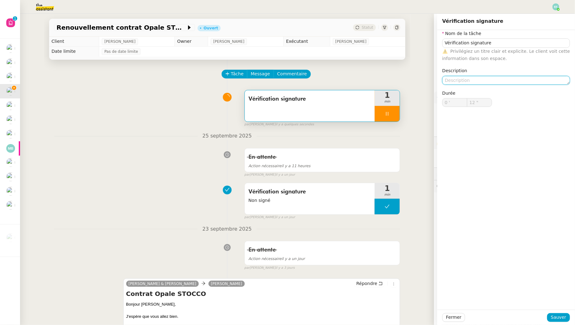
click at [489, 79] on textarea at bounding box center [506, 80] width 128 height 9
type textarea "No"
type input "13 ""
type textarea "Non signé"
type input "14 ""
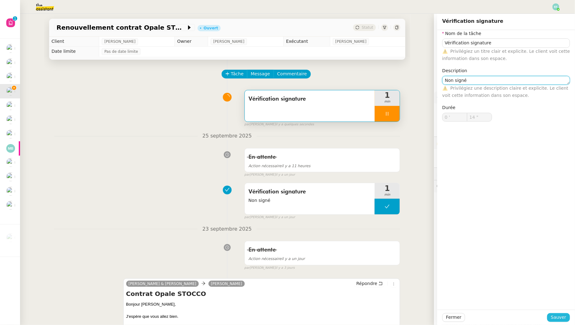
type textarea "Non signé"
click at [552, 314] on button "Sauver" at bounding box center [558, 317] width 23 height 9
type input "15 ""
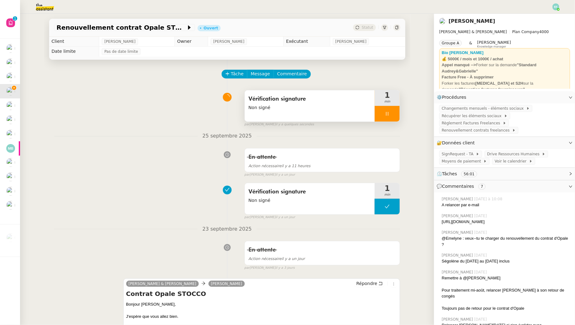
click at [387, 113] on icon at bounding box center [387, 113] width 5 height 5
click at [391, 115] on icon at bounding box center [393, 113] width 5 height 5
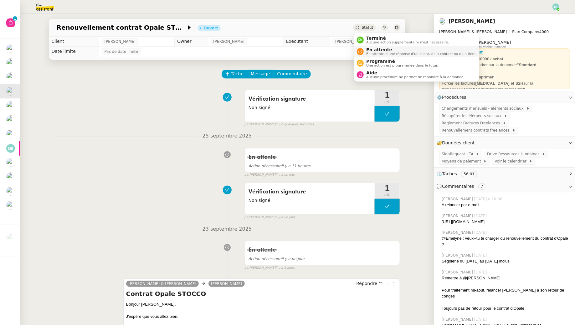
click at [369, 53] on span "En attente d'une réponse d'un client, d'un contact ou d'un tiers." at bounding box center [421, 53] width 110 height 3
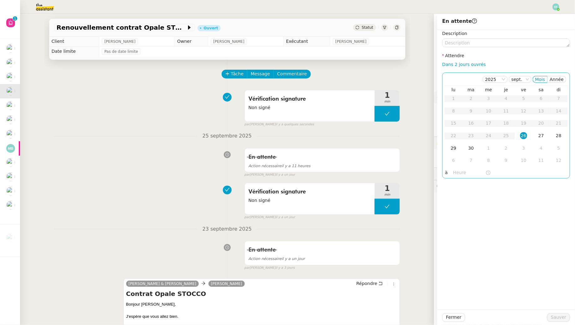
click at [457, 152] on td "29" at bounding box center [454, 148] width 18 height 13
click at [472, 148] on div "30" at bounding box center [470, 148] width 7 height 7
click at [553, 320] on span "Sauver" at bounding box center [558, 317] width 15 height 7
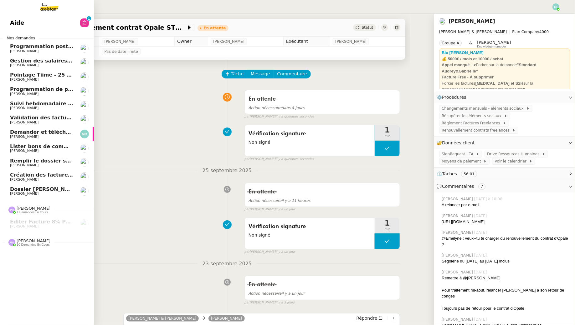
click at [43, 135] on span "Demander et télécharger les factures pour Qonto" at bounding box center [80, 132] width 140 height 6
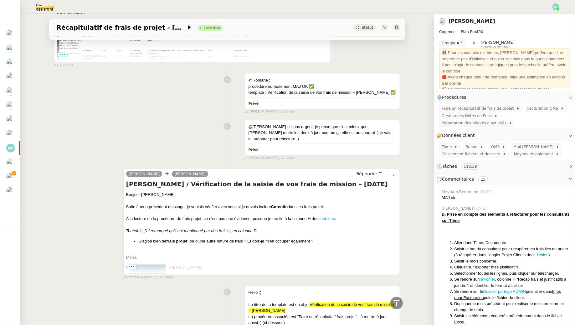
scroll to position [3822, 0]
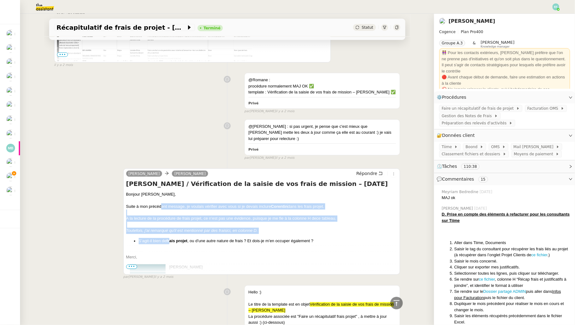
drag, startPoint x: 161, startPoint y: 157, endPoint x: 170, endPoint y: 192, distance: 36.0
click at [170, 192] on div "Bonjour Juliette, Suite à mon précédent message, je voulais vérifier avec vous …" at bounding box center [261, 320] width 271 height 258
click at [170, 239] on strong "frais projet" at bounding box center [176, 241] width 21 height 5
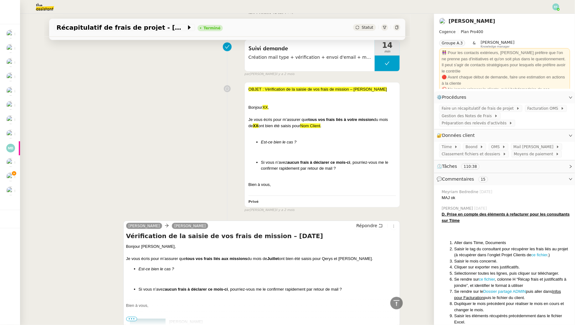
scroll to position [4922, 0]
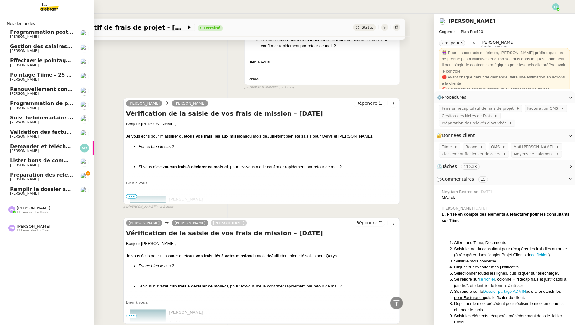
click at [31, 177] on span "Préparation des relevés d'activités - septembre 2025" at bounding box center [85, 175] width 150 height 6
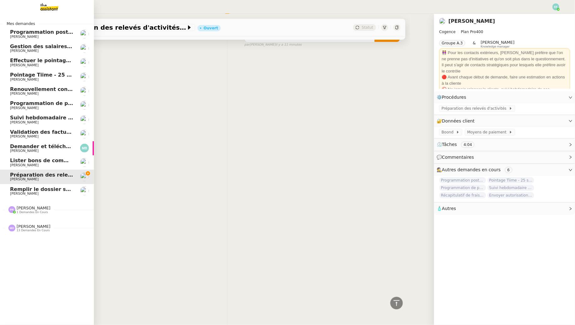
scroll to position [80, 0]
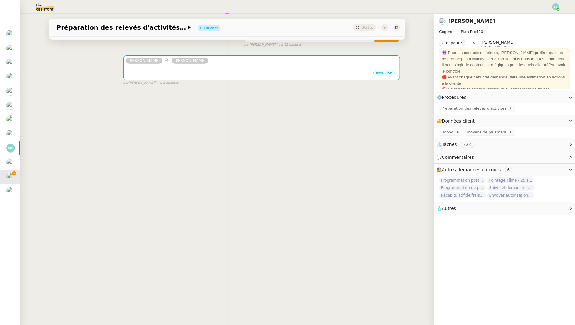
click at [42, 5] on img at bounding box center [40, 7] width 48 height 14
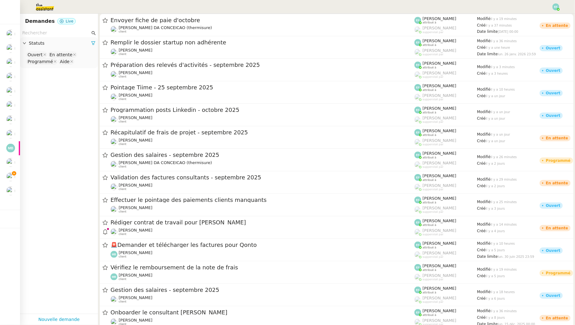
click at [55, 32] on input "text" at bounding box center [56, 32] width 68 height 7
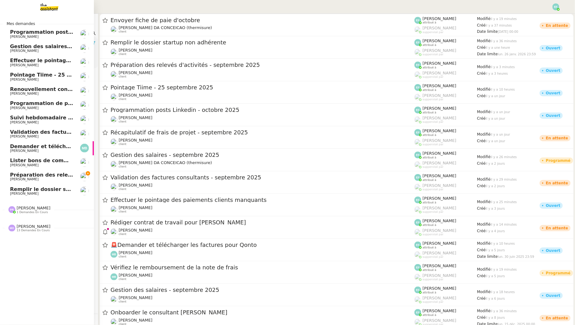
click at [30, 179] on span "[PERSON_NAME]" at bounding box center [24, 179] width 28 height 4
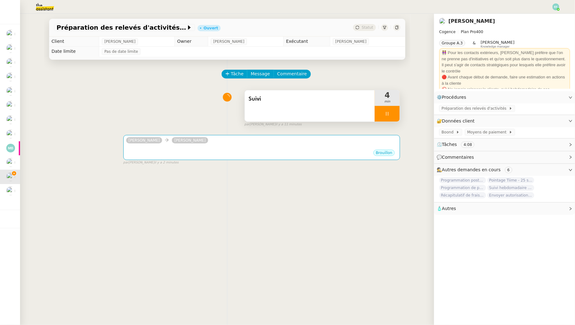
click at [390, 120] on div at bounding box center [387, 114] width 25 height 16
click at [89, 29] on span "Préparation des relevés d'activités - septembre 2025" at bounding box center [122, 27] width 130 height 6
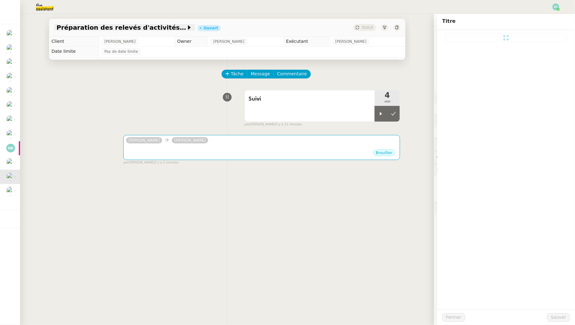
type input "Préparation des relevés d'activités - septembre 2025"
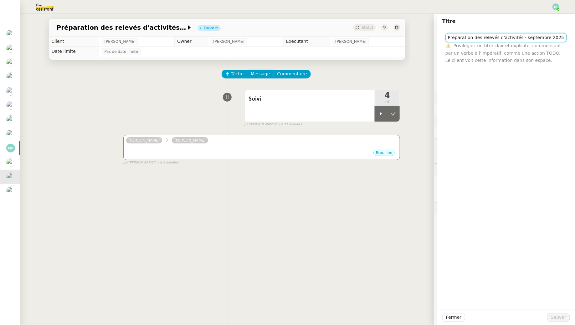
drag, startPoint x: 559, startPoint y: 38, endPoint x: 411, endPoint y: 34, distance: 148.0
click at [411, 34] on app-ticket "Préparation des relevés d'activités - septembre 2025 Ouvert Statut Client Julie…" at bounding box center [297, 170] width 555 height 312
click at [44, 4] on img at bounding box center [40, 7] width 48 height 14
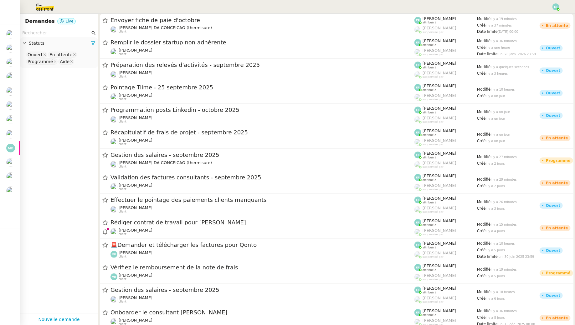
click at [50, 31] on input "text" at bounding box center [56, 32] width 68 height 7
paste input "Préparation des relevés d'activités - septembre 2025"
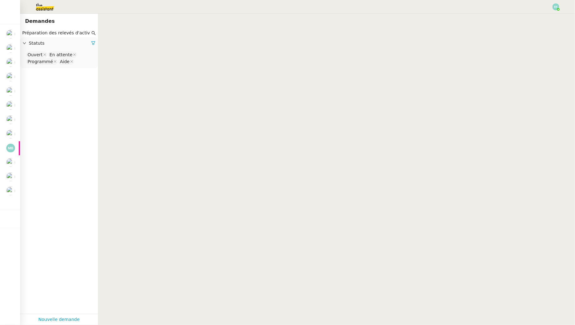
scroll to position [0, 39]
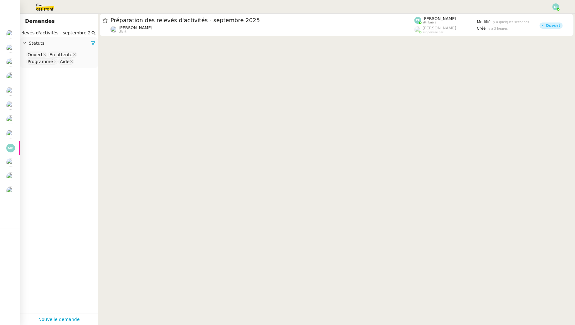
click at [67, 35] on input "Préparation des relevés d'activités - septembre 2025" at bounding box center [56, 32] width 68 height 7
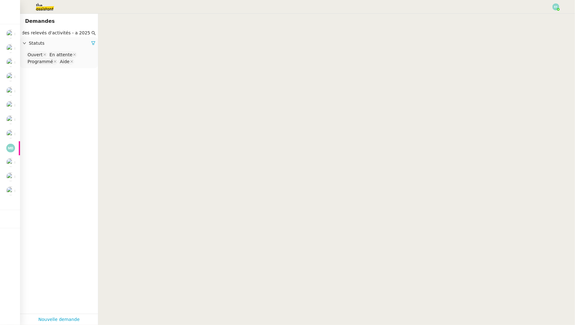
scroll to position [0, 20]
type input "Préparation des relevés d'activités - août 2025"
click at [79, 64] on nz-select-top-control "Ouvert En attente Programmé Aide" at bounding box center [59, 58] width 68 height 15
type input "ter"
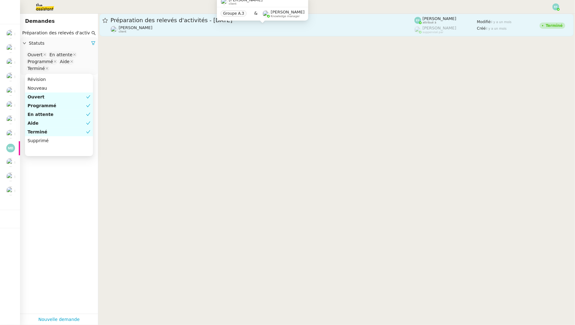
click at [179, 28] on div "Juliette Rihal client" at bounding box center [262, 29] width 304 height 8
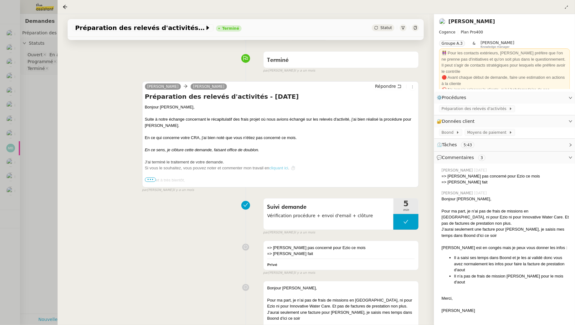
scroll to position [39, 0]
click at [151, 180] on span "•••" at bounding box center [150, 179] width 11 height 4
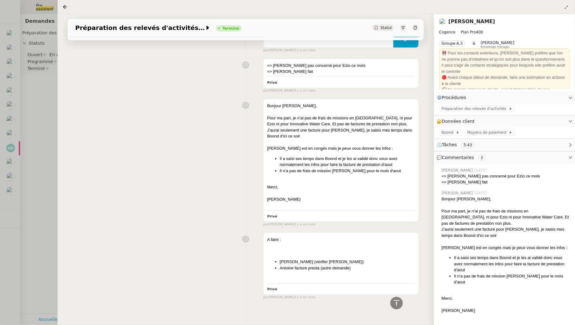
scroll to position [278, 0]
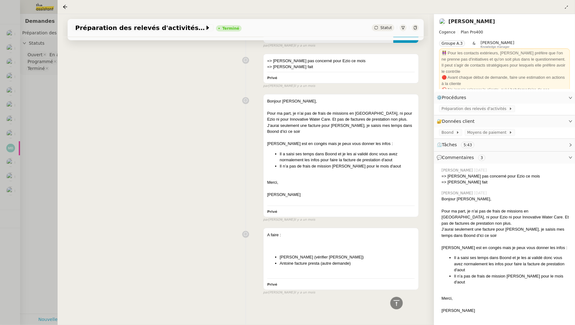
click at [48, 134] on div at bounding box center [287, 162] width 575 height 325
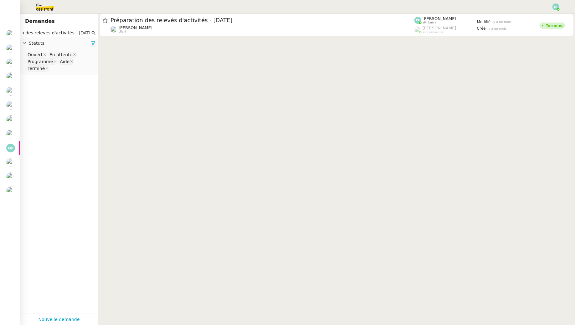
scroll to position [0, 27]
drag, startPoint x: 77, startPoint y: 34, endPoint x: 99, endPoint y: 30, distance: 22.7
click at [99, 30] on nz-layout "Demandes Préparation des relevés d'activités - août 2025 Statuts Ouvert En atte…" at bounding box center [297, 170] width 555 height 312
click at [73, 28] on nz-page-header "Demandes" at bounding box center [59, 21] width 78 height 15
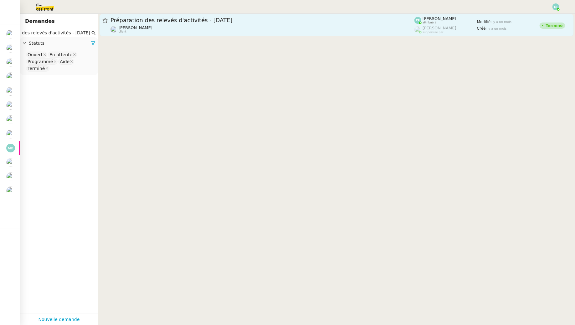
drag, startPoint x: 78, startPoint y: 32, endPoint x: 105, endPoint y: 30, distance: 27.3
click at [105, 30] on nz-layout "Demandes Préparation des relevés d'activités - août 2025 Statuts Ouvert En atte…" at bounding box center [297, 170] width 555 height 312
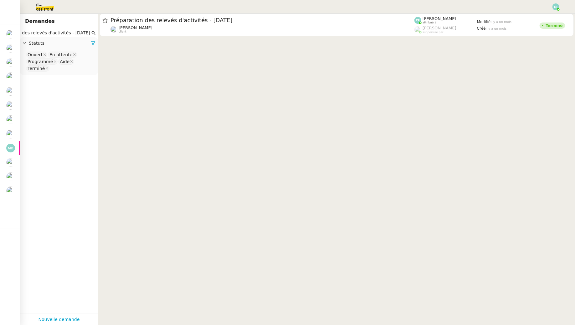
click at [77, 32] on input "Préparation des relevés d'activités - août 2025" at bounding box center [56, 32] width 68 height 7
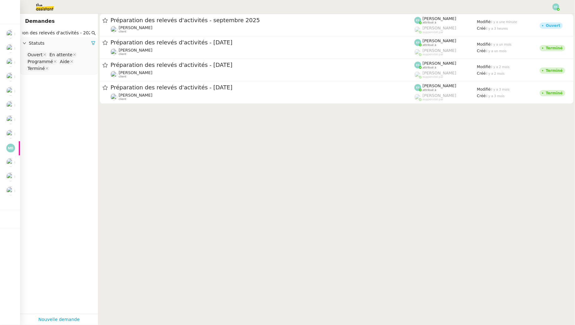
scroll to position [0, 17]
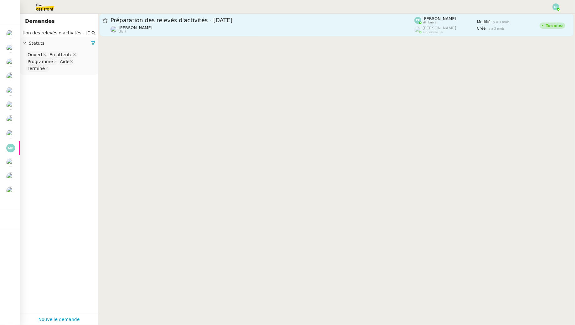
type input "Préparation des relevés d'activités - juin 2025"
click at [154, 27] on div "Juliette Rihal client" at bounding box center [262, 29] width 304 height 8
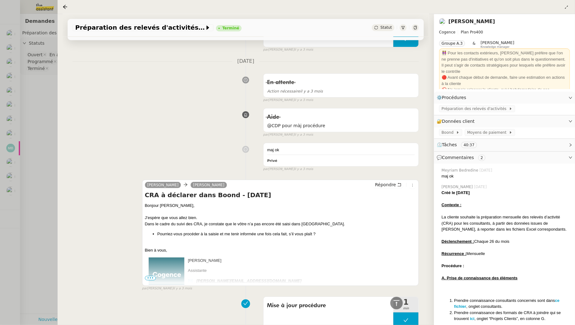
scroll to position [580, 0]
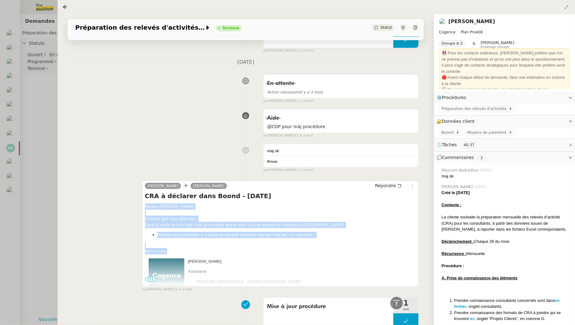
drag, startPoint x: 143, startPoint y: 205, endPoint x: 170, endPoint y: 250, distance: 52.6
click at [170, 250] on div "Louise Antoine Bayard Répondre CRA à déclarer dans Boond - Juin 2025 Bonjour An…" at bounding box center [280, 234] width 277 height 106
copy div "Bonjour Antoine, J’espère que vous allez bien. Dans le cadre du suivi des CRA, …"
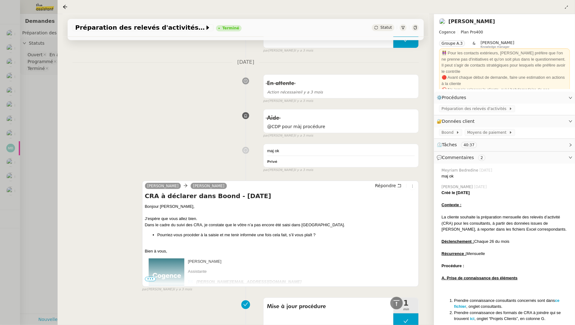
click at [41, 127] on div at bounding box center [287, 162] width 575 height 325
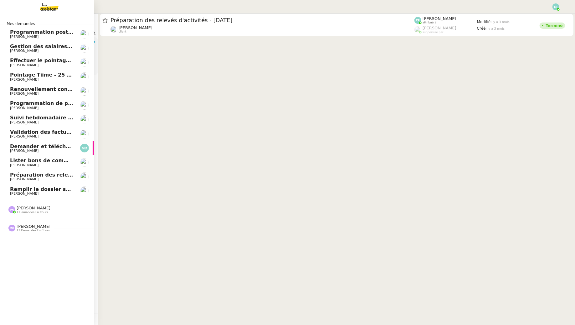
click at [27, 179] on span "[PERSON_NAME]" at bounding box center [24, 179] width 28 height 4
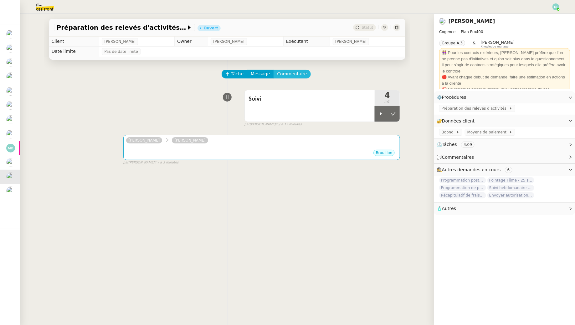
click at [286, 74] on span "Commentaire" at bounding box center [292, 73] width 30 height 7
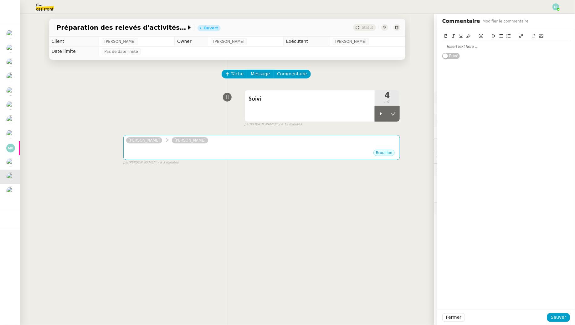
click at [460, 45] on div at bounding box center [506, 47] width 128 height 6
click at [375, 118] on div "Suivi 4 min" at bounding box center [322, 106] width 156 height 32
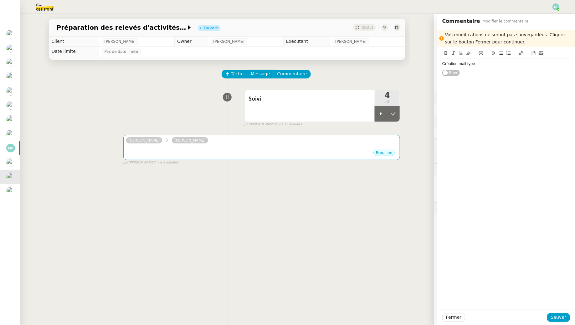
click at [382, 122] on div "par Emelyne F. il y a 12 minutes" at bounding box center [322, 124] width 156 height 5
click at [382, 111] on icon at bounding box center [380, 113] width 5 height 5
click at [486, 63] on div "Création mail type" at bounding box center [506, 64] width 128 height 6
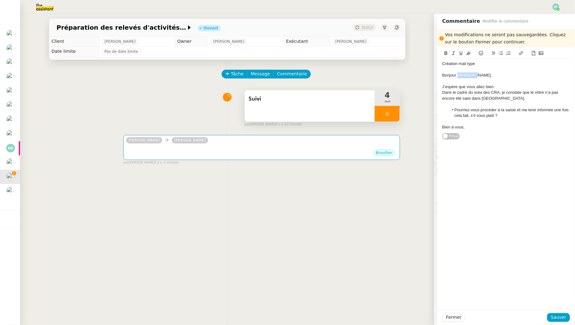
drag, startPoint x: 488, startPoint y: 76, endPoint x: 458, endPoint y: 75, distance: 30.4
click at [458, 75] on div "Bonjour Antoine," at bounding box center [506, 76] width 128 height 6
drag, startPoint x: 465, startPoint y: 73, endPoint x: 441, endPoint y: 75, distance: 24.8
click at [441, 75] on div "Création mail type Bonjour XX J’espère que vous allez bien. Dans le cadre du su…" at bounding box center [506, 93] width 138 height 93
click at [461, 71] on div at bounding box center [506, 70] width 128 height 6
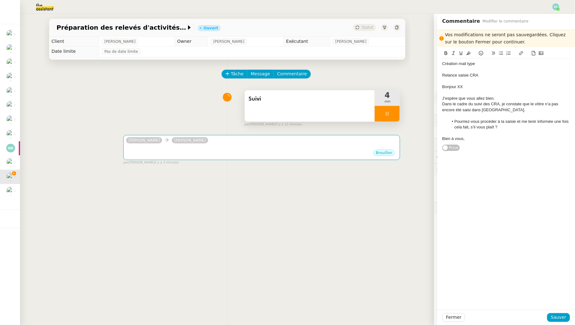
click at [496, 76] on div "Relance saisie CRA" at bounding box center [506, 76] width 128 height 6
drag, startPoint x: 484, startPoint y: 62, endPoint x: 419, endPoint y: 62, distance: 65.1
click at [419, 62] on app-ticket "Préparation des relevés d'activités - septembre 2025 Ouvert Statut Client Julie…" at bounding box center [297, 170] width 555 height 312
click at [443, 52] on button at bounding box center [446, 53] width 8 height 7
click at [459, 52] on icon at bounding box center [461, 53] width 4 height 4
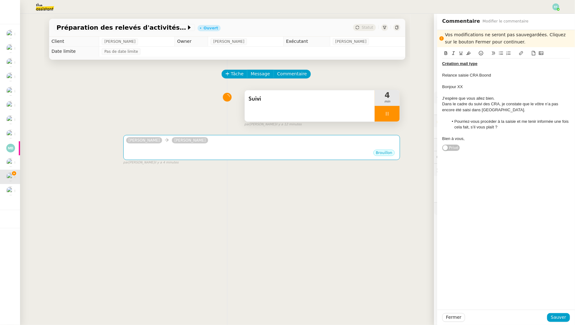
click at [474, 86] on div "Bonjour XX" at bounding box center [506, 87] width 128 height 6
click at [453, 81] on div at bounding box center [506, 81] width 128 height 6
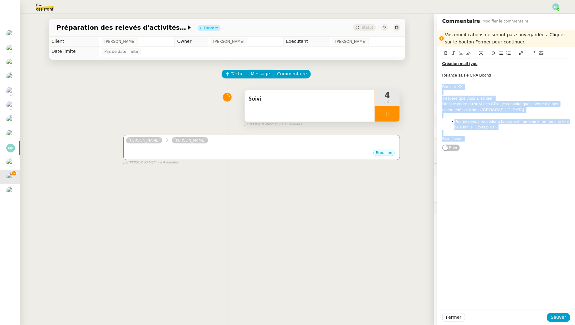
drag, startPoint x: 442, startPoint y: 86, endPoint x: 472, endPoint y: 142, distance: 63.4
click at [472, 142] on div "Création mail type Relance saisie CRA Boond Bonjour XX, J’espère que vous allez…" at bounding box center [506, 102] width 128 height 86
click at [468, 51] on button at bounding box center [469, 53] width 8 height 7
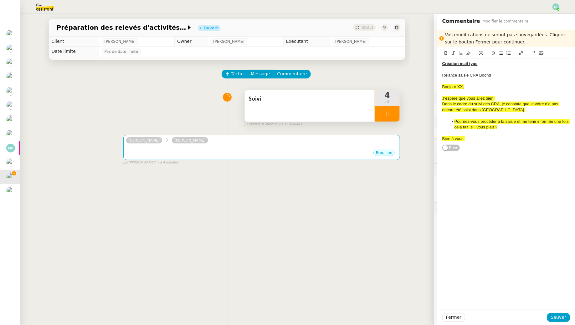
click at [473, 79] on div at bounding box center [506, 81] width 128 height 6
click at [443, 74] on div "Relance saisie CRA Boond" at bounding box center [506, 76] width 128 height 6
click at [447, 77] on div "Template mail : Relance saisie CRA Boond" at bounding box center [506, 76] width 128 height 6
click at [559, 318] on span "Sauver" at bounding box center [558, 317] width 15 height 7
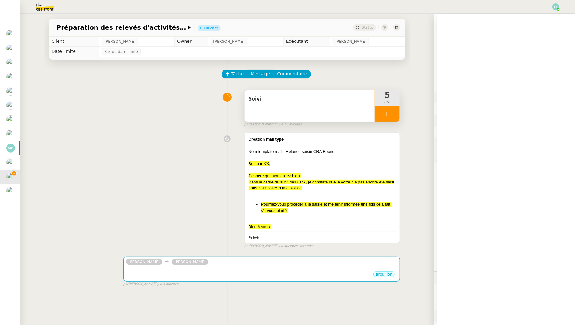
click at [392, 115] on div at bounding box center [387, 114] width 25 height 16
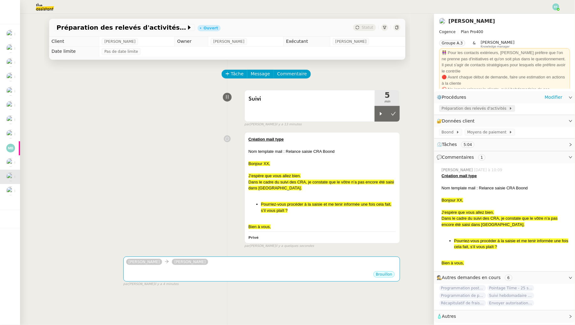
click at [451, 108] on span "Préparation des relevés d'activités" at bounding box center [474, 108] width 67 height 6
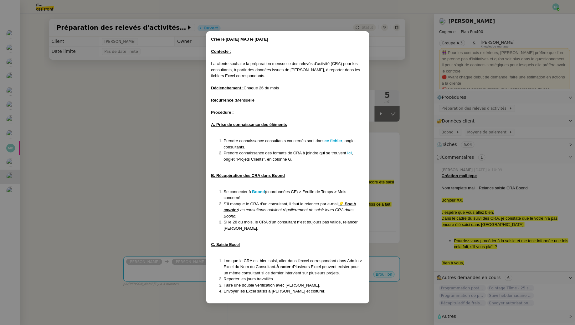
click at [165, 117] on nz-modal-container "Créé le 23/05/25 MAJ le 27/06/25 Contexte : La cliente souhaite la préparation …" at bounding box center [287, 162] width 575 height 325
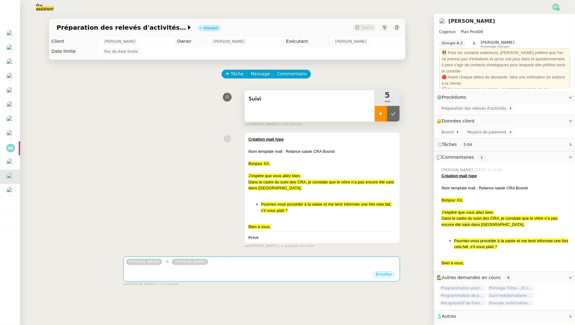
click at [381, 115] on icon at bounding box center [380, 113] width 5 height 5
click at [315, 151] on div "Nom template mail : Relance saisie CRA Boond" at bounding box center [322, 152] width 148 height 6
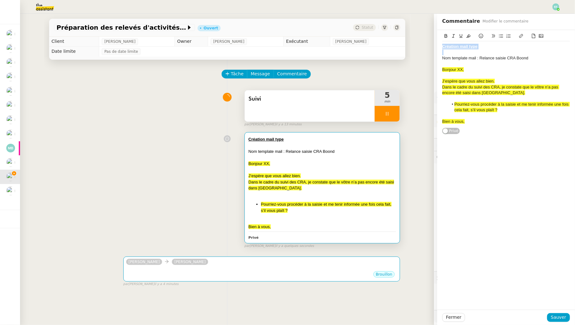
drag, startPoint x: 443, startPoint y: 57, endPoint x: 434, endPoint y: 44, distance: 16.1
click at [434, 44] on app-ticket "Préparation des relevés d'activités - septembre 2025 Ouvert Statut Client Julie…" at bounding box center [297, 170] width 555 height 312
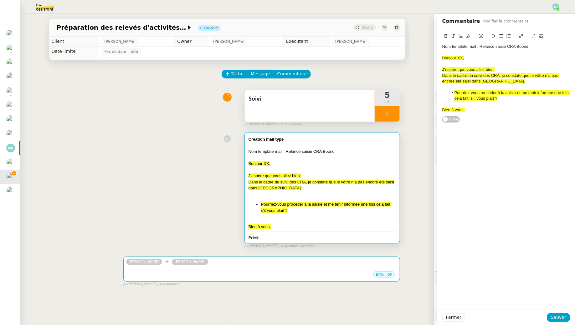
click at [477, 44] on div "Nom template mail : Relance saisie CRA Boond" at bounding box center [506, 47] width 128 height 6
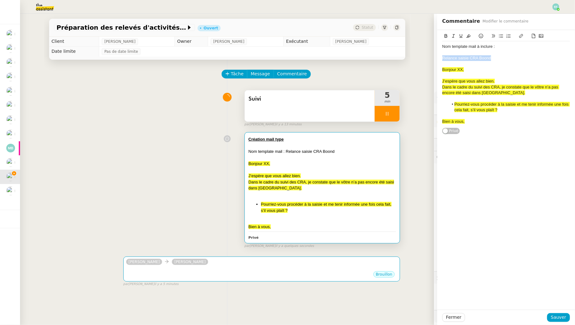
drag, startPoint x: 506, startPoint y: 59, endPoint x: 426, endPoint y: 57, distance: 79.5
click at [426, 57] on app-ticket "Préparation des relevés d'activités - septembre 2025 Ouvert Statut Client Julie…" at bounding box center [297, 170] width 555 height 312
click at [444, 34] on icon at bounding box center [446, 36] width 4 height 4
click at [461, 35] on icon at bounding box center [461, 36] width 4 height 4
click at [563, 317] on span "Sauver" at bounding box center [558, 317] width 15 height 7
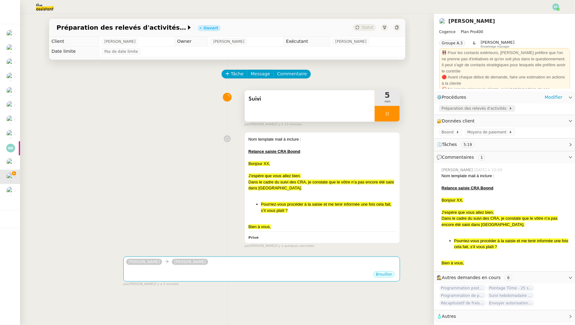
click at [464, 109] on span "Préparation des relevés d'activités" at bounding box center [474, 108] width 67 height 6
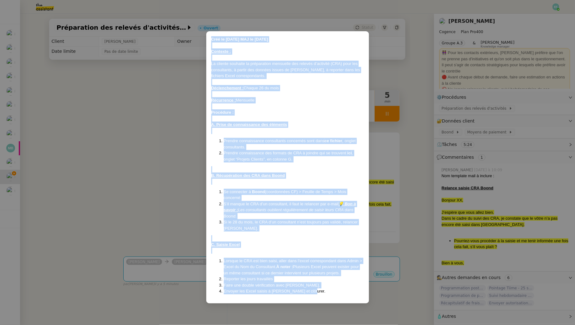
drag, startPoint x: 210, startPoint y: 39, endPoint x: 307, endPoint y: 292, distance: 270.7
click at [307, 292] on div "Créé le 23/05/25 MAJ le 27/06/25 Contexte : La cliente souhaite la préparation …" at bounding box center [287, 167] width 163 height 273
copy div "Créé le 23/05/25 MAJ le 27/06/25 Contexte : La cliente souhaite la préparation …"
click at [88, 156] on nz-modal-container "Créé le 23/05/25 MAJ le 27/06/25 Contexte : La cliente souhaite la préparation …" at bounding box center [287, 162] width 575 height 325
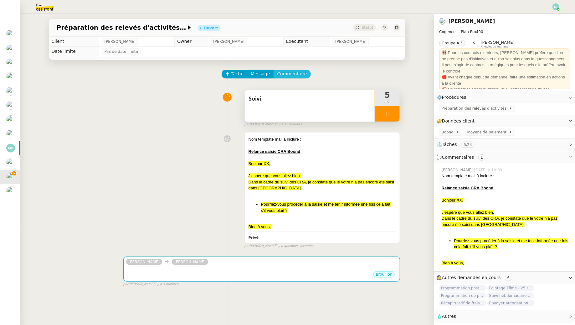
click at [297, 73] on span "Commentaire" at bounding box center [292, 73] width 30 height 7
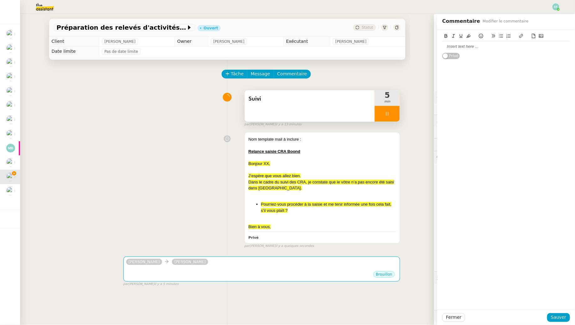
click at [493, 43] on div at bounding box center [506, 46] width 128 height 11
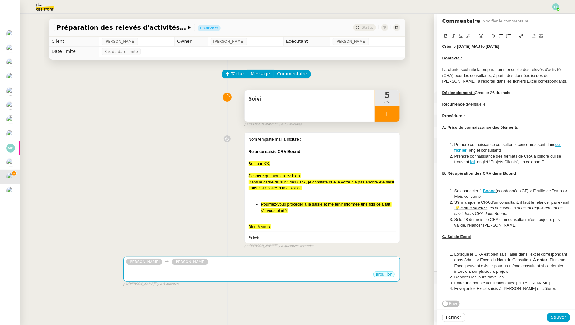
click at [493, 46] on strong "Créé le 23/05/25 MAJ le 27/06/25" at bounding box center [470, 46] width 57 height 5
click at [497, 48] on strong "Créé le 23/05/25 MAJ le 26/06/25" at bounding box center [470, 46] width 57 height 5
drag, startPoint x: 514, startPoint y: 47, endPoint x: 489, endPoint y: 48, distance: 25.4
click at [489, 48] on div "Créé le 23/05/25 MAJ le 26/09/25" at bounding box center [506, 47] width 128 height 6
click at [469, 34] on icon at bounding box center [468, 36] width 4 height 4
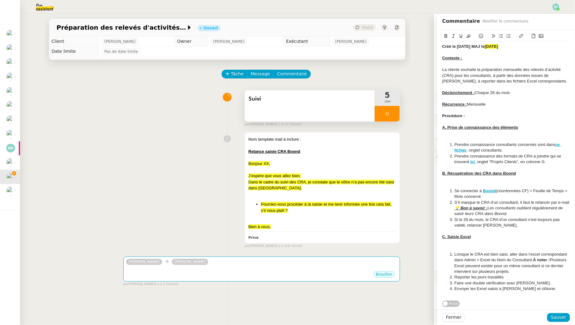
click at [477, 87] on div at bounding box center [506, 87] width 128 height 6
click at [463, 210] on u "💡 Bon à savoir :" at bounding box center [470, 208] width 33 height 5
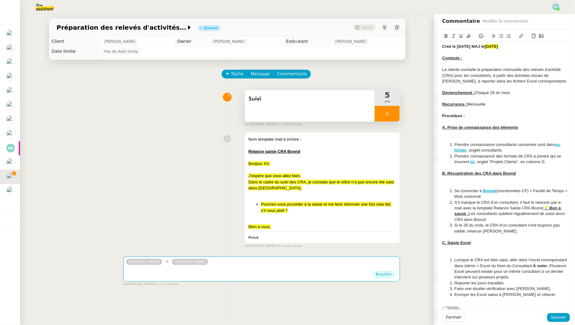
drag, startPoint x: 544, startPoint y: 209, endPoint x: 464, endPoint y: 208, distance: 80.7
click at [464, 208] on li "S’il manque le CRA d’un consultant, il faut le relancer par e-mail avec la temp…" at bounding box center [509, 211] width 122 height 23
click at [469, 37] on icon at bounding box center [468, 36] width 4 height 4
click at [560, 319] on span "Sauver" at bounding box center [558, 317] width 15 height 7
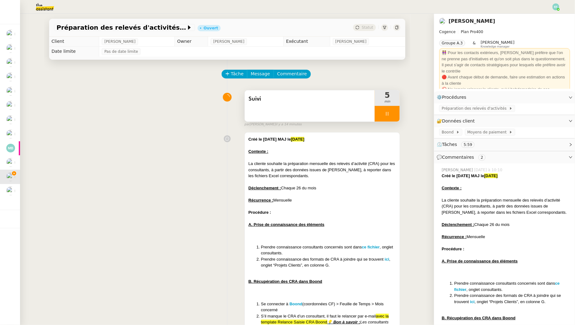
click at [394, 112] on div at bounding box center [387, 114] width 25 height 16
click at [398, 113] on button at bounding box center [393, 114] width 13 height 16
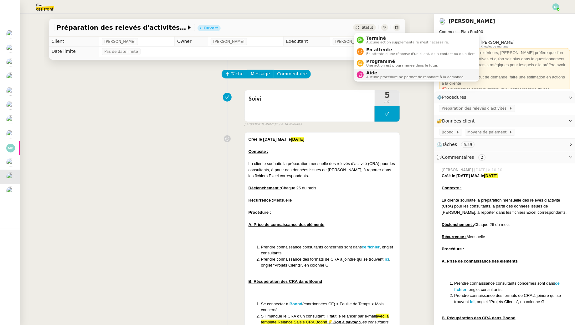
click at [371, 73] on span "Aide" at bounding box center [415, 72] width 98 height 5
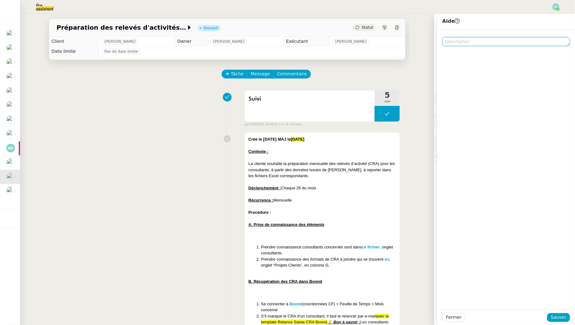
click at [470, 41] on textarea at bounding box center [506, 41] width 128 height 9
click at [497, 40] on textarea "Pour màj procédure + création template mail pour relance" at bounding box center [506, 41] width 128 height 9
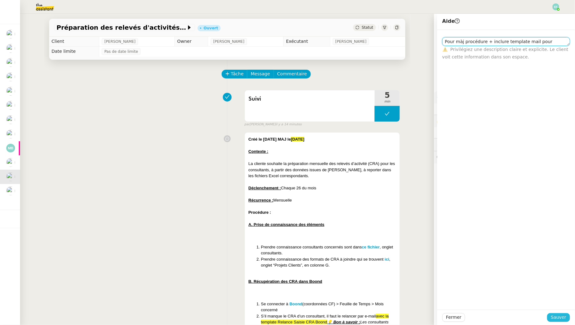
type textarea "Pour màj procédure + inclure template mail pour relance"
click at [560, 318] on span "Sauver" at bounding box center [558, 317] width 15 height 7
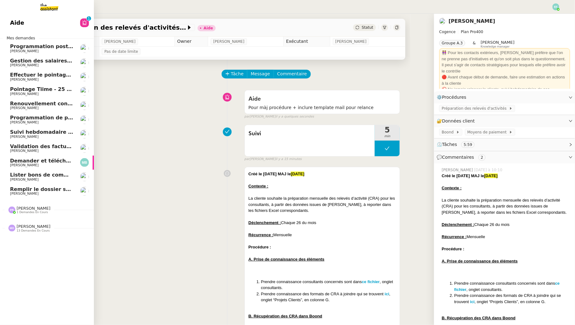
click at [43, 6] on img at bounding box center [44, 7] width 48 height 14
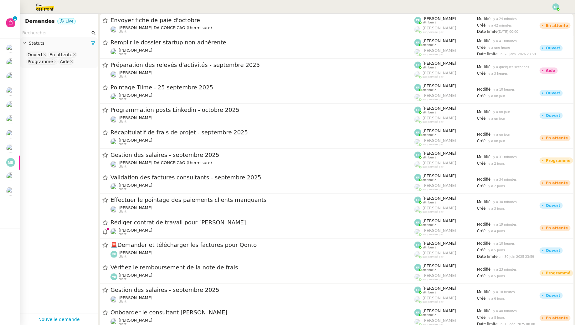
click at [67, 36] on input "text" at bounding box center [56, 32] width 68 height 7
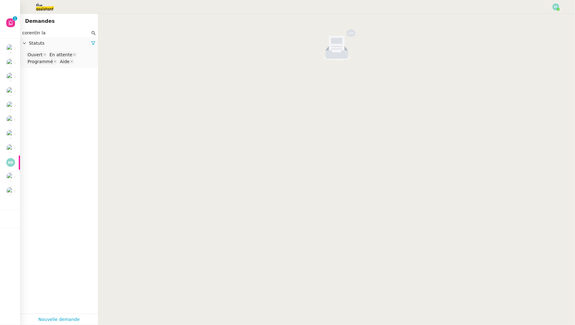
type input "corentin la"
click at [78, 62] on nz-select-top-control "Ouvert En attente Programmé Aide" at bounding box center [59, 58] width 68 height 15
type input "ter"
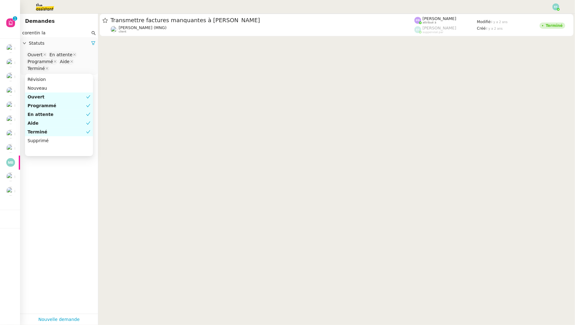
click at [72, 35] on input "corentin la" at bounding box center [56, 32] width 68 height 7
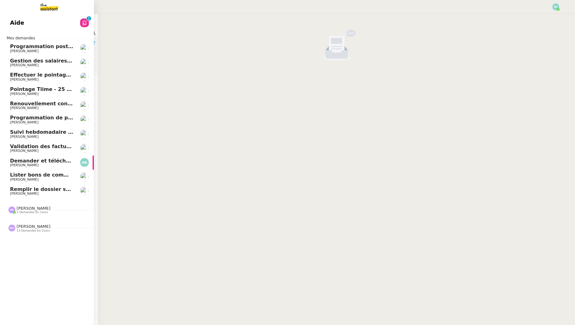
drag, startPoint x: 65, startPoint y: 33, endPoint x: 9, endPoint y: 22, distance: 57.3
click at [12, 23] on nz-layout "Aide 0 1 2 3 4 5 6 7 8 9 Mes demandes Programmation posts Linkedin - octobre 20…" at bounding box center [287, 162] width 575 height 325
type input "corentin latrasse"
click at [38, 46] on span "Programmation posts Linkedin - octobre 2025" at bounding box center [75, 46] width 130 height 6
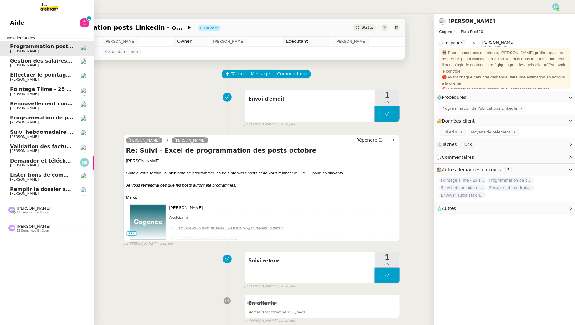
click at [53, 64] on span "[PERSON_NAME]" at bounding box center [41, 66] width 63 height 4
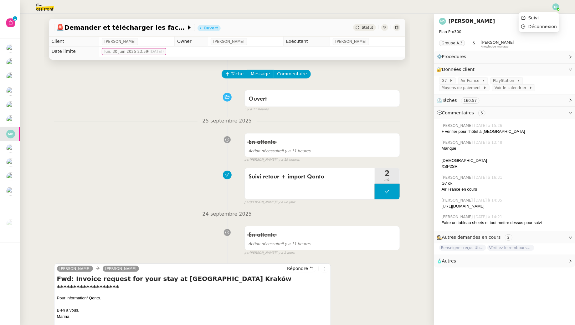
click at [557, 8] on div at bounding box center [555, 6] width 7 height 7
click at [552, 16] on li "Suivi" at bounding box center [538, 17] width 41 height 9
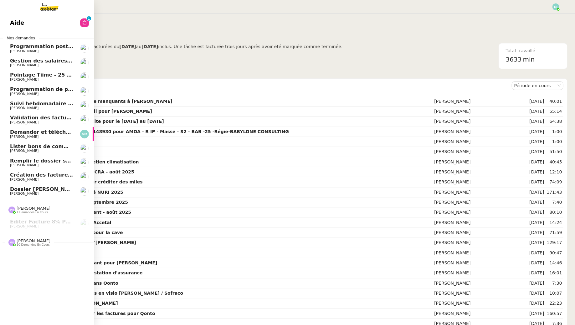
click at [20, 196] on span "[PERSON_NAME]" at bounding box center [24, 194] width 28 height 4
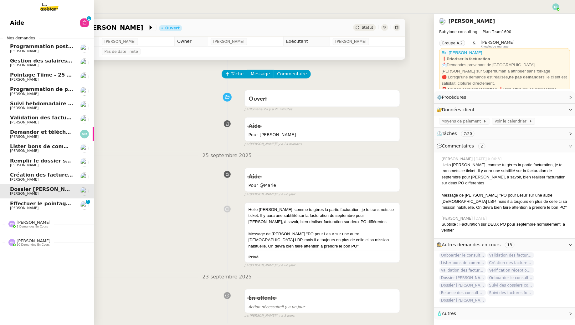
click at [17, 208] on span "[PERSON_NAME]" at bounding box center [24, 208] width 28 height 4
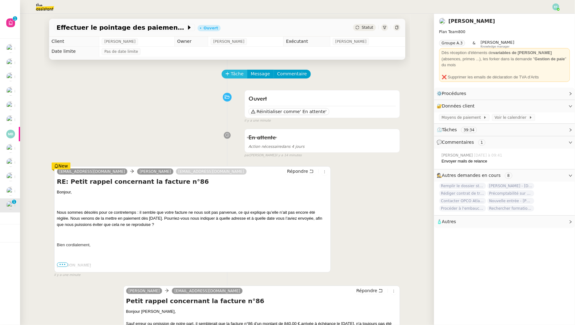
click at [240, 73] on span "Tâche" at bounding box center [237, 73] width 13 height 7
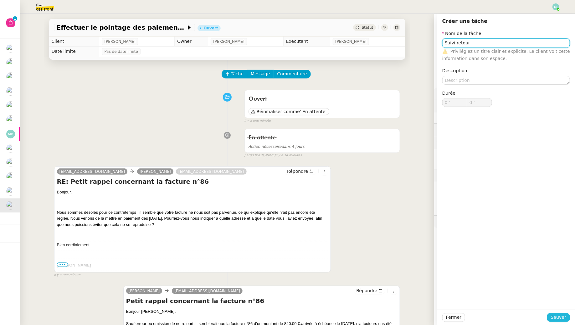
type input "Suivi retour"
click at [555, 318] on span "Sauver" at bounding box center [558, 317] width 15 height 7
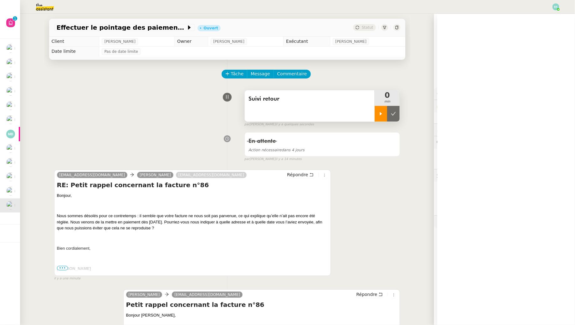
click at [378, 112] on div at bounding box center [381, 114] width 13 height 16
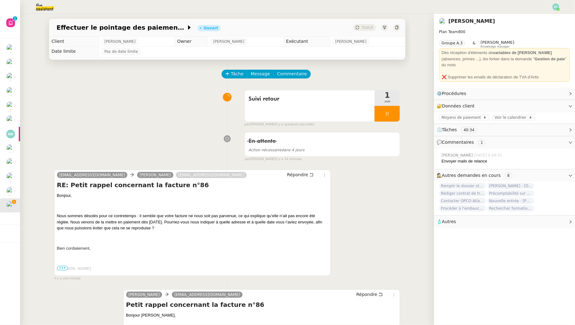
click at [169, 112] on div "Suivi retour 1 min false par [PERSON_NAME] il y a quelques secondes" at bounding box center [227, 107] width 346 height 40
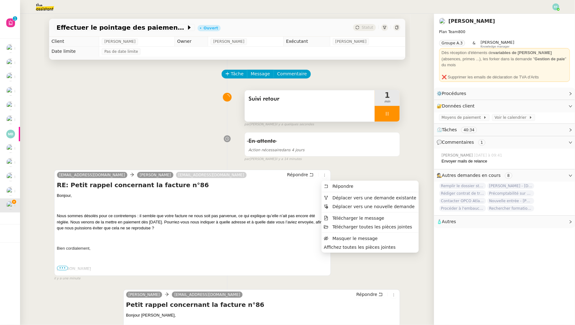
click at [388, 114] on icon at bounding box center [387, 113] width 5 height 5
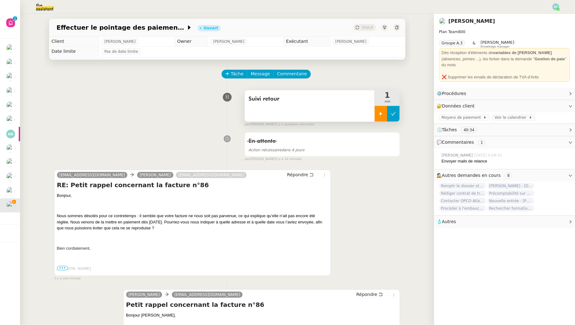
click at [395, 114] on icon at bounding box center [393, 113] width 5 height 5
